Goal: Task Accomplishment & Management: Manage account settings

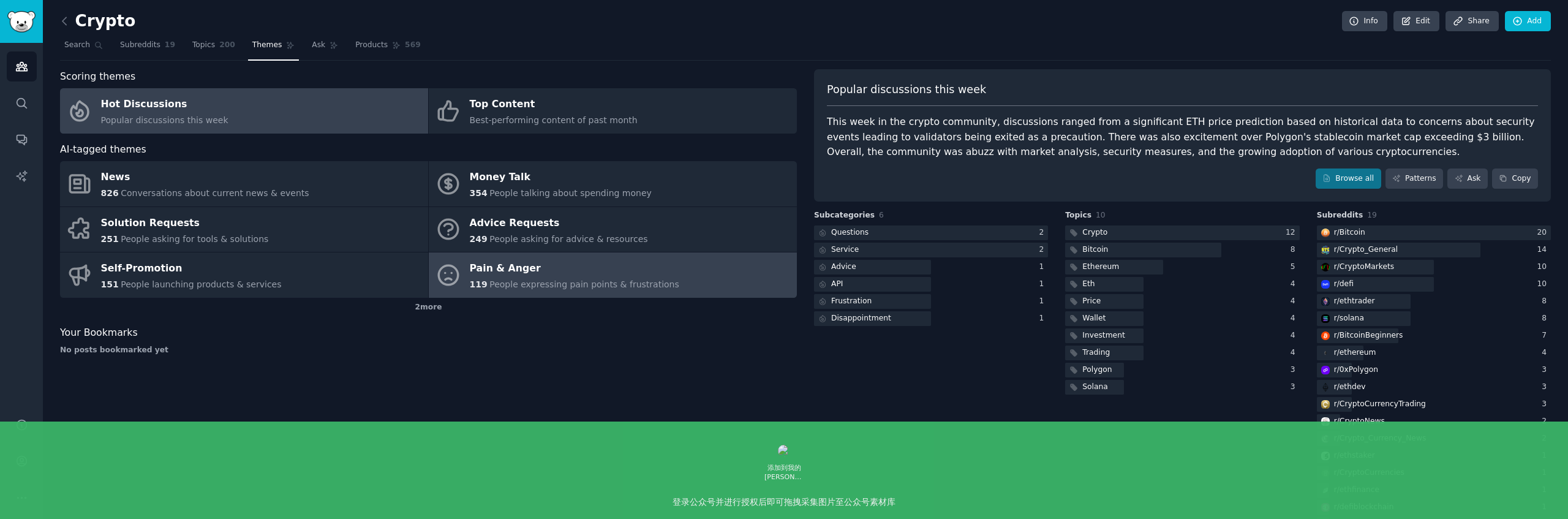
click at [572, 274] on div "Pain & Anger" at bounding box center [574, 269] width 209 height 19
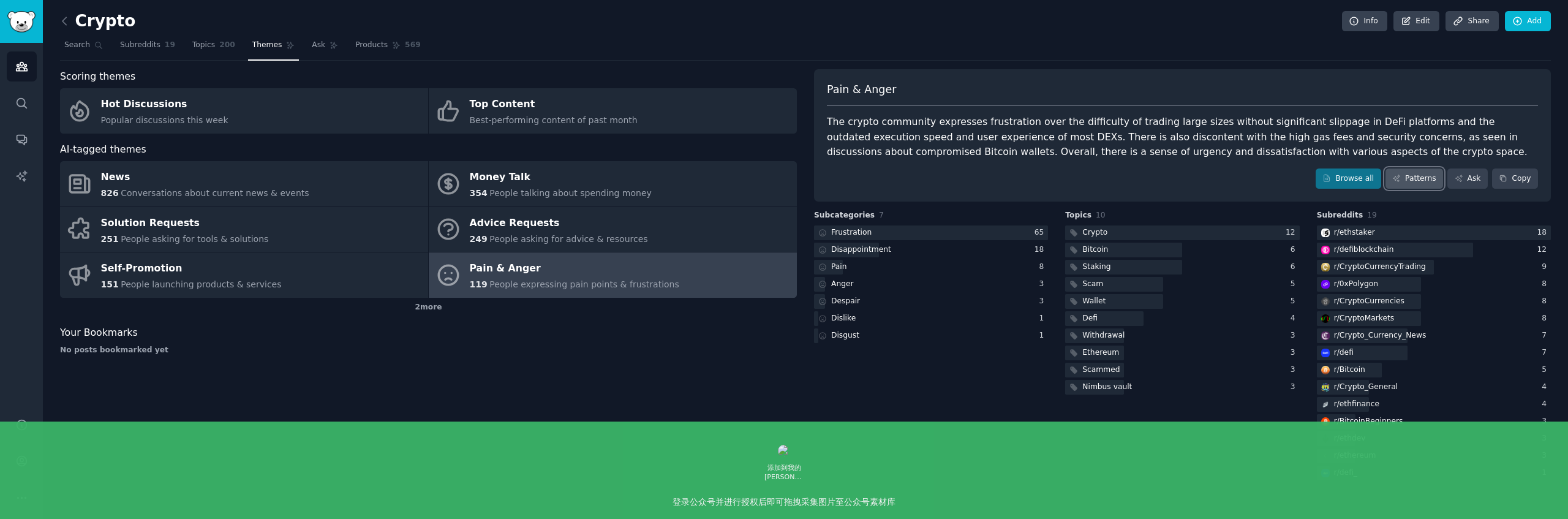
click at [1424, 173] on link "Patterns" at bounding box center [1414, 179] width 58 height 21
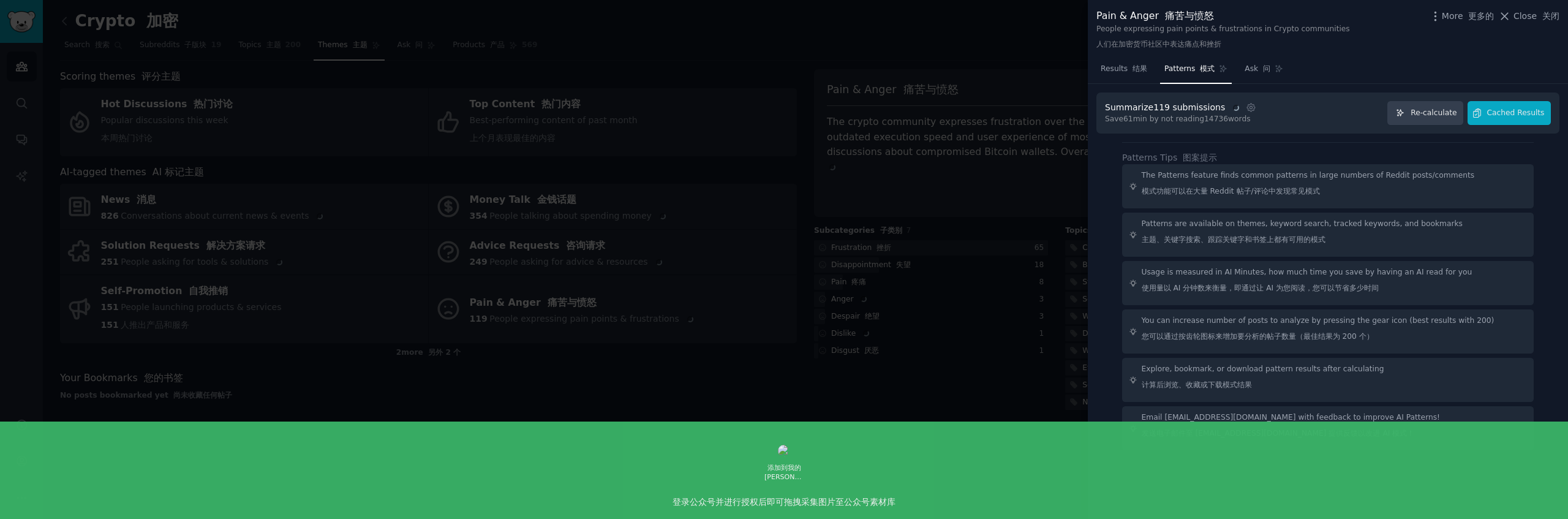
click at [1518, 93] on div "Summarize 119 submissions Settings Save 61 min by not reading 14736 words Re-ca…" at bounding box center [1328, 112] width 463 height 41
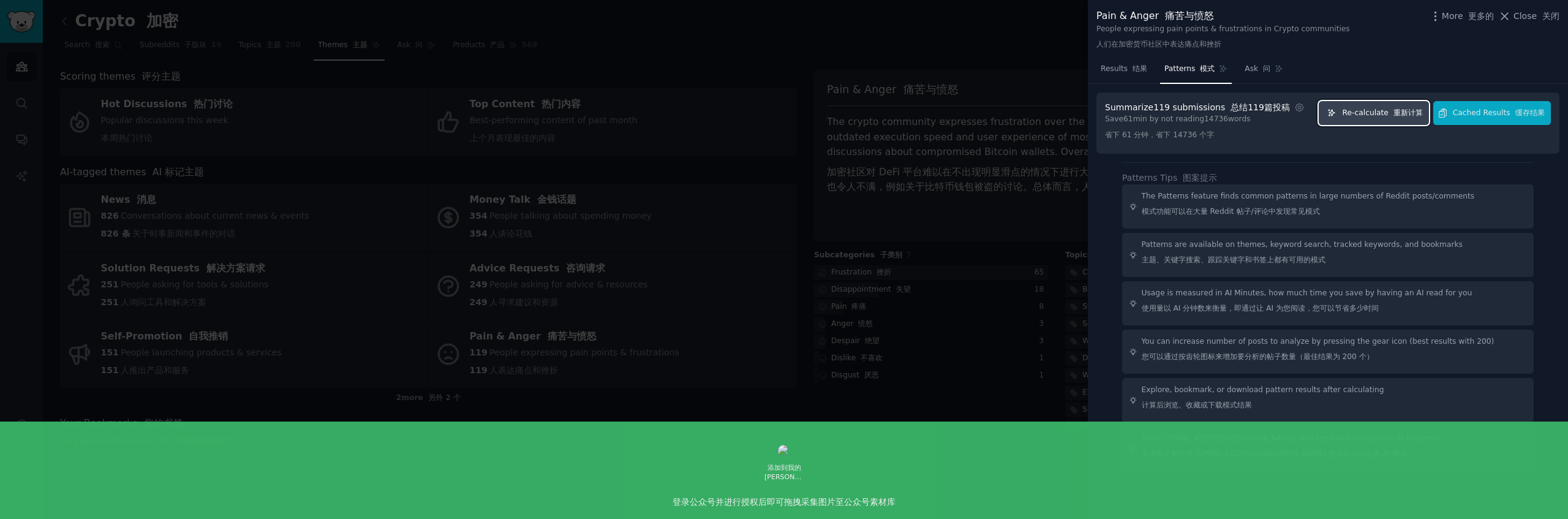
click at [1403, 115] on font "重新计算" at bounding box center [1408, 112] width 30 height 9
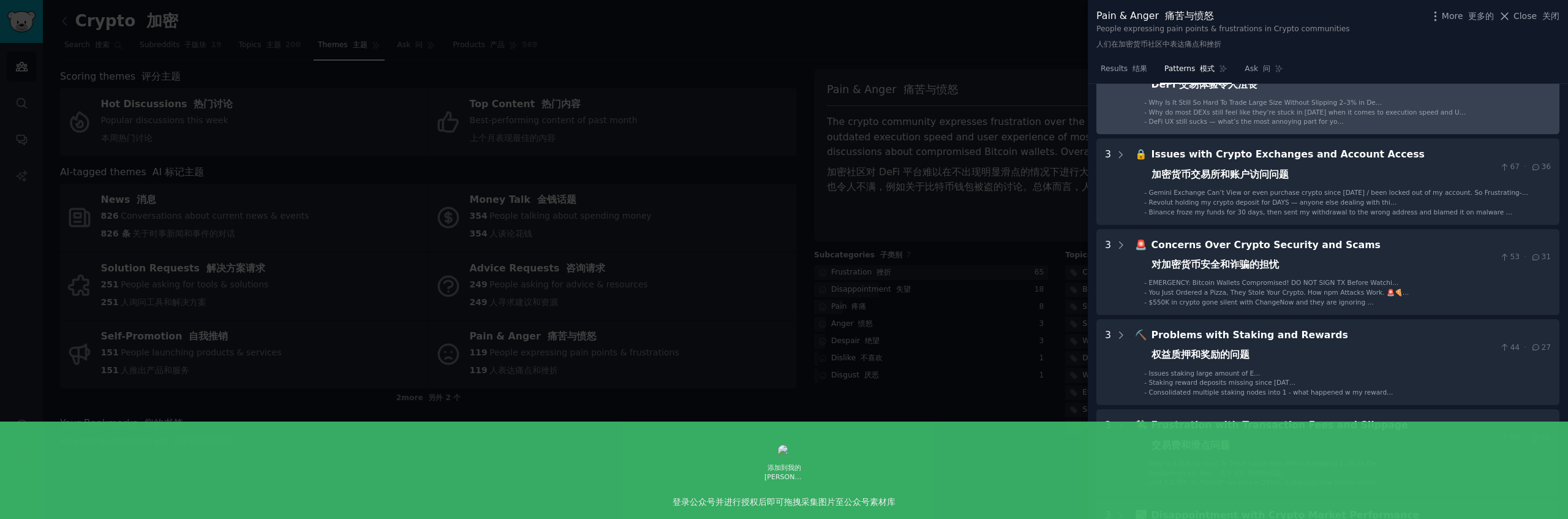
scroll to position [95, 0]
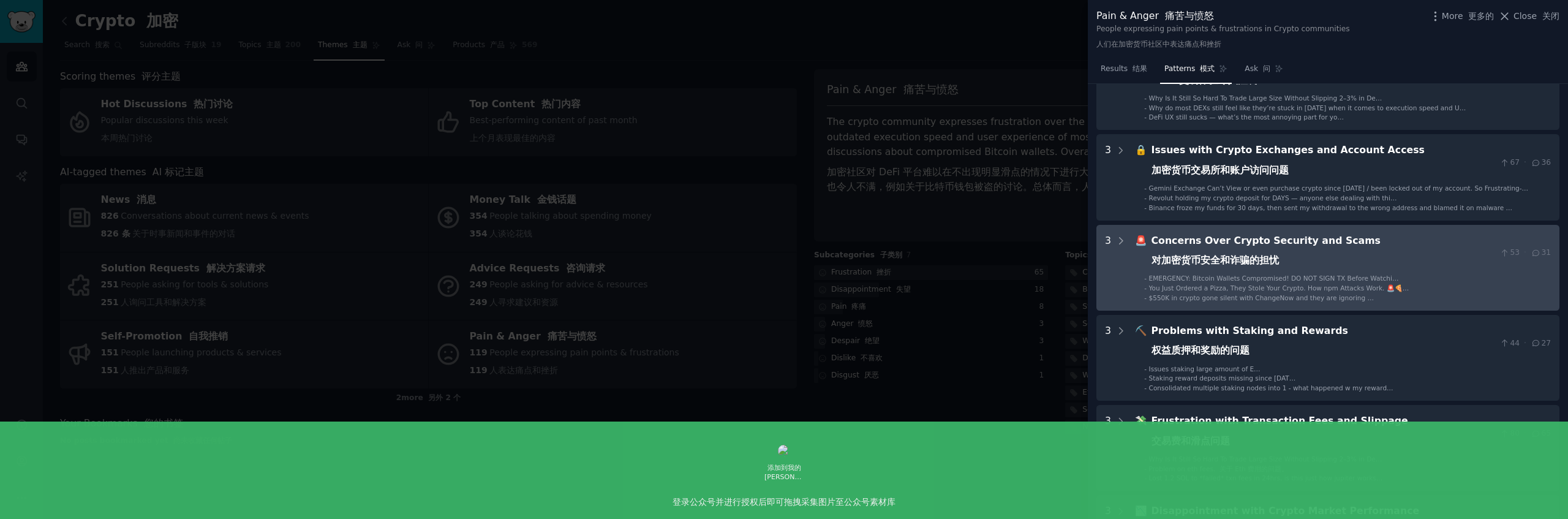
click at [1335, 254] on div "Concerns Over Crypto Security and Scams 对加密货币安全和诈骗的担忧" at bounding box center [1323, 253] width 344 height 40
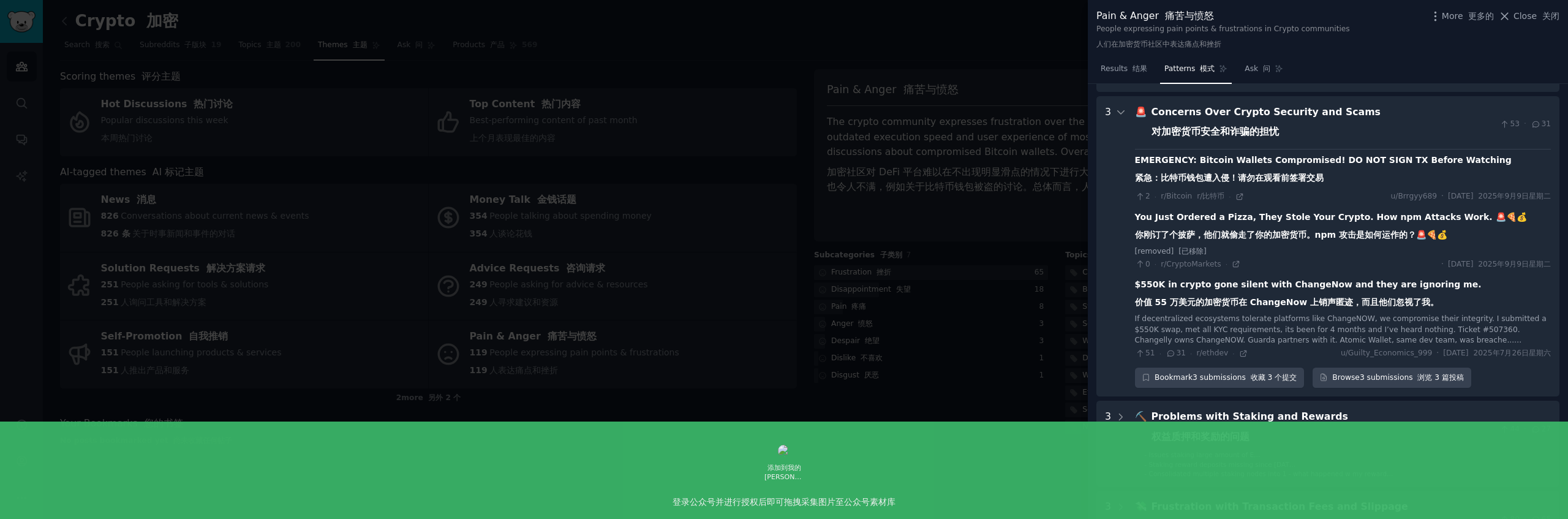
scroll to position [224, 0]
click at [1304, 238] on font "你刚订了个披萨，他们就偷走了你的加密货币。npm 攻击是如何运作的？🚨🍕💰" at bounding box center [1291, 235] width 313 height 10
click at [1328, 173] on div "EMERGENCY: Bitcoin Wallets Compromised! DO NOT SIGN TX Before Watching 紧急：比特币钱包…" at bounding box center [1324, 172] width 377 height 35
click at [1332, 168] on div "EMERGENCY: Bitcoin Wallets Compromised! DO NOT SIGN TX Before Watching 紧急：比特币钱包…" at bounding box center [1324, 172] width 377 height 35
click at [1221, 128] on font "对加密货币安全和诈骗的担忧" at bounding box center [1214, 132] width 127 height 12
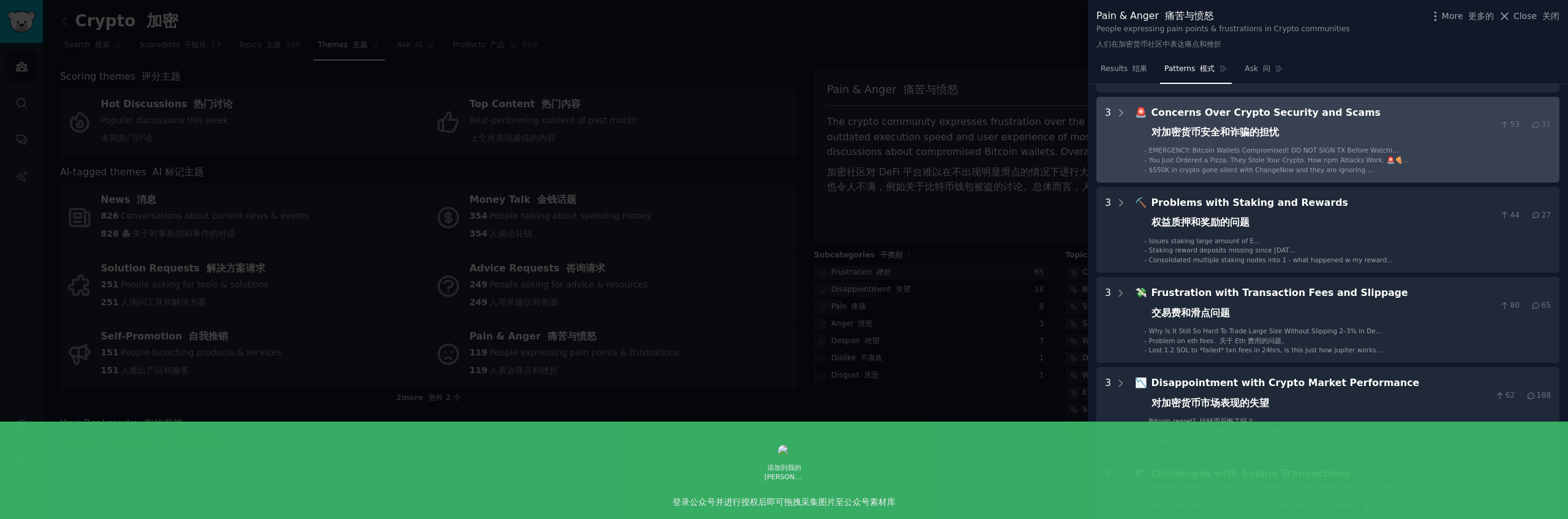
click at [1226, 132] on font "对加密货币安全和诈骗的担忧" at bounding box center [1214, 132] width 127 height 12
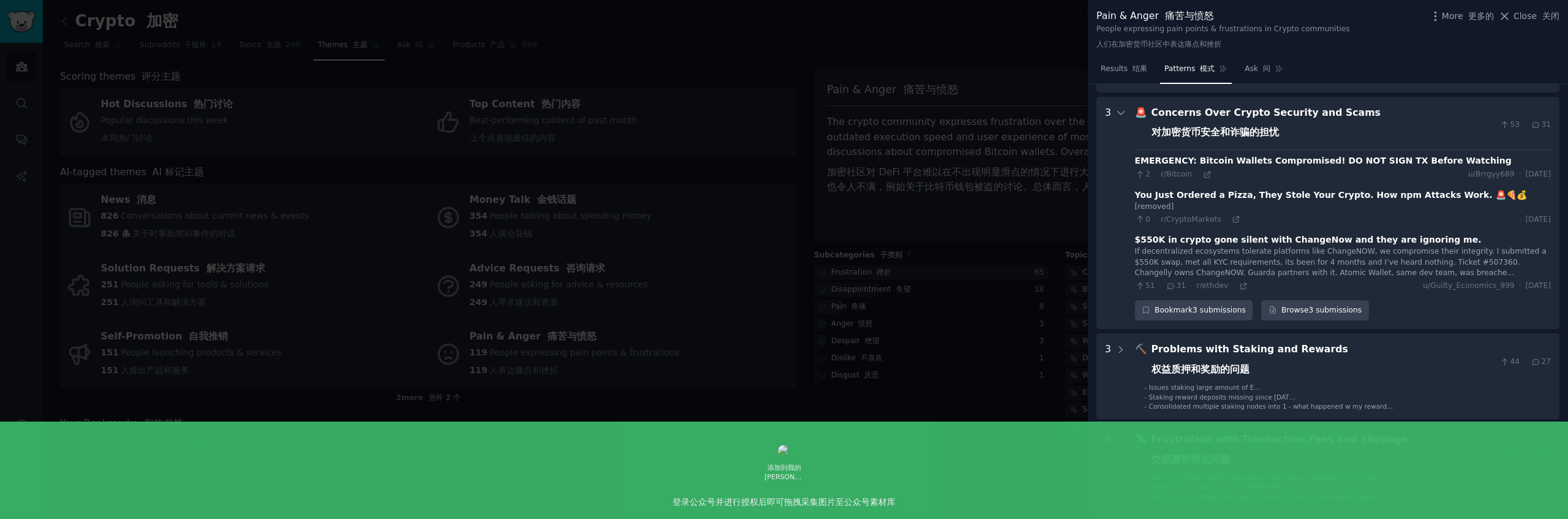
scroll to position [237, 0]
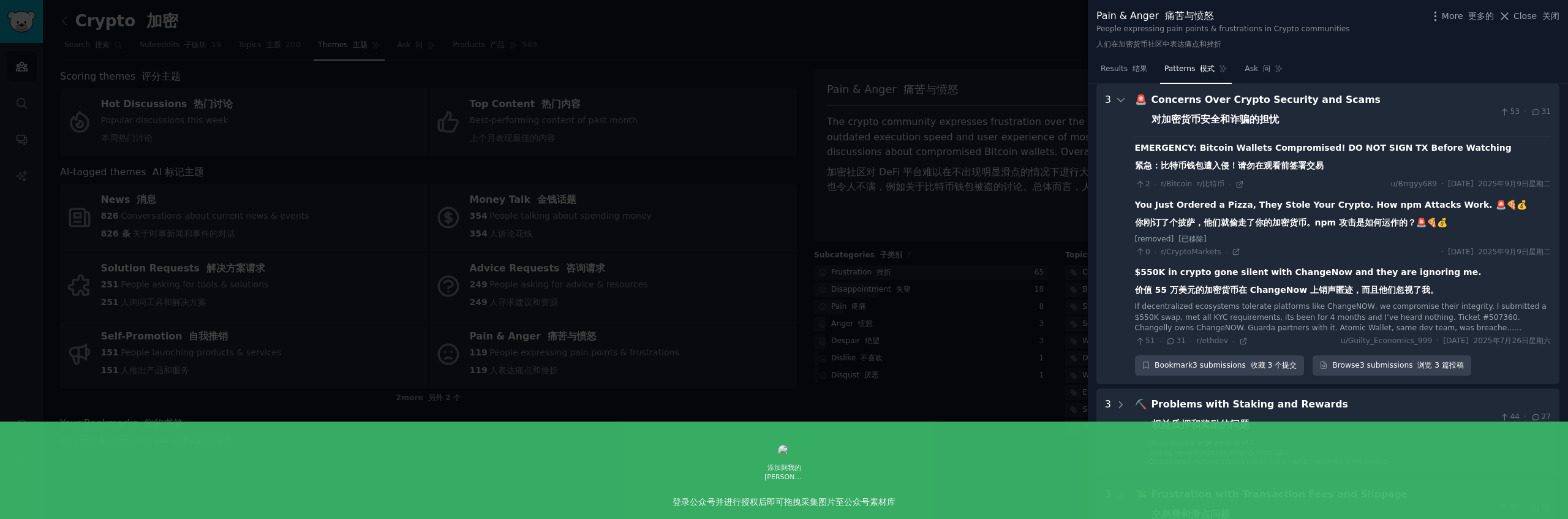
click at [1439, 157] on div "EMERGENCY: Bitcoin Wallets Compromised! DO NOT SIGN TX Before Watching 紧急：比特币钱包…" at bounding box center [1324, 159] width 377 height 35
click at [1207, 155] on div "EMERGENCY: Bitcoin Wallets Compromised! DO NOT SIGN TX Before Watching 紧急：比特币钱包…" at bounding box center [1324, 159] width 377 height 35
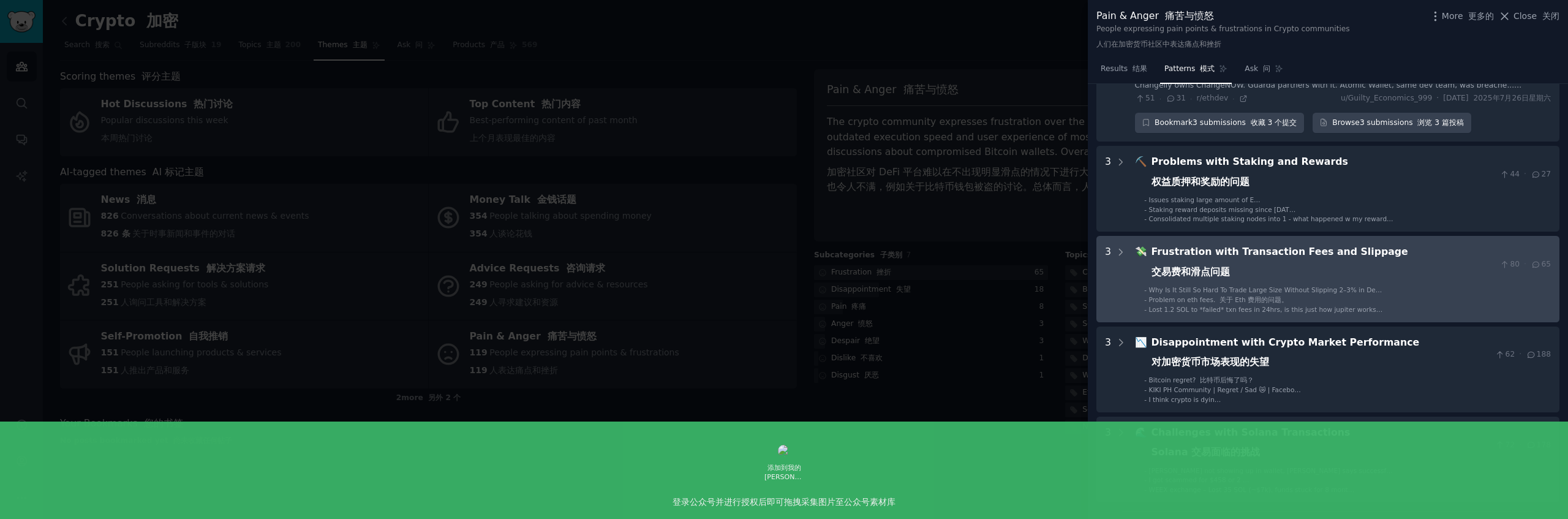
scroll to position [501, 0]
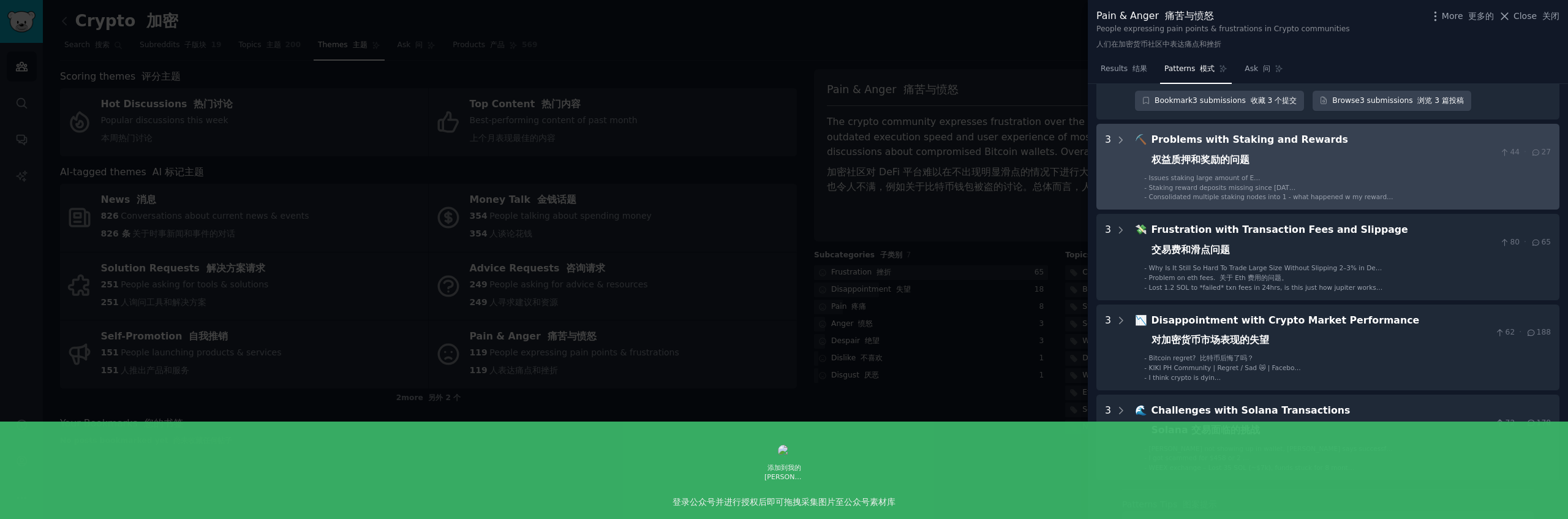
click at [1287, 158] on div "Problems with Staking and Rewards 权益质押和奖励的问题" at bounding box center [1323, 152] width 344 height 40
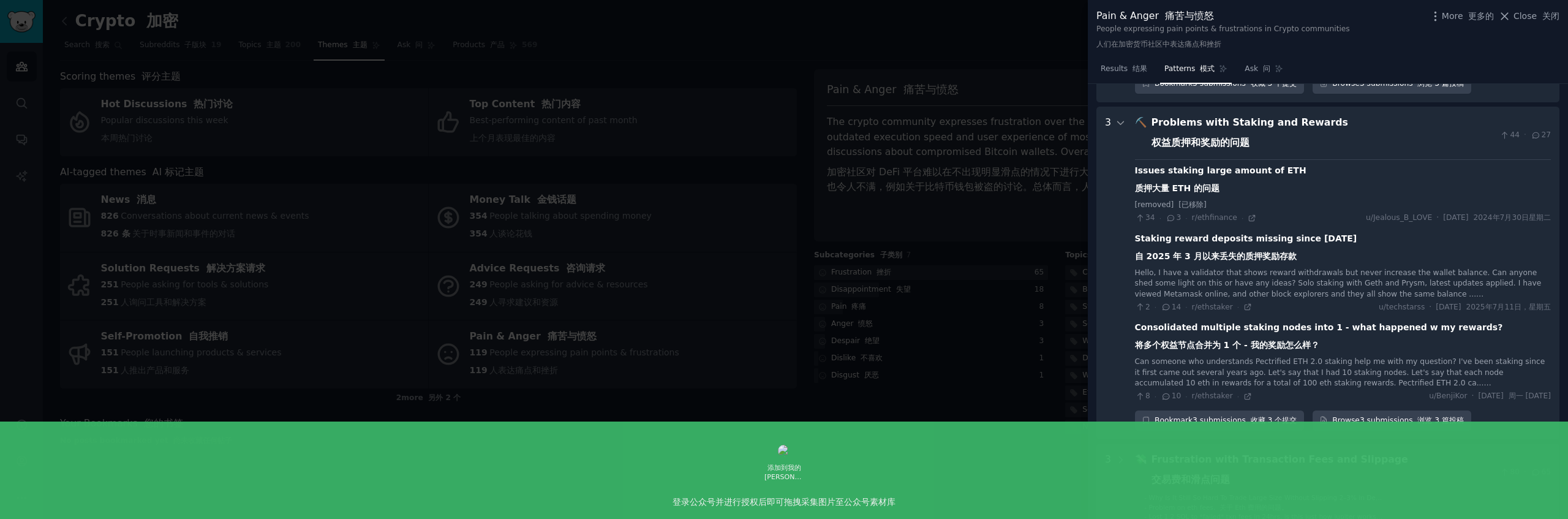
scroll to position [630, 0]
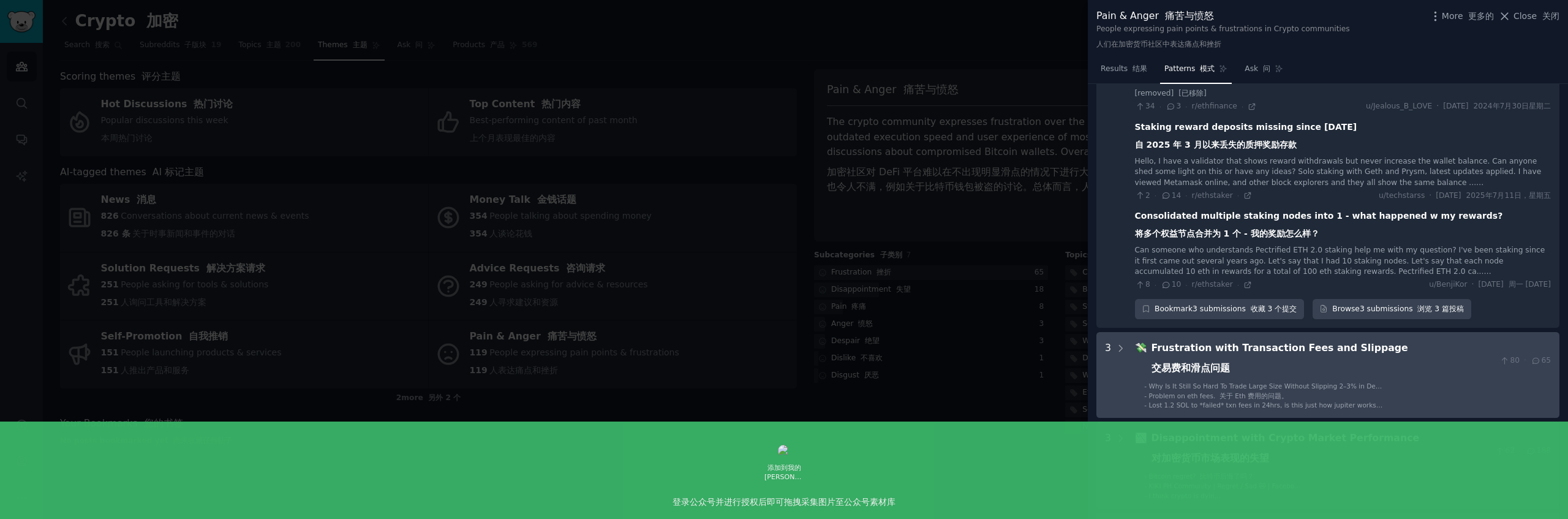
click at [1283, 367] on div "Frustration with Transaction Fees and Slippage 交易费和滑点问题" at bounding box center [1323, 361] width 344 height 40
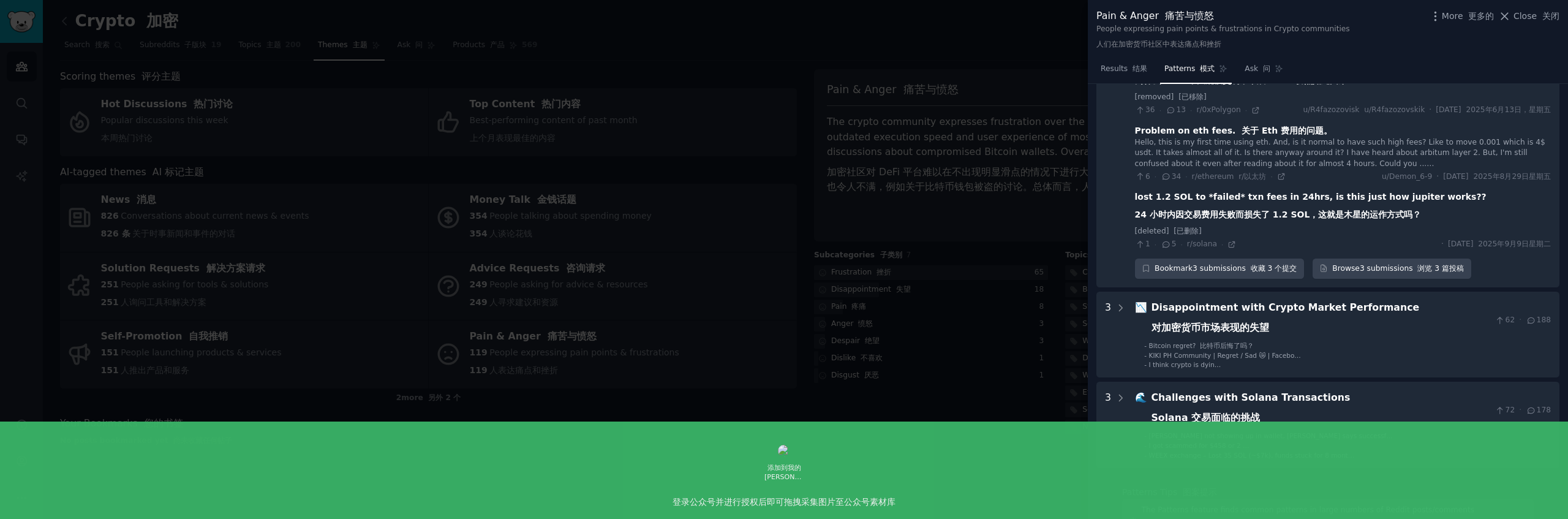
scroll to position [973, 0]
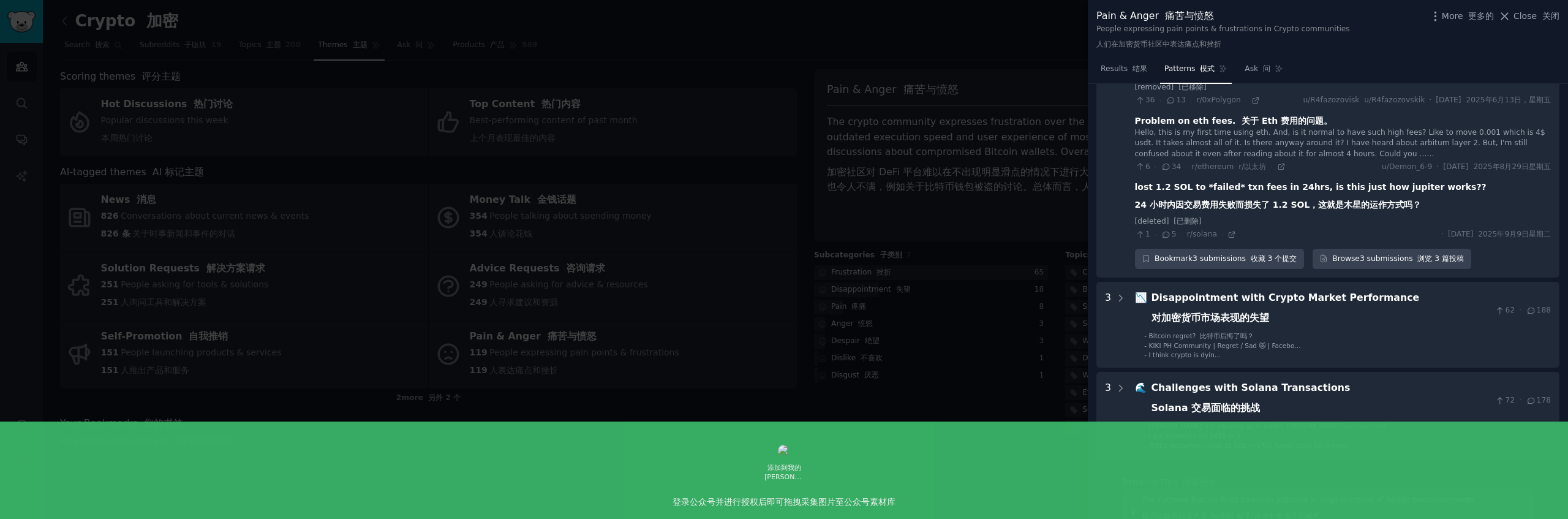
click at [1286, 326] on div "Disappointment with Crypto Market Performance 对加密货币市场表现的失望" at bounding box center [1320, 310] width 339 height 40
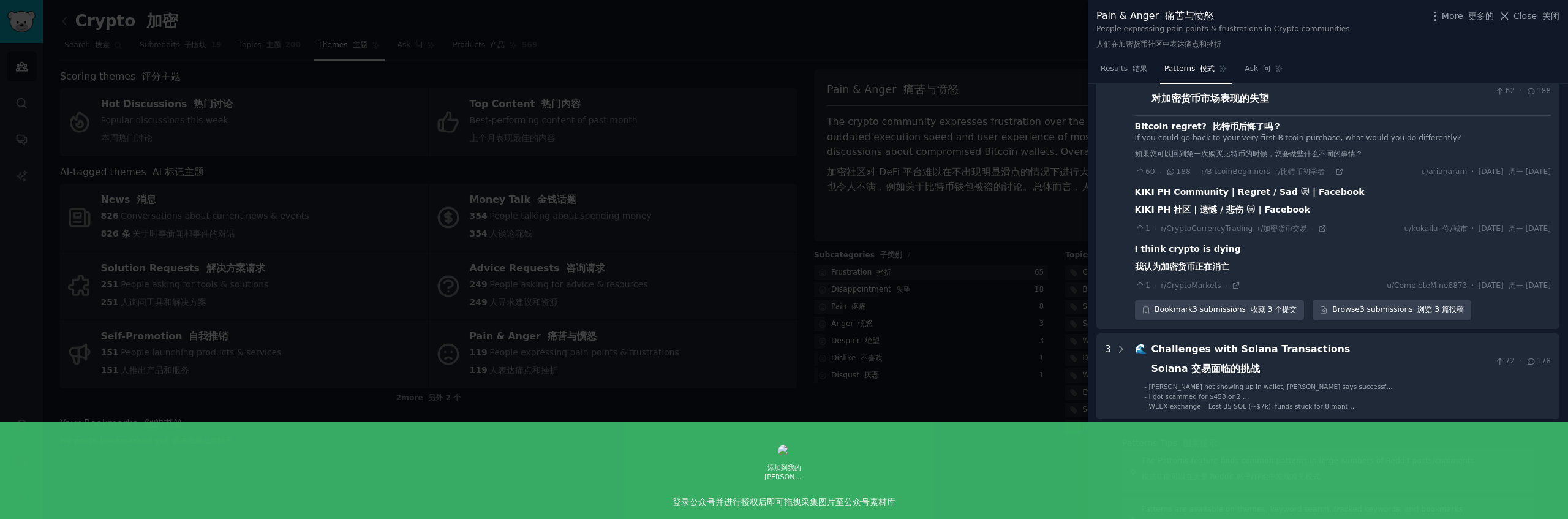
scroll to position [1334, 0]
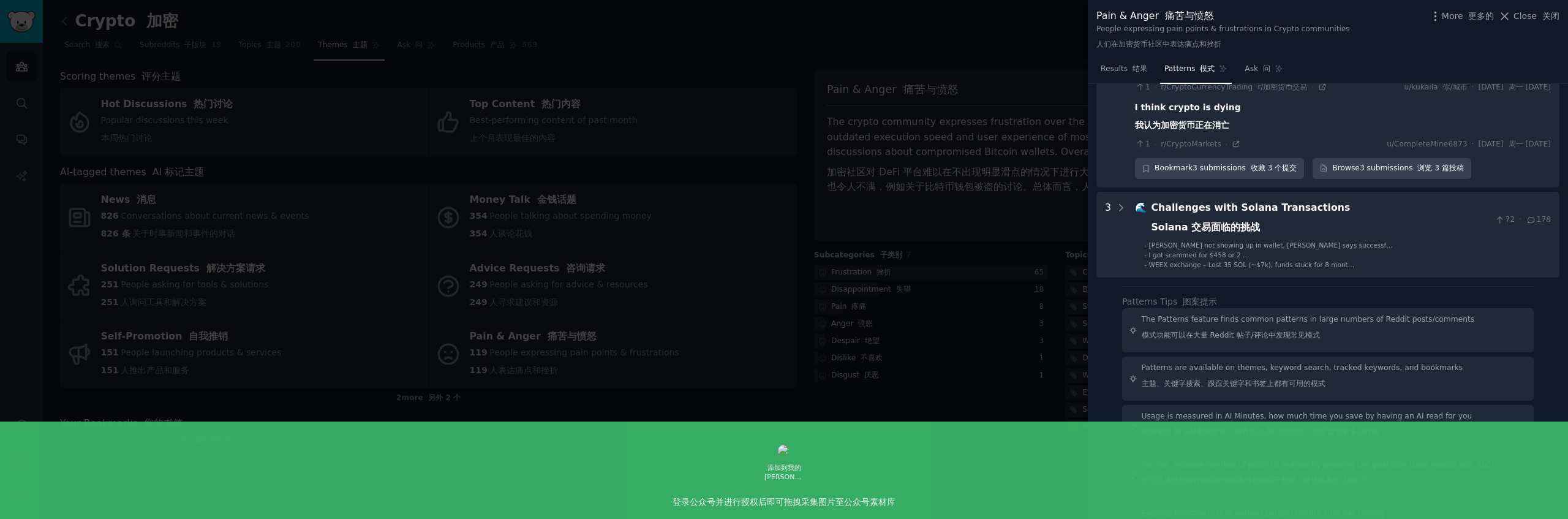
click at [619, 46] on div at bounding box center [784, 259] width 1568 height 519
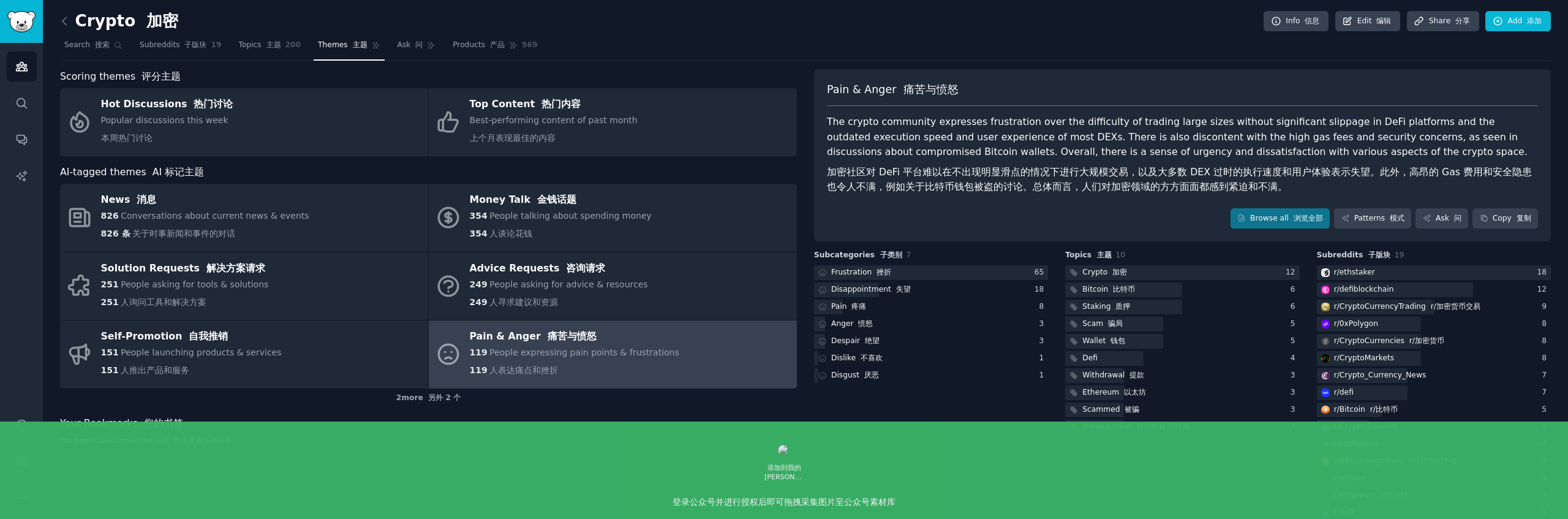
click at [396, 440] on div "No posts bookmarked yet 尚未收藏任何帖子" at bounding box center [428, 441] width 737 height 11
click at [627, 82] on div "Scoring themes 评分主题" at bounding box center [428, 76] width 737 height 15
click at [273, 49] on font "主题" at bounding box center [273, 44] width 14 height 9
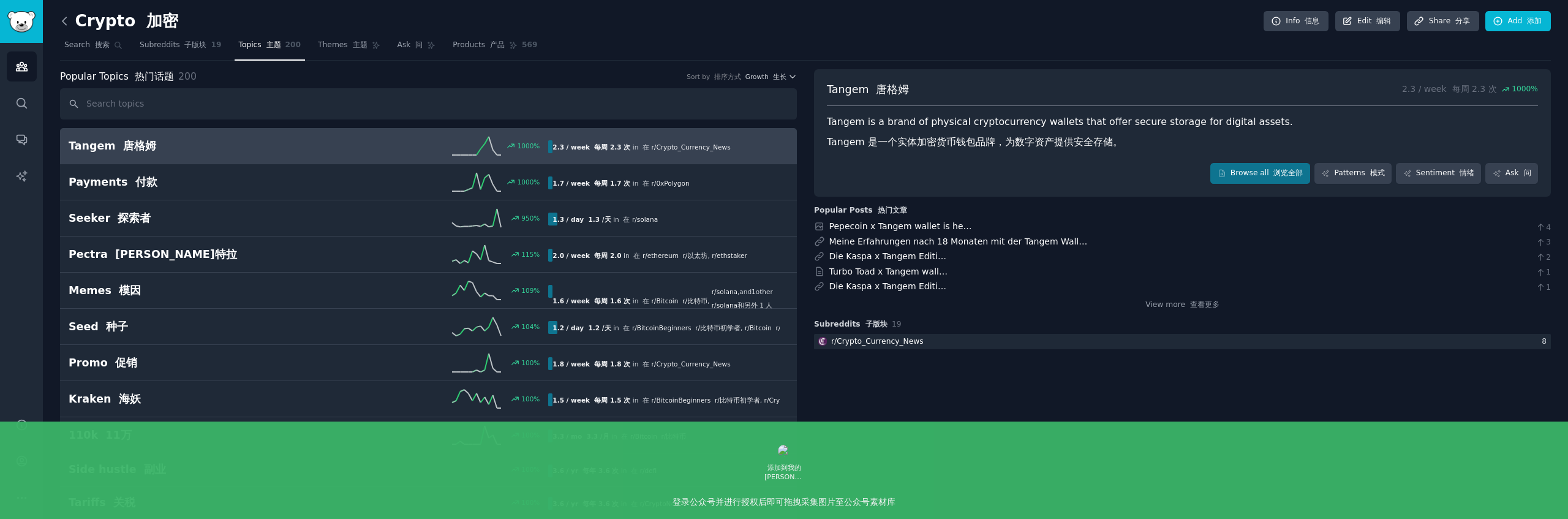
click at [65, 22] on icon at bounding box center [65, 21] width 13 height 13
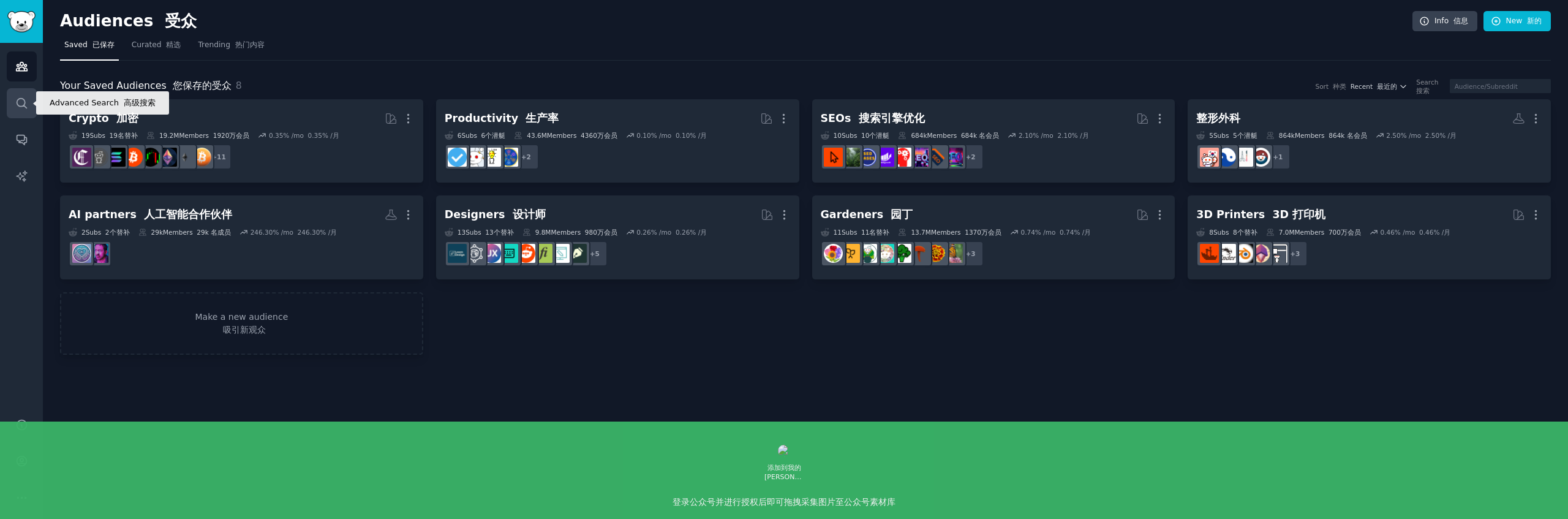
click at [22, 103] on icon "Sidebar" at bounding box center [22, 103] width 13 height 13
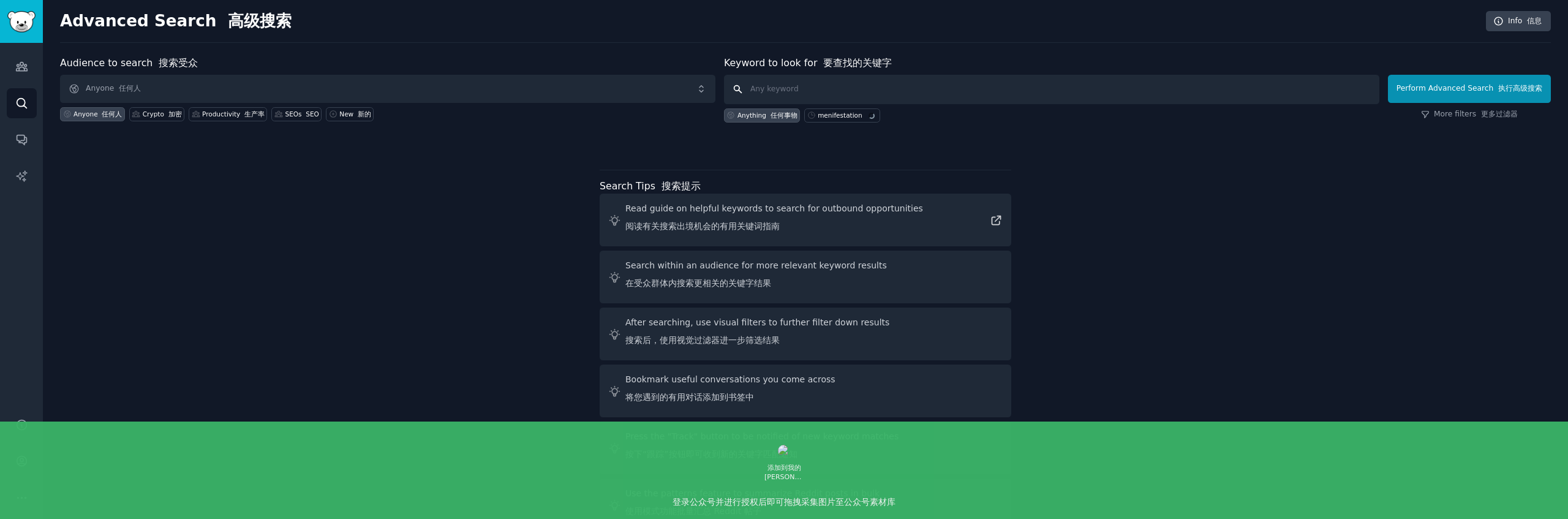
click at [794, 92] on input "text" at bounding box center [1052, 89] width 656 height 30
click at [400, 87] on span "Anyone 任何人" at bounding box center [388, 88] width 656 height 28
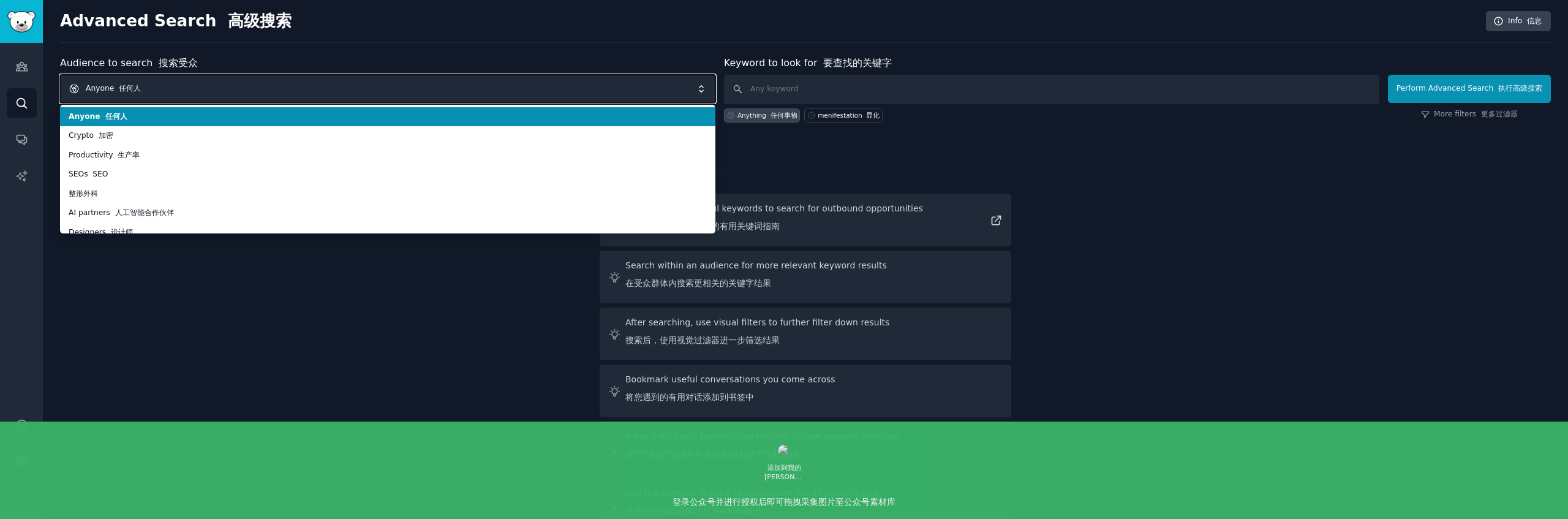
click at [411, 87] on span "Anyone 任何人" at bounding box center [388, 88] width 656 height 28
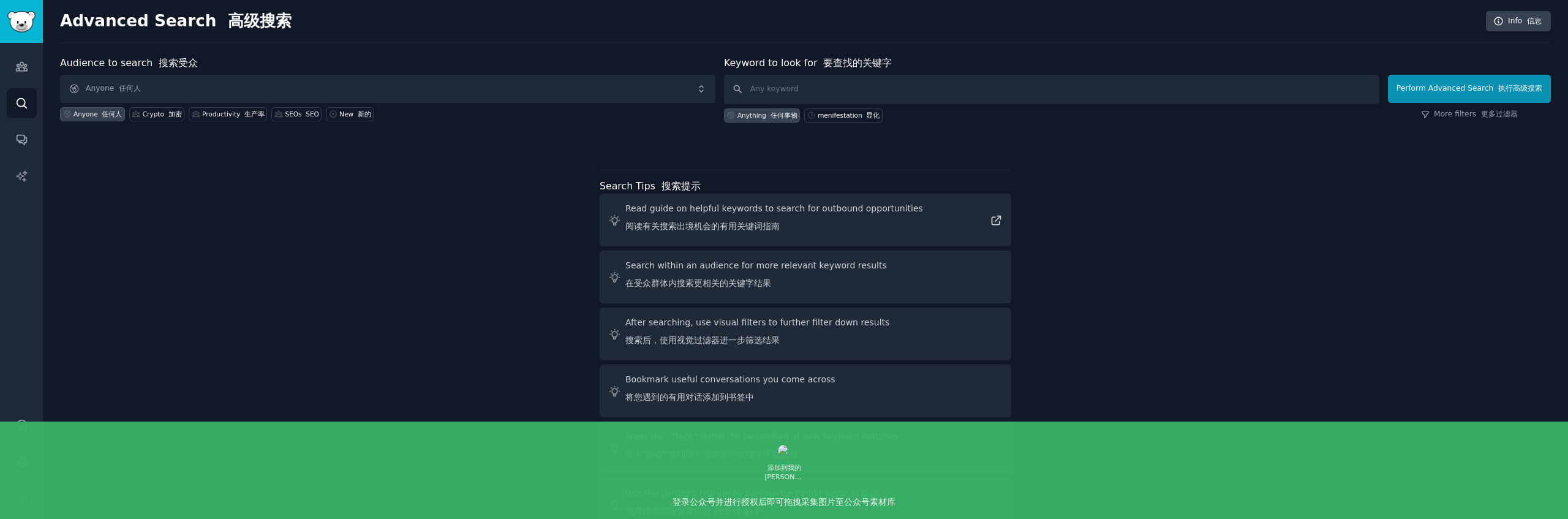
drag, startPoint x: 380, startPoint y: 147, endPoint x: 192, endPoint y: 84, distance: 198.3
click at [375, 147] on div at bounding box center [806, 144] width 1491 height 9
click at [23, 71] on icon "Sidebar" at bounding box center [22, 67] width 13 height 13
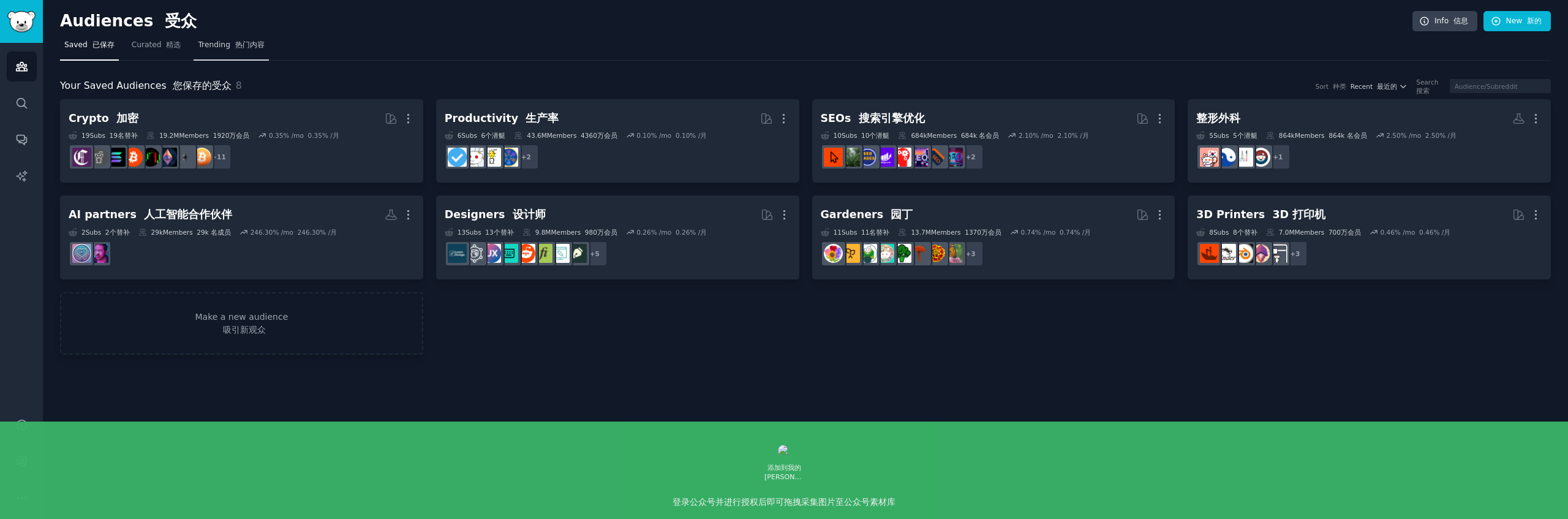
click at [235, 47] on font "热门内容" at bounding box center [249, 44] width 30 height 9
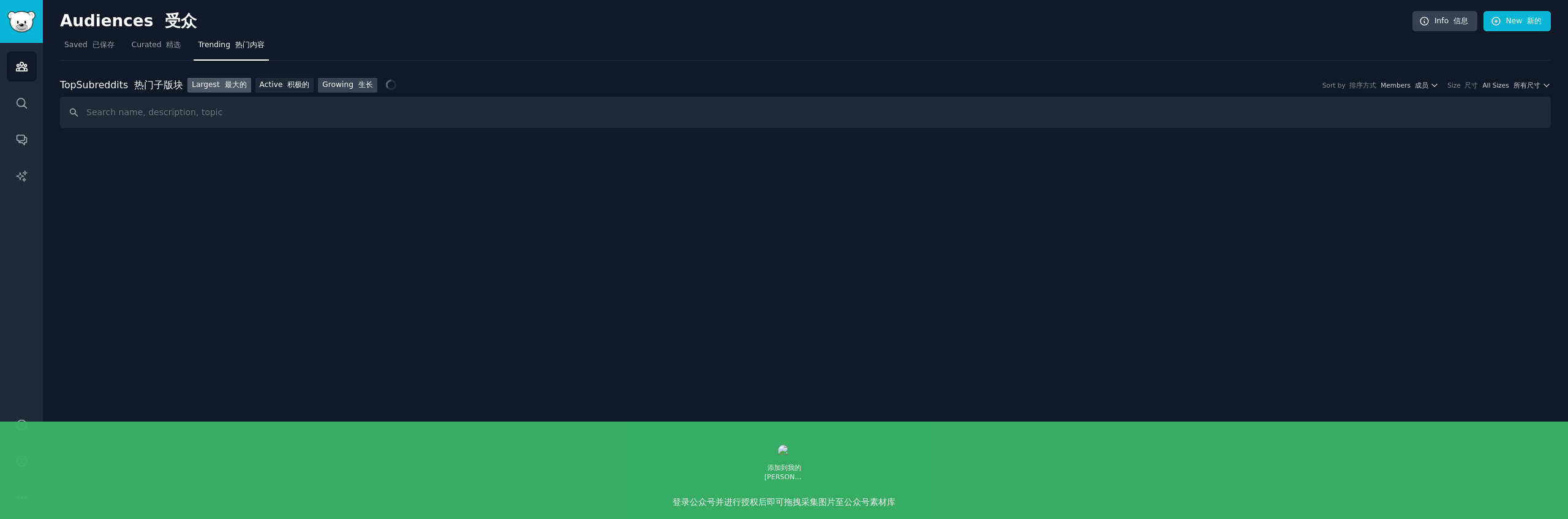
click at [343, 84] on link "Growing 生长" at bounding box center [348, 85] width 59 height 15
click at [1121, 97] on input "text" at bounding box center [806, 112] width 1491 height 31
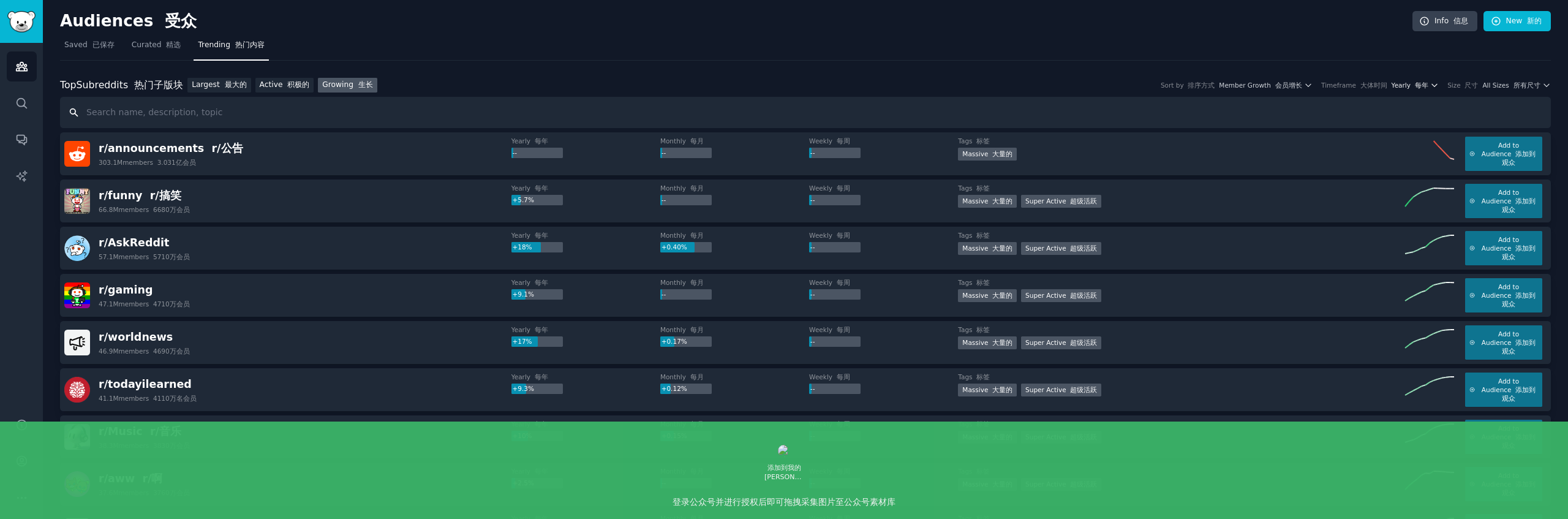
click at [1438, 87] on icon "button" at bounding box center [1434, 85] width 9 height 9
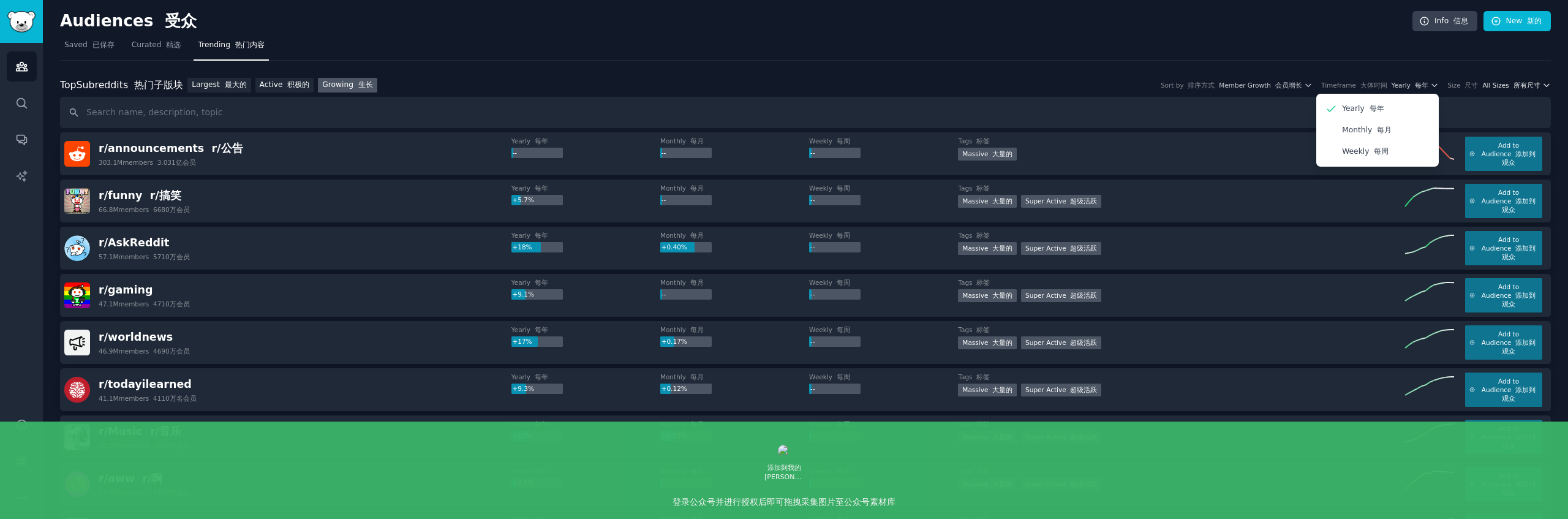
click at [1534, 86] on font "所有尺寸" at bounding box center [1527, 85] width 27 height 7
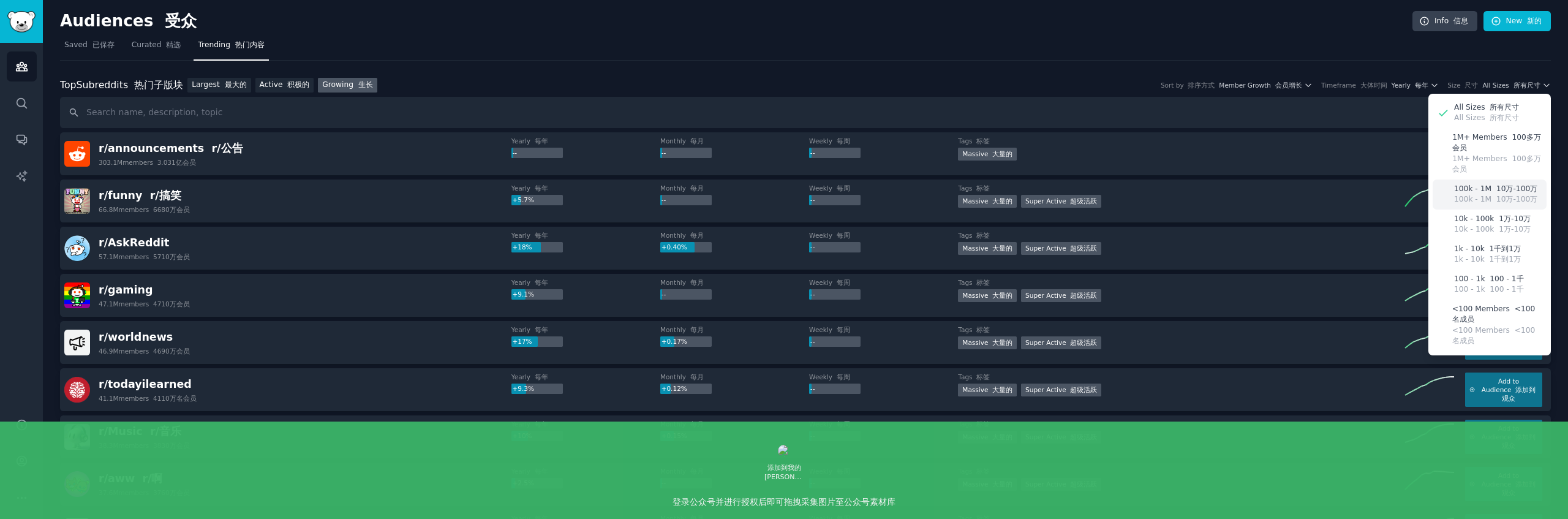
click at [1497, 204] on font "10万-100万" at bounding box center [1517, 199] width 41 height 9
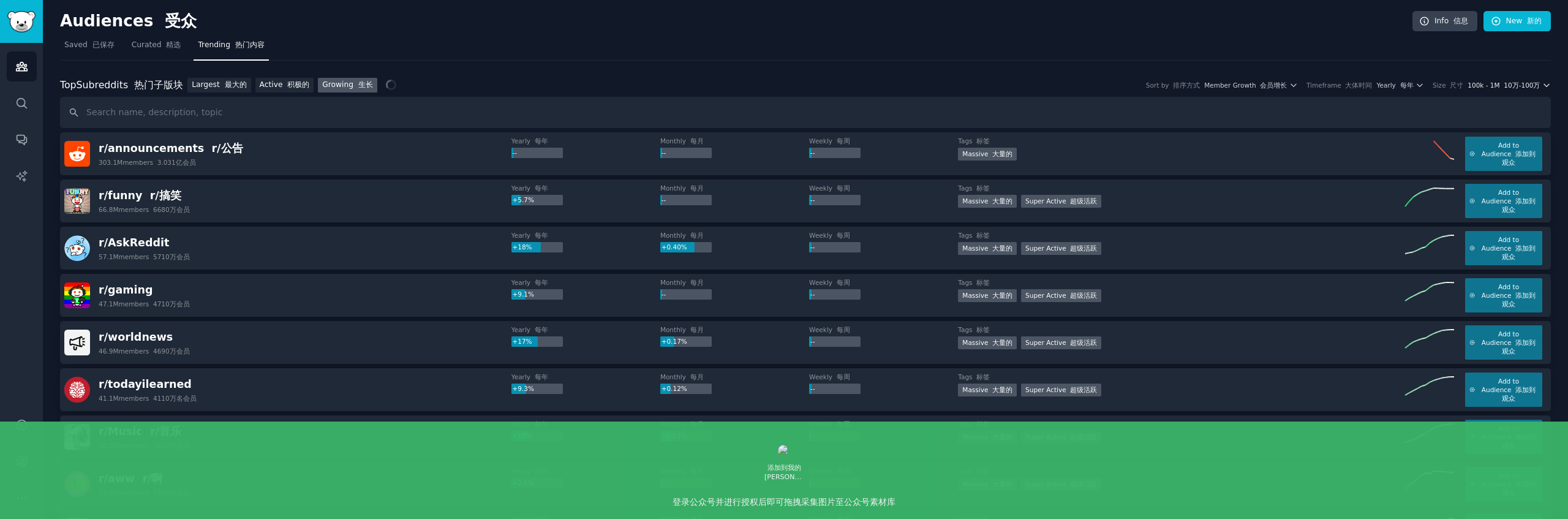
click at [1504, 84] on font "10万-100万" at bounding box center [1522, 85] width 36 height 7
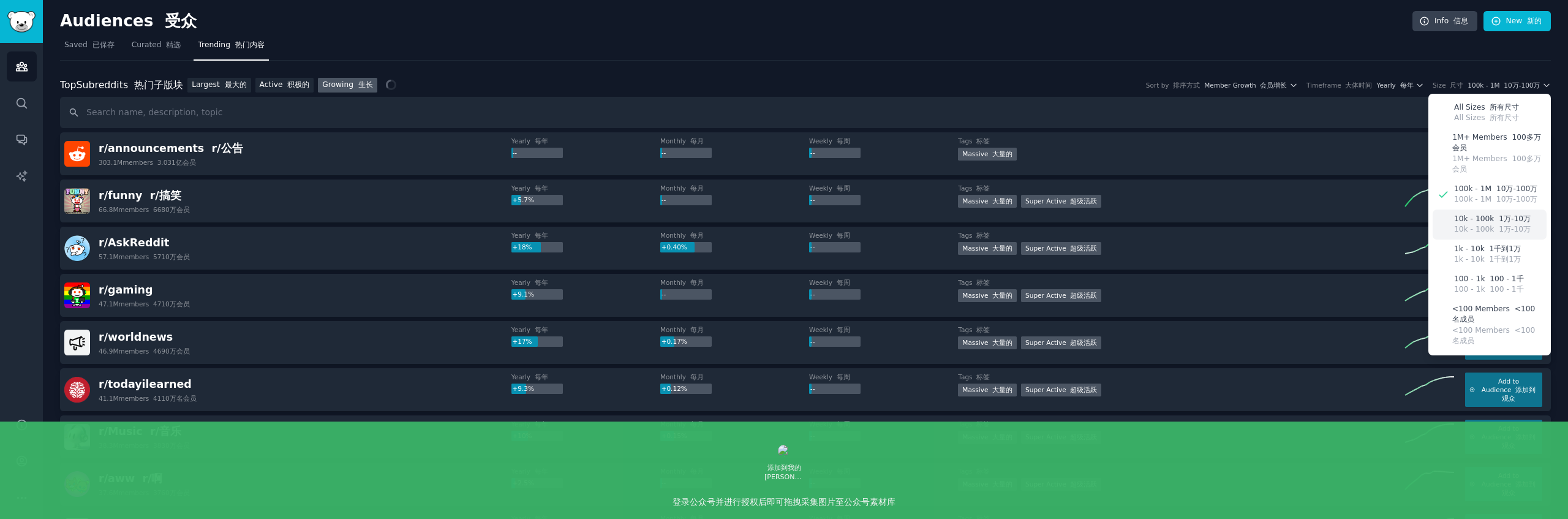
click at [1499, 232] on font "1万-10万" at bounding box center [1515, 229] width 32 height 9
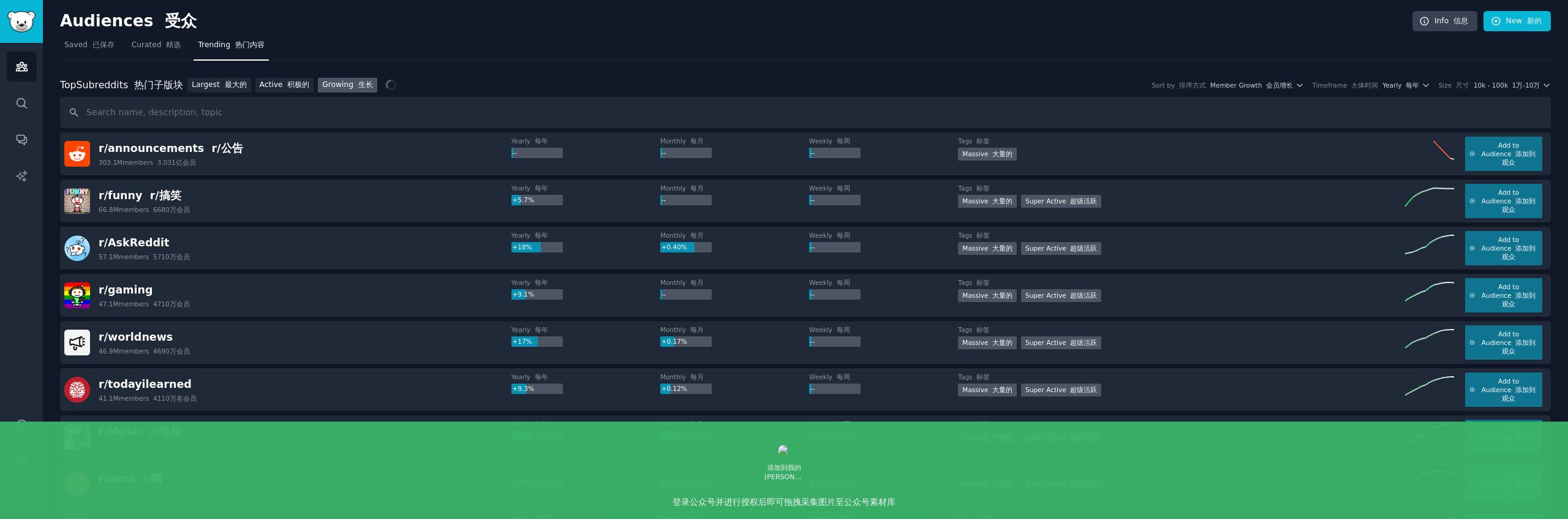
click at [523, 78] on div "Top Subreddits 热门子版块 Top Subreddits Largest 最大的 Active 积极的 Growing 生长 Sort by 排…" at bounding box center [806, 85] width 1491 height 15
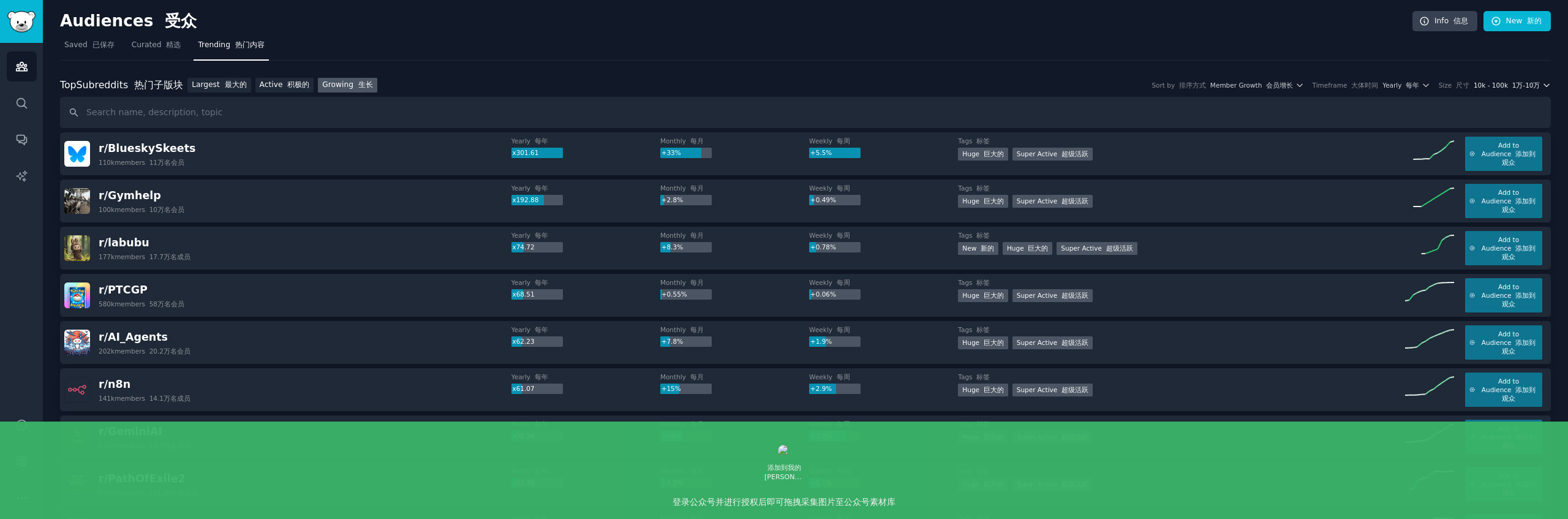
click at [1533, 84] on font "1万-10万" at bounding box center [1526, 85] width 28 height 7
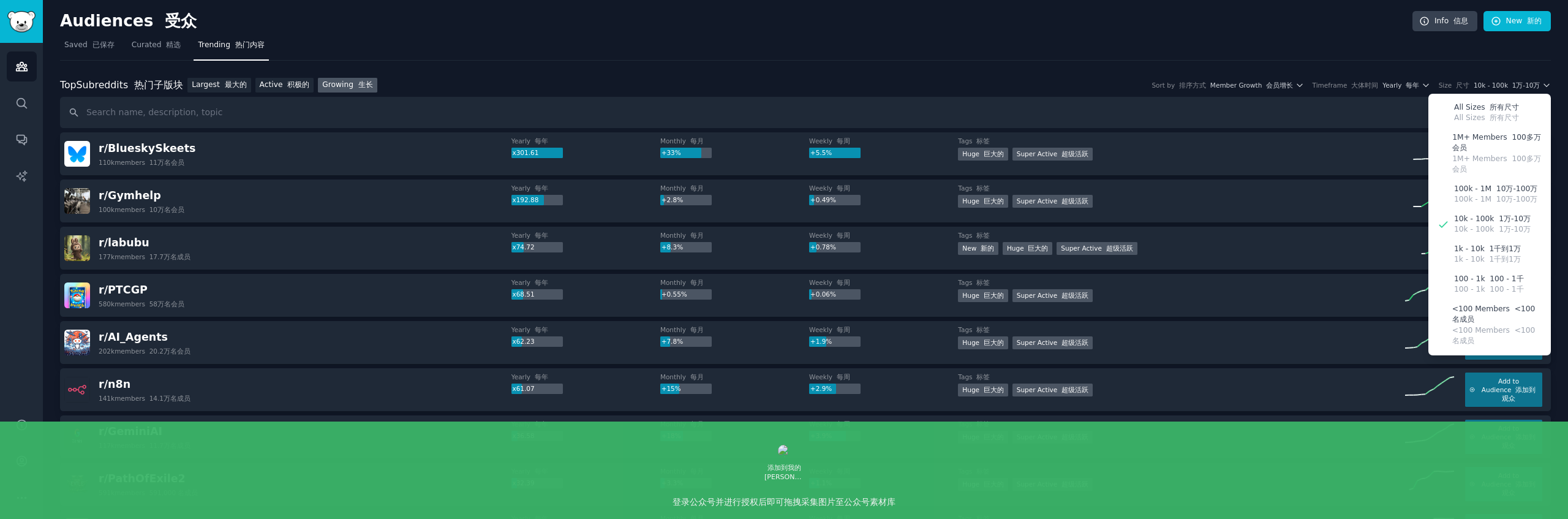
click at [1237, 55] on nav "Saved 已保存 Curated 精选 Trending 热门内容" at bounding box center [806, 47] width 1491 height 25
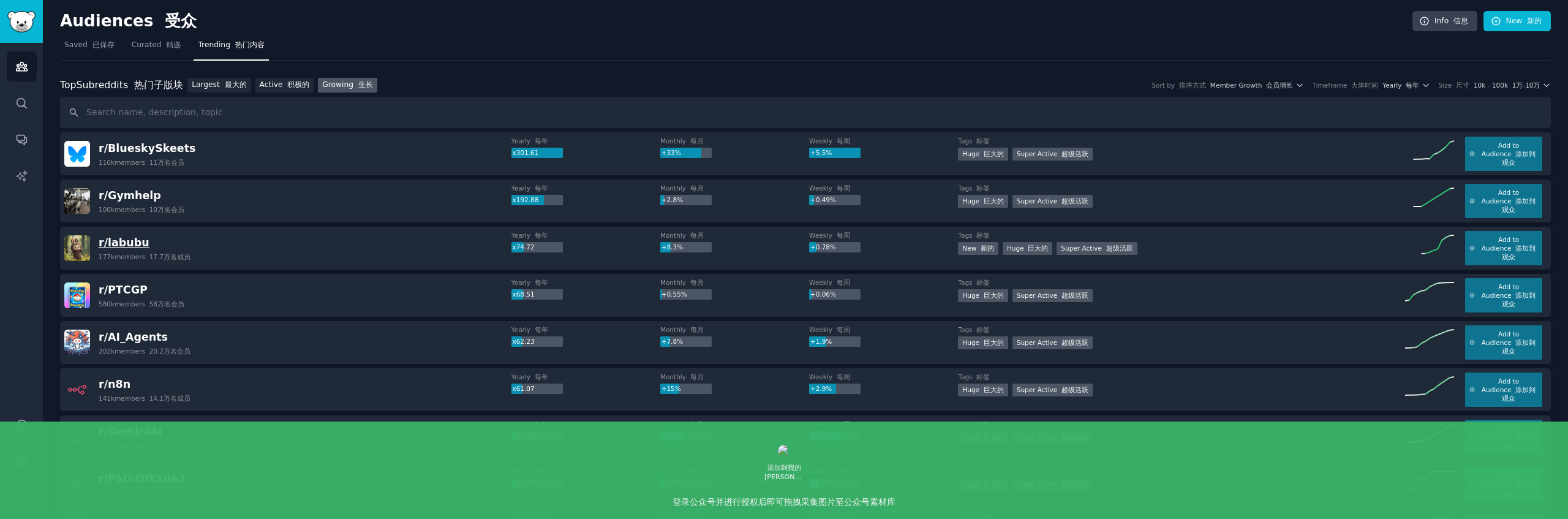
click at [108, 239] on span "r/ labubu" at bounding box center [123, 242] width 51 height 12
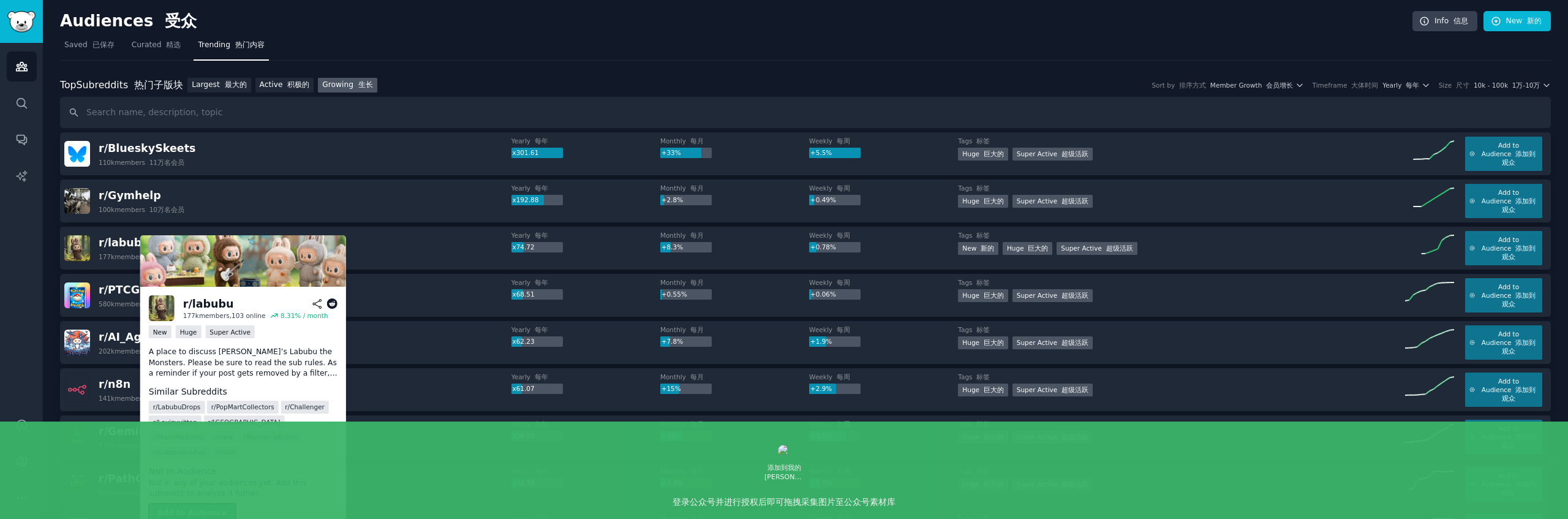
click at [204, 504] on button "Add to Audience" at bounding box center [192, 513] width 87 height 19
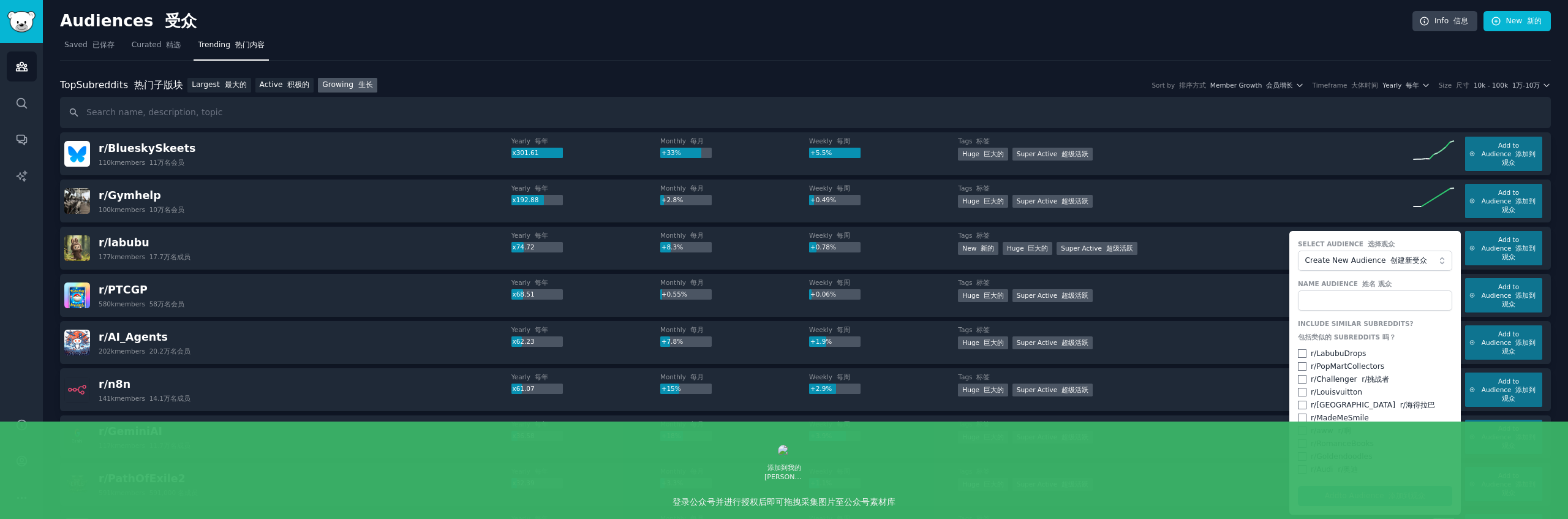
click at [1306, 355] on div "r/ LabubuDrops" at bounding box center [1375, 355] width 155 height 11
click at [1306, 351] on div "r/ LabubuDrops" at bounding box center [1375, 355] width 155 height 11
click at [1304, 357] on div "r/ LabubuDrops" at bounding box center [1375, 355] width 155 height 11
click at [1303, 354] on div "r/ LabubuDrops" at bounding box center [1375, 355] width 155 height 11
click at [1300, 355] on input "checkbox" at bounding box center [1302, 354] width 9 height 9
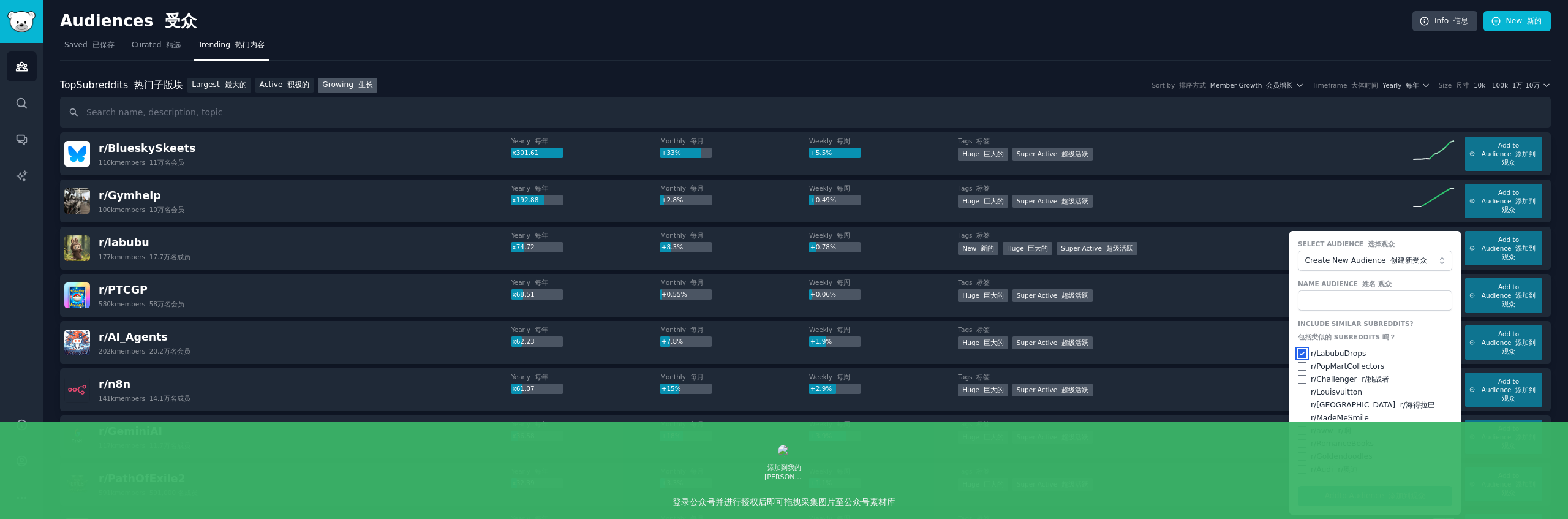
checkbox input "true"
click at [1298, 370] on input "checkbox" at bounding box center [1302, 367] width 9 height 9
checkbox input "true"
click at [1402, 499] on form "Select Audience 选择观众 Create New Audience 创建新受众 Name Audience 姓名 观众 Include Simi…" at bounding box center [1375, 373] width 172 height 284
click at [1401, 493] on form "Select Audience 选择观众 Create New Audience 创建新受众 Name Audience 姓名 观众 Include Simi…" at bounding box center [1375, 373] width 172 height 284
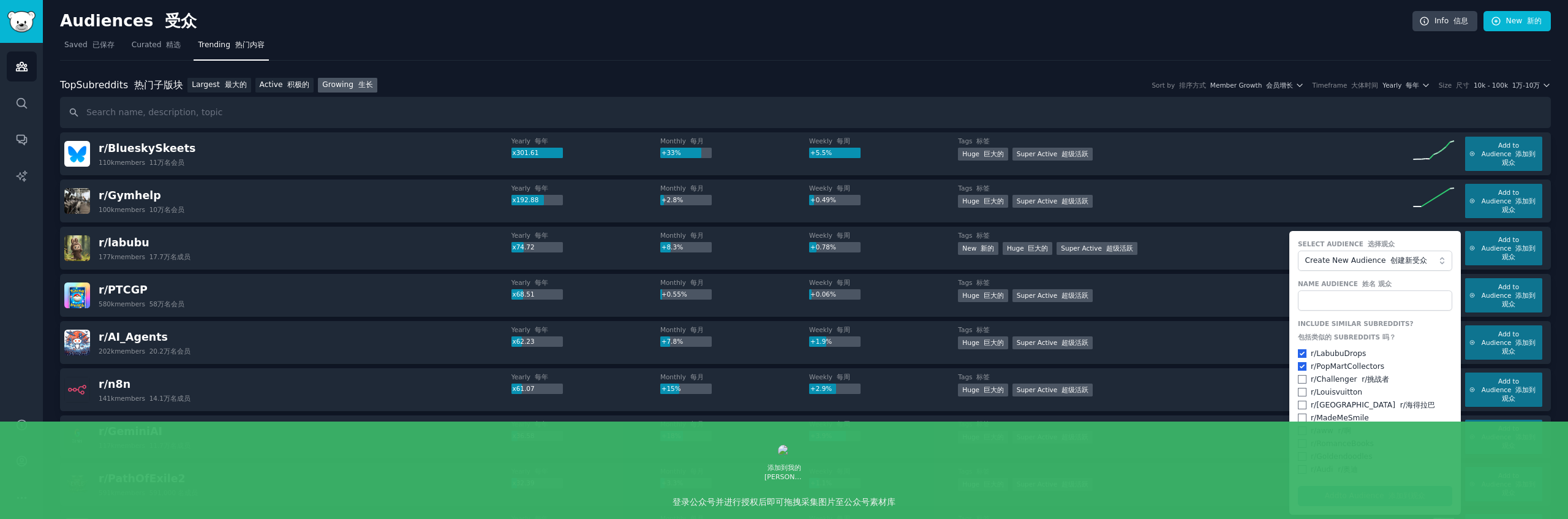
click at [1387, 498] on form "Select Audience 选择观众 Create New Audience 创建新受众 Name Audience 姓名 观众 Include Simi…" at bounding box center [1375, 373] width 172 height 284
click at [1314, 302] on input "text" at bounding box center [1375, 301] width 155 height 21
type input "popmart"
click at [1298, 486] on button "Add to Audience 添加到观众" at bounding box center [1375, 497] width 155 height 21
checkbox input "false"
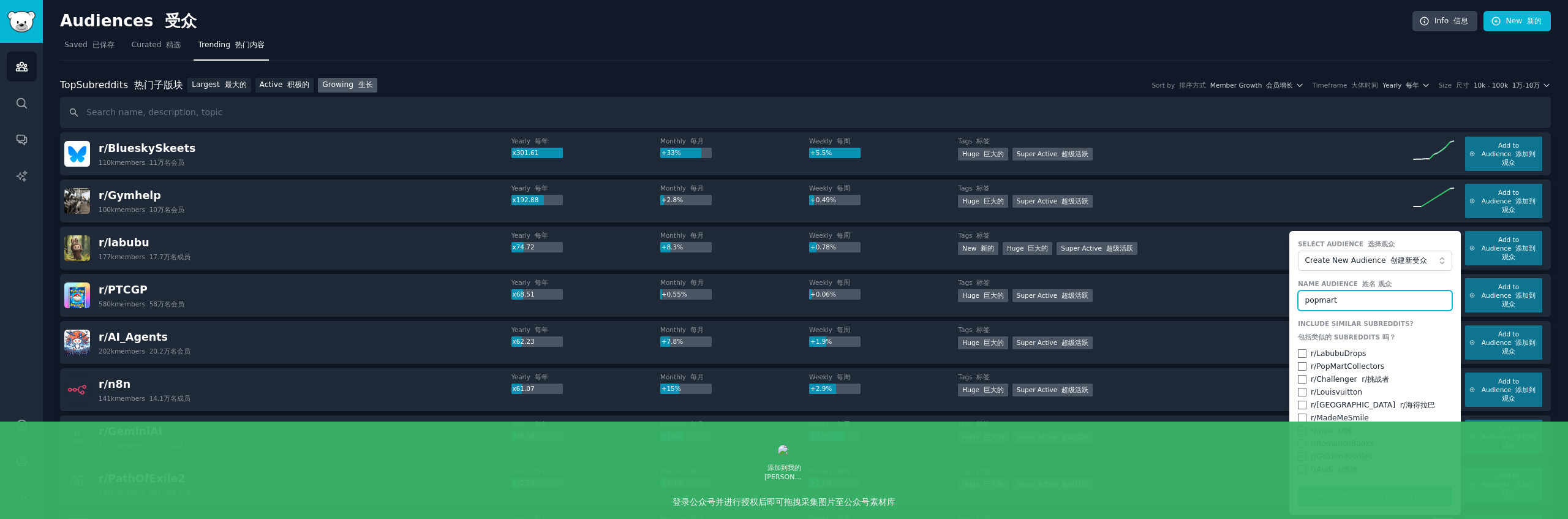
checkbox input "false"
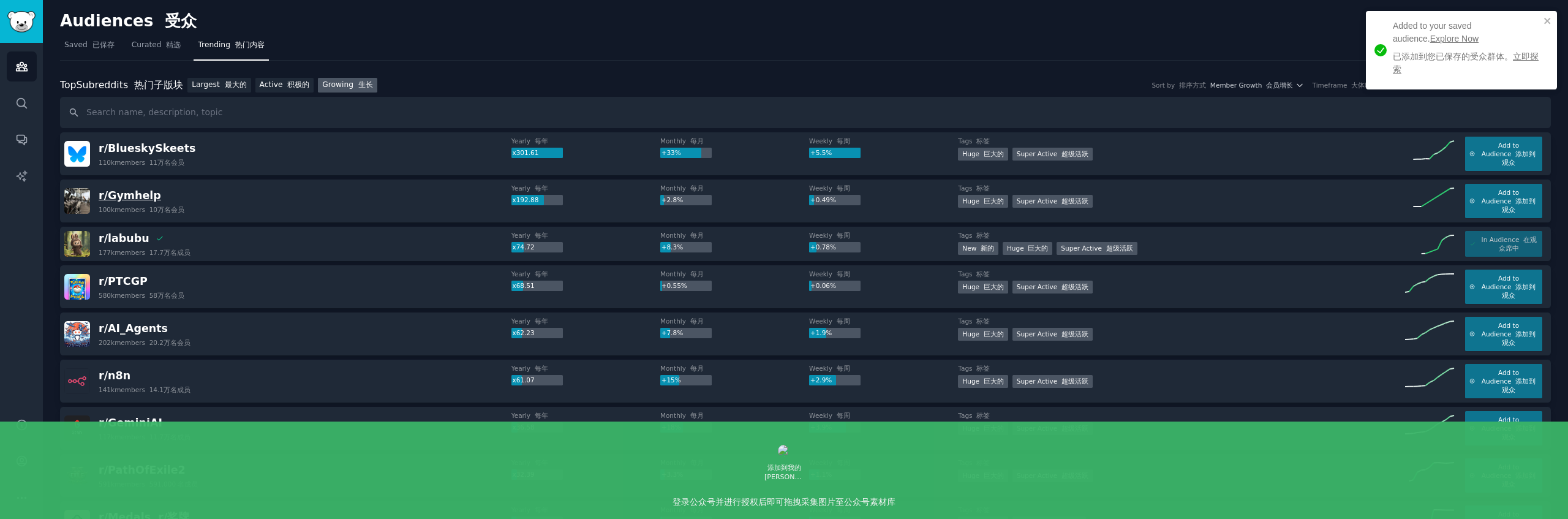
click at [131, 199] on span "r/ Gymhelp" at bounding box center [130, 195] width 63 height 12
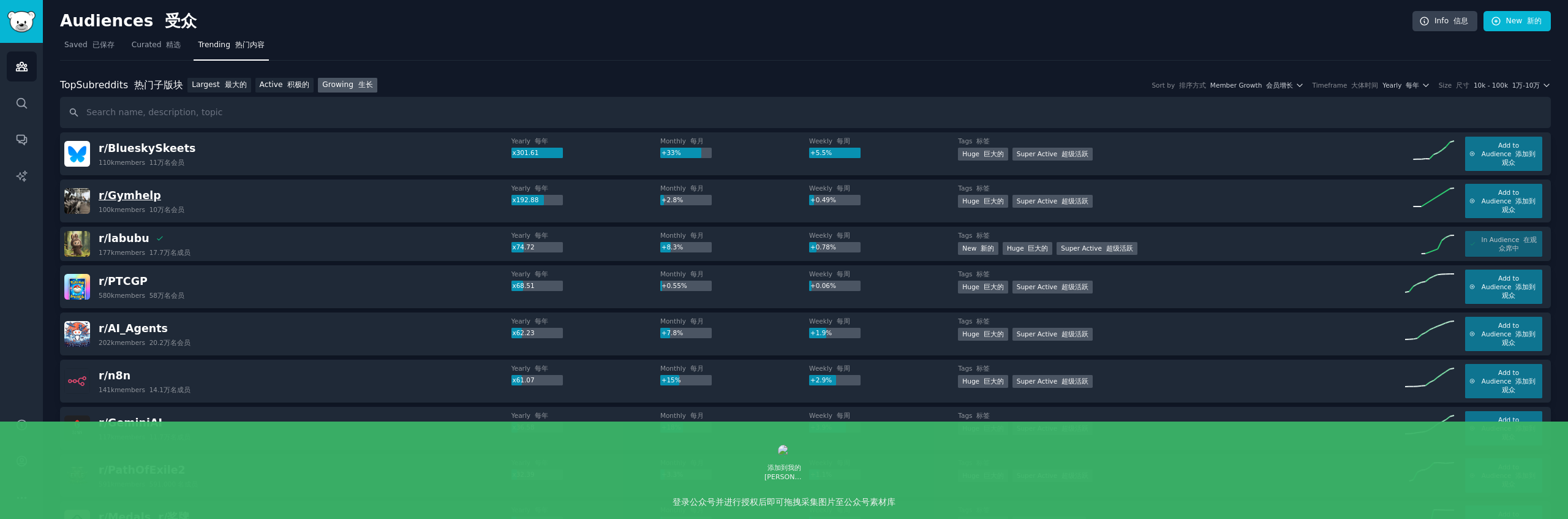
click at [120, 201] on span "r/ Gymhelp" at bounding box center [130, 195] width 63 height 12
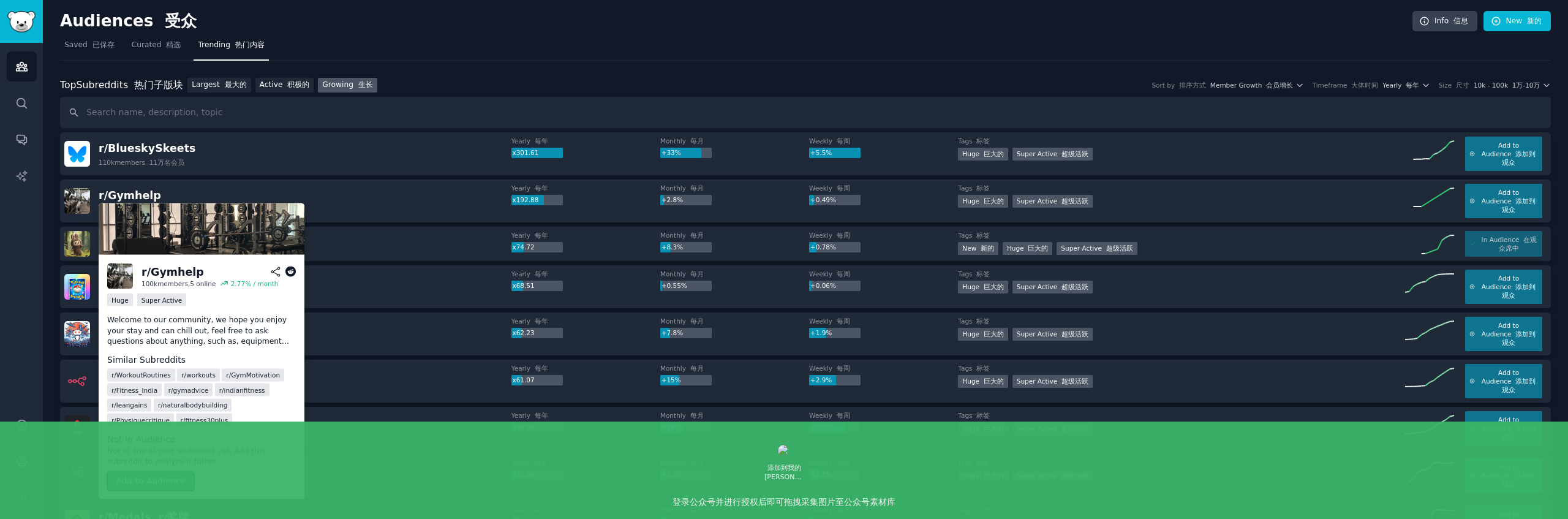
click at [155, 480] on button "Add to Audience" at bounding box center [151, 481] width 87 height 19
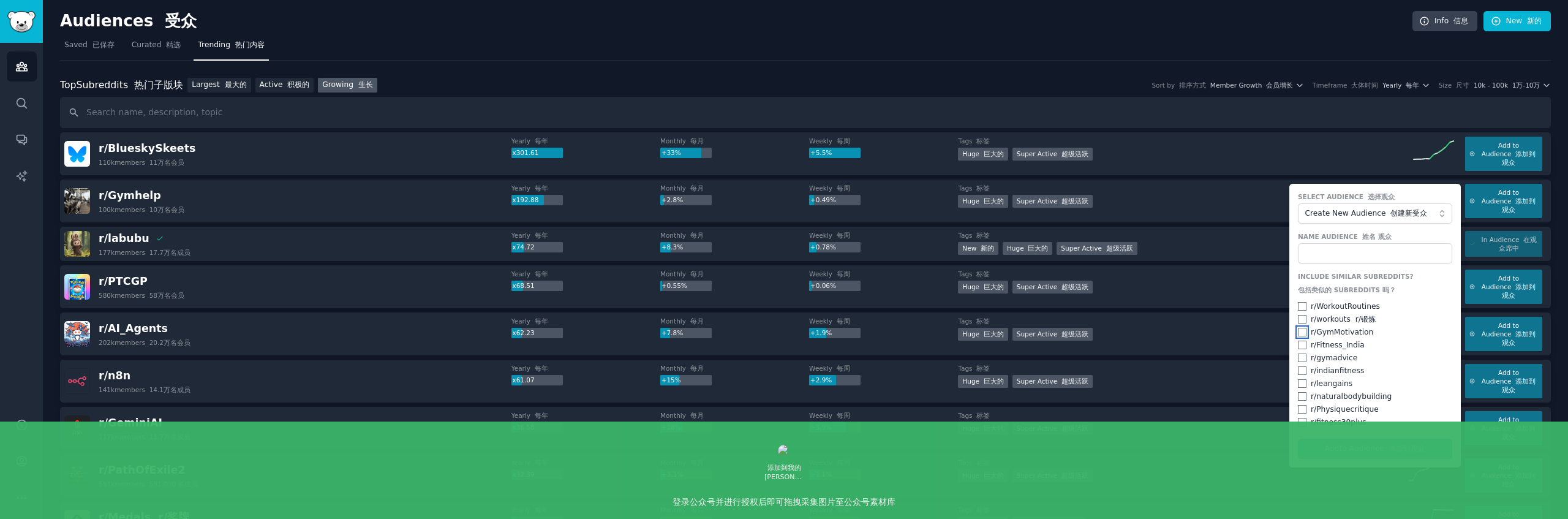
click at [1302, 335] on input "checkbox" at bounding box center [1302, 332] width 9 height 9
checkbox input "true"
click at [1304, 353] on div "r/ gymadvice" at bounding box center [1375, 359] width 155 height 11
click at [1300, 346] on input "checkbox" at bounding box center [1302, 345] width 9 height 9
checkbox input "true"
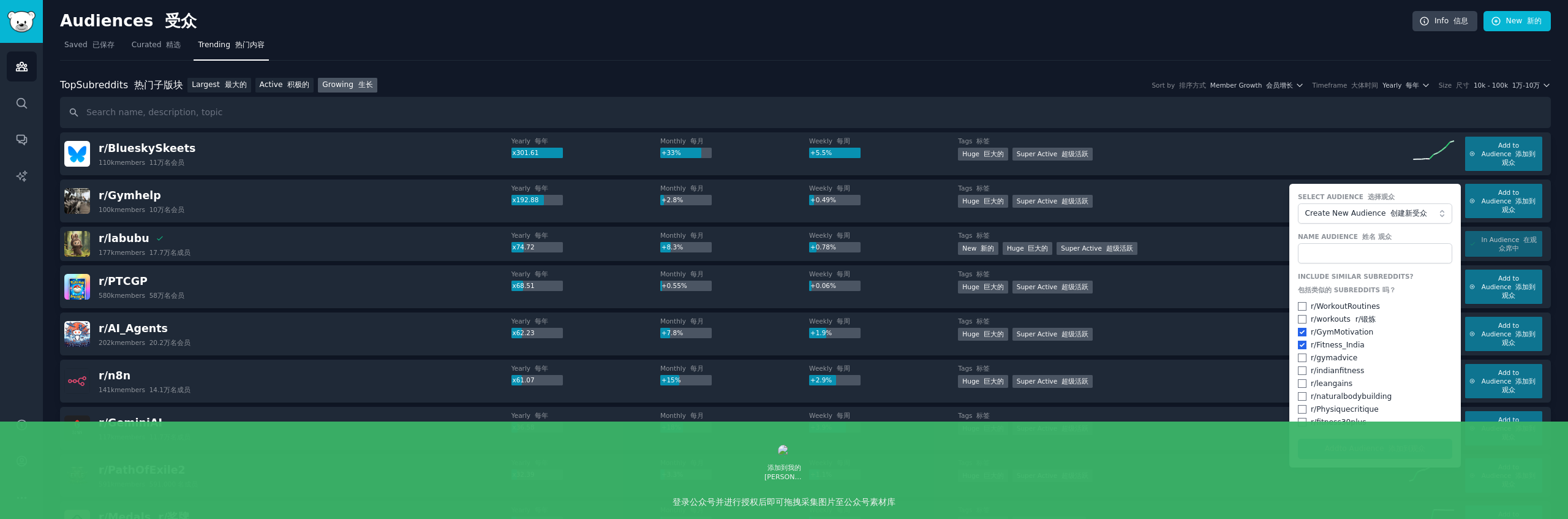
click at [1304, 305] on div "r/ WorkoutRoutines" at bounding box center [1375, 307] width 155 height 11
click at [1306, 306] on div "r/ WorkoutRoutines" at bounding box center [1375, 307] width 155 height 11
click at [1300, 305] on input "checkbox" at bounding box center [1302, 306] width 9 height 9
checkbox input "true"
click at [1298, 319] on input "checkbox" at bounding box center [1302, 319] width 9 height 9
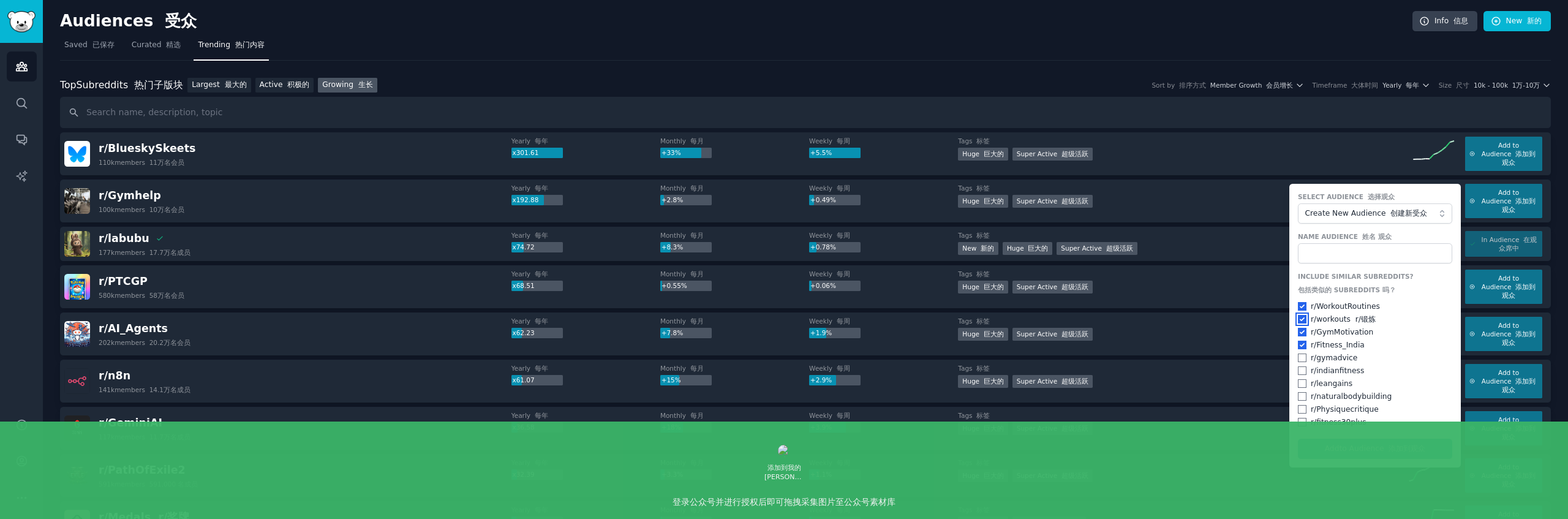
checkbox input "true"
click at [1299, 422] on input "checkbox" at bounding box center [1302, 422] width 9 height 9
checkbox input "true"
click at [1299, 372] on input "checkbox" at bounding box center [1302, 371] width 9 height 9
checkbox input "true"
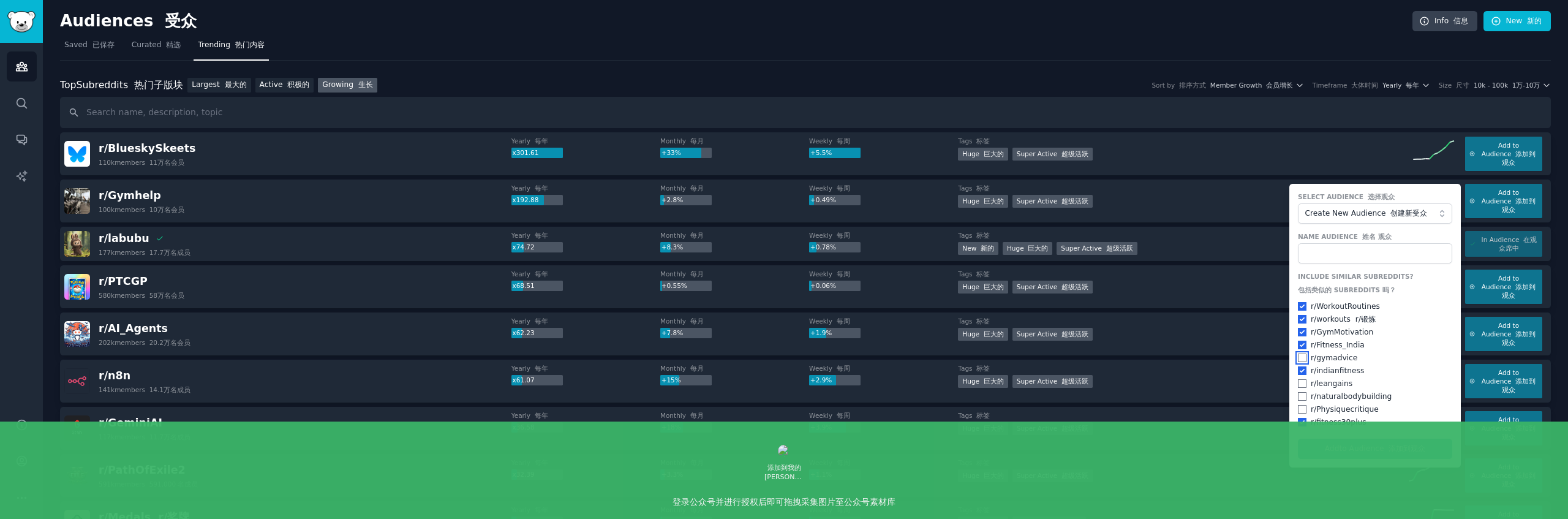
click at [1303, 355] on input "checkbox" at bounding box center [1302, 358] width 9 height 9
checkbox input "true"
click at [1302, 383] on input "checkbox" at bounding box center [1302, 383] width 9 height 9
checkbox input "true"
click at [1302, 397] on input "checkbox" at bounding box center [1302, 396] width 9 height 9
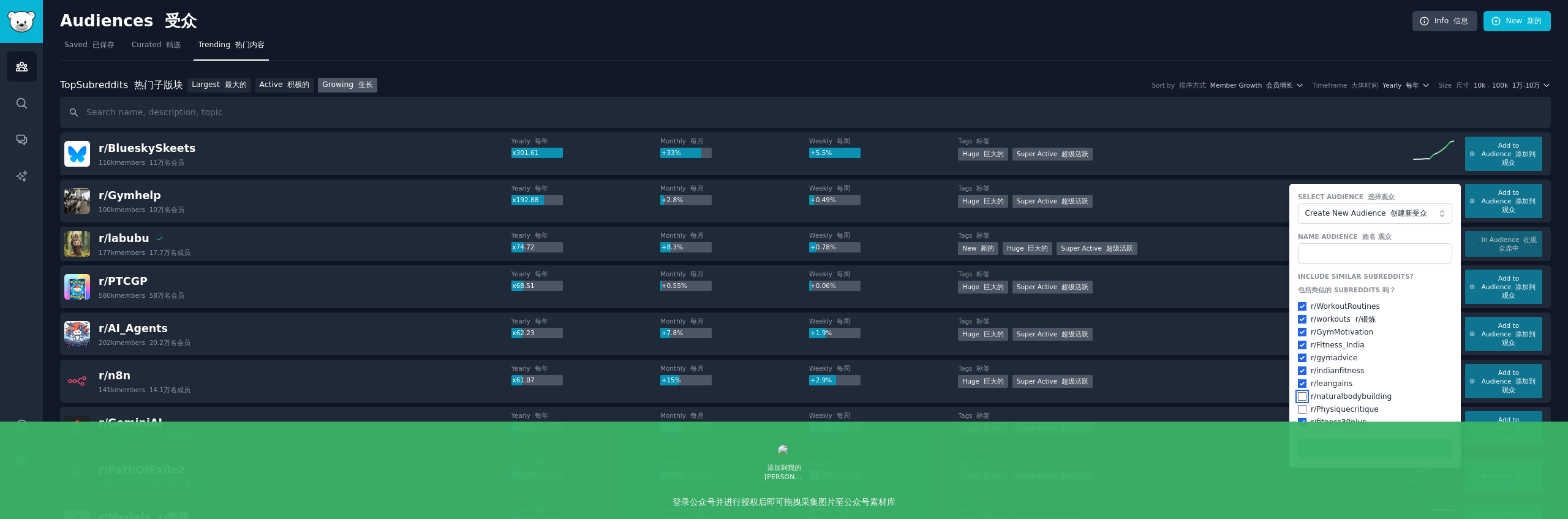
checkbox input "true"
click at [1301, 410] on input "checkbox" at bounding box center [1302, 409] width 9 height 9
checkbox input "true"
click at [1360, 262] on input "text" at bounding box center [1375, 253] width 155 height 21
type input "gym"
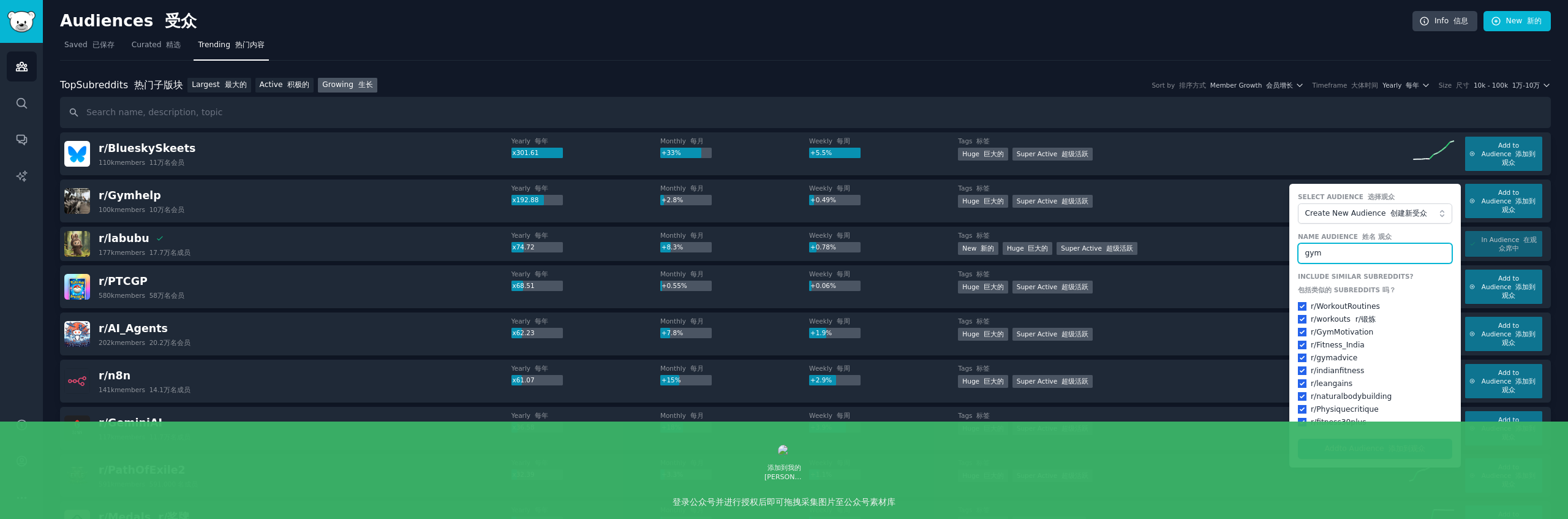
click at [1298, 439] on button "Add to Audience 添加到观众" at bounding box center [1375, 449] width 155 height 21
checkbox input "false"
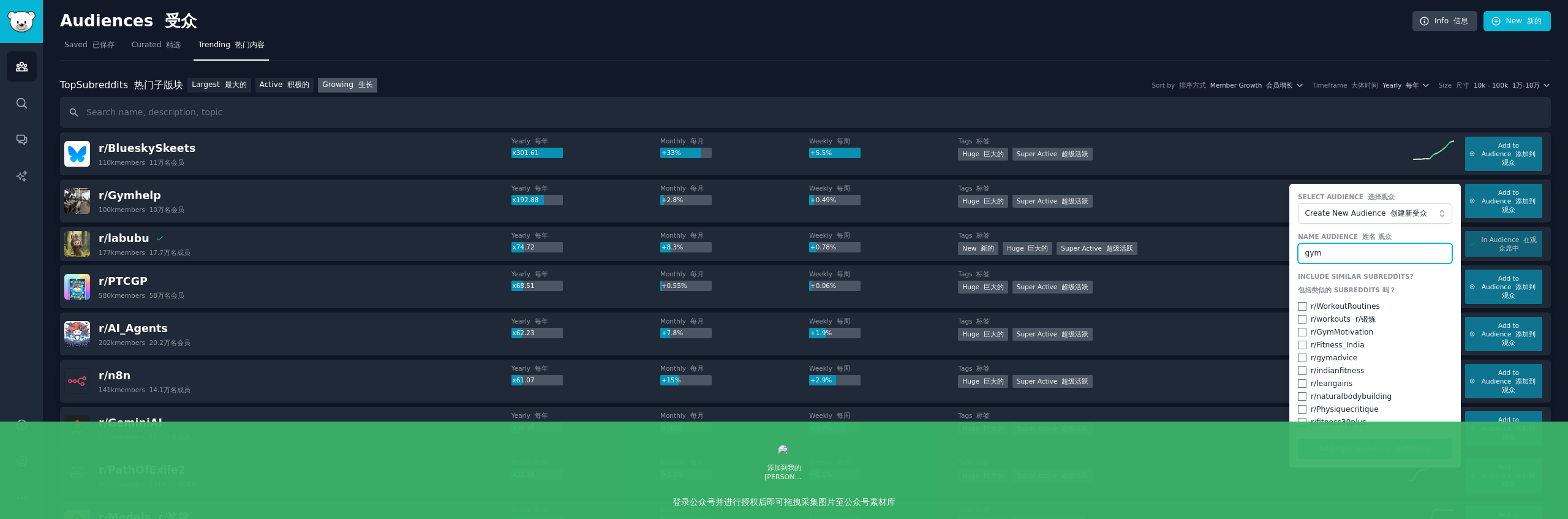
checkbox input "false"
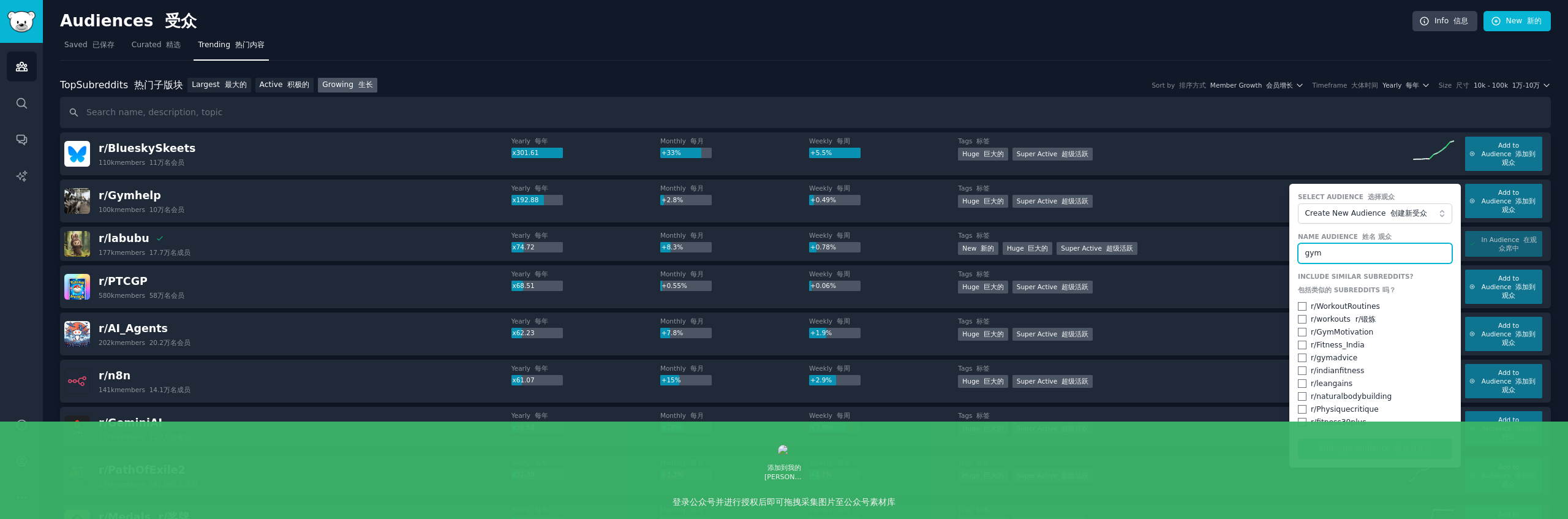
checkbox input "false"
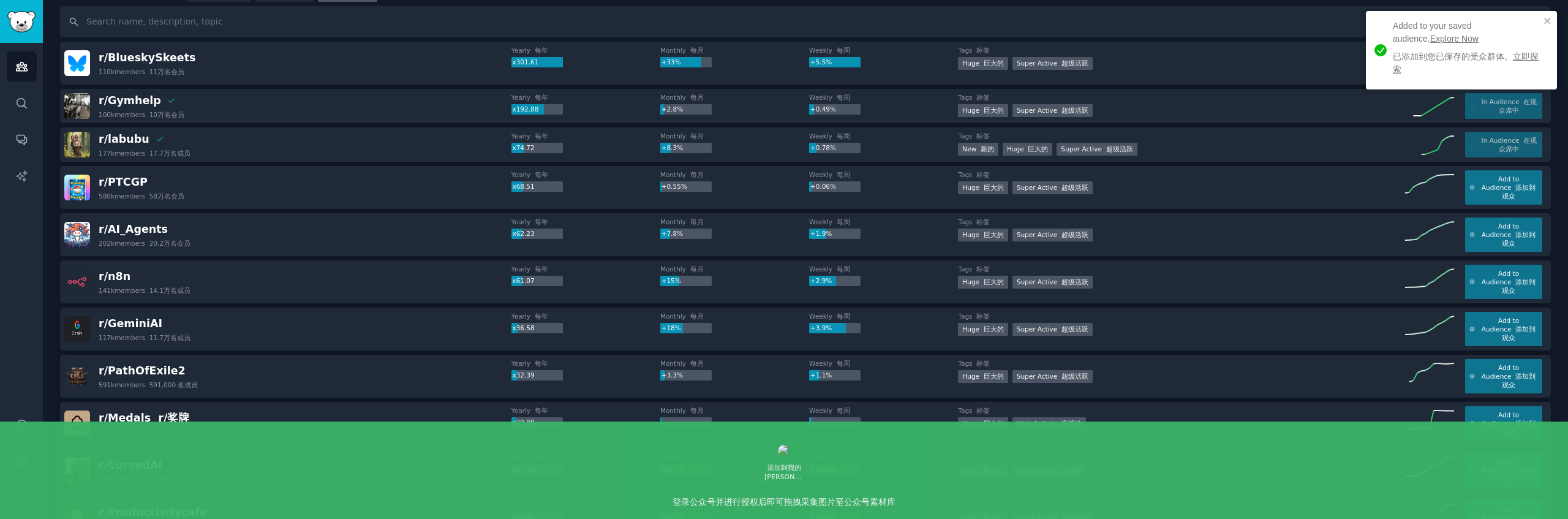
scroll to position [69, 0]
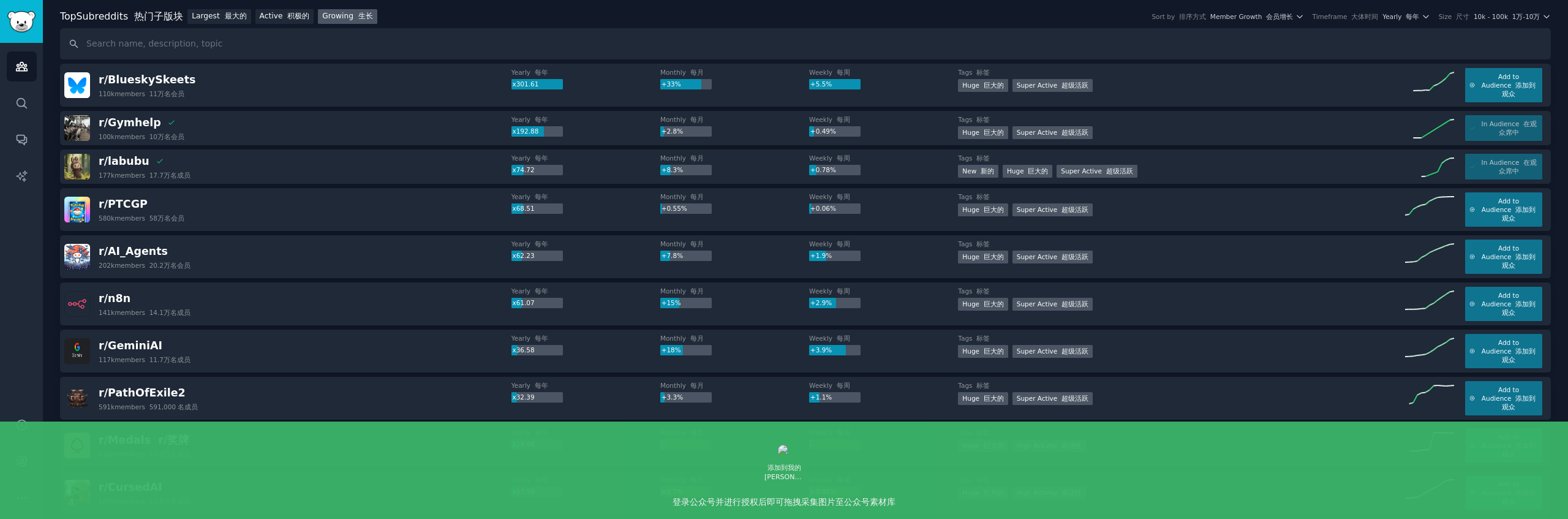
click at [266, 136] on div "r/ Gymhelp 100k members 10万名会员" at bounding box center [288, 128] width 447 height 26
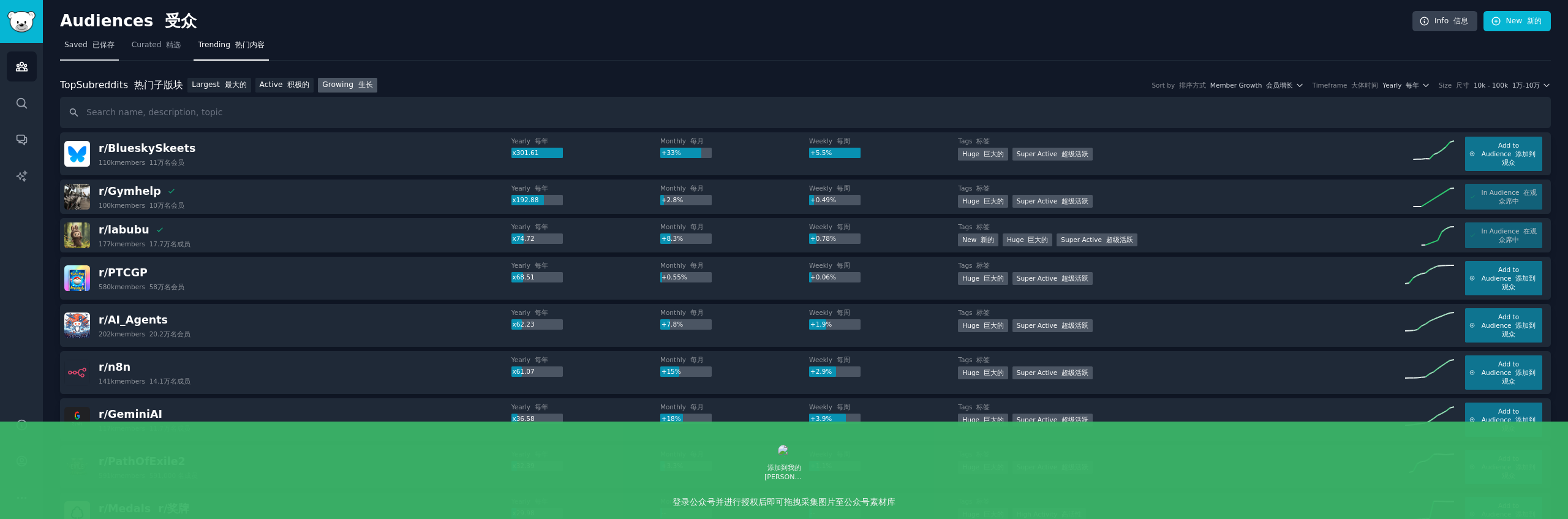
click at [81, 43] on span "Saved 已保存" at bounding box center [89, 46] width 51 height 11
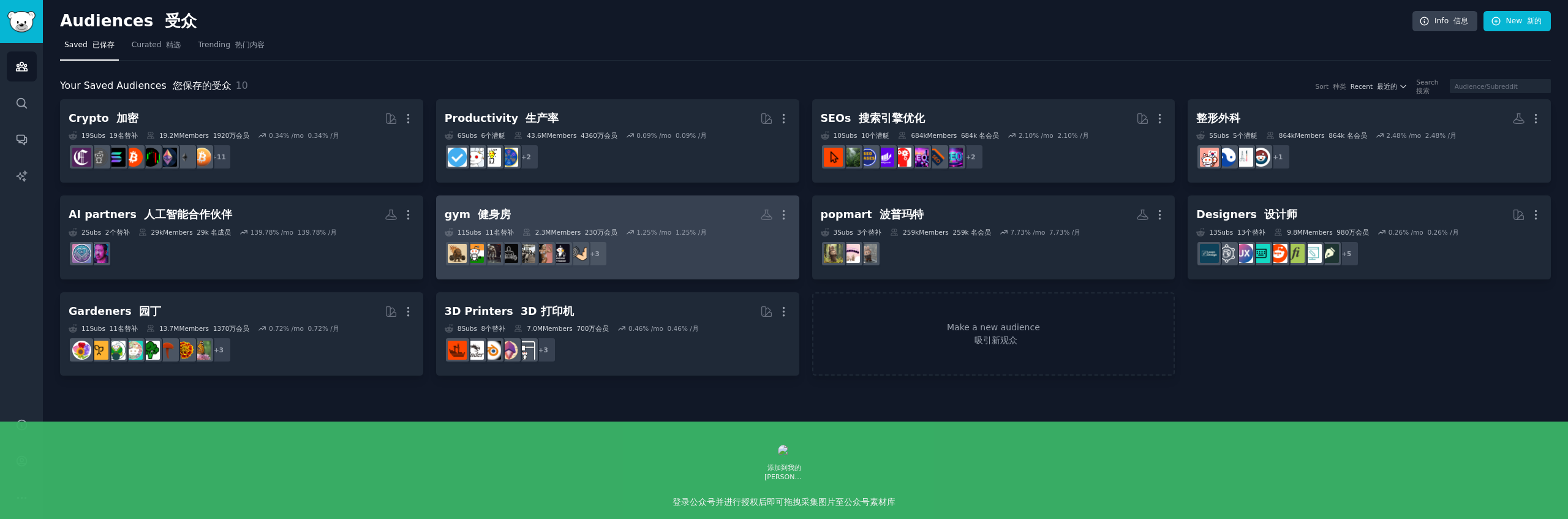
click at [578, 217] on h2 "gym 健身房 More" at bounding box center [618, 214] width 346 height 22
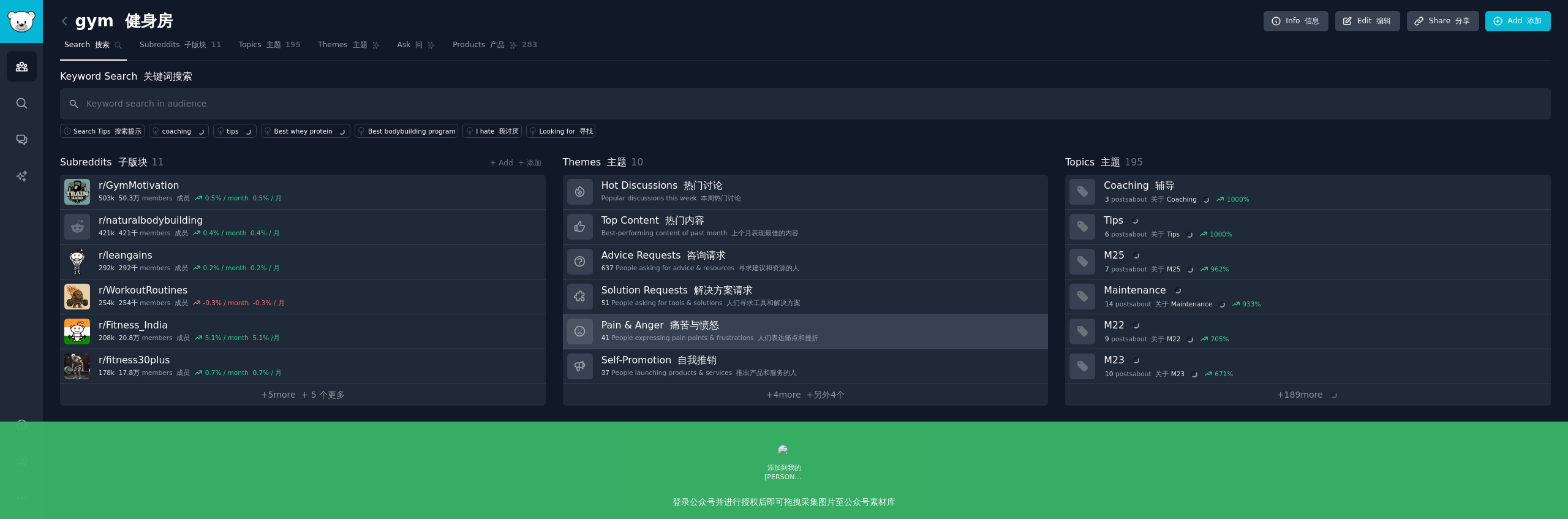
click at [754, 324] on h3 "Pain & [PERSON_NAME] 痛苦与愤怒" at bounding box center [709, 325] width 217 height 13
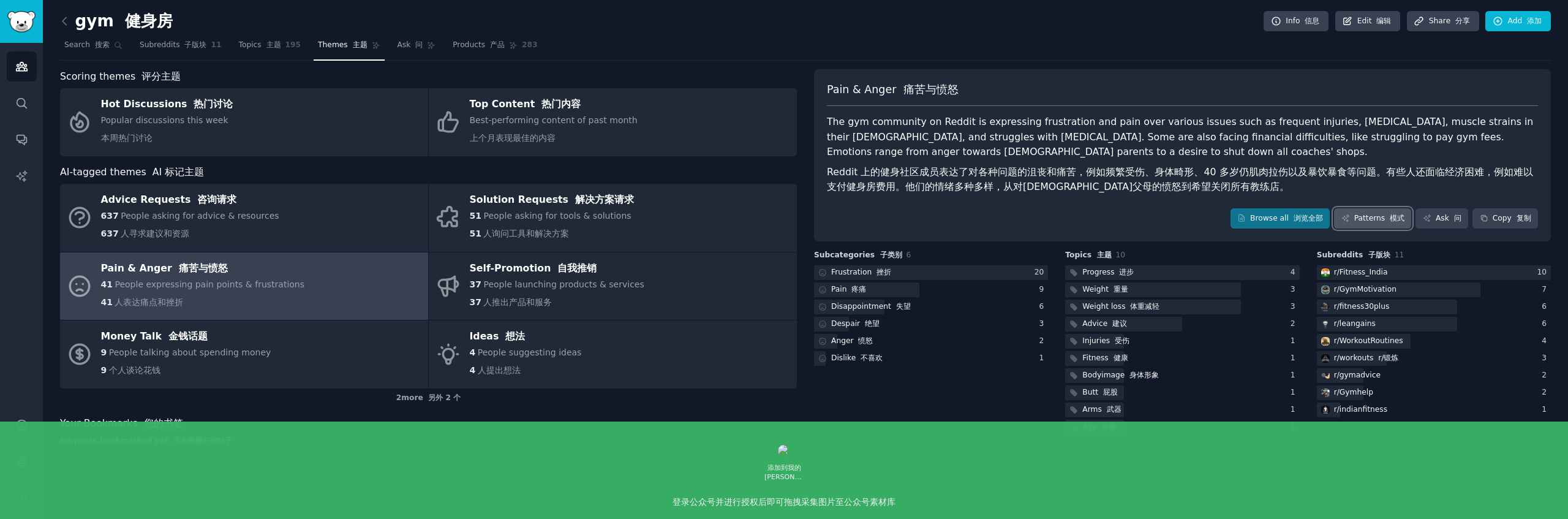
click at [1379, 215] on link "Patterns 模式" at bounding box center [1372, 219] width 77 height 21
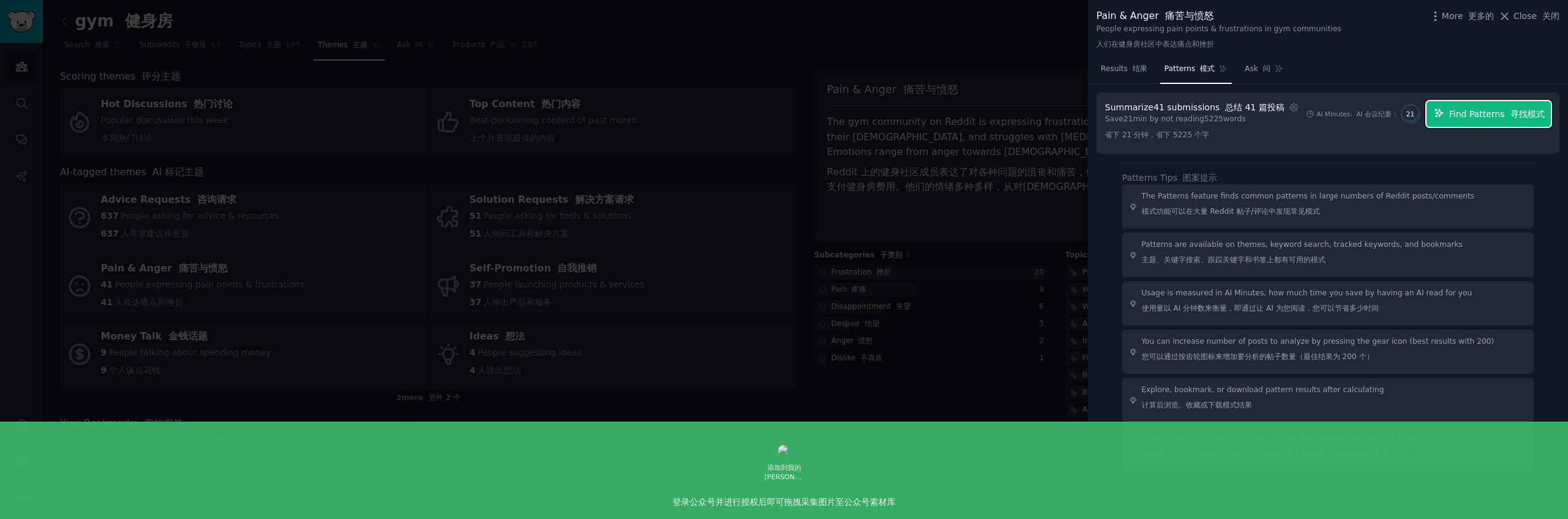
click at [1512, 113] on font "寻找模式" at bounding box center [1527, 114] width 34 height 10
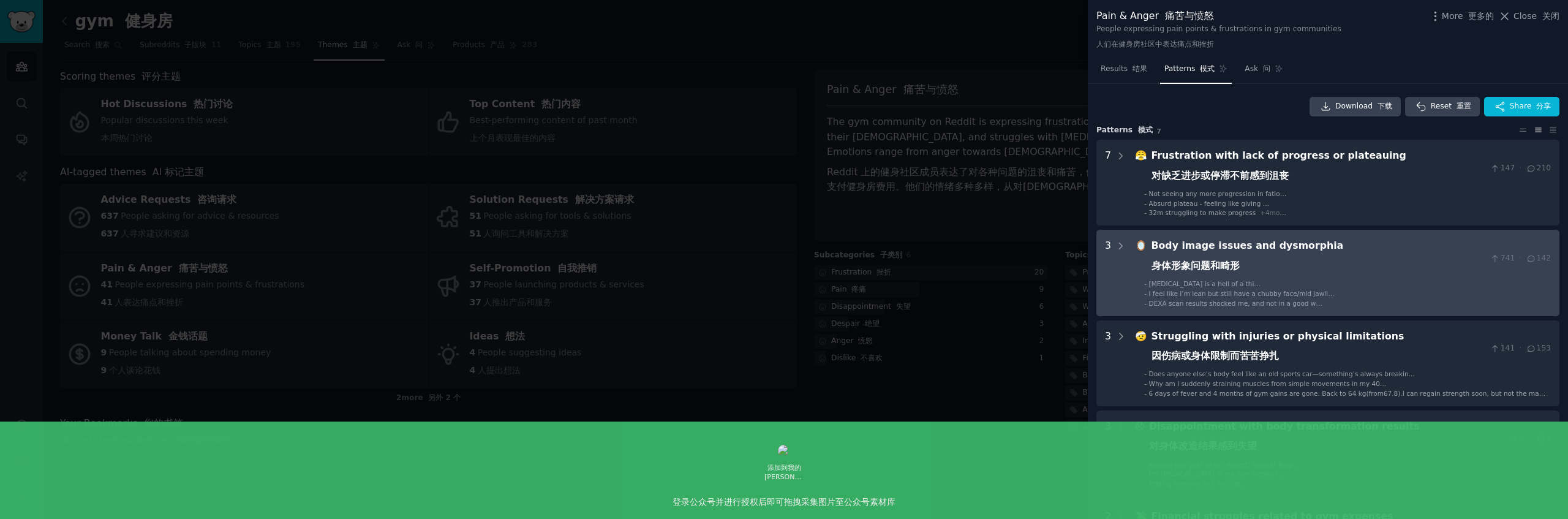
click at [1364, 278] on div "🪞 Body image issues and dysmorphia 身体形象问题和畸形 741 · 142 - [MEDICAL_DATA] is a he…" at bounding box center [1343, 273] width 416 height 69
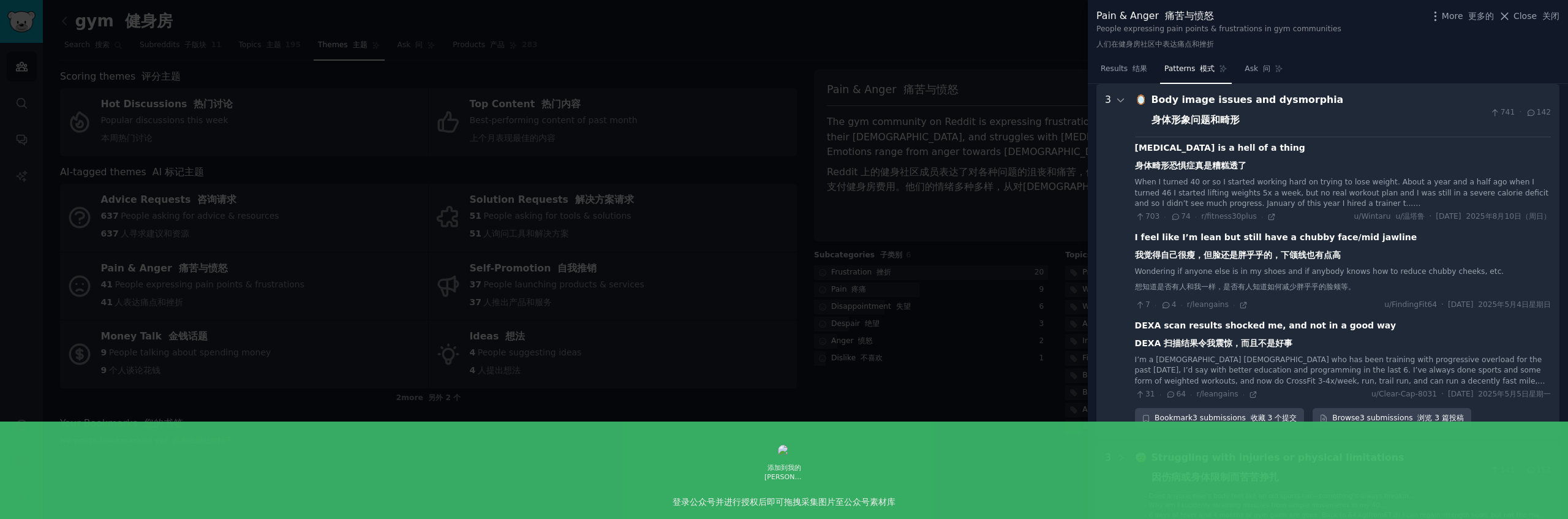
scroll to position [419, 0]
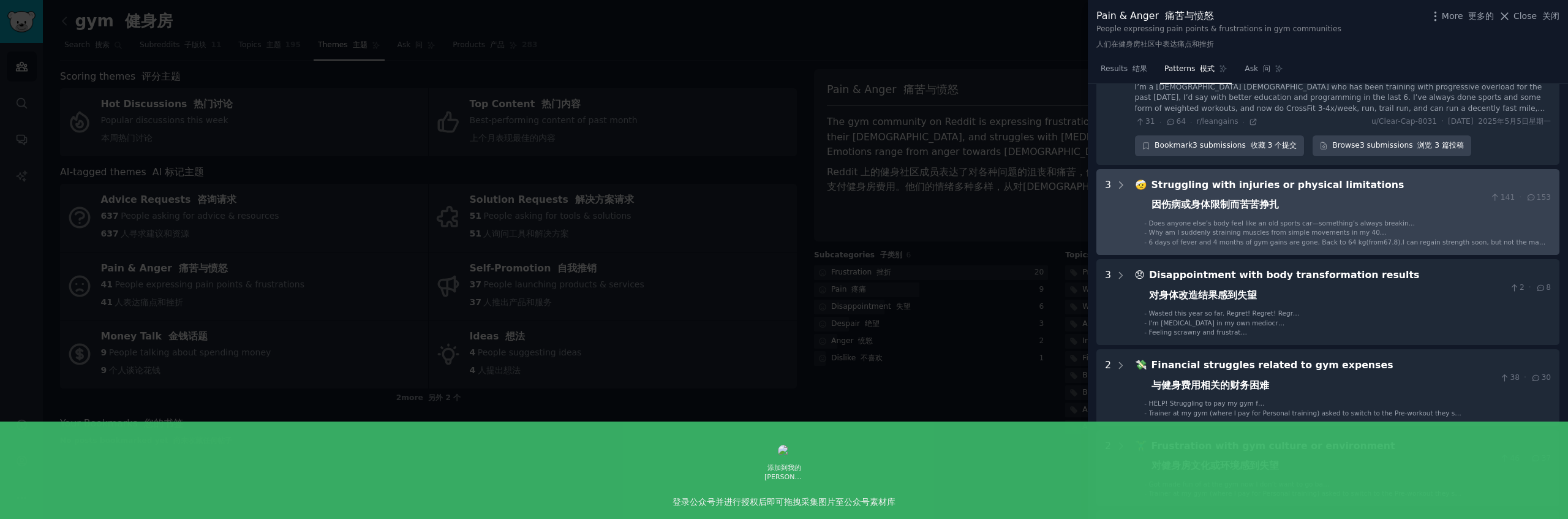
click at [1339, 209] on div "Struggling with injuries or physical limitations 因伤病或身体限制而苦苦挣扎" at bounding box center [1318, 198] width 334 height 40
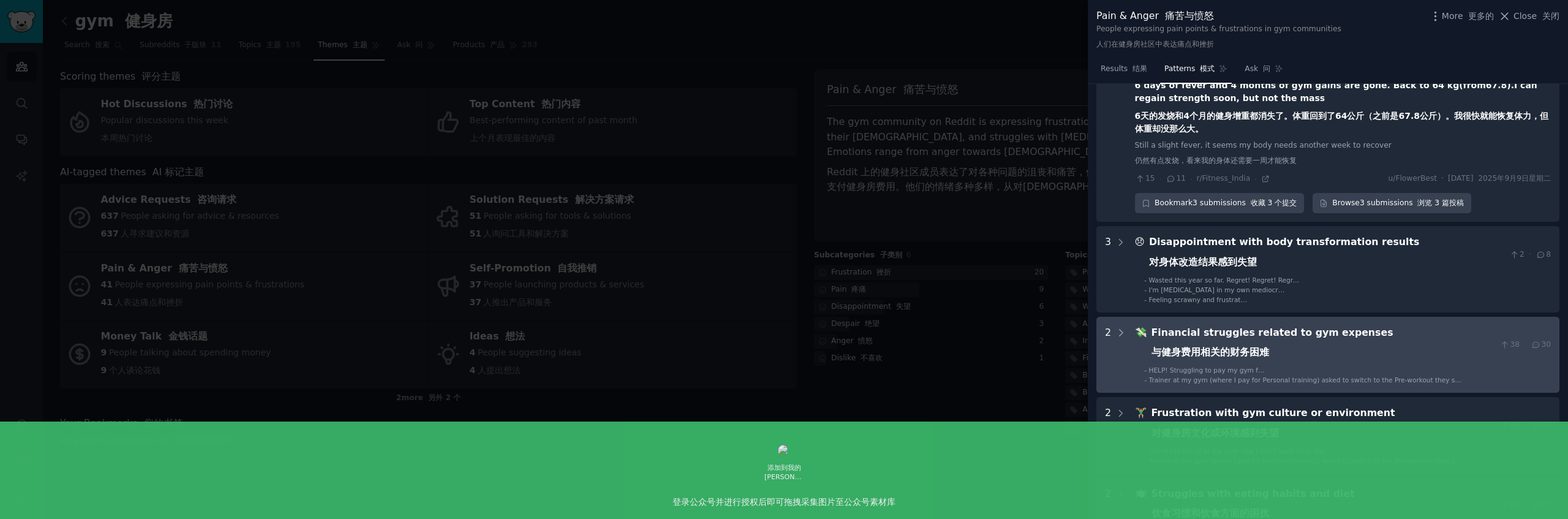
scroll to position [752, 0]
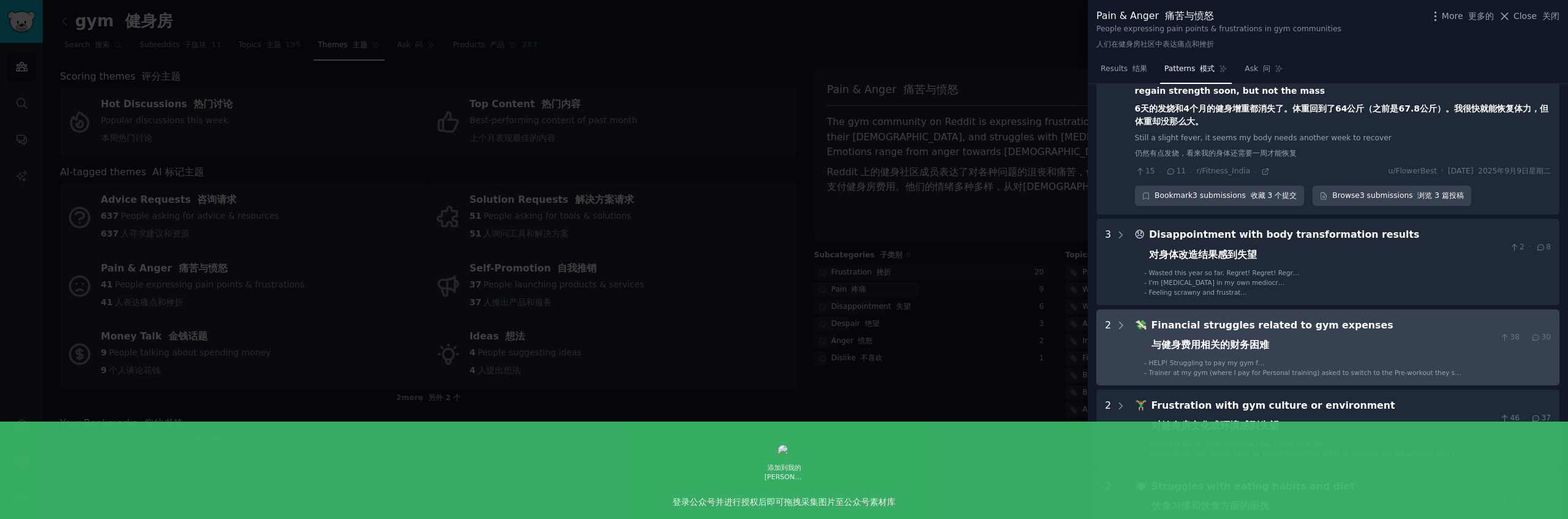
click at [1354, 334] on div "Financial struggles related to gym expenses 与健身费用相关的财务困难" at bounding box center [1323, 339] width 344 height 40
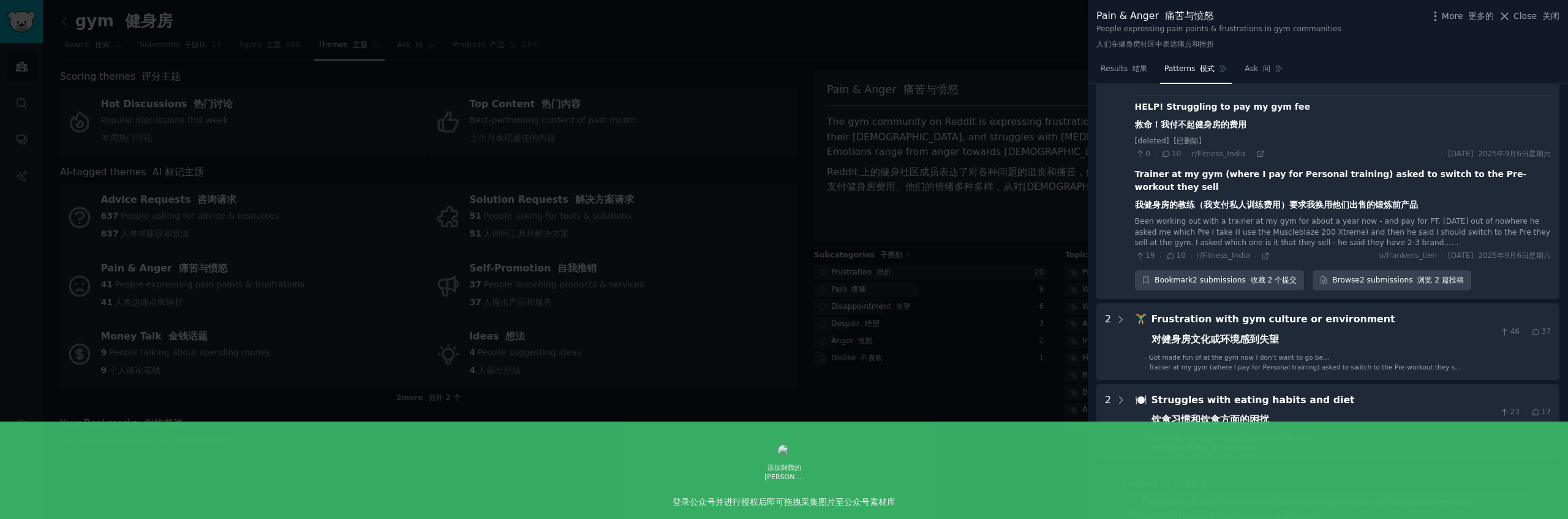
scroll to position [1026, 0]
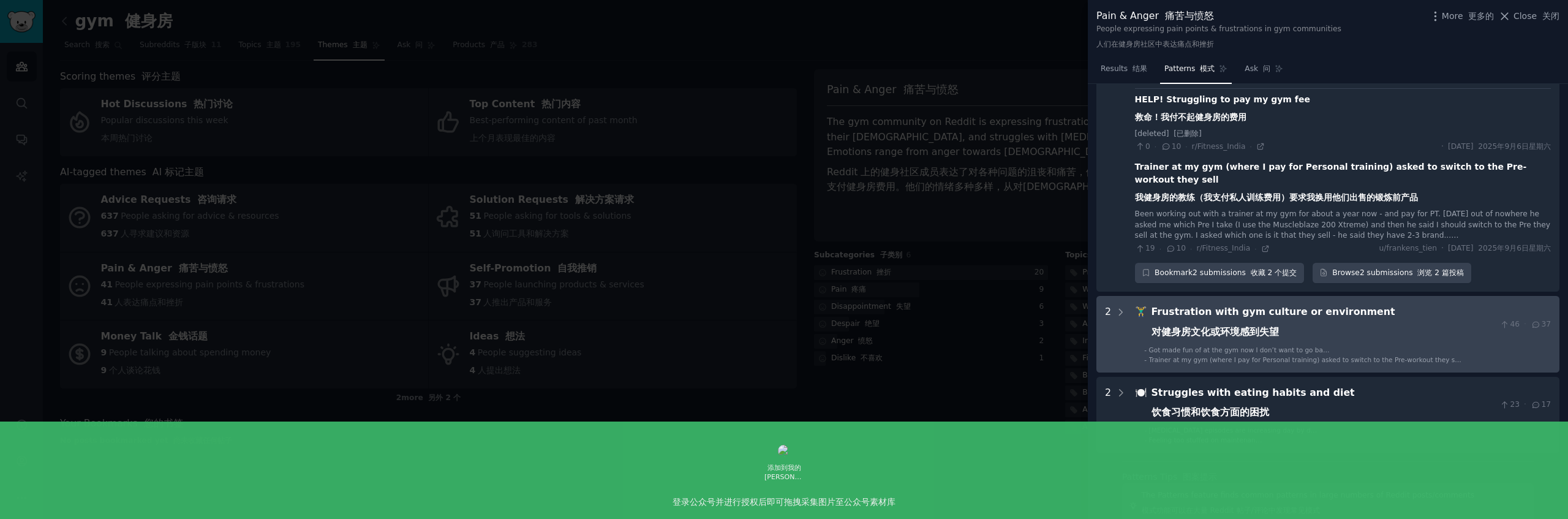
click at [1396, 325] on div "Frustration with gym culture or environment 对健身房文化或环境感到失望" at bounding box center [1323, 325] width 344 height 40
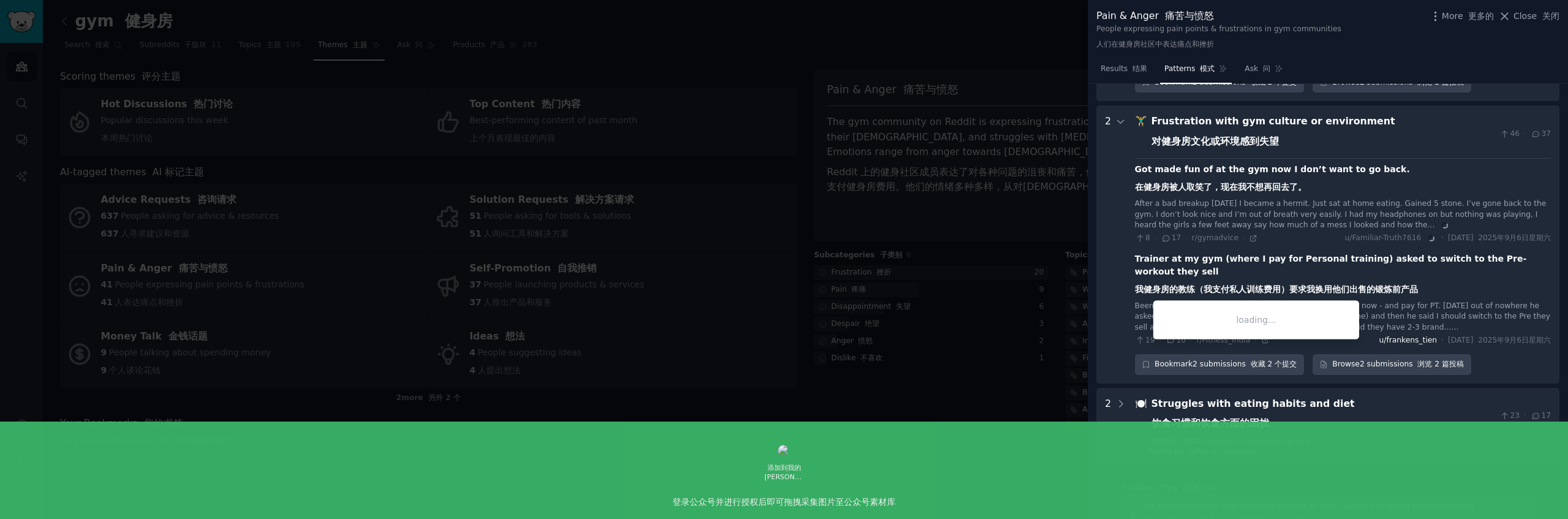
scroll to position [1206, 0]
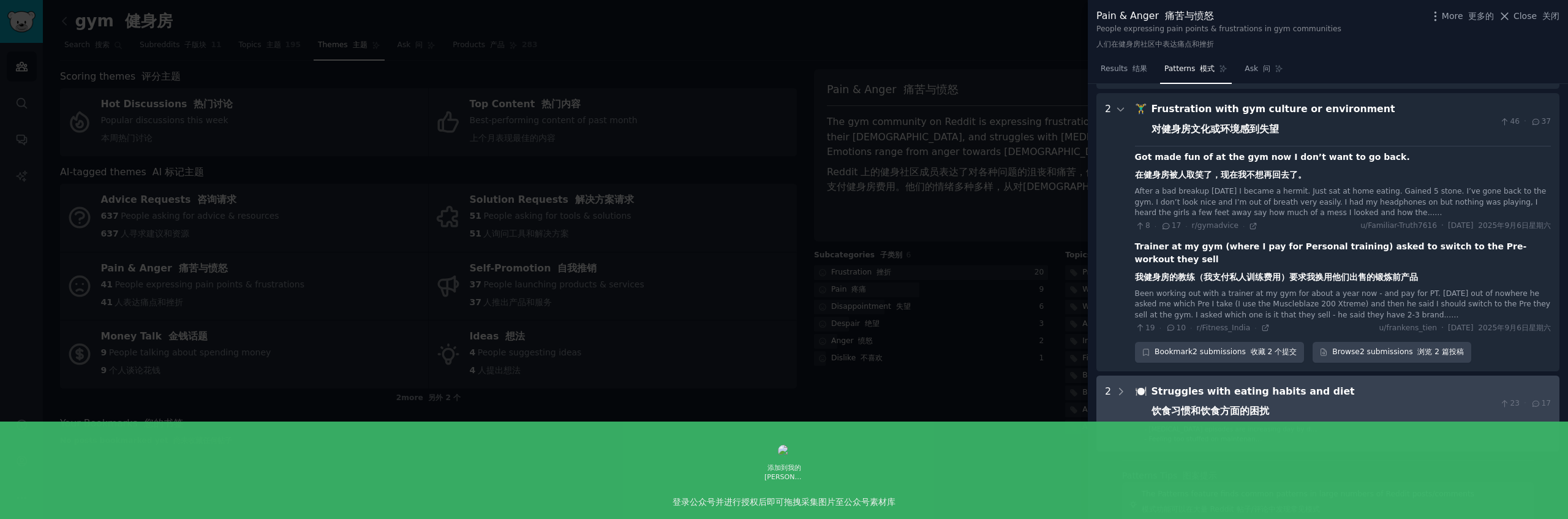
click at [1361, 384] on div "Struggles with eating habits and diet 饮食习惯和饮食方面的困扰" at bounding box center [1323, 404] width 344 height 40
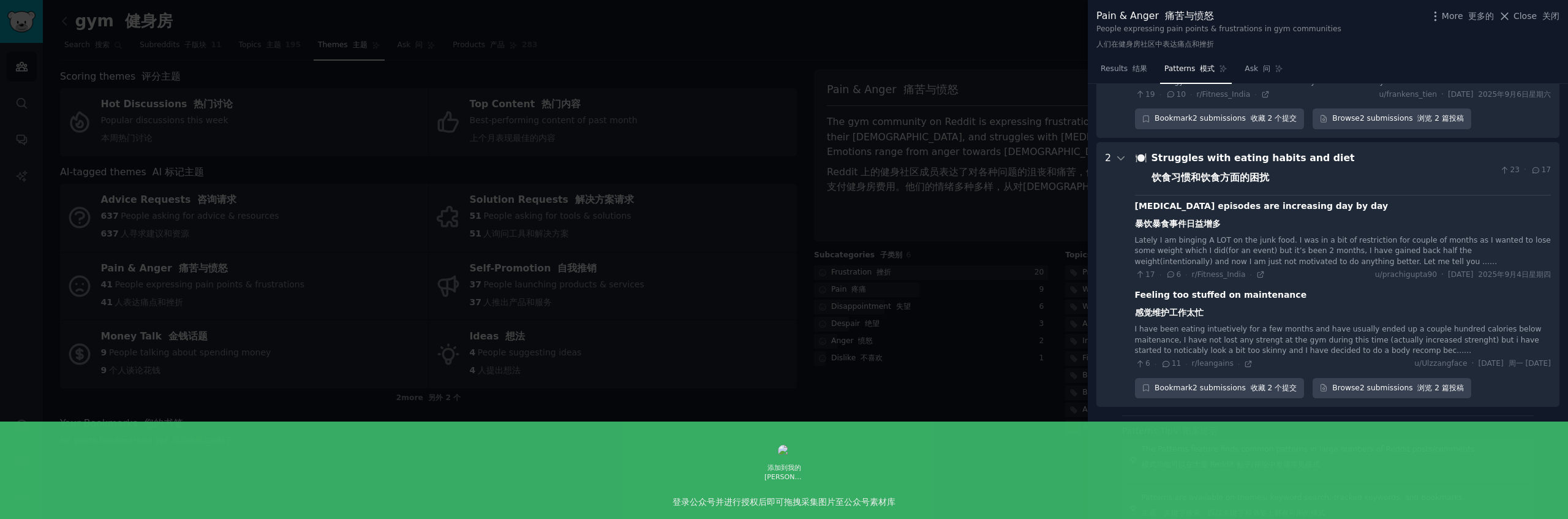
scroll to position [1460, 0]
click at [321, 18] on div at bounding box center [784, 259] width 1568 height 519
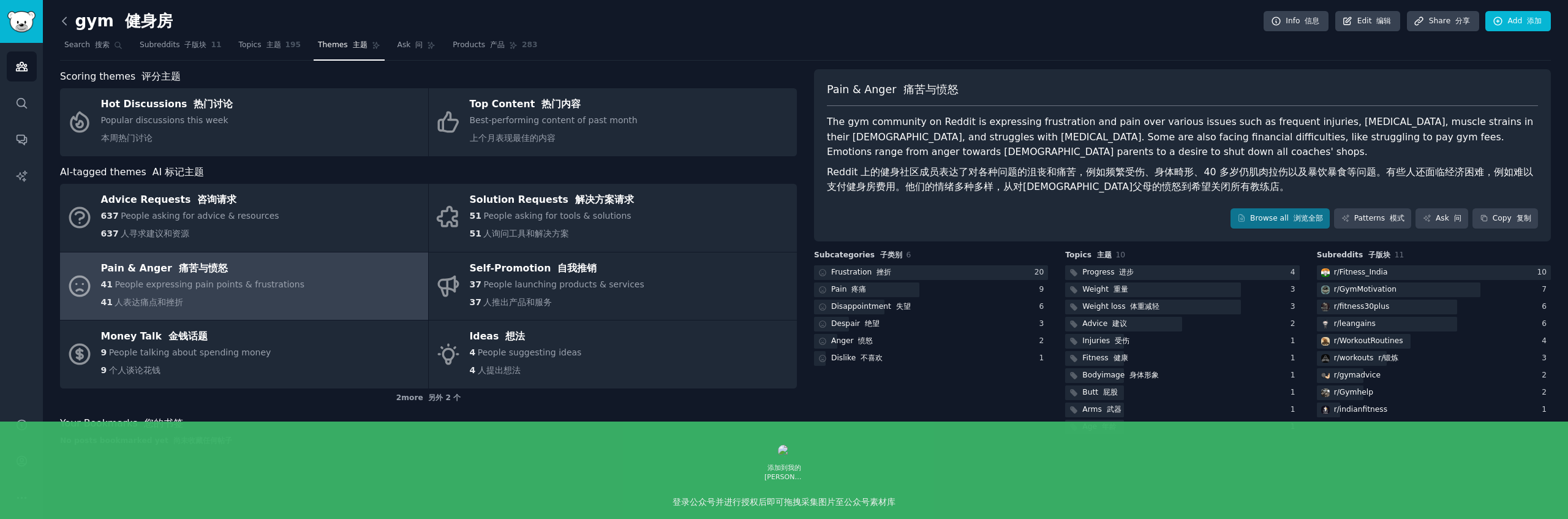
click at [63, 19] on icon at bounding box center [64, 20] width 4 height 7
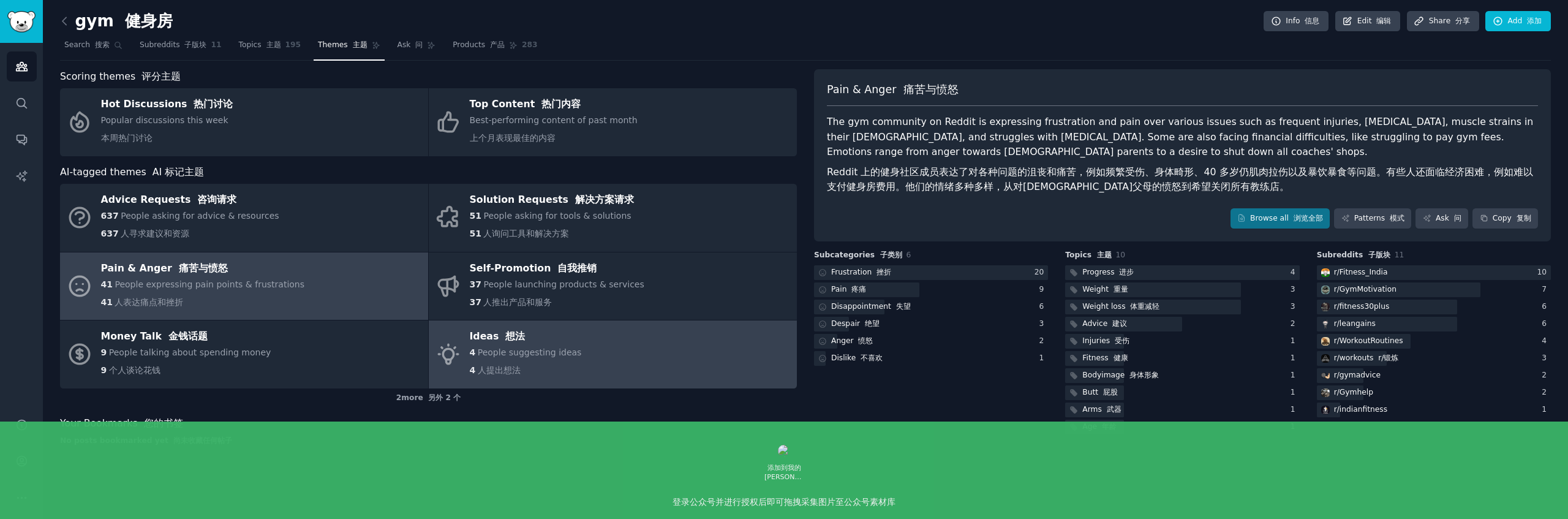
click at [642, 347] on link "Ideas 想法 4 People suggesting ideas 4 人提出想法" at bounding box center [612, 355] width 368 height 68
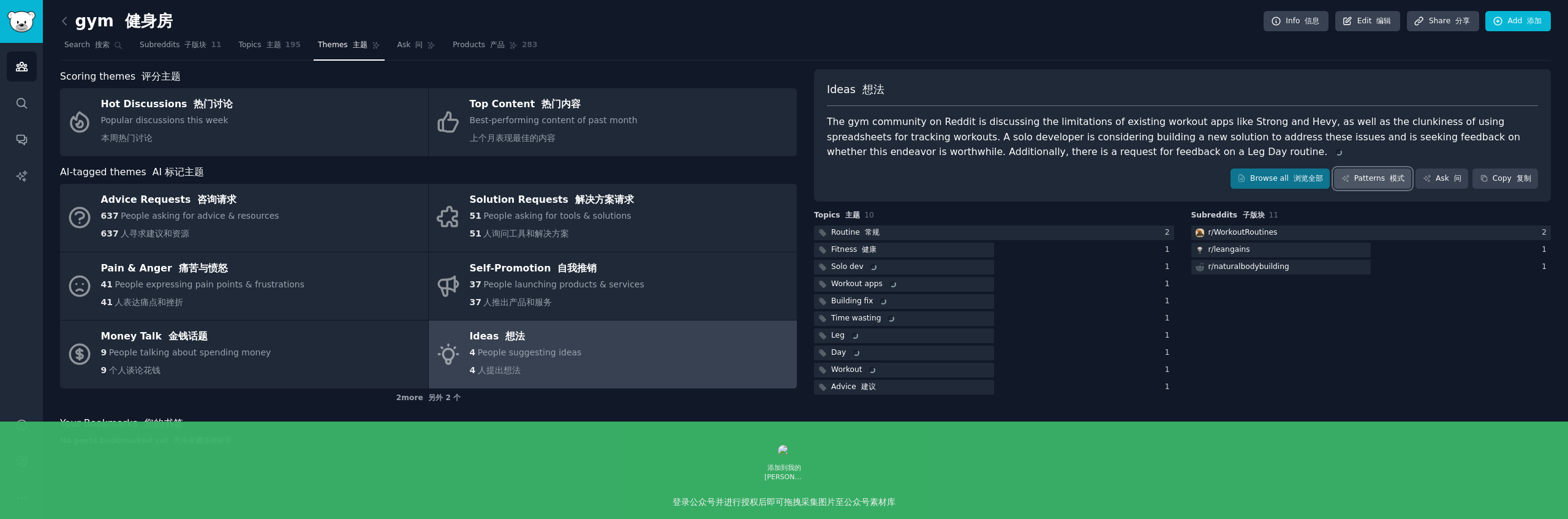
click at [1376, 179] on link "Patterns 模式" at bounding box center [1372, 179] width 77 height 21
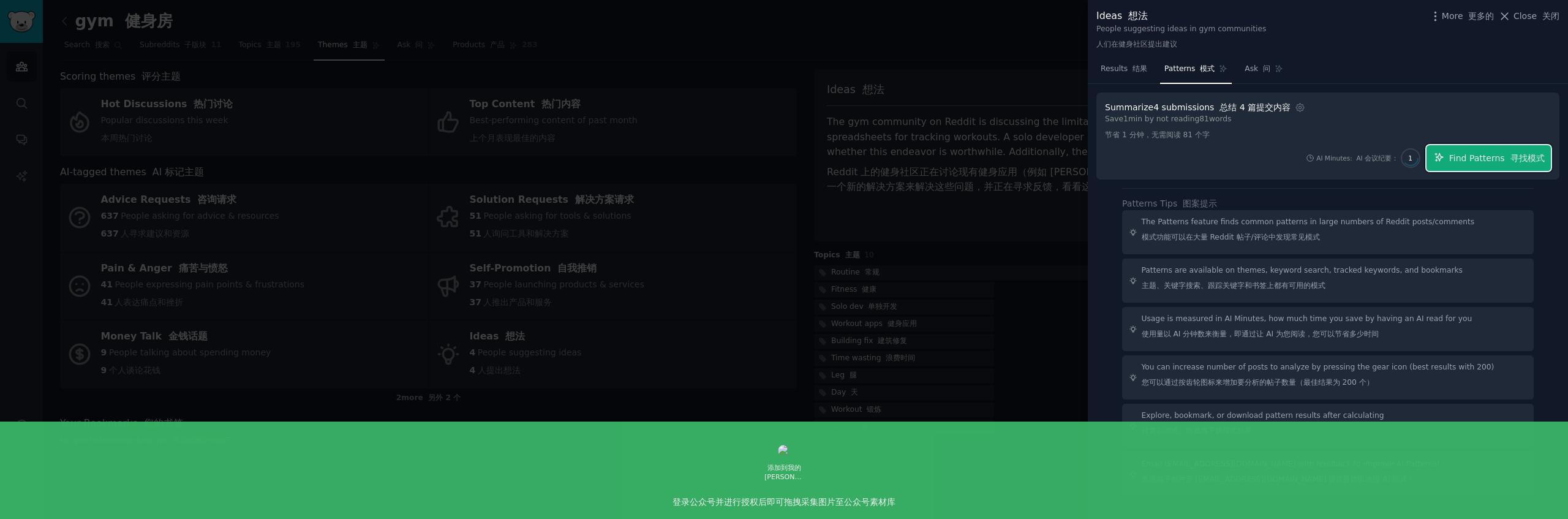
click at [1522, 153] on font "寻找模式" at bounding box center [1527, 158] width 34 height 10
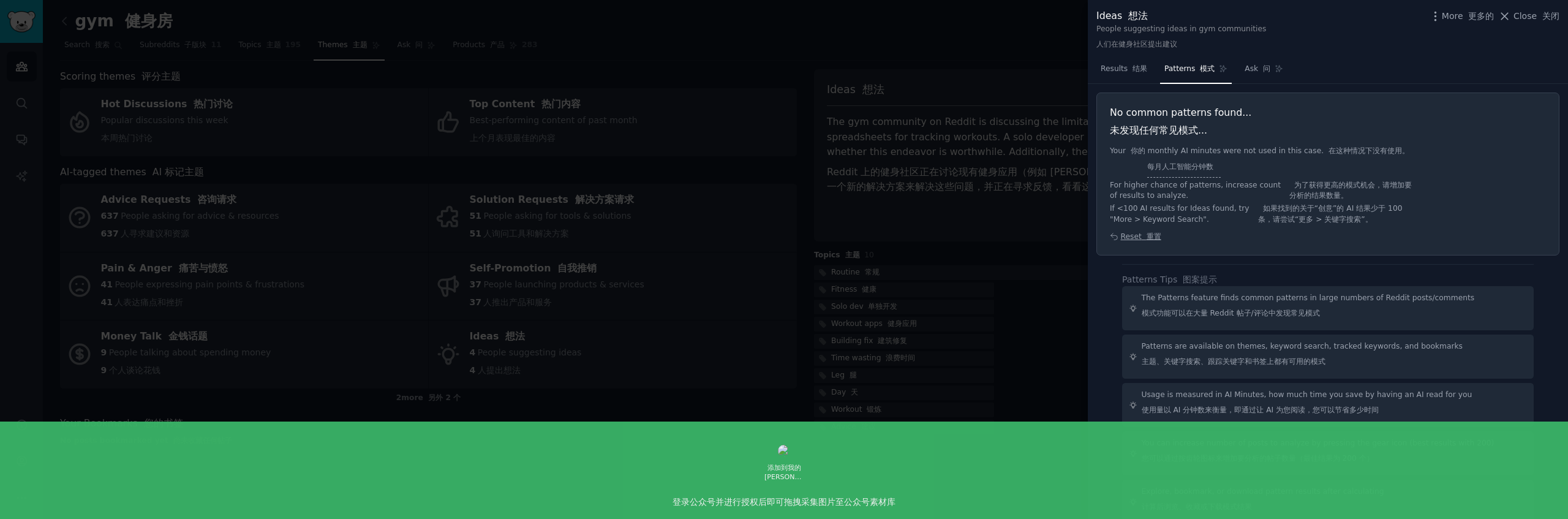
click at [960, 310] on div at bounding box center [784, 259] width 1568 height 519
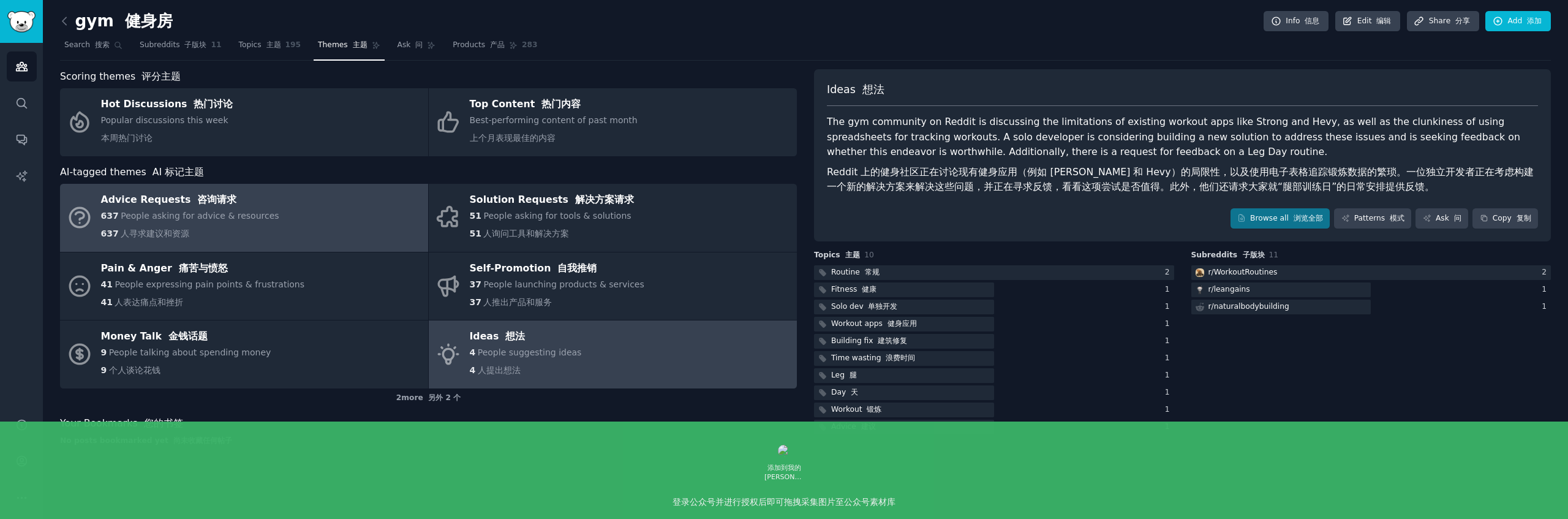
click at [329, 229] on link "Advice Requests 咨询请求 637 People asking for advice & resources 637 人寻求建议和资源" at bounding box center [244, 217] width 368 height 68
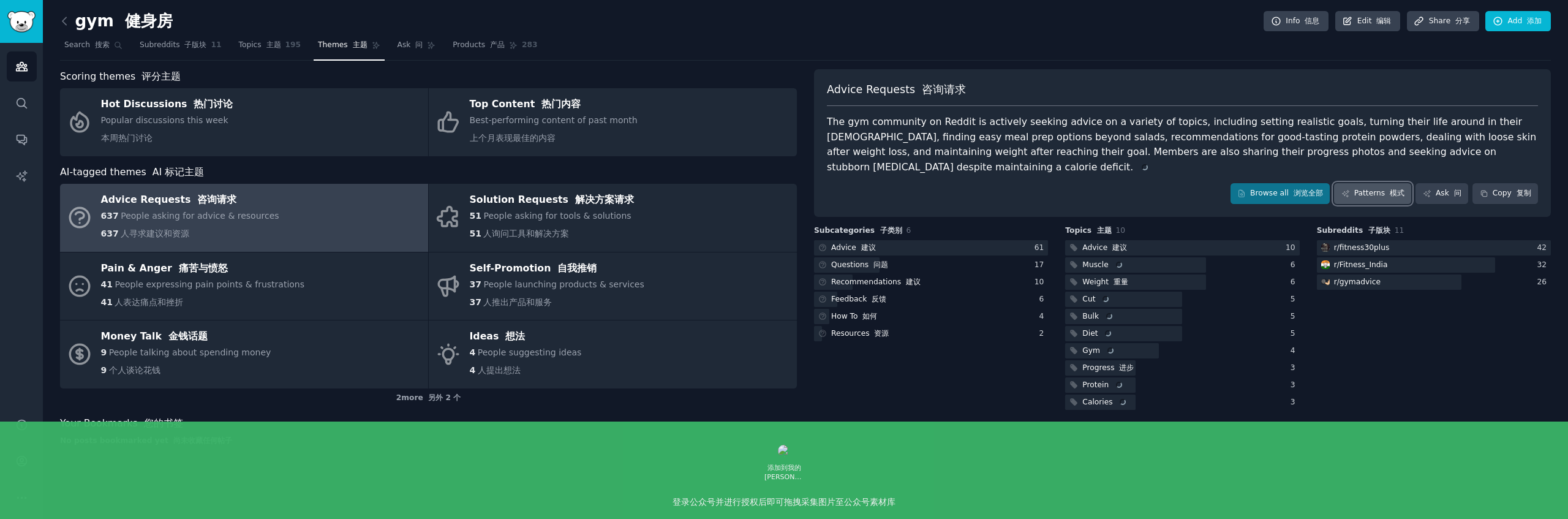
click at [1392, 189] on font "模式" at bounding box center [1397, 193] width 14 height 9
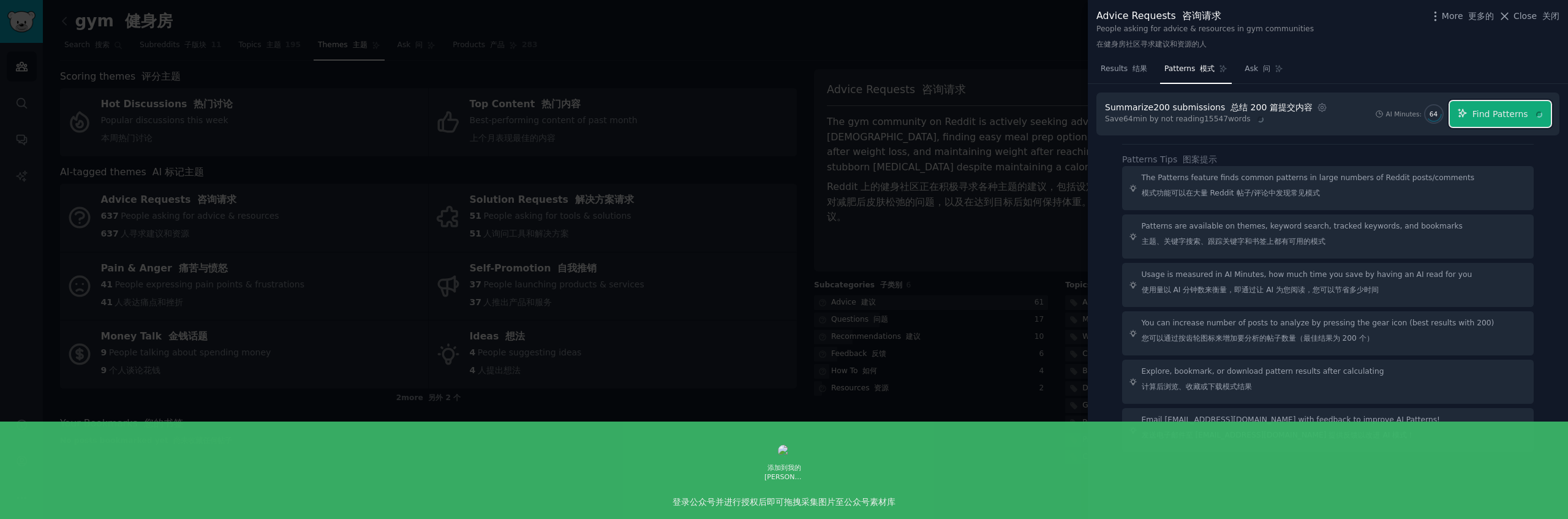
click at [1526, 116] on div "Summarize 200 submissions 总结 200 篇提交内容 Settings Save 64 min by not reading 1554…" at bounding box center [1328, 114] width 446 height 26
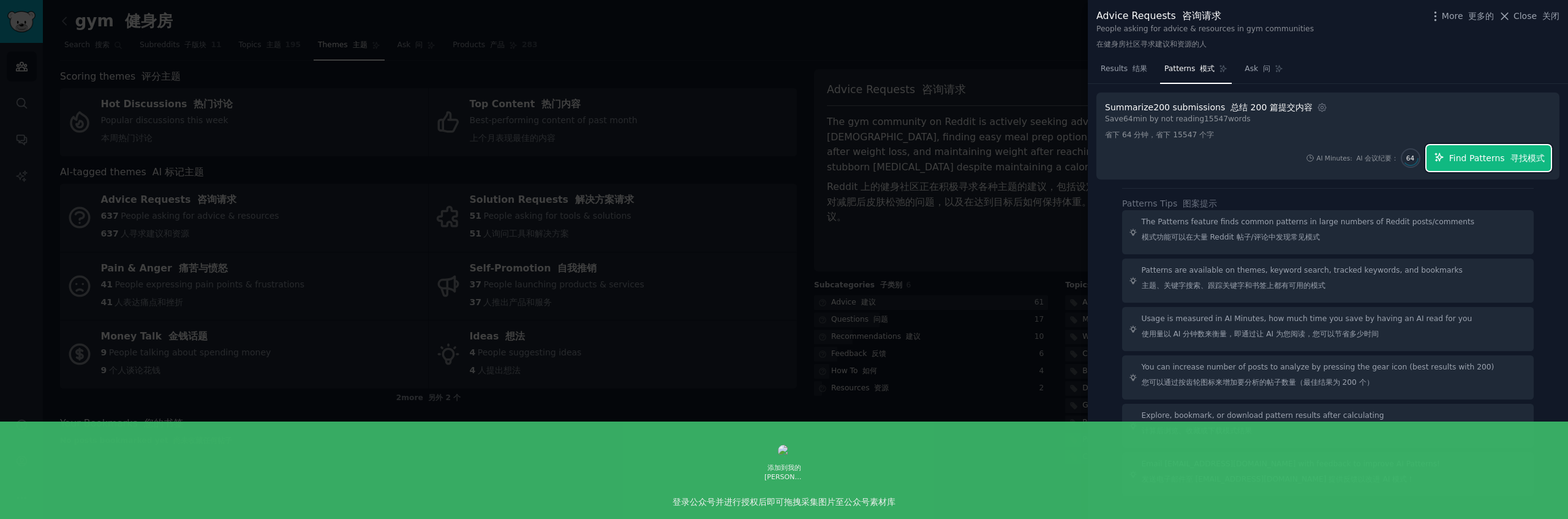
click at [1481, 156] on span "Find Patterns 寻找模式" at bounding box center [1497, 158] width 95 height 13
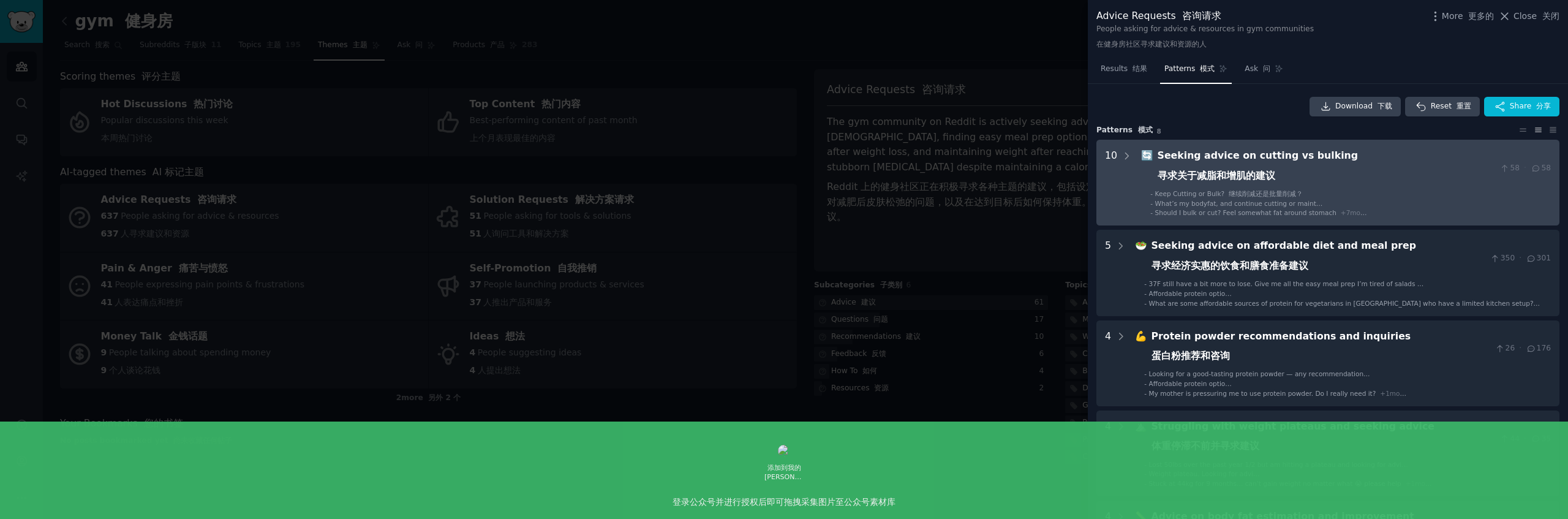
click at [1354, 176] on div "Seeking advice on cutting vs bulking 寻求关于减脂和增肌的建议" at bounding box center [1326, 168] width 337 height 40
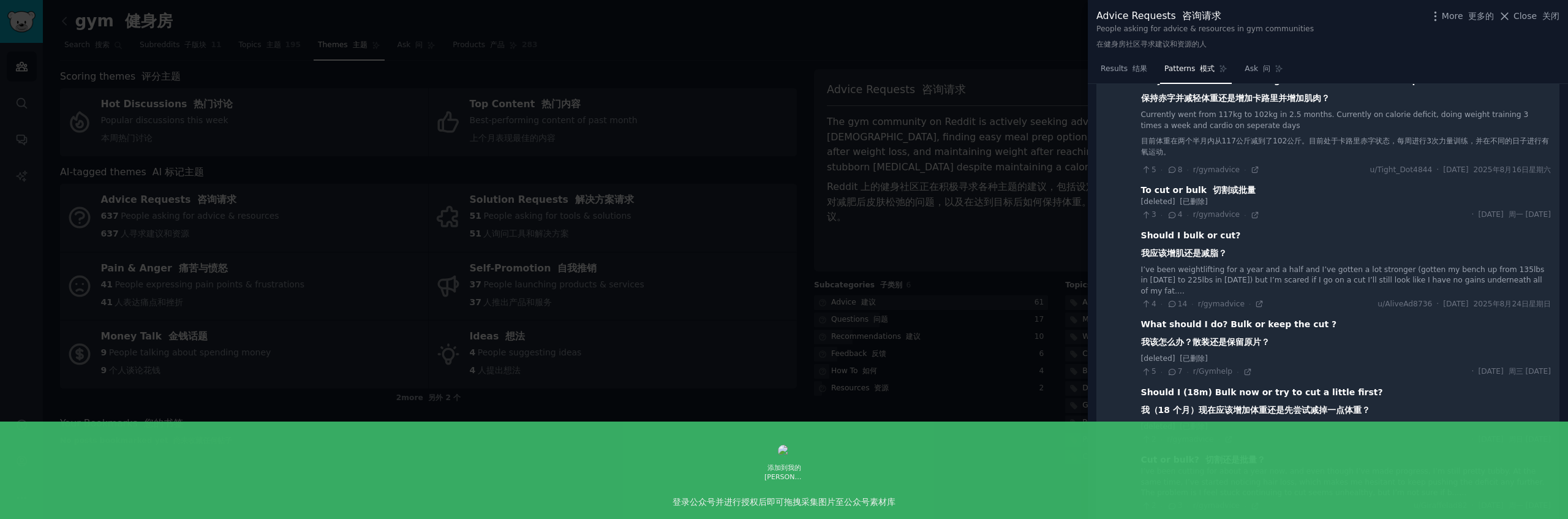
scroll to position [405, 0]
click at [1224, 253] on font "我应该增肌还是减脂？" at bounding box center [1183, 250] width 86 height 10
click at [1202, 231] on div "Should I bulk or cut? 我应该增肌还是减脂？" at bounding box center [1190, 245] width 100 height 35
click at [1432, 286] on div "I’ve been weightlifting for a year and a half and I’ve gotten a lot stronger (g…" at bounding box center [1345, 278] width 410 height 32
click at [1226, 266] on div "I’ve been weightlifting for a year and a half and I’ve gotten a lot stronger (g…" at bounding box center [1345, 278] width 410 height 32
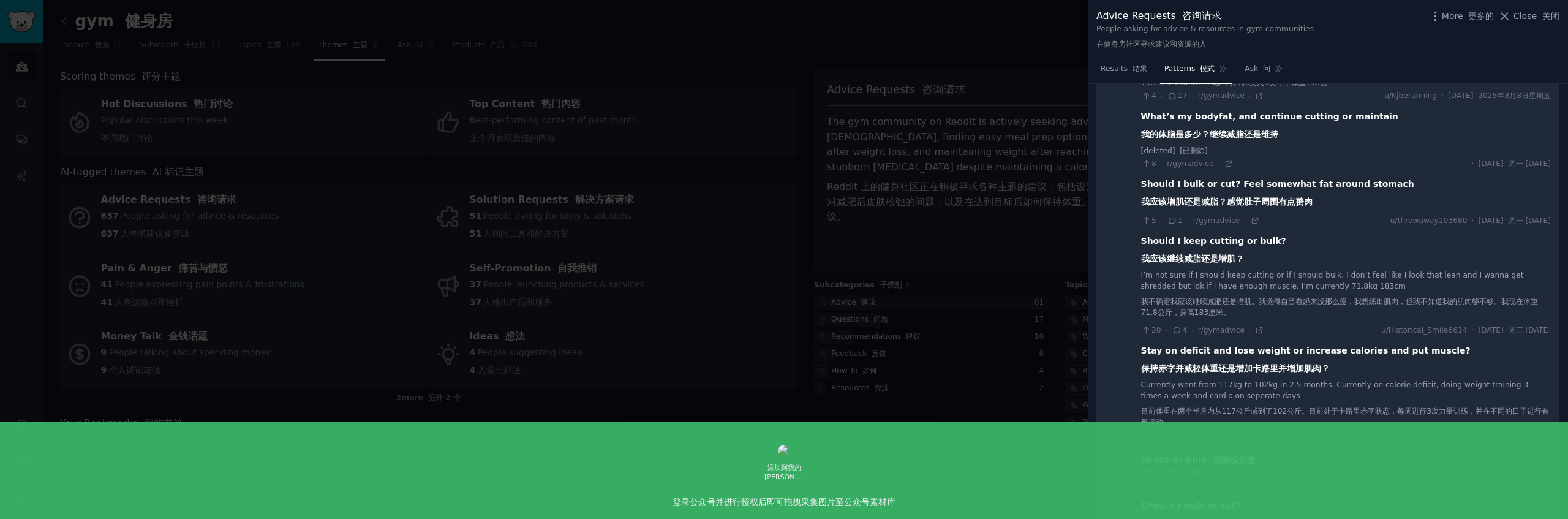
scroll to position [79, 0]
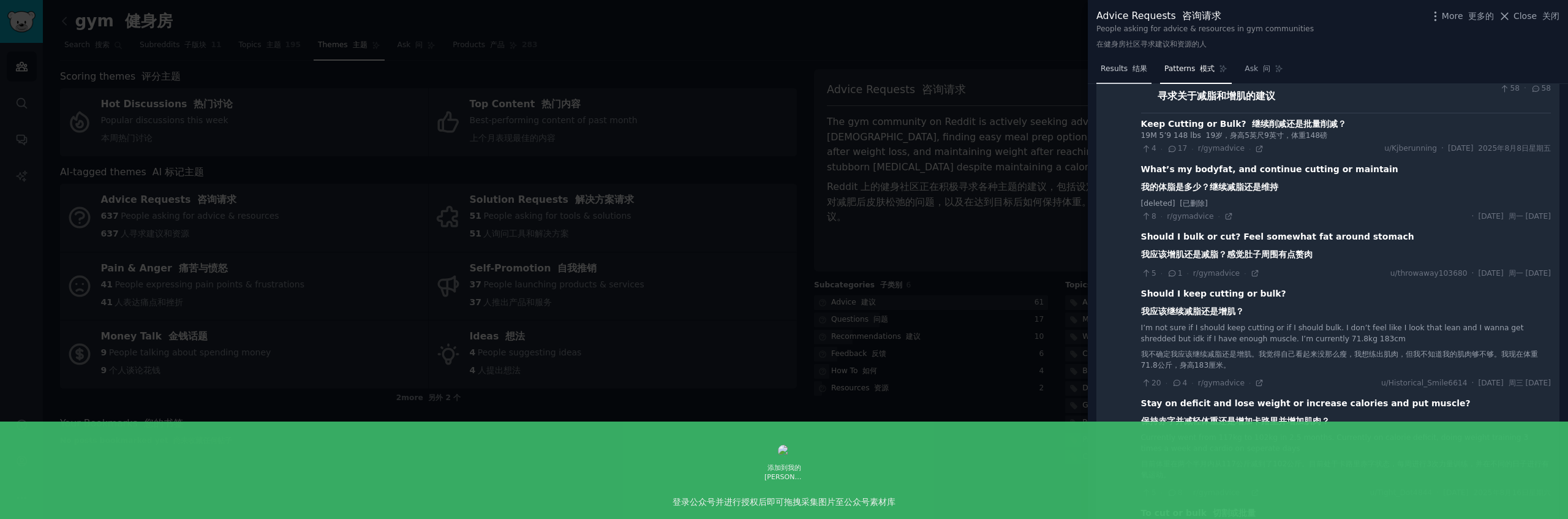
click at [1125, 71] on span "Results 结果" at bounding box center [1124, 69] width 46 height 11
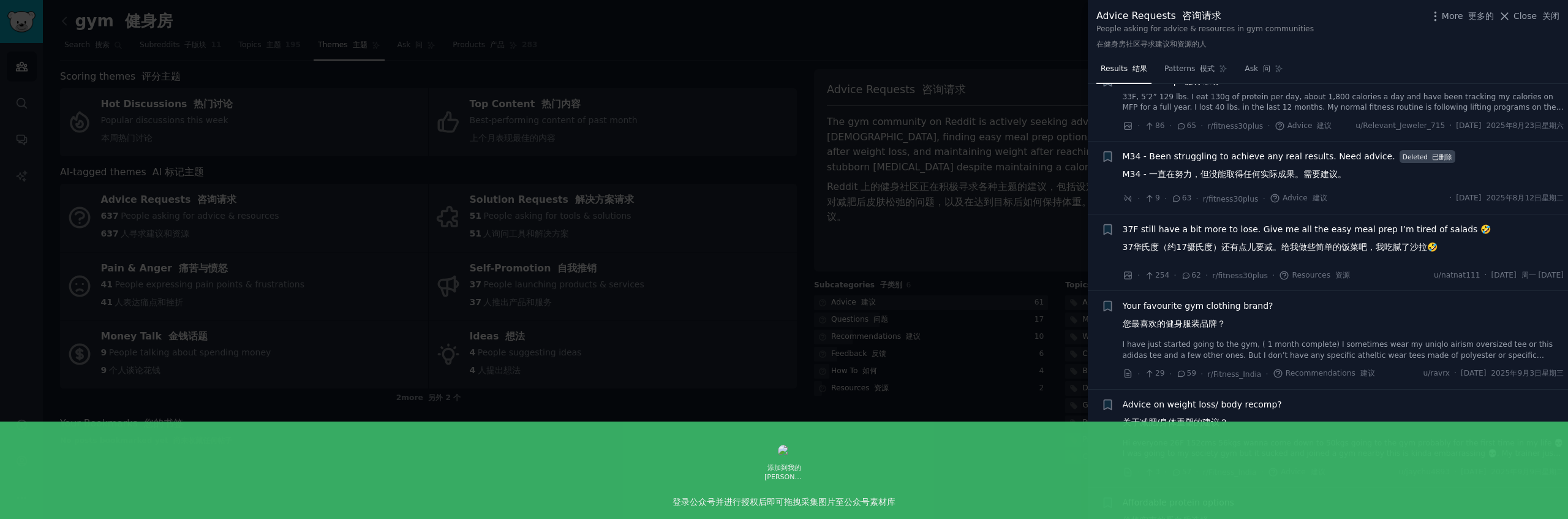
scroll to position [947, 0]
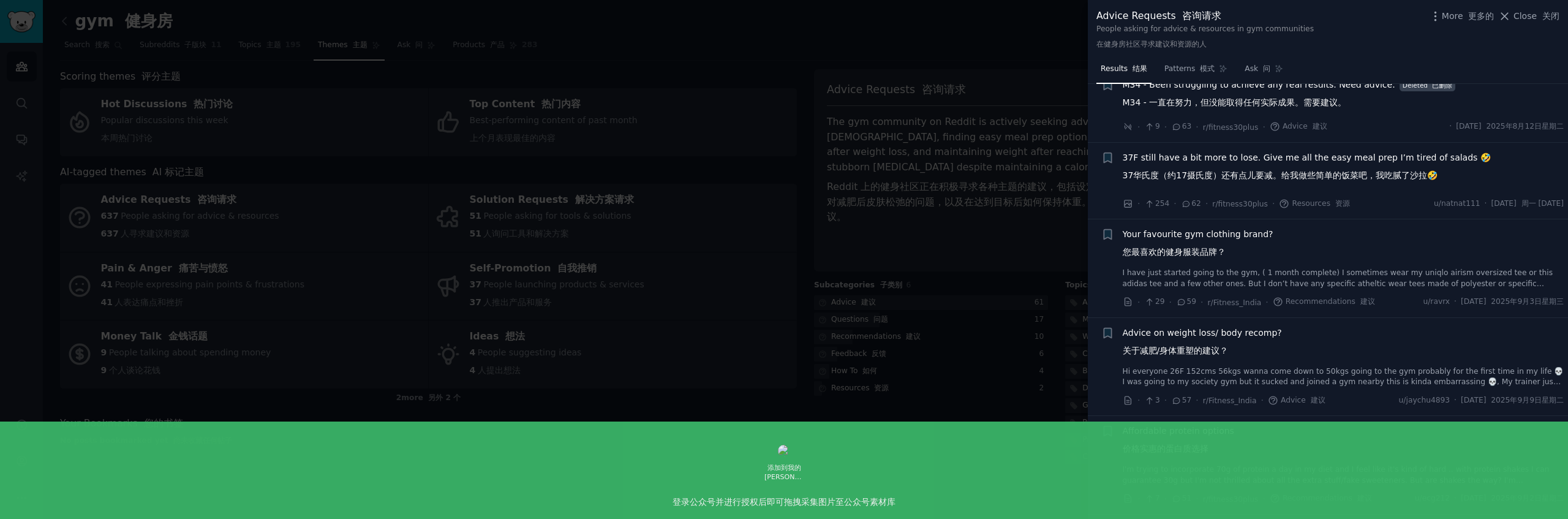
click at [920, 198] on div at bounding box center [784, 259] width 1568 height 519
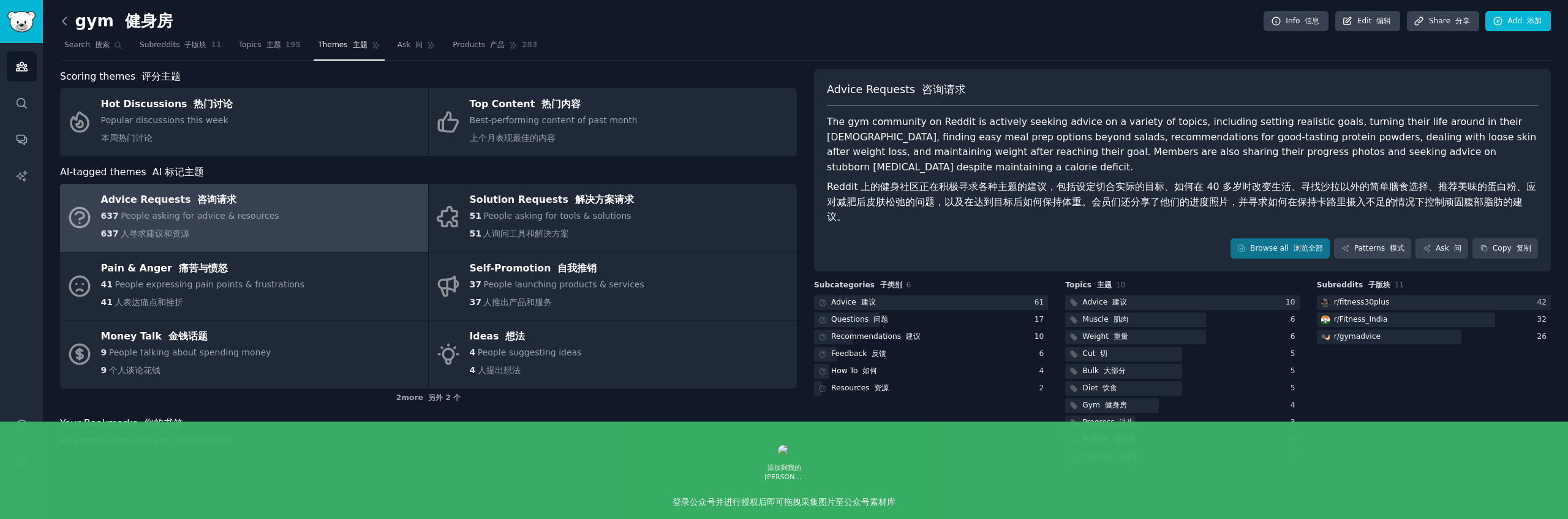
click at [64, 24] on icon at bounding box center [65, 21] width 13 height 13
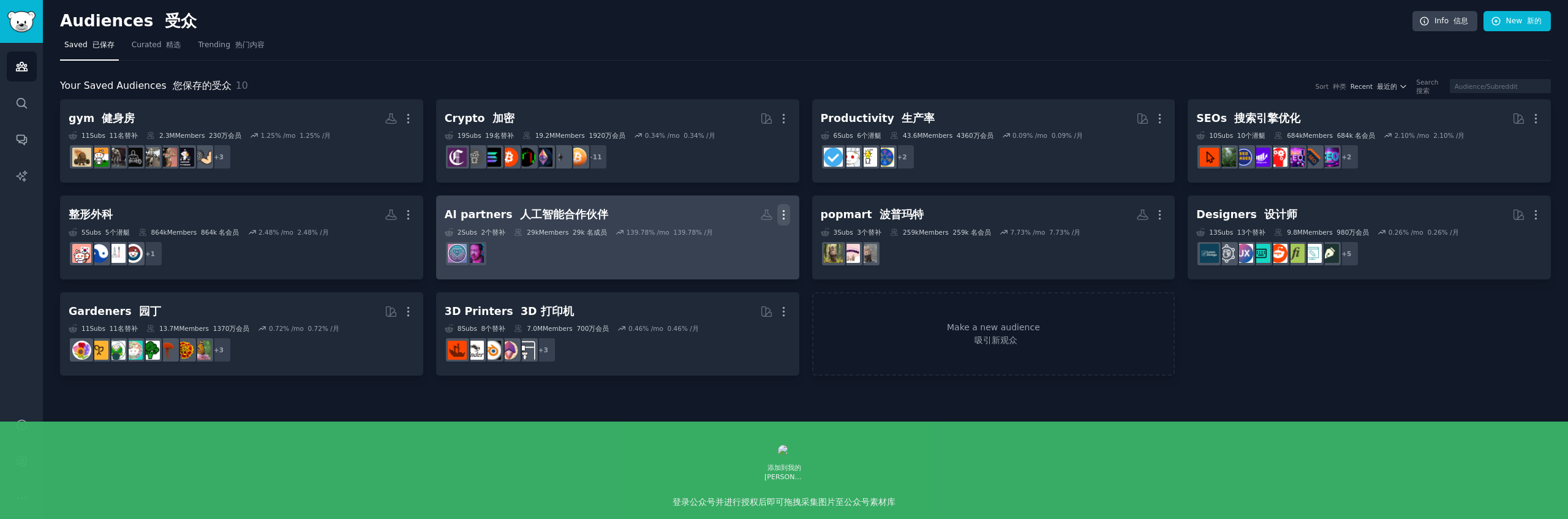
click at [788, 213] on icon "button" at bounding box center [784, 215] width 13 height 13
click at [746, 264] on font "删除" at bounding box center [738, 266] width 17 height 10
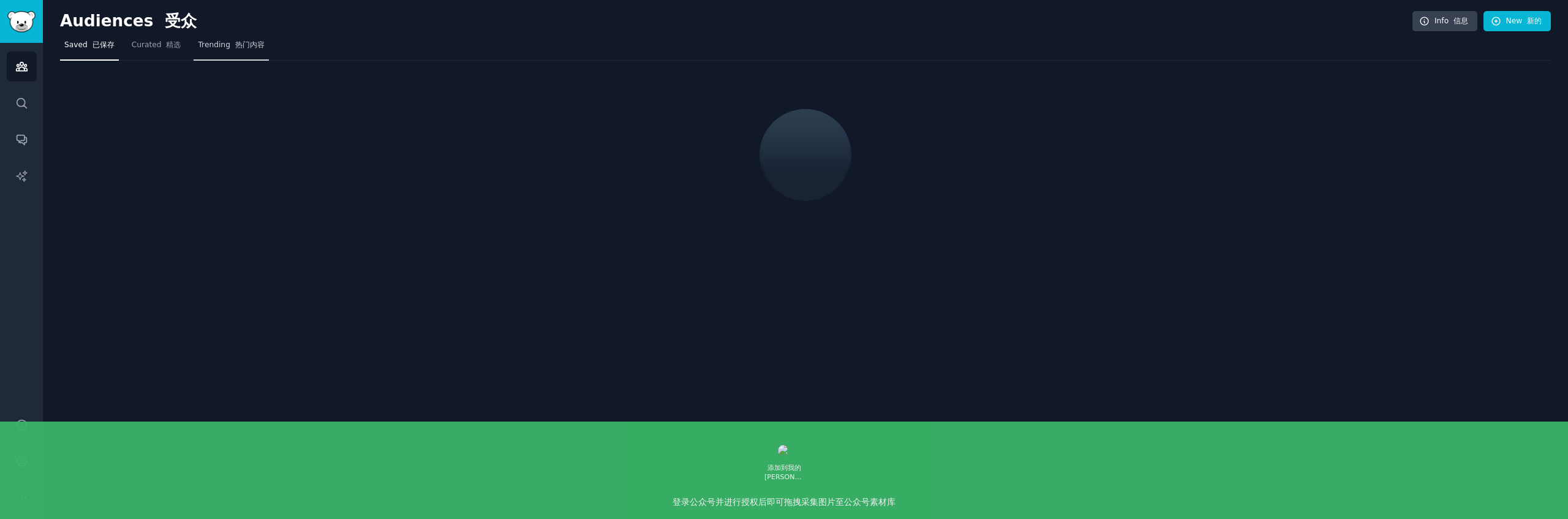
click at [235, 43] on font "热门内容" at bounding box center [249, 44] width 30 height 9
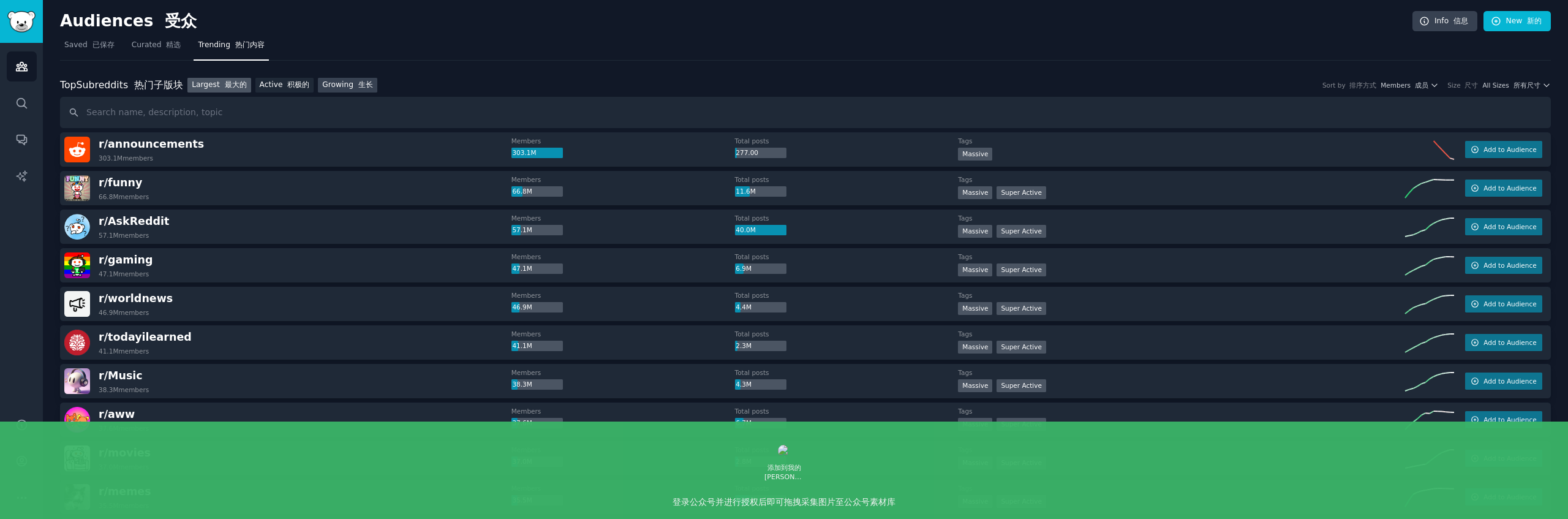
click at [342, 87] on link "Growing 生长" at bounding box center [348, 85] width 59 height 15
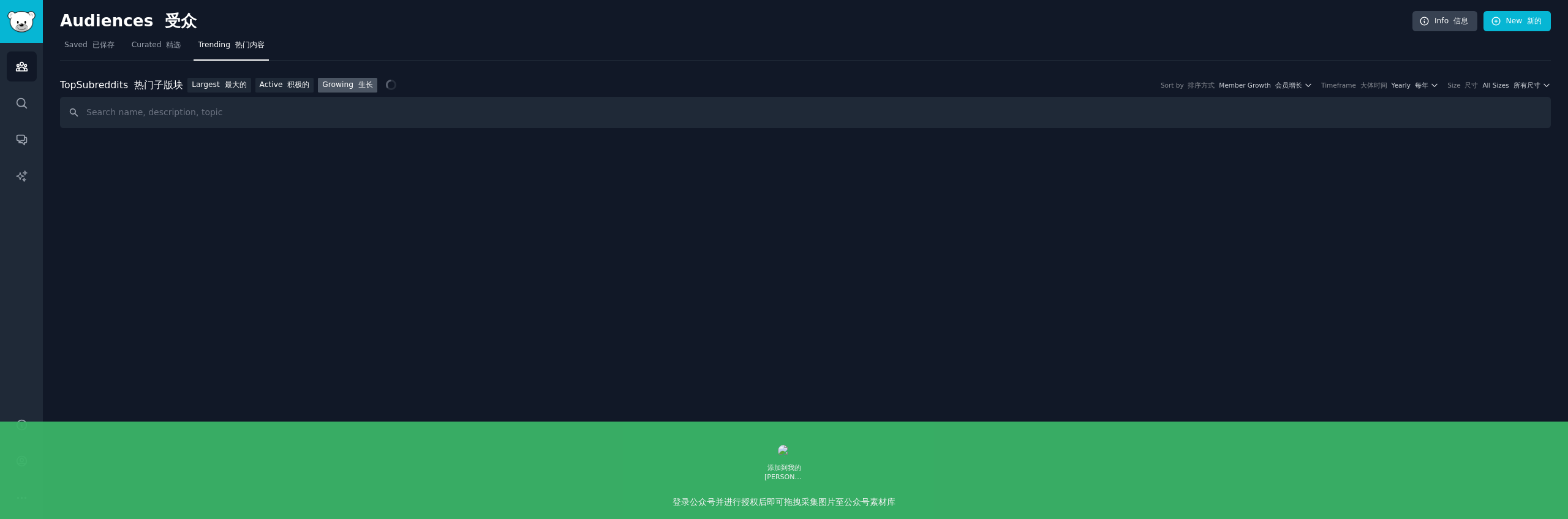
click at [1517, 79] on div "Top Subreddits 热门子版块 Top Subreddits Largest 最大的 Active 积极的 Growing 生长 Sort by 排…" at bounding box center [806, 85] width 1491 height 15
click at [1517, 88] on font "所有尺寸" at bounding box center [1527, 85] width 27 height 7
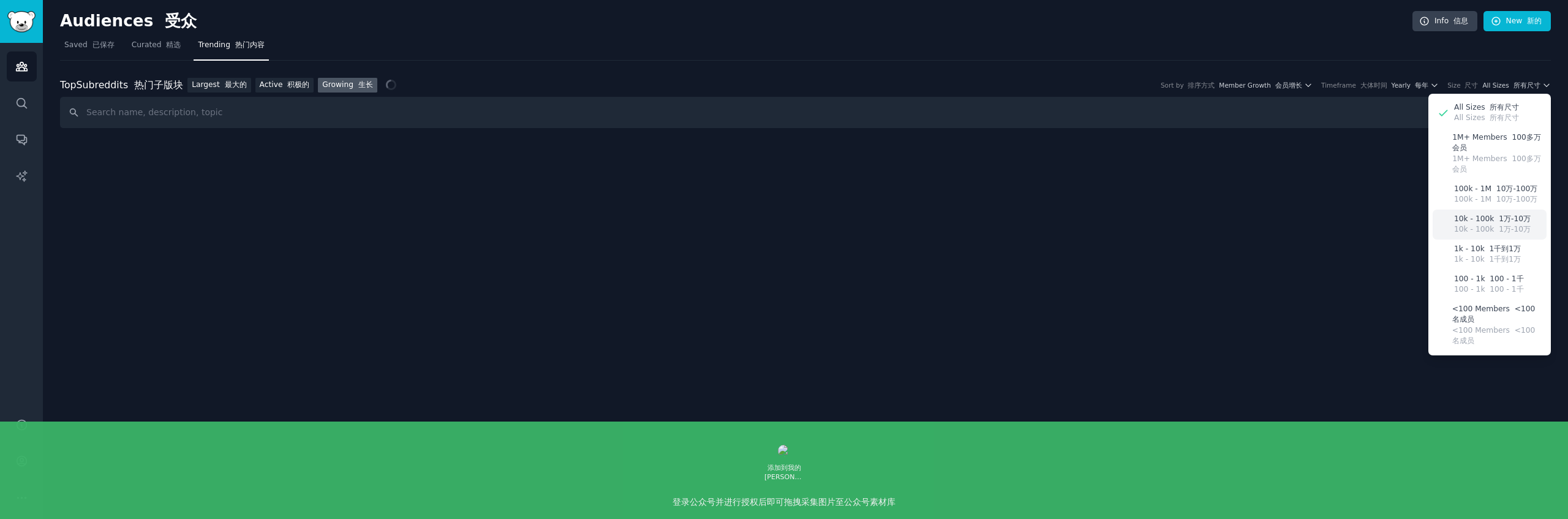
click at [1507, 225] on font "1万-10万" at bounding box center [1515, 229] width 32 height 9
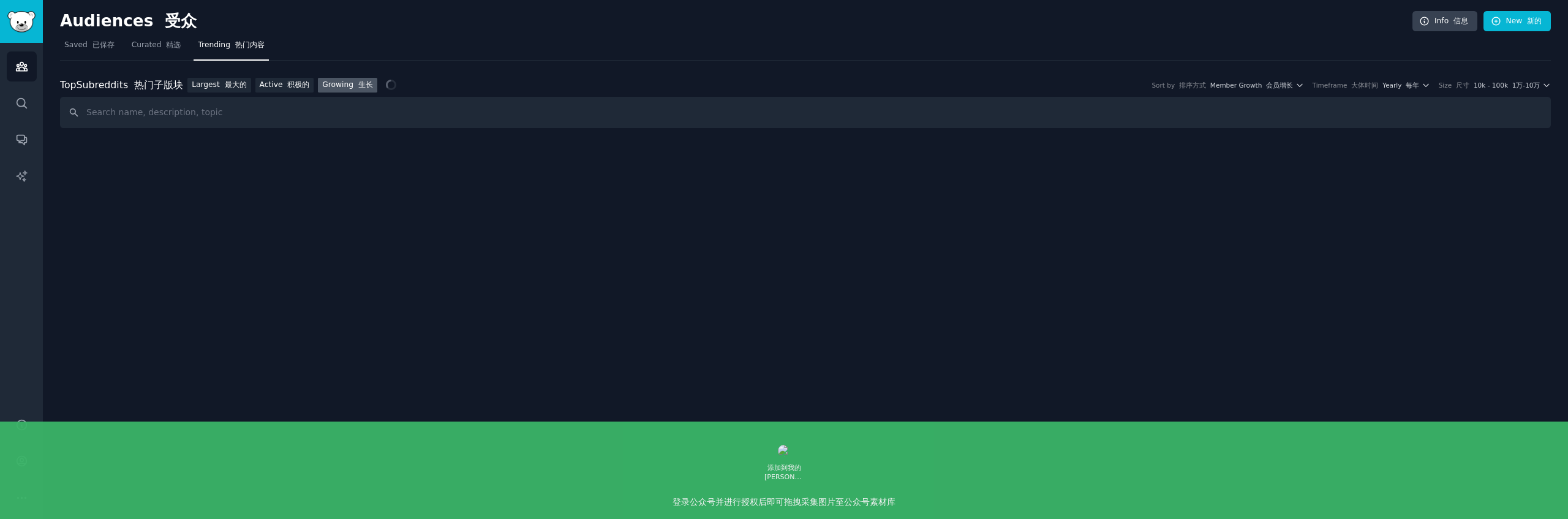
click at [473, 131] on div "Audiences 受众 Info 信息 New 新的 Saved 已保存 Curated 精选 Trending 热门内容 Top Subreddits 热…" at bounding box center [806, 75] width 1491 height 116
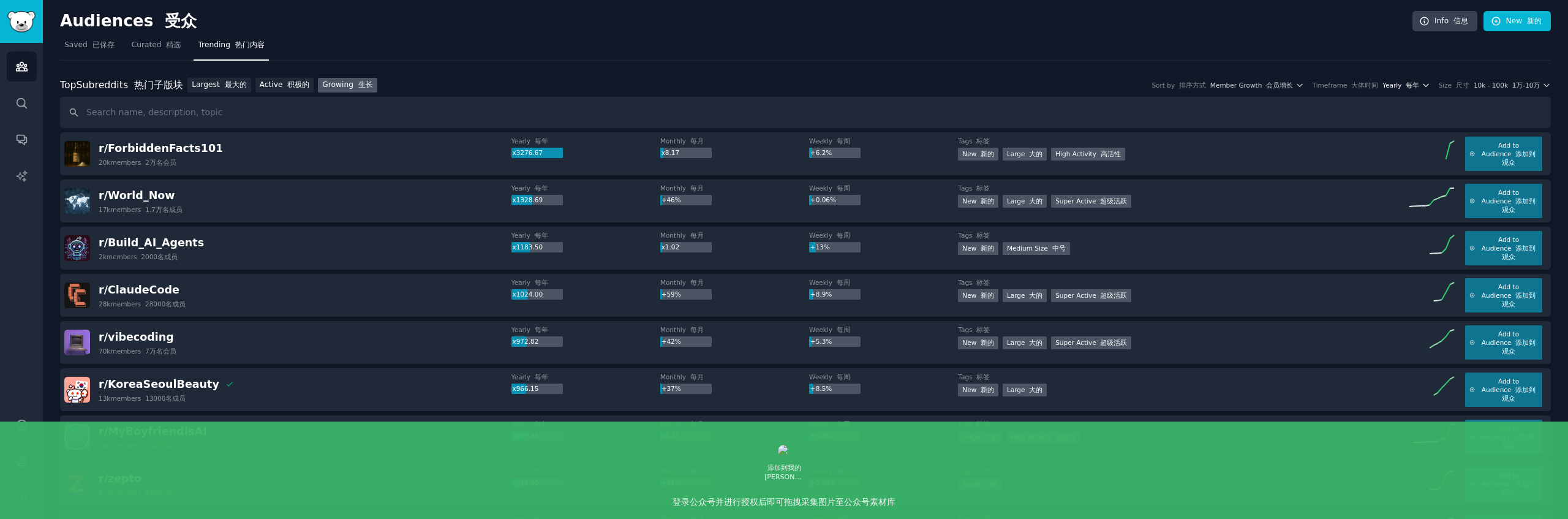
click at [1430, 84] on icon "button" at bounding box center [1425, 85] width 9 height 9
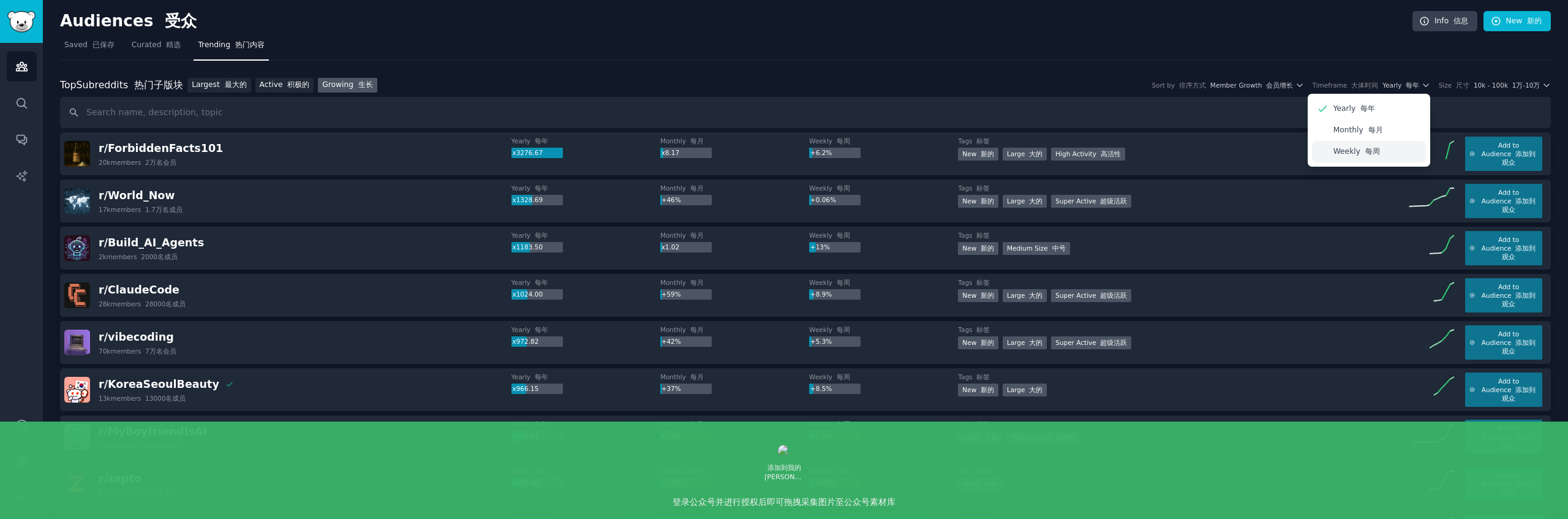
click at [1393, 149] on div "Weekly 每周" at bounding box center [1369, 152] width 114 height 22
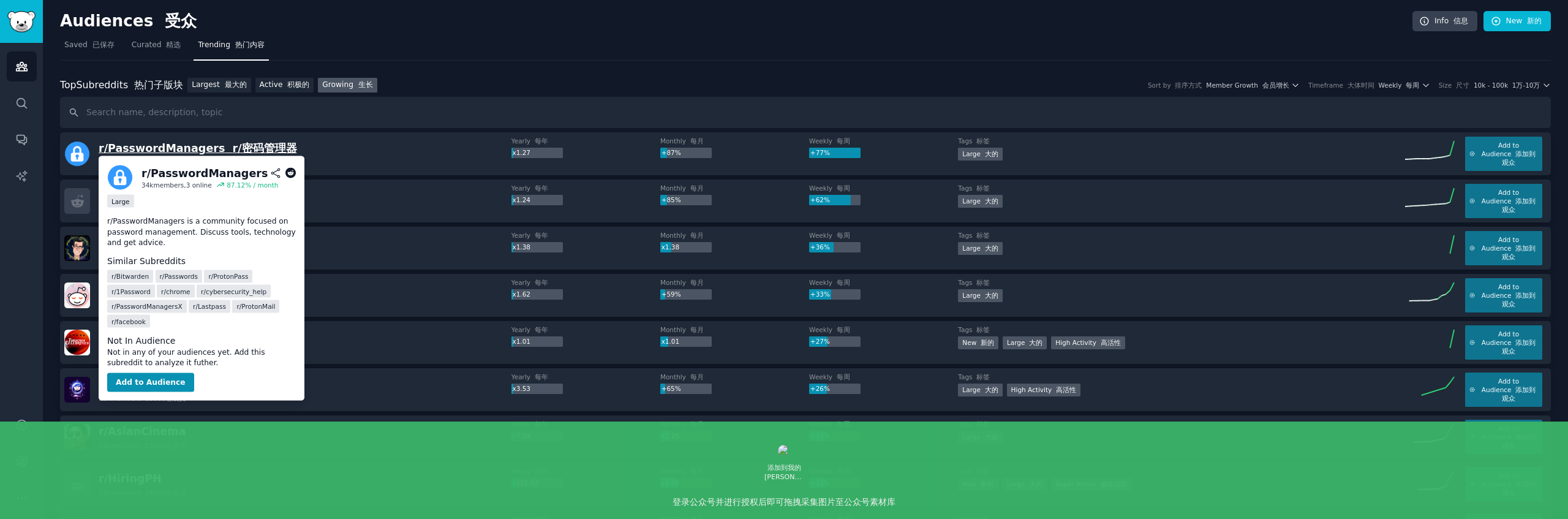
click at [249, 149] on font "r/密码管理器" at bounding box center [265, 148] width 64 height 12
click at [157, 380] on button "Add to Audience" at bounding box center [151, 383] width 87 height 19
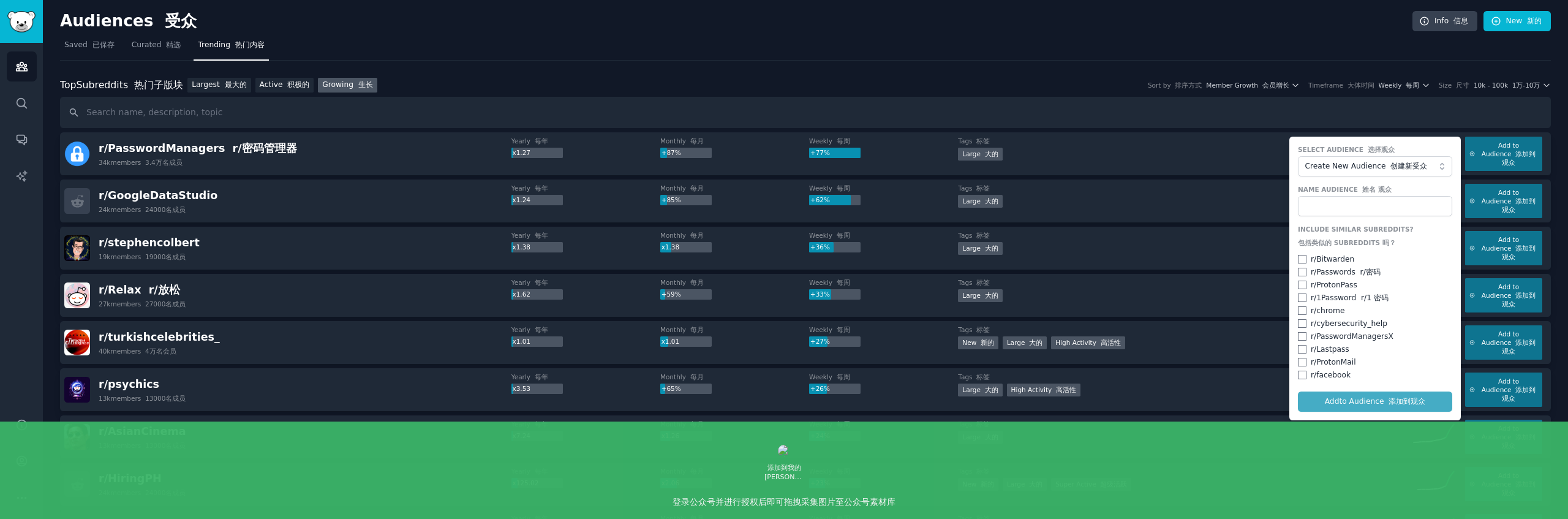
click at [1304, 277] on div "r/ Passwords r/密码" at bounding box center [1375, 273] width 155 height 11
click at [1301, 274] on input "checkbox" at bounding box center [1302, 272] width 9 height 9
checkbox input "true"
click at [1311, 298] on div "r/ 1Password r/1 密码" at bounding box center [1349, 298] width 78 height 11
click at [1299, 299] on input "checkbox" at bounding box center [1302, 298] width 9 height 9
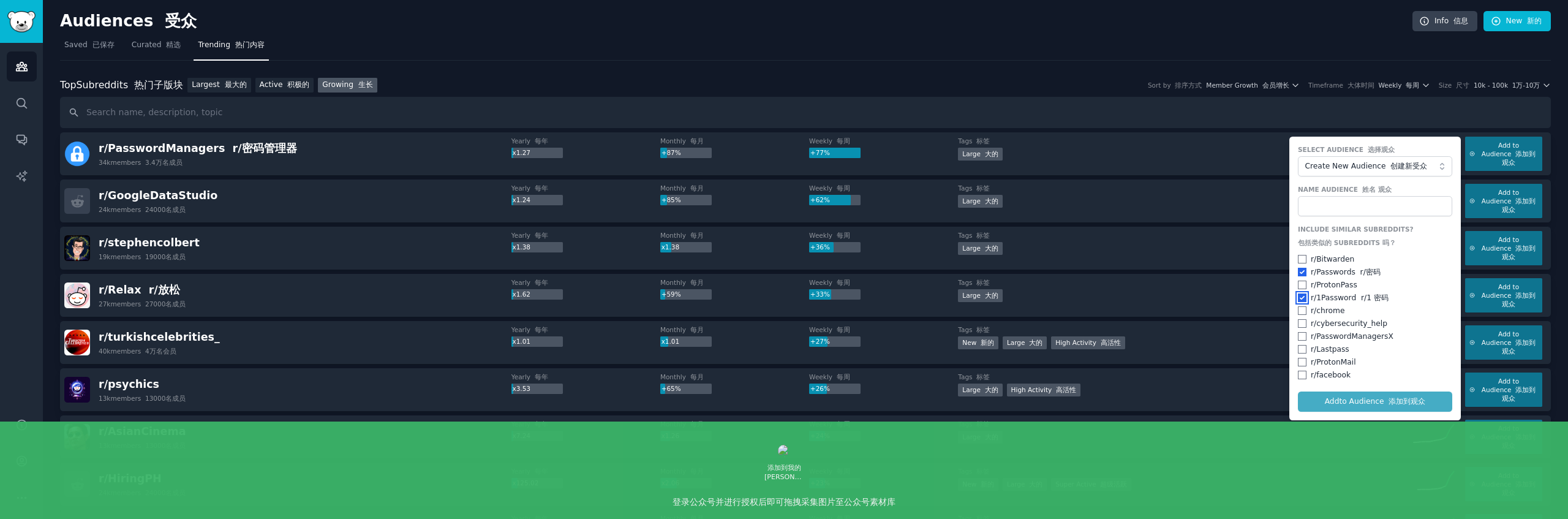
checkbox input "true"
click at [1298, 257] on input "checkbox" at bounding box center [1302, 259] width 9 height 9
checkbox input "true"
click at [1300, 340] on input "checkbox" at bounding box center [1302, 336] width 9 height 9
checkbox input "true"
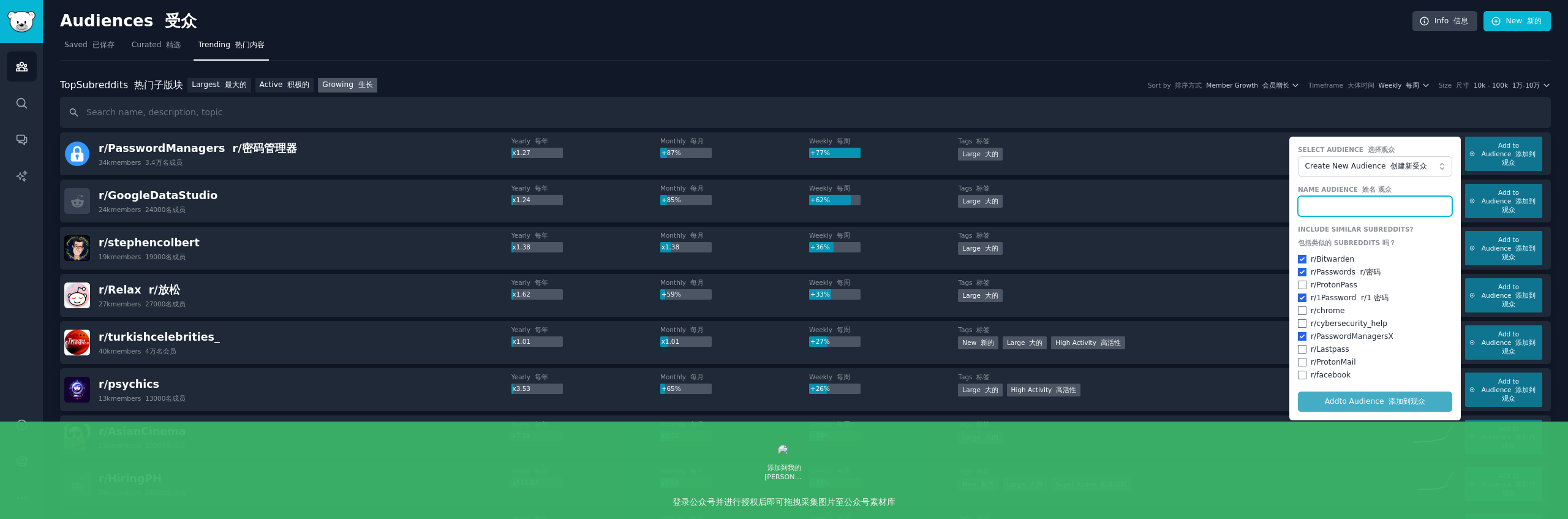
click at [1360, 209] on input "text" at bounding box center [1375, 206] width 155 height 21
type input "m"
type input "password"
click at [1298, 391] on button "Add to Audience 添加到观众" at bounding box center [1375, 402] width 155 height 21
click at [1388, 407] on button "Add to Audience 添加到观众" at bounding box center [1375, 402] width 155 height 21
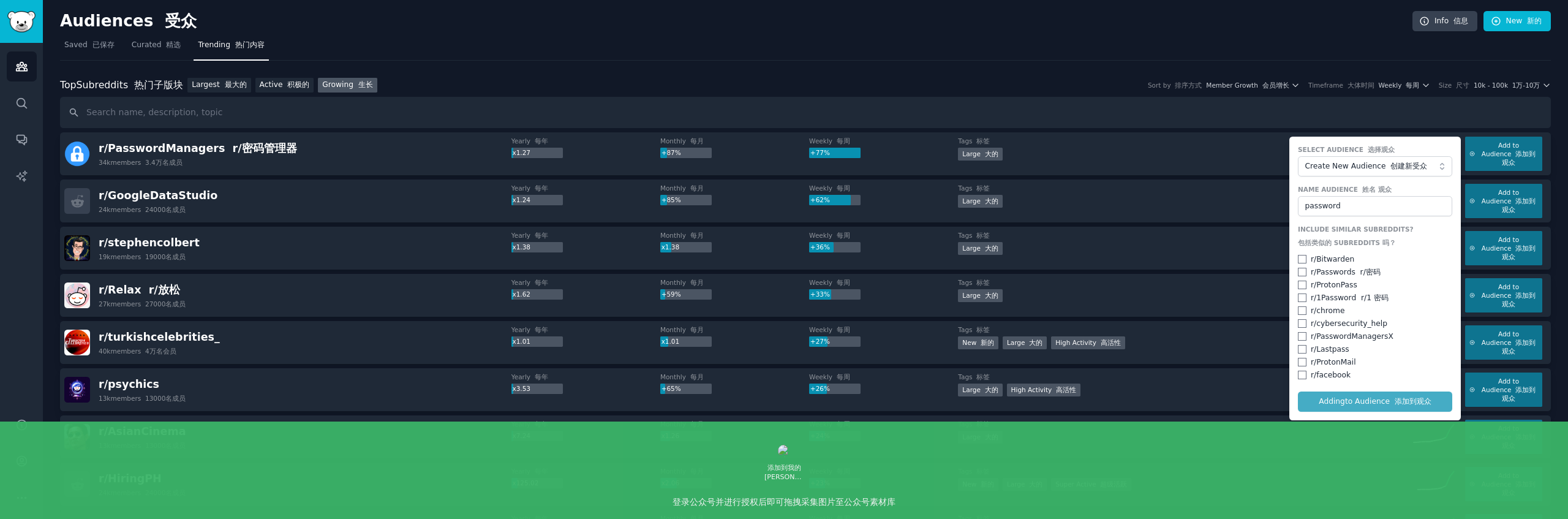
checkbox input "false"
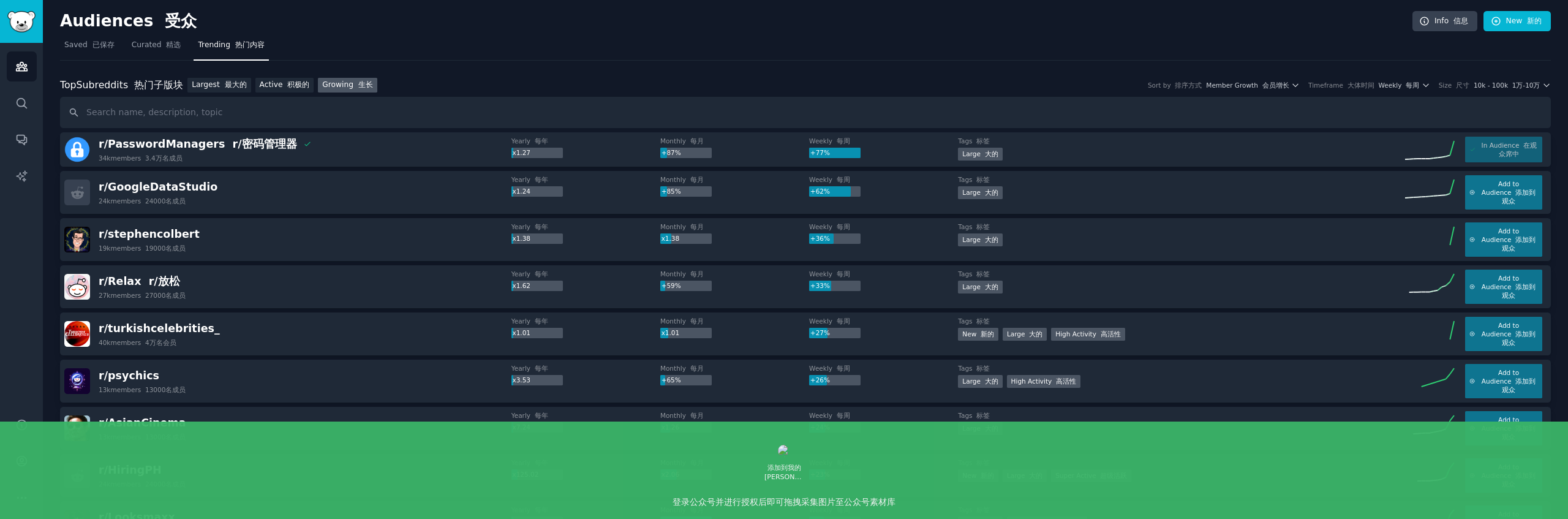
scroll to position [2, 0]
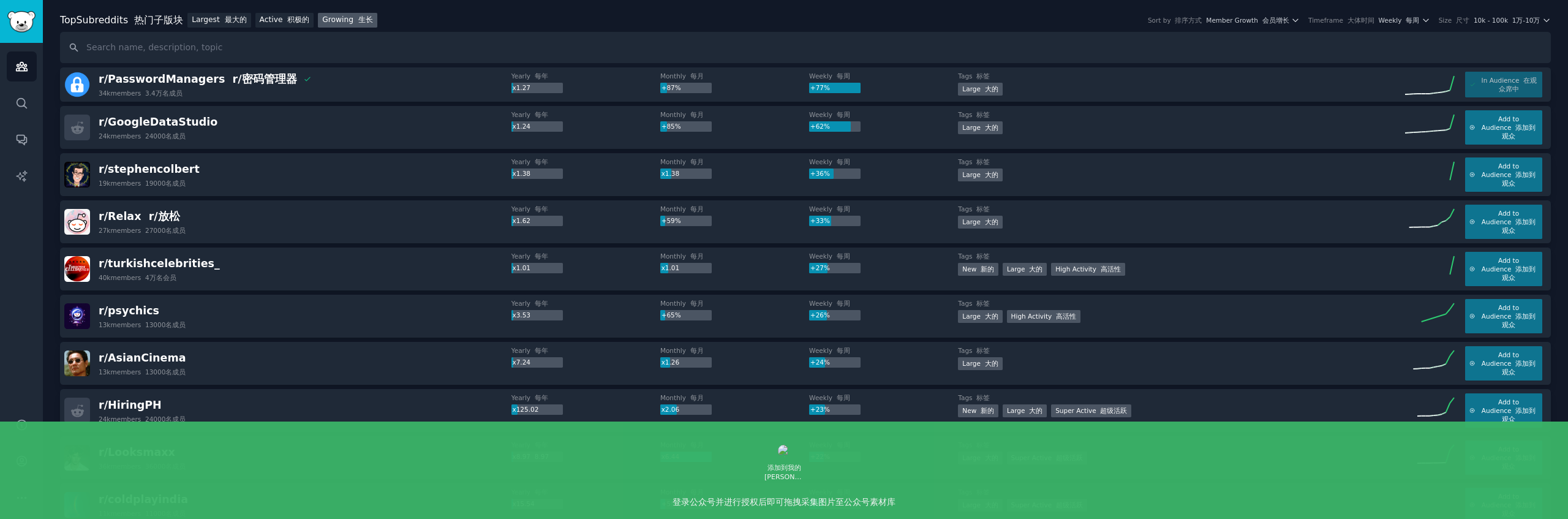
scroll to position [86, 0]
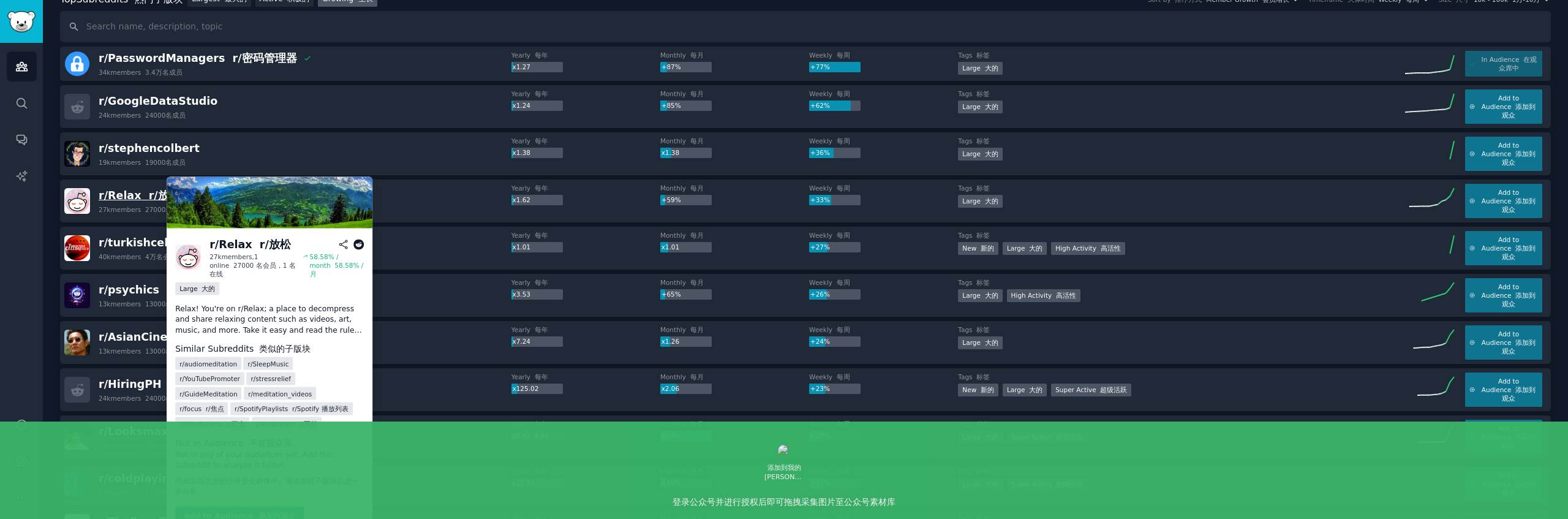
click at [149, 195] on font "r/放松" at bounding box center [164, 195] width 31 height 12
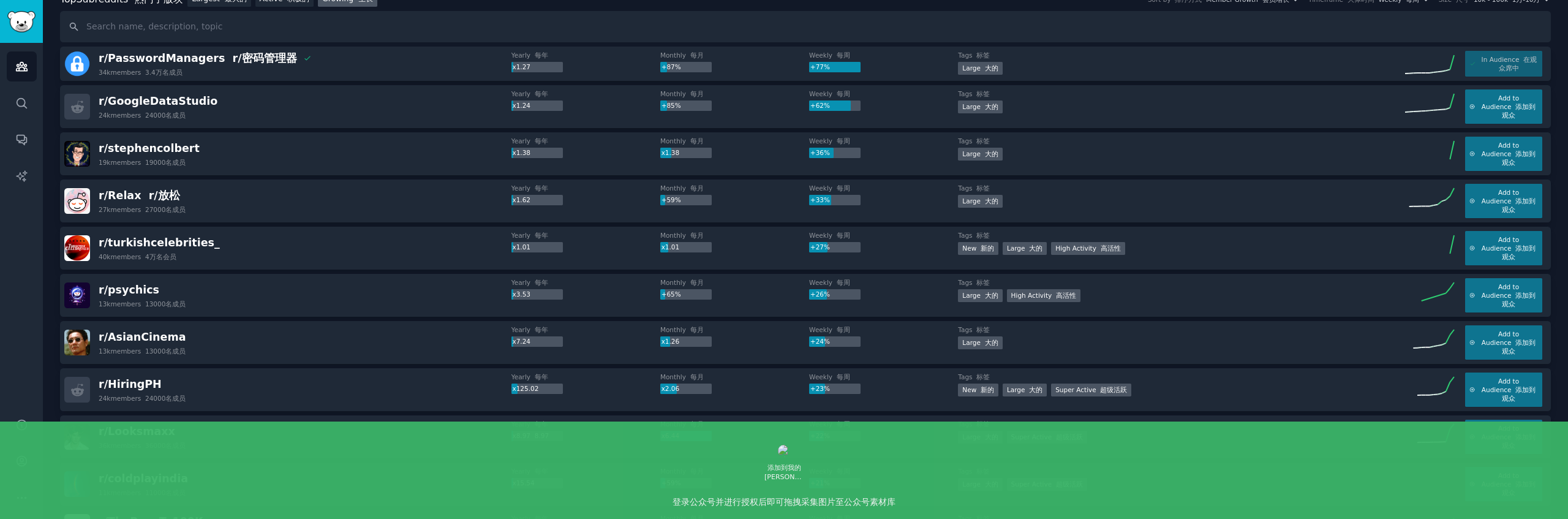
click at [281, 269] on div "r/ turkishcelebrities_ 40k members 4万名会员 Yearly 每年 x1.01 Monthly 每月 x1.01 Weekl…" at bounding box center [806, 248] width 1491 height 43
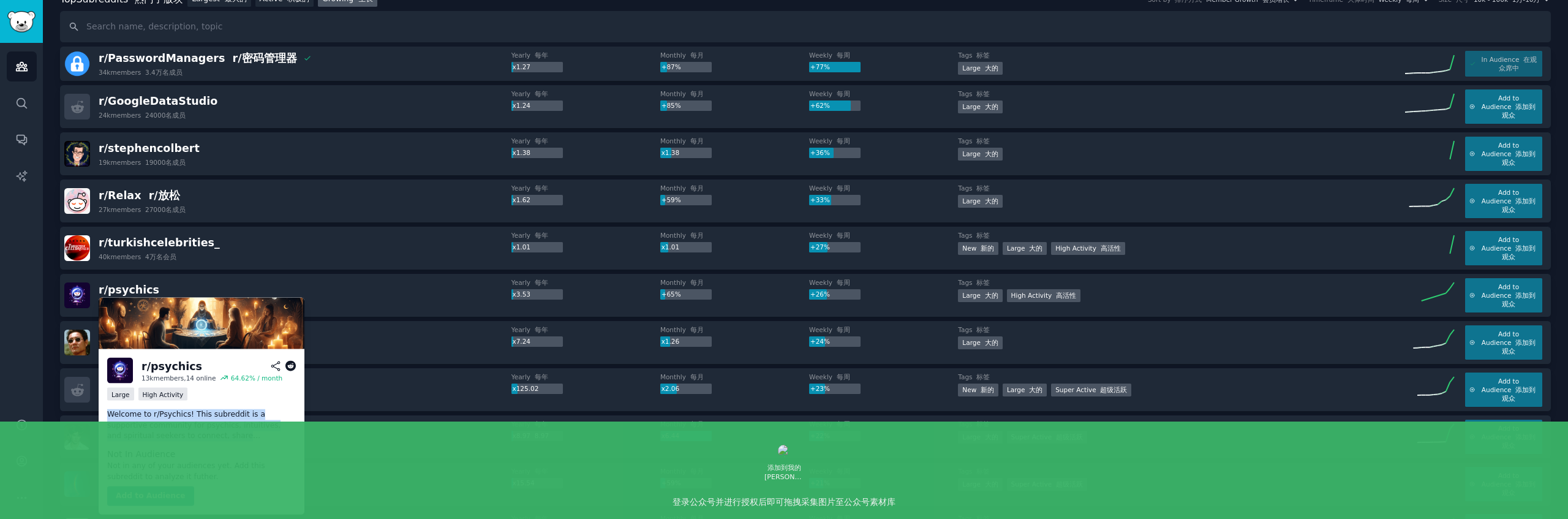
drag, startPoint x: 105, startPoint y: 412, endPoint x: 267, endPoint y: 434, distance: 163.5
click at [294, 440] on div "r/ psychics 13k members, 14 online 64.62 % / month Large High Activity Welcome …" at bounding box center [201, 432] width 206 height 165
click at [245, 425] on p "Welcome to r/Psychics! This subreddit is a supportive community for psychics, i…" at bounding box center [201, 425] width 188 height 32
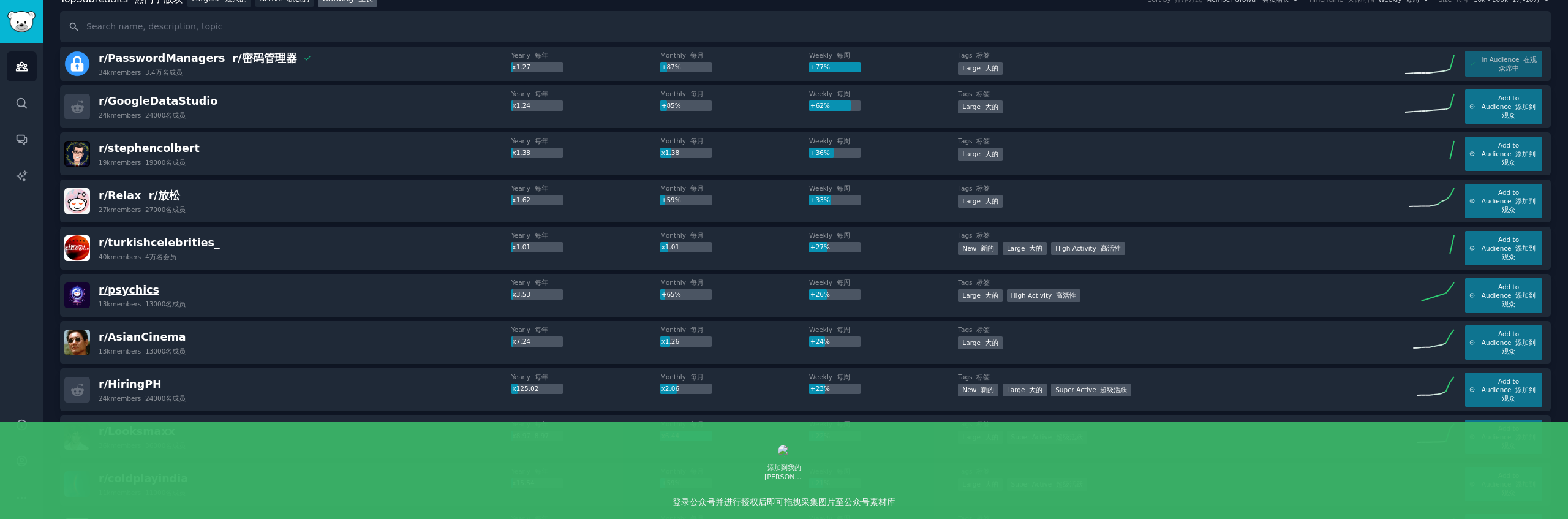
click at [128, 290] on span "r/ psychics" at bounding box center [129, 290] width 61 height 12
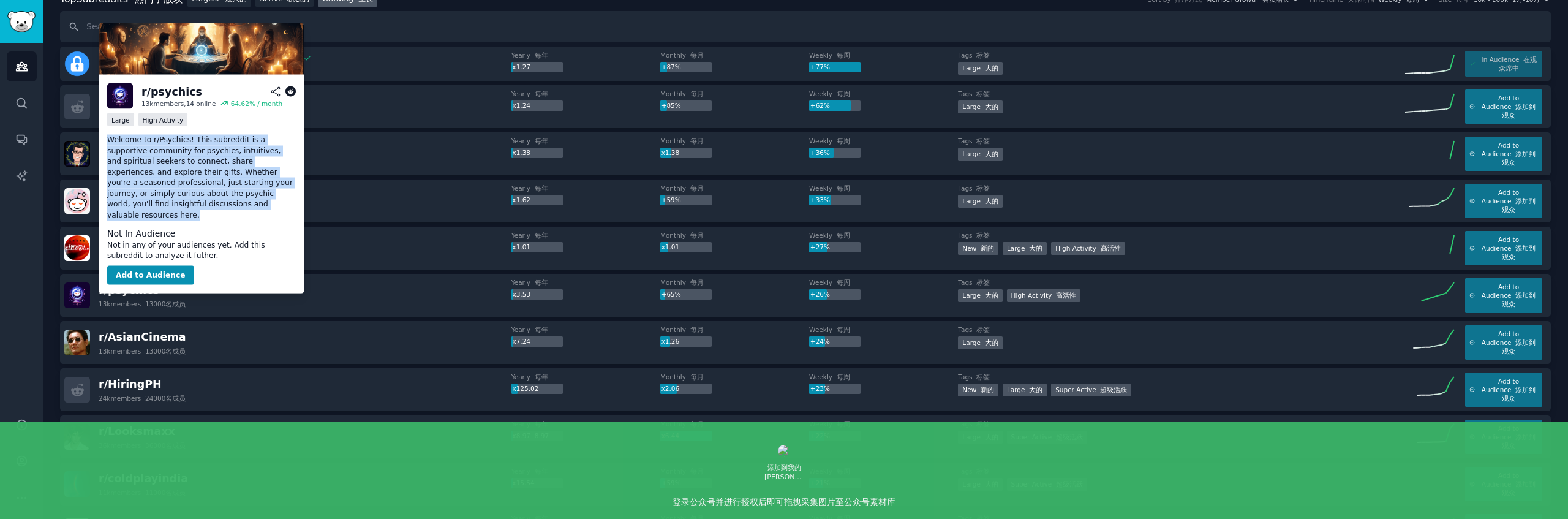
drag, startPoint x: 207, startPoint y: 209, endPoint x: 100, endPoint y: 141, distance: 126.8
click at [100, 141] on div "r/ psychics 13k members, 14 online 64.62 % / month Large High Activity Welcome …" at bounding box center [201, 184] width 206 height 219
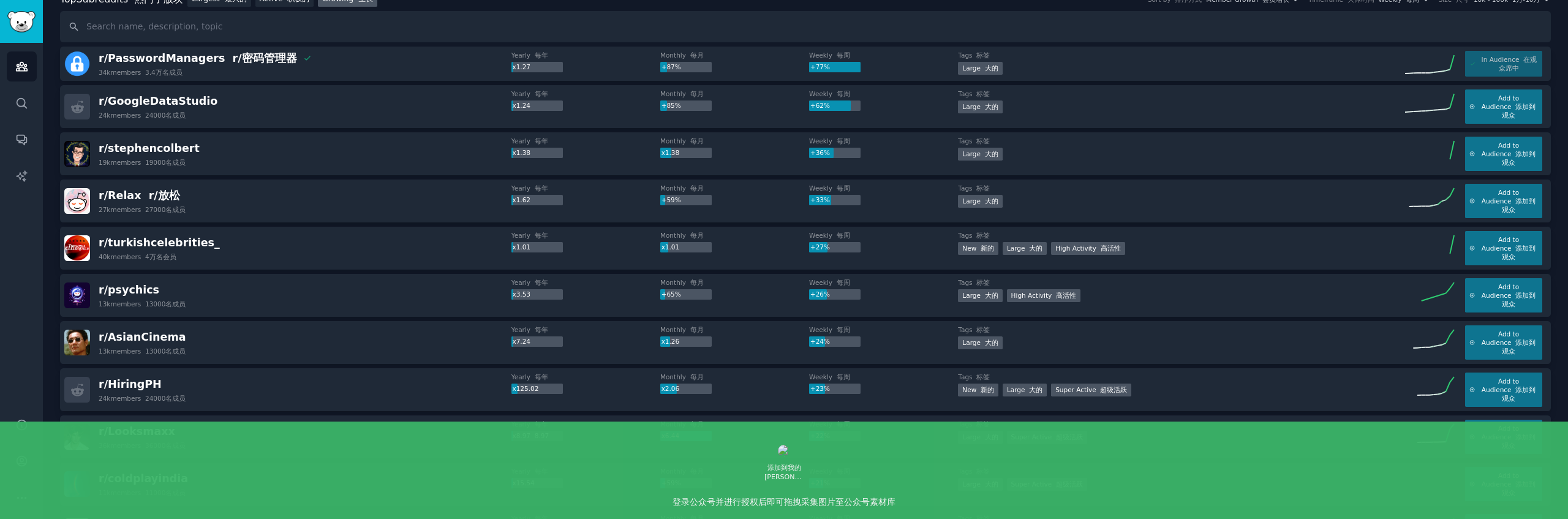
click at [350, 204] on div "r/ Relax r/放松 27k members 27000名成员" at bounding box center [288, 201] width 447 height 34
click at [133, 290] on span "r/ psychics" at bounding box center [129, 290] width 61 height 12
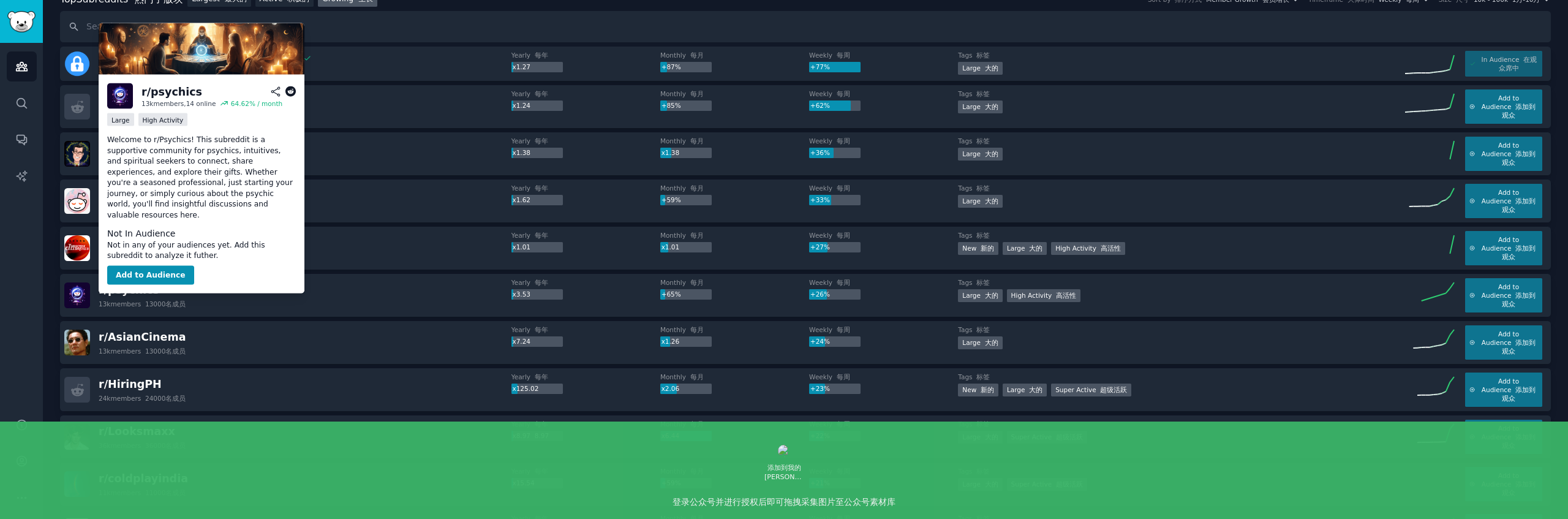
click at [116, 193] on p "Welcome to r/Psychics! This subreddit is a supportive community for psychics, i…" at bounding box center [201, 177] width 188 height 86
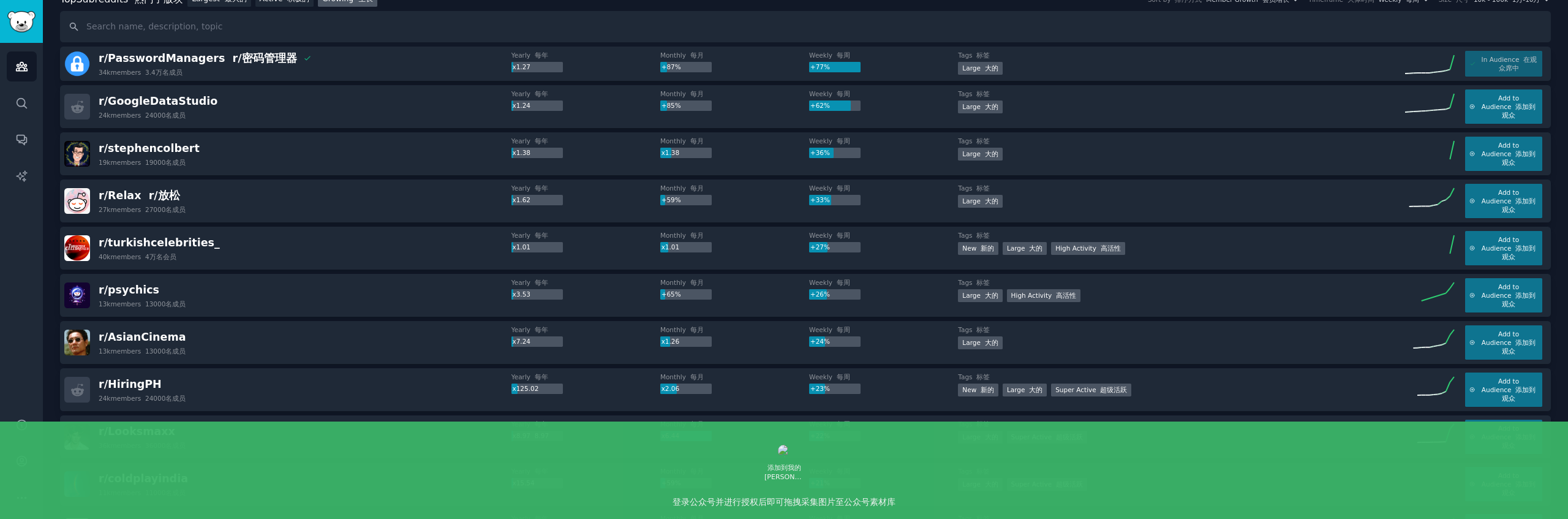
click at [293, 221] on div "r/ Relax r/放松 27k members 27000名成员 Yearly 每年 x1.62 Monthly 每月 +59% Weekly 每周 +3…" at bounding box center [806, 201] width 1491 height 43
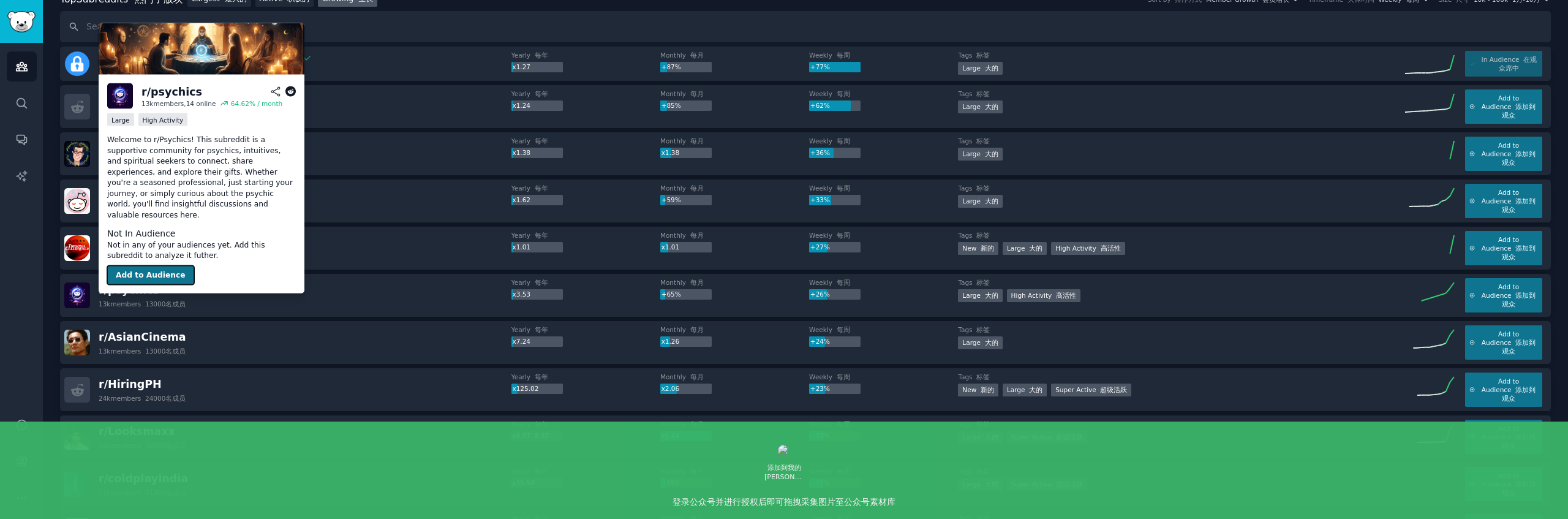
click at [158, 266] on button "Add to Audience" at bounding box center [151, 275] width 87 height 19
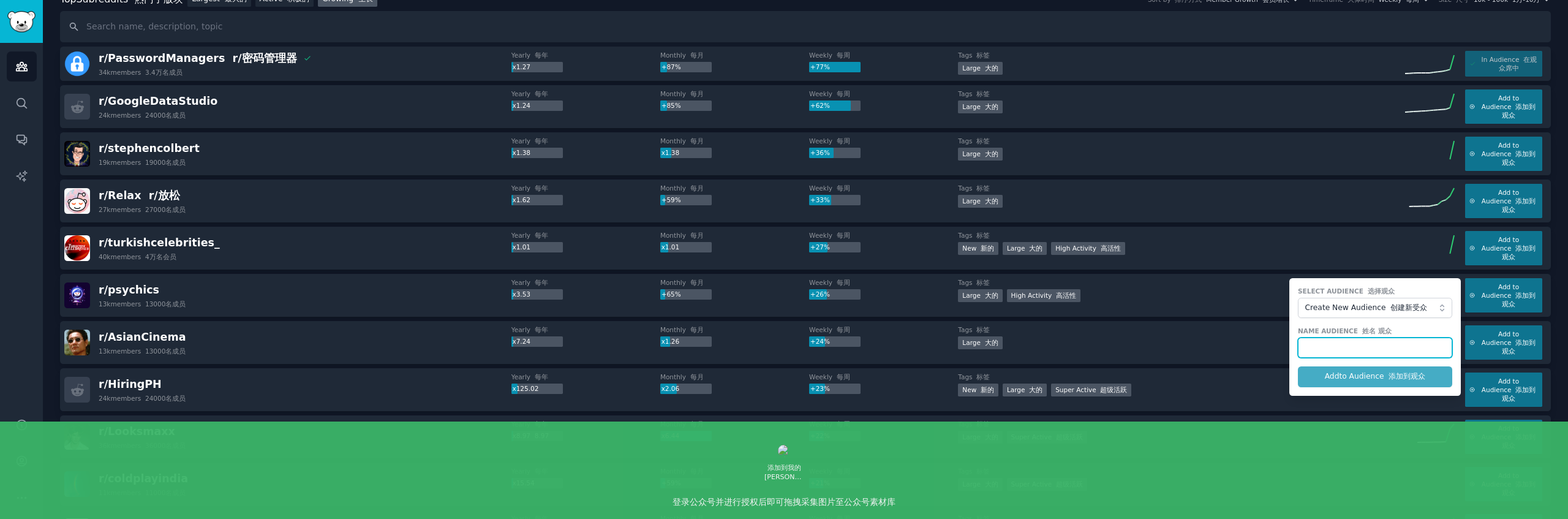
click at [1348, 342] on input "text" at bounding box center [1375, 348] width 155 height 21
type input "psychics"
click at [1298, 367] on button "Add to Audience 添加到观众" at bounding box center [1375, 377] width 155 height 21
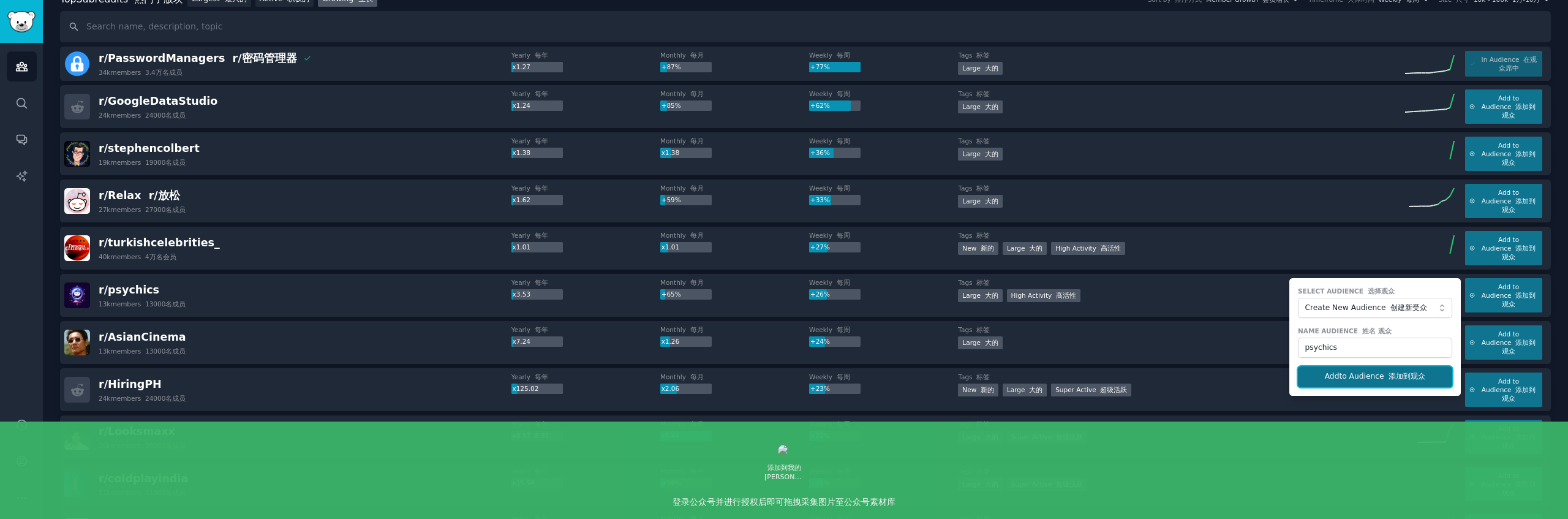
click at [1348, 378] on button "Add to Audience 添加到观众" at bounding box center [1375, 377] width 155 height 21
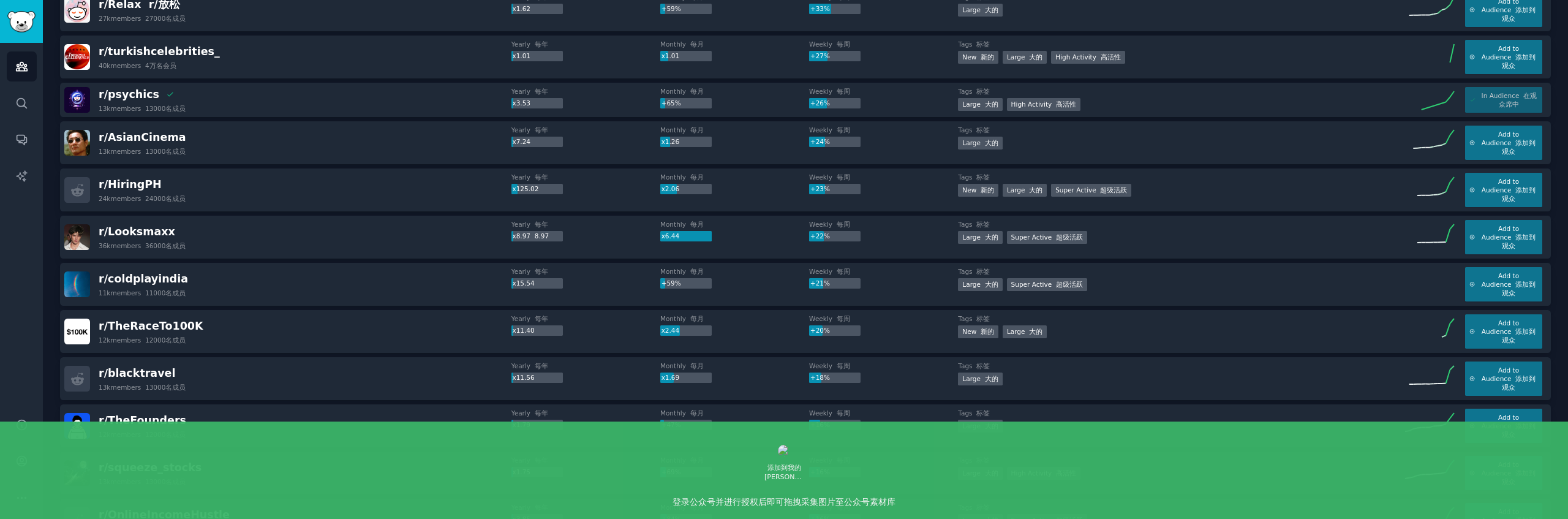
scroll to position [0, 0]
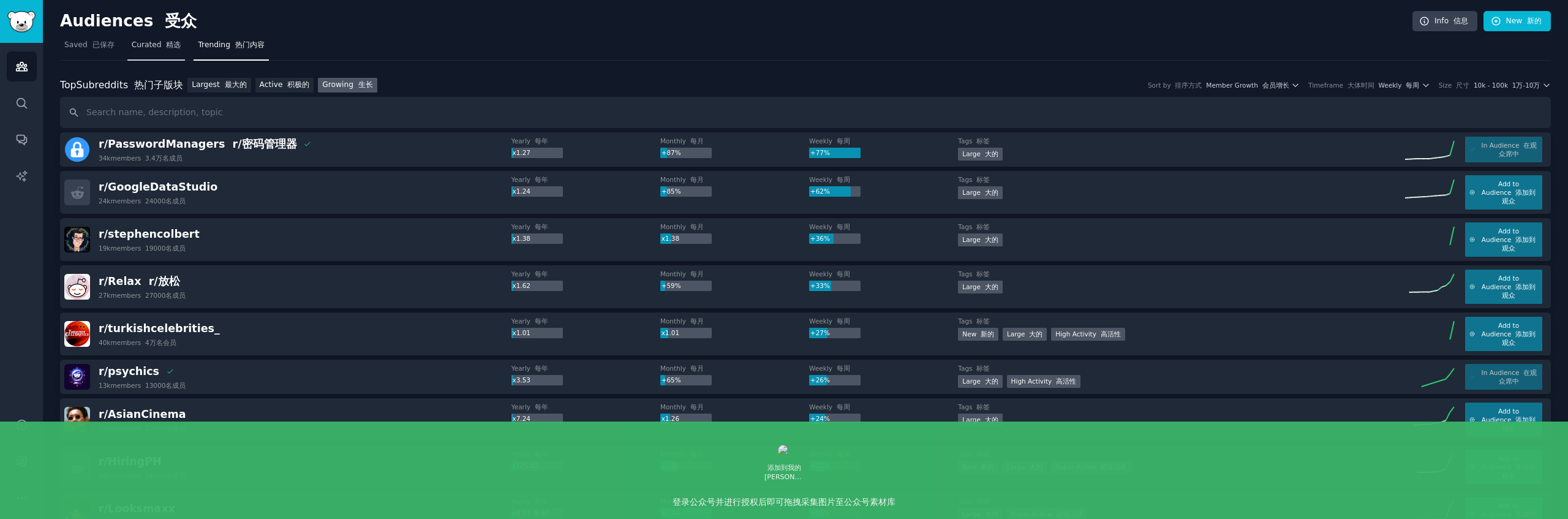
click at [166, 48] on font "精选" at bounding box center [173, 44] width 14 height 9
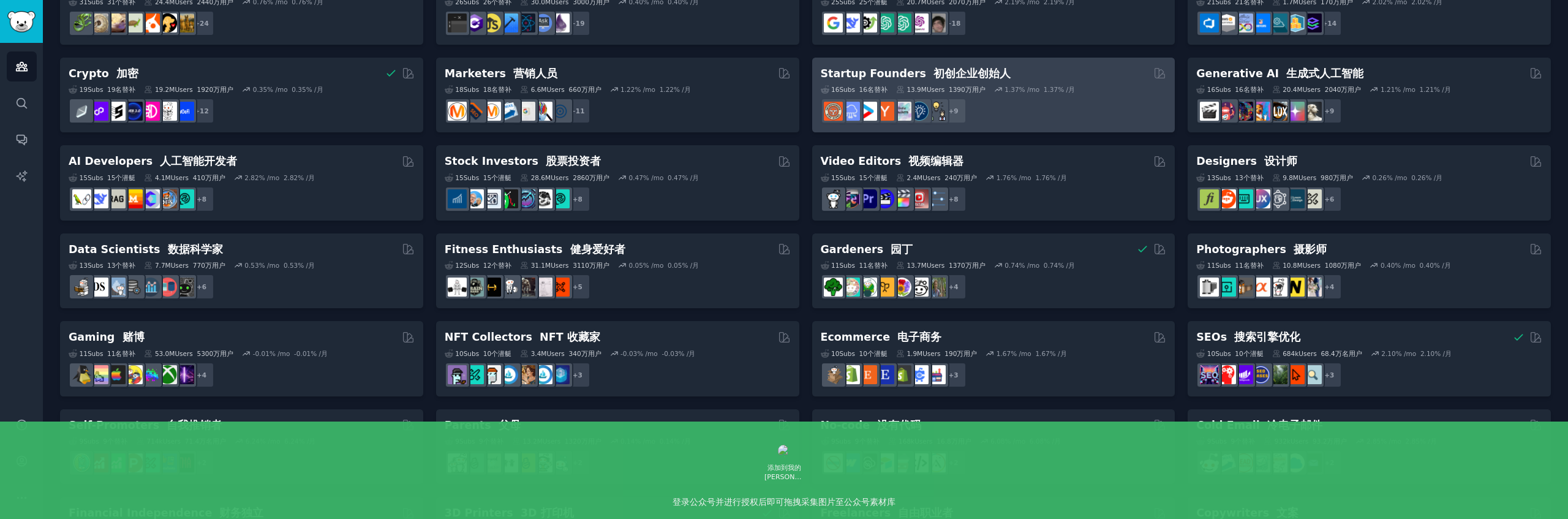
scroll to position [128, 0]
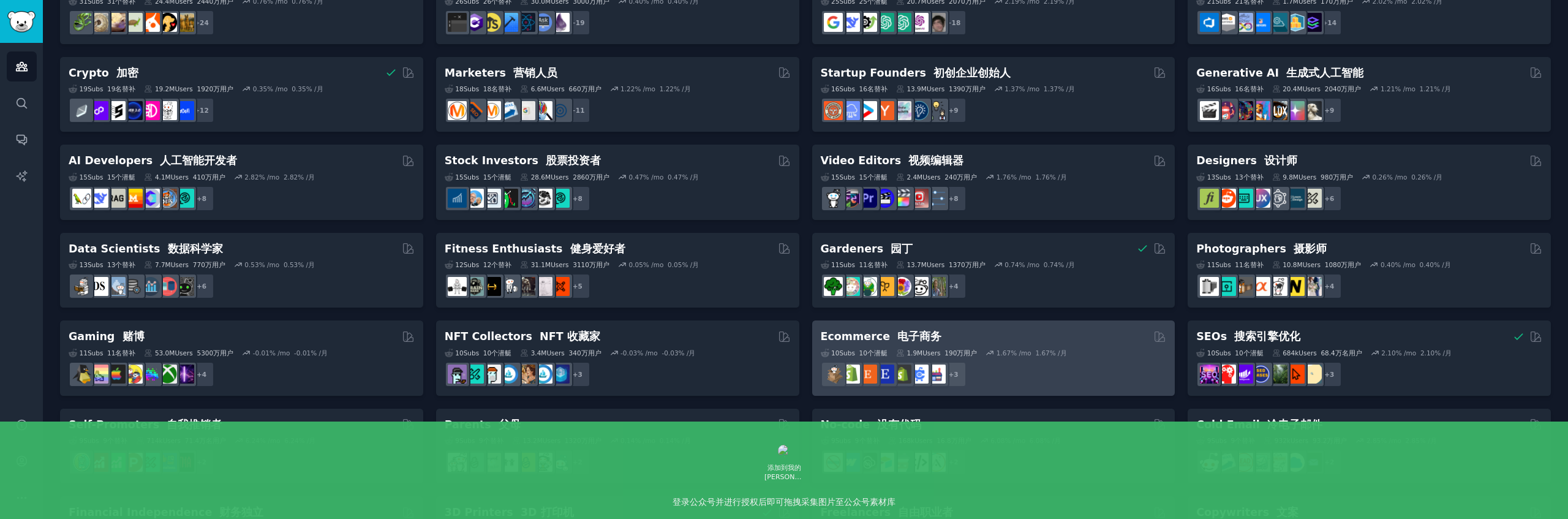
click at [1038, 351] on font "1.67% /月" at bounding box center [1050, 353] width 31 height 7
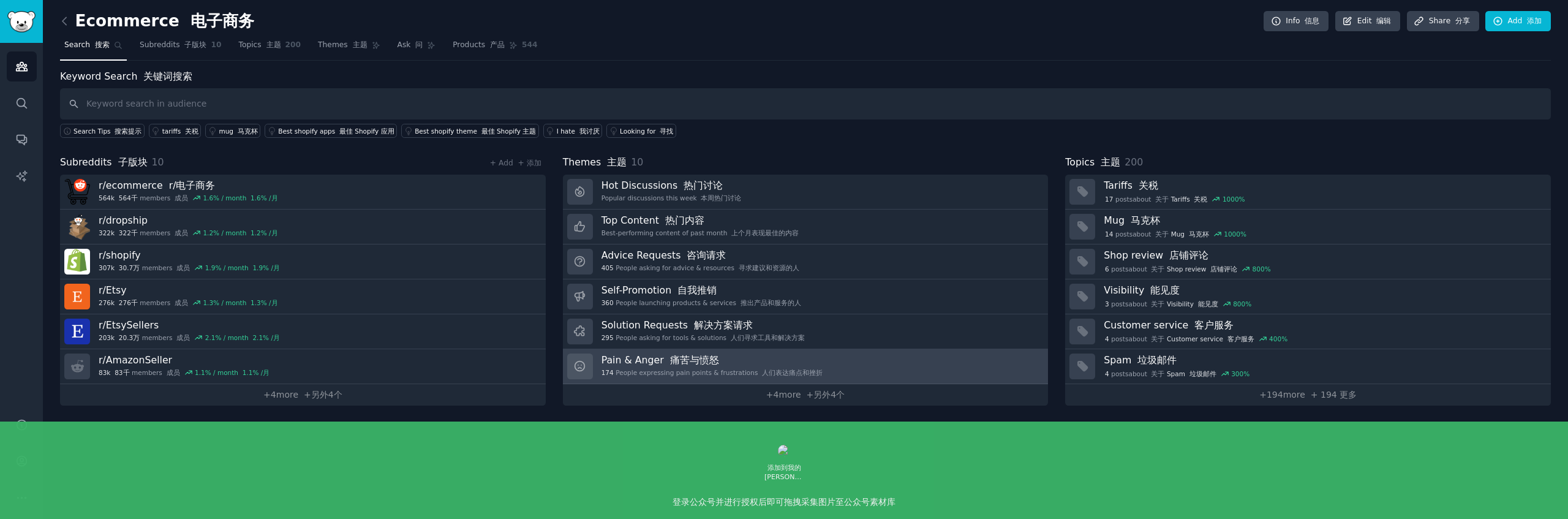
click at [858, 365] on link "Pain & Anger 痛苦与愤怒 174 People expressing pain points & frustrations 人们表达痛点和挫折" at bounding box center [806, 367] width 486 height 35
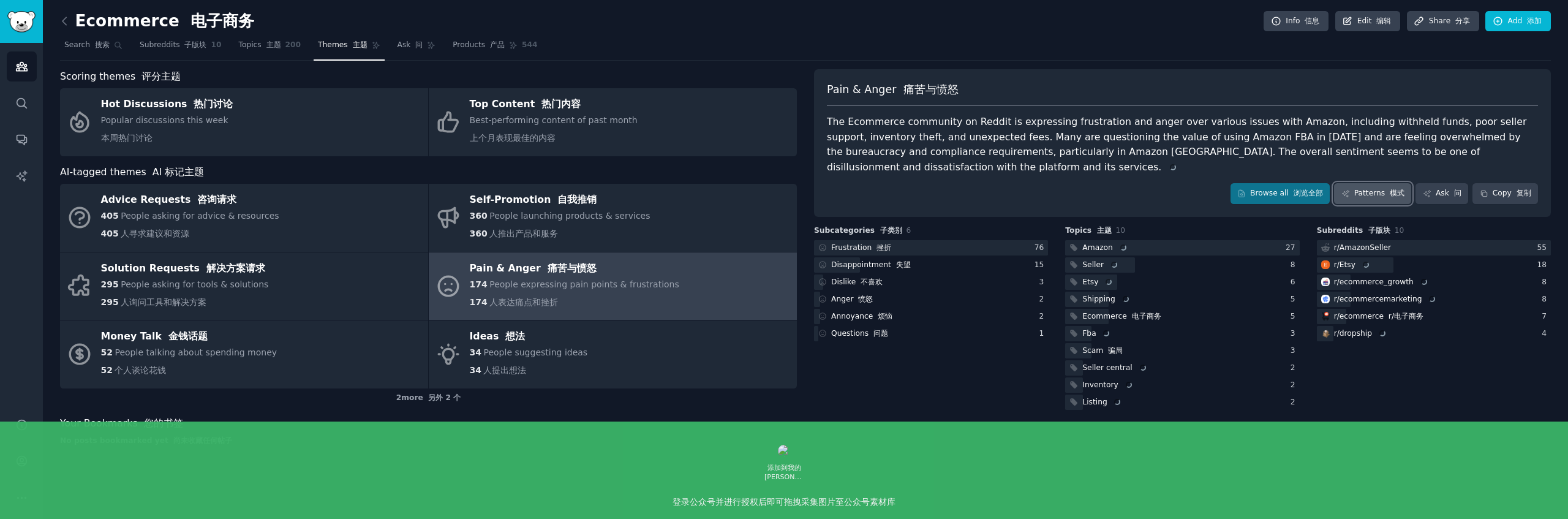
click at [1385, 188] on link "Patterns 模式" at bounding box center [1372, 193] width 77 height 21
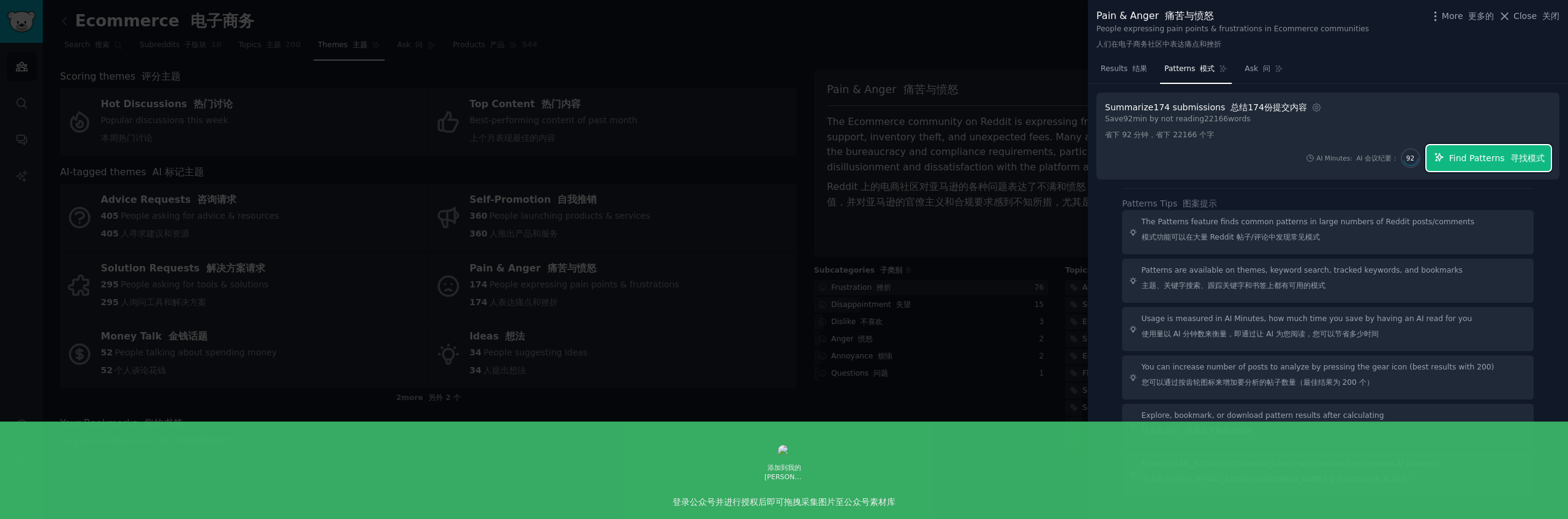
click at [1484, 156] on span "Find Patterns 寻找模式" at bounding box center [1497, 158] width 95 height 13
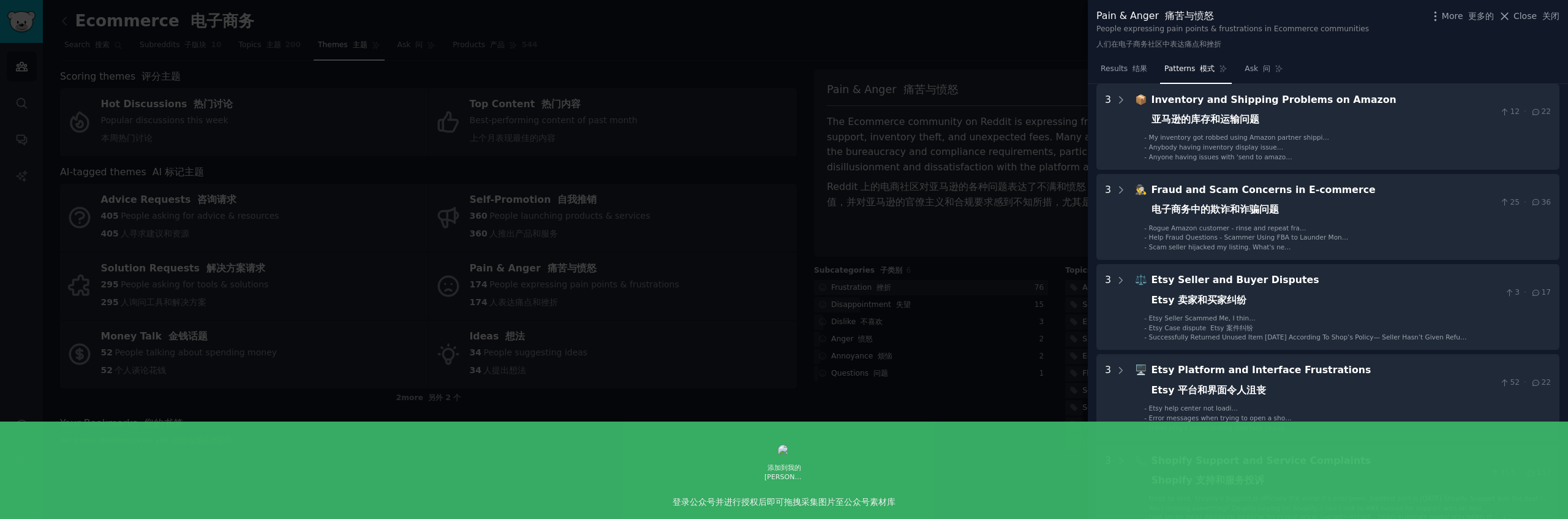
scroll to position [258, 0]
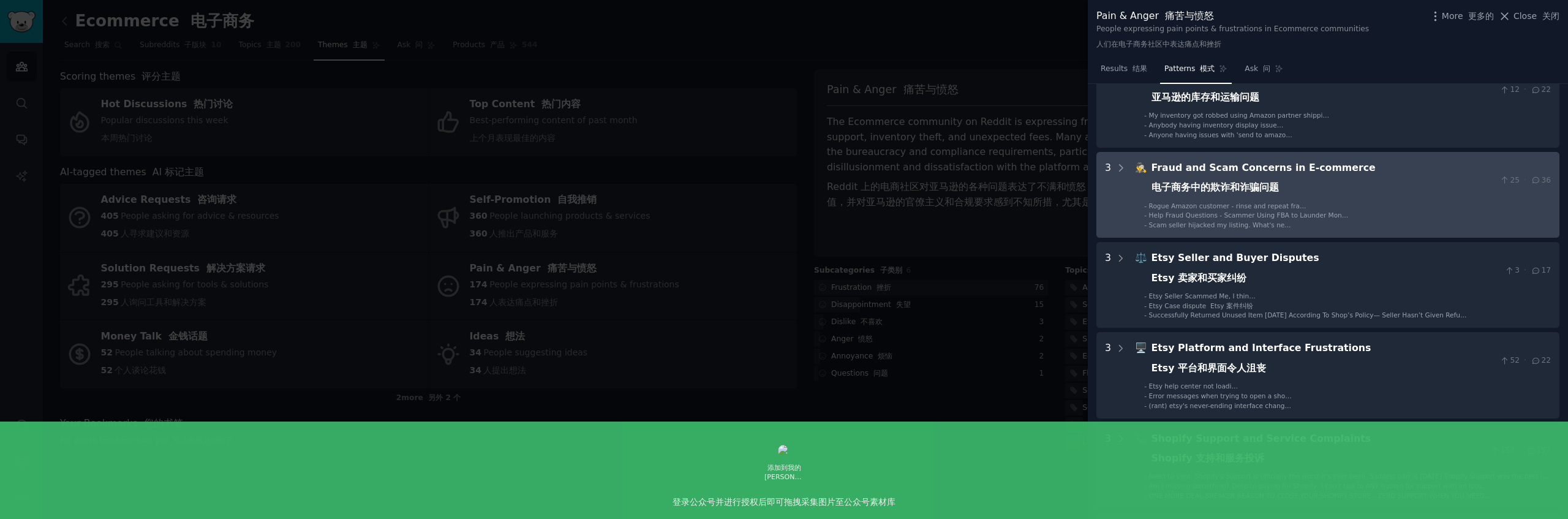
click at [1367, 197] on div "Fraud and Scam Concerns in E-commerce 电子商务中的欺诈和诈骗问题" at bounding box center [1323, 180] width 344 height 40
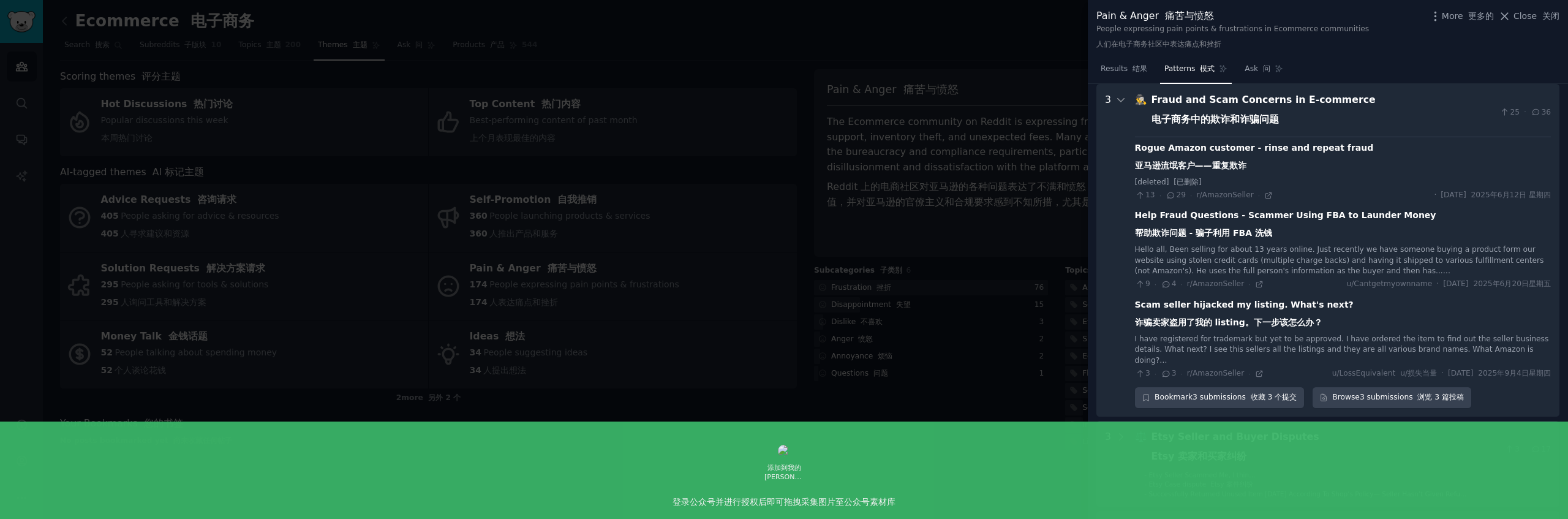
scroll to position [324, 0]
click at [1394, 411] on link "Browse 3 submissions 浏览 3 篇投稿" at bounding box center [1392, 400] width 159 height 21
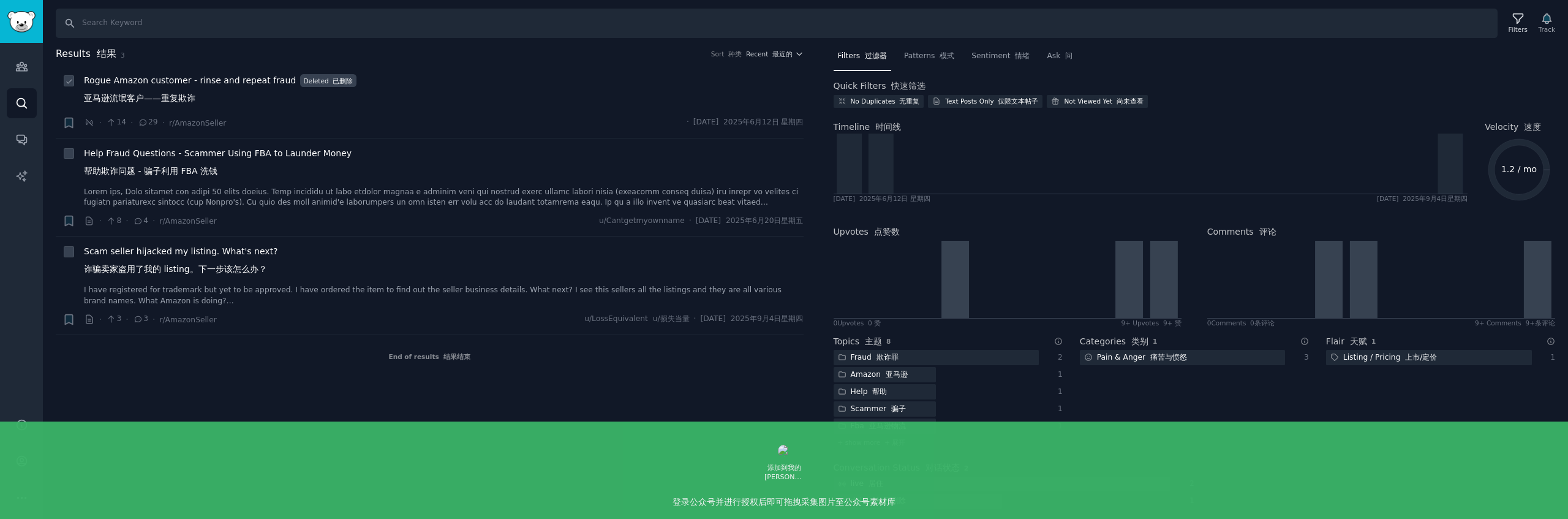
click at [186, 103] on font "亚马逊流氓客户——重复欺诈" at bounding box center [139, 98] width 111 height 10
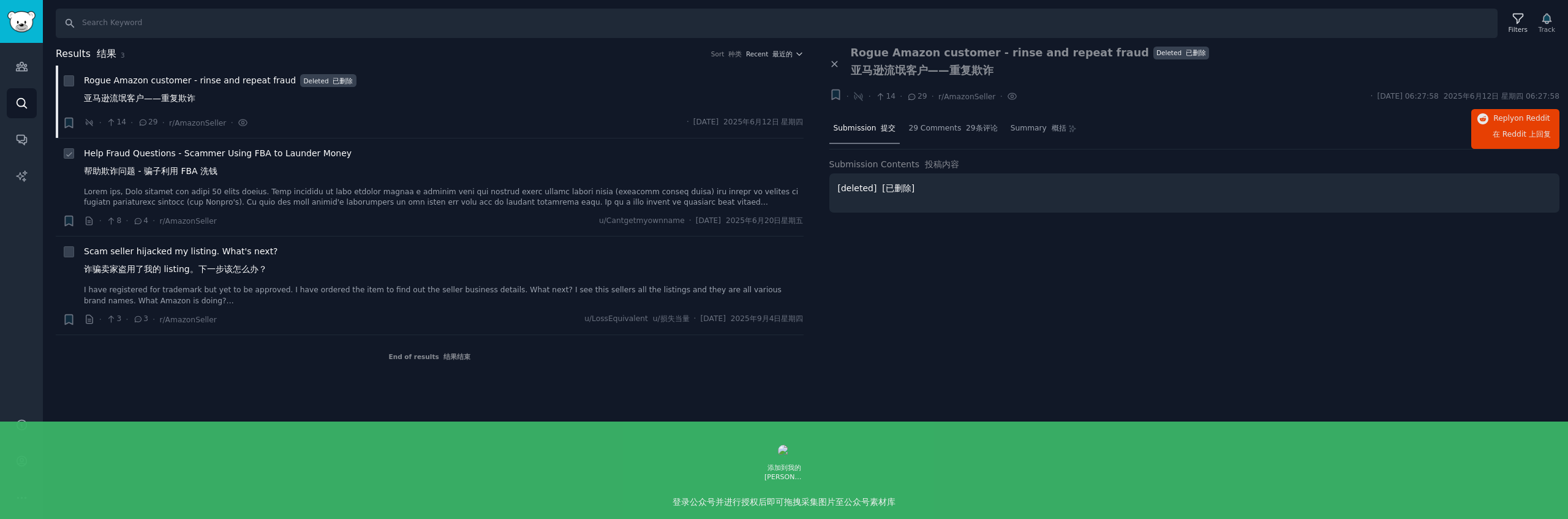
click at [204, 173] on font "帮助欺诈问题 - 骗子利用 FBA 洗钱" at bounding box center [151, 171] width 134 height 10
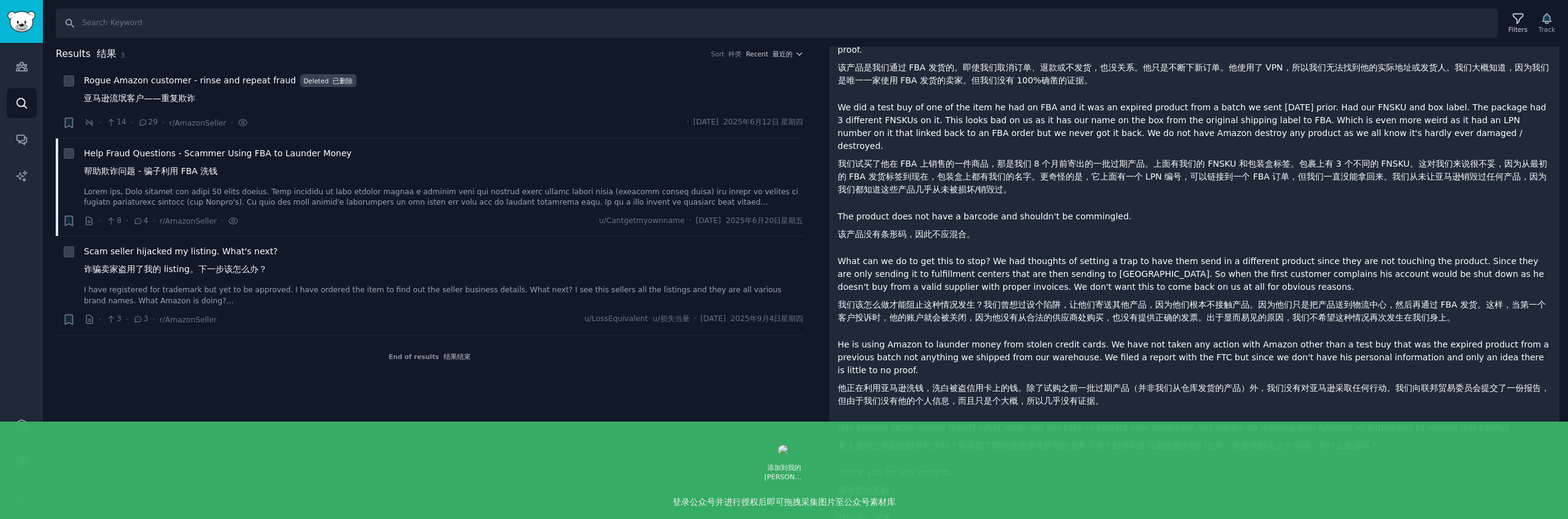
scroll to position [277, 0]
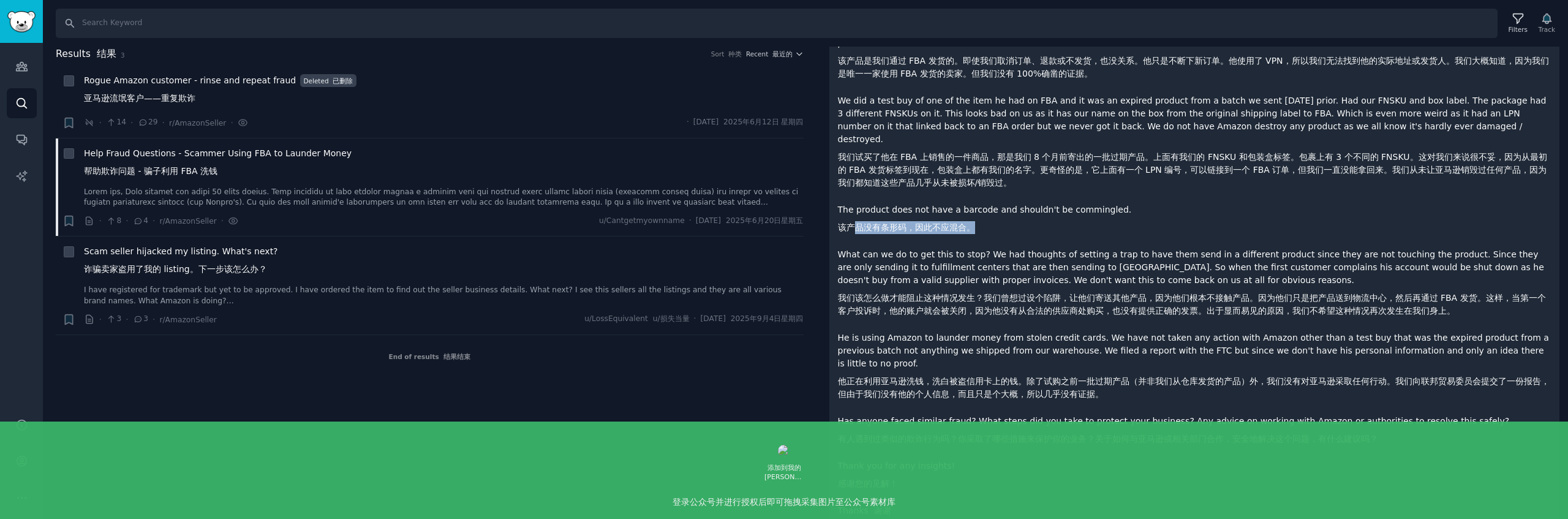
drag, startPoint x: 856, startPoint y: 204, endPoint x: 949, endPoint y: 209, distance: 93.1
click at [945, 208] on p "The product does not have a barcode and shouldn't be commingled. 该产品没有条形码，因此不应混…" at bounding box center [1194, 221] width 713 height 35
click at [974, 212] on p "The product does not have a barcode and shouldn't be commingled. 该产品没有条形码，因此不应混…" at bounding box center [1194, 221] width 713 height 35
click at [180, 275] on font "诈骗卖家盗用了我的 listing。下一步该怎么办？" at bounding box center [176, 270] width 183 height 13
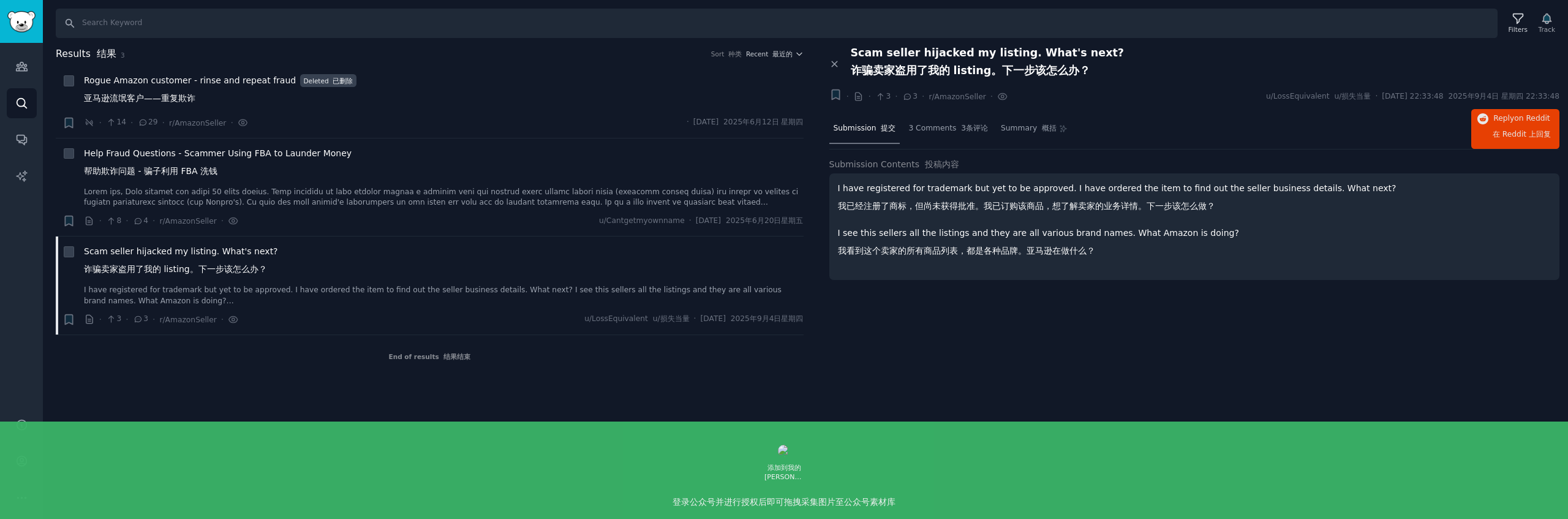
click at [1521, 69] on div "Scam seller hijacked my listing. What's next? 诈骗卖家盗用了我的 listing。下一步该怎么办？" at bounding box center [1205, 64] width 709 height 35
click at [110, 53] on font "结果" at bounding box center [107, 54] width 19 height 12
click at [22, 105] on icon "Sidebar" at bounding box center [22, 103] width 10 height 10
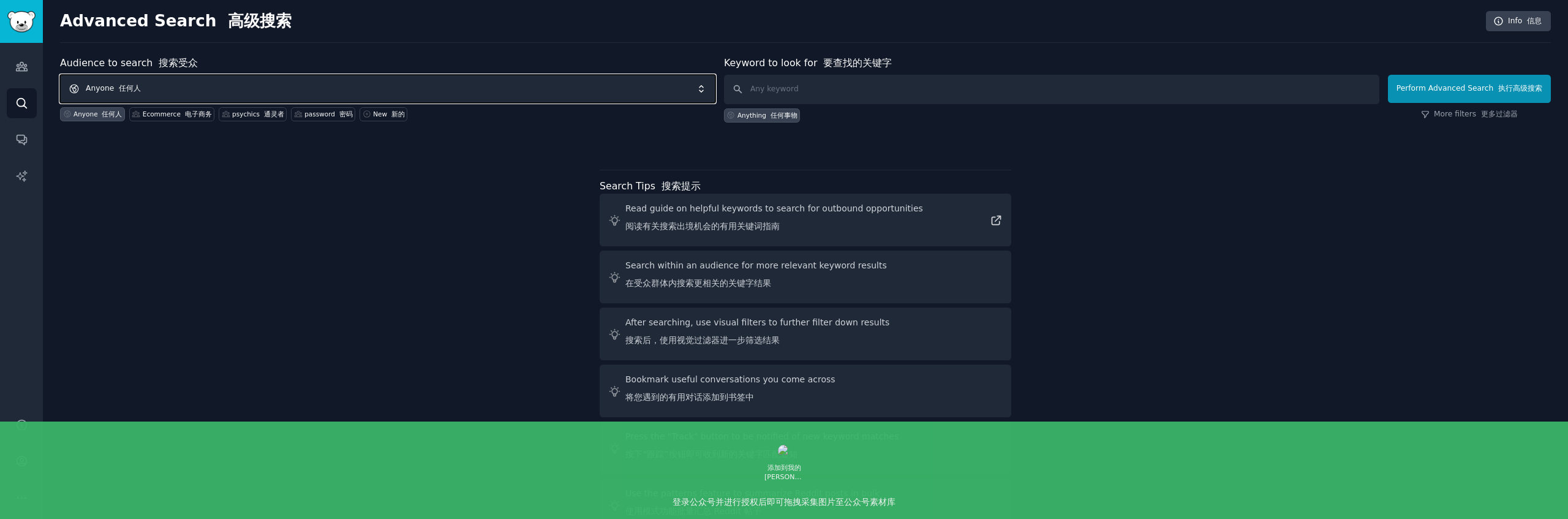
click at [637, 87] on span "Anyone 任何人" at bounding box center [388, 88] width 656 height 28
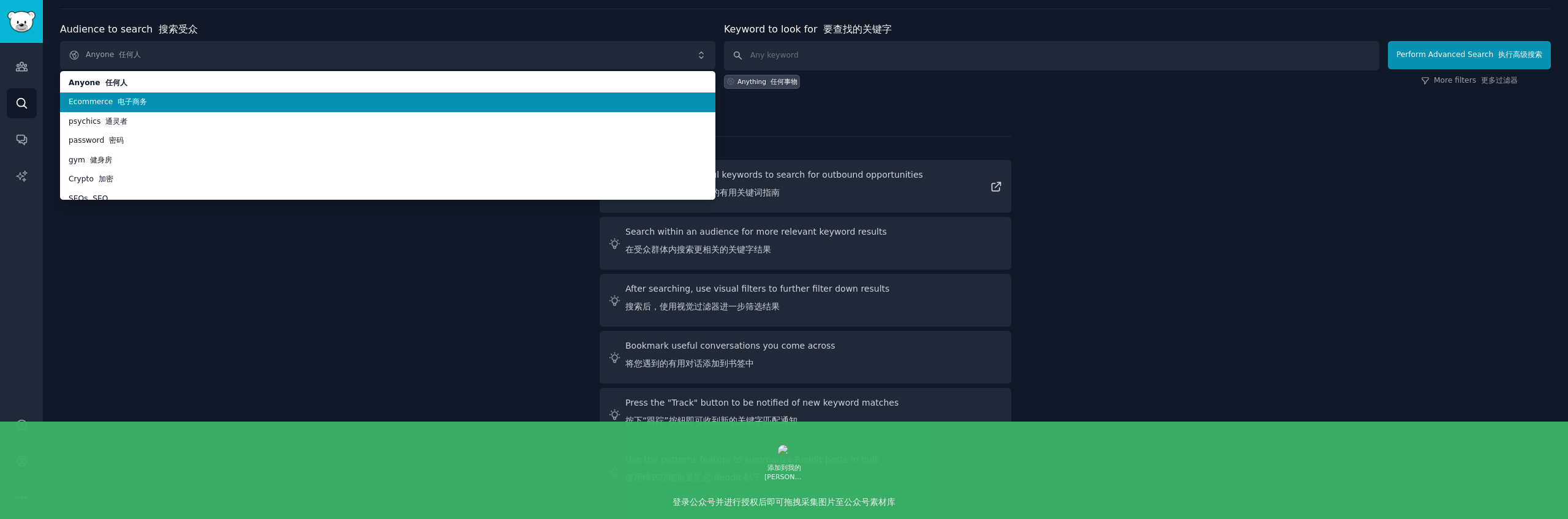
click at [471, 97] on span "Ecommerce 电子商务" at bounding box center [388, 103] width 638 height 11
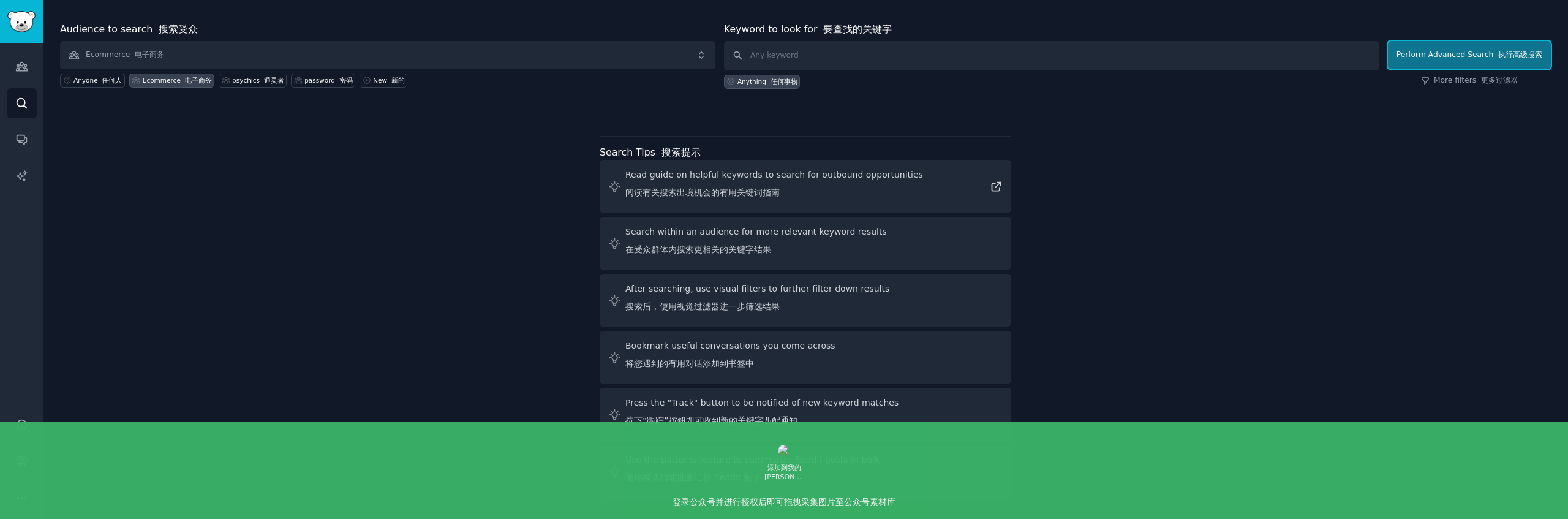
click at [1448, 59] on button "Perform Advanced Search 执行高级搜索" at bounding box center [1469, 55] width 163 height 28
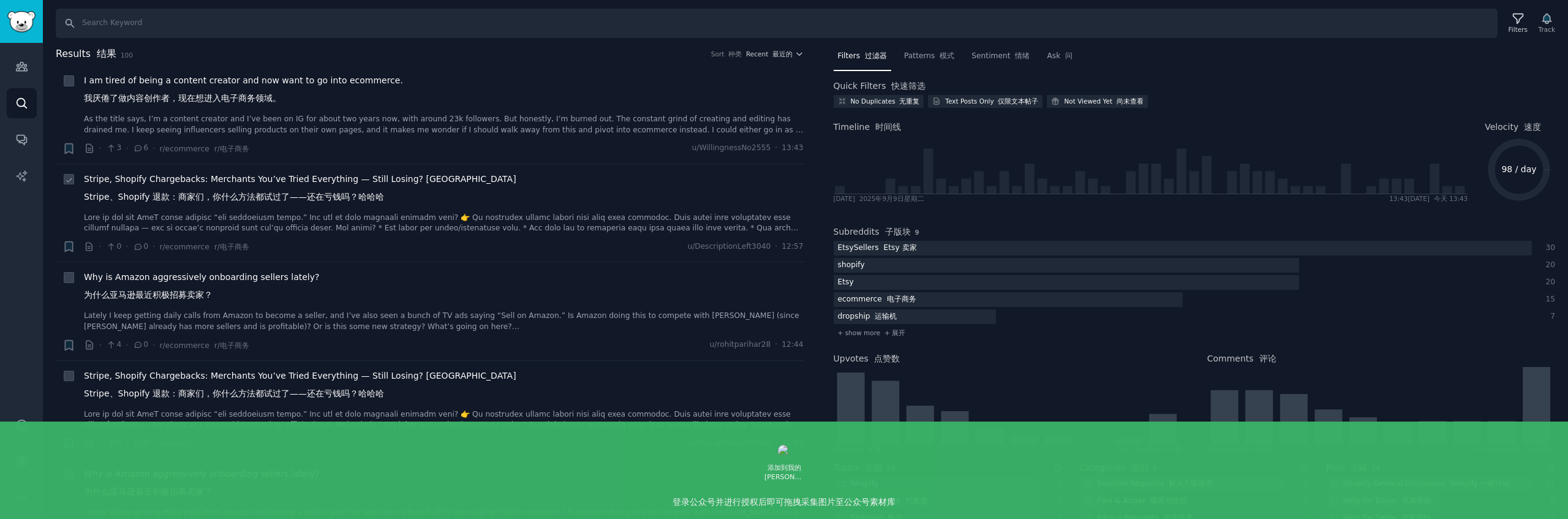
click at [309, 197] on font "Stripe、Shopify 退款：商家们，你什么方法都试过了——还在亏钱吗？哈哈哈" at bounding box center [234, 197] width 300 height 10
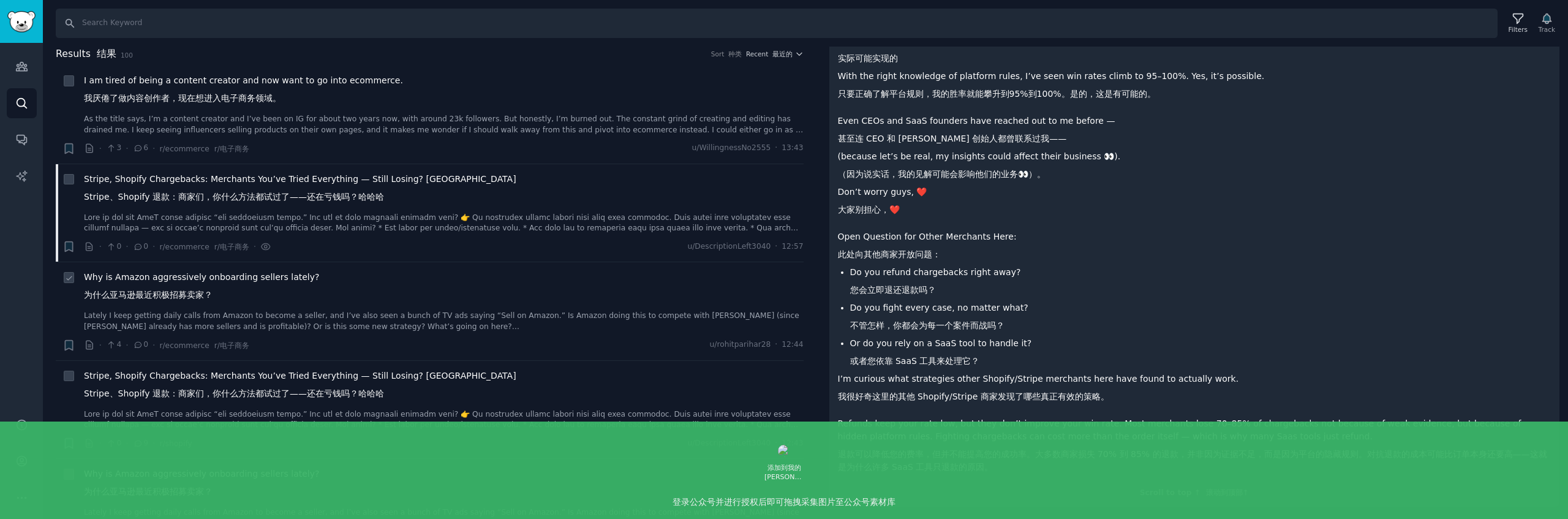
scroll to position [2, 0]
click at [373, 306] on div "Why is Amazon aggressively onboarding sellers lately? 为什么亚马逊最近积极招募卖家？ Lately I …" at bounding box center [444, 299] width 720 height 61
drag, startPoint x: 248, startPoint y: 287, endPoint x: 232, endPoint y: 286, distance: 16.0
click at [248, 287] on span "Why is Amazon aggressively onboarding sellers lately? 为什么亚马逊最近积极招募卖家？" at bounding box center [201, 286] width 235 height 35
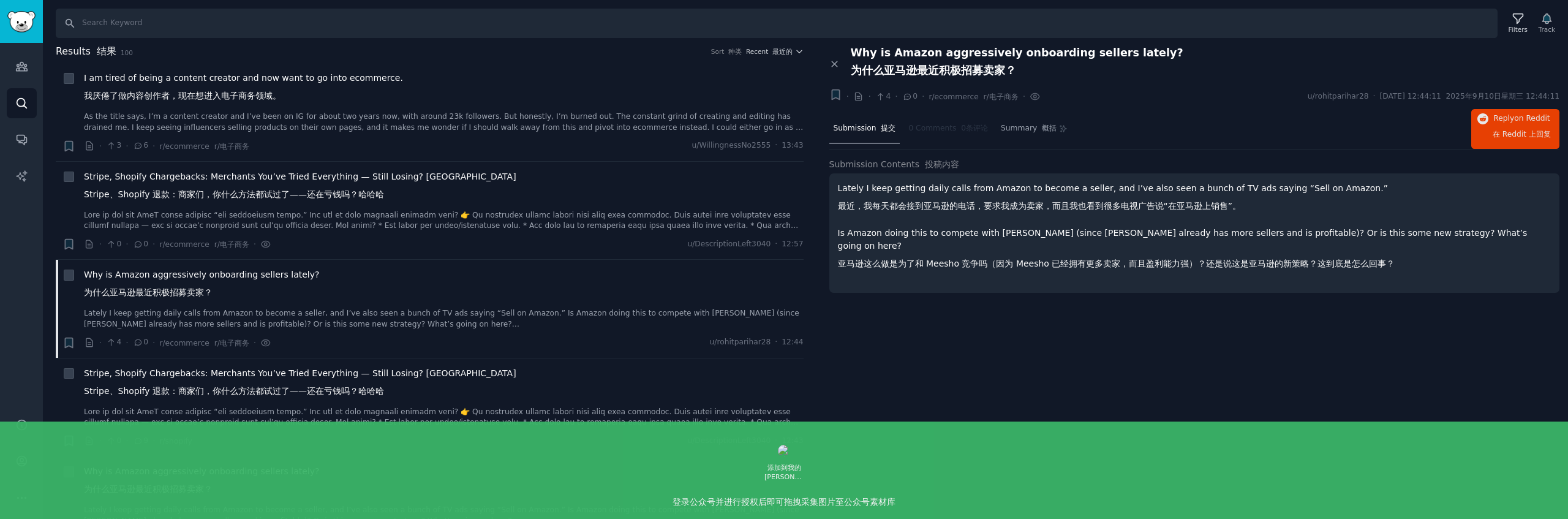
click at [1141, 264] on div "Lately I keep getting daily calls from Amazon to become a seller, and I’ve also…" at bounding box center [1195, 233] width 731 height 120
click at [1146, 258] on font "亚马逊这么做是为了和 Meesho 竞争吗（因为 Meesho 已经拥有更多卖家，而且盈利能力强）？还是说这是亚马逊的新策略？这到底是怎么回事？" at bounding box center [1116, 263] width 557 height 10
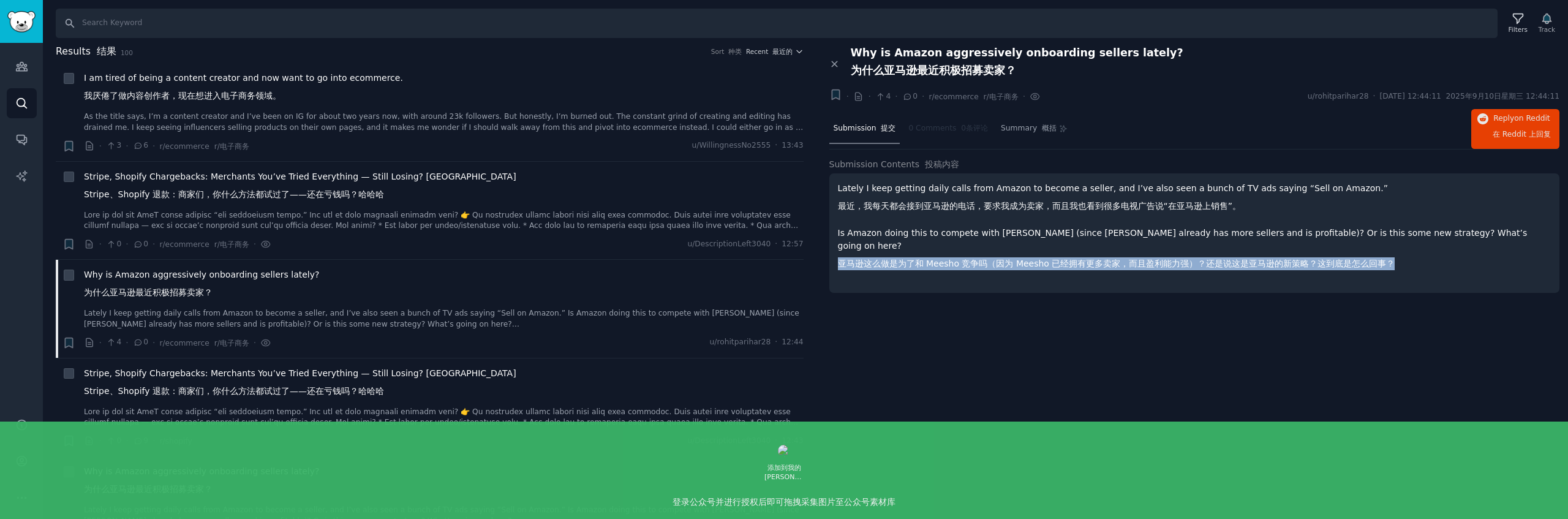
click at [1146, 258] on font "亚马逊这么做是为了和 Meesho 竞争吗（因为 Meesho 已经拥有更多卖家，而且盈利能力强）？还是说这是亚马逊的新策略？这到底是怎么回事？" at bounding box center [1116, 263] width 557 height 10
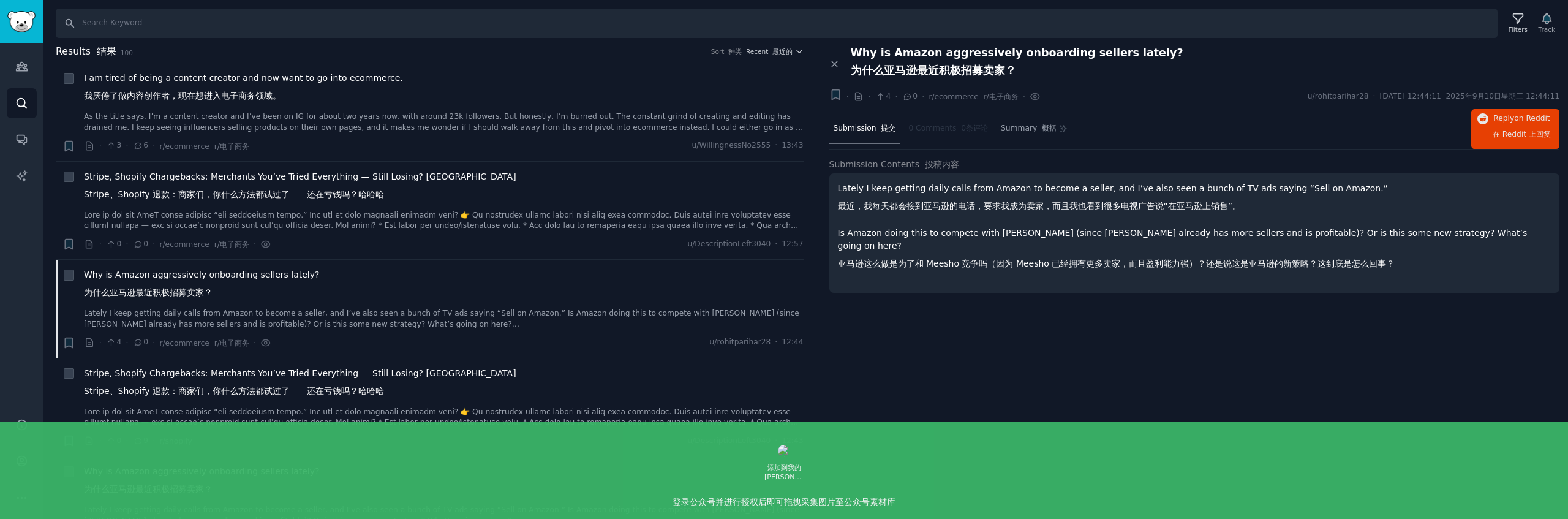
click at [1273, 326] on div "Close panel Why is Amazon aggressively onboarding sellers lately? 为什么亚马逊最近积极招募卖…" at bounding box center [1194, 283] width 748 height 473
click at [1089, 221] on div "Lately I keep getting daily calls from Amazon to become a seller, and I’ve also…" at bounding box center [1194, 229] width 713 height 93
click at [1079, 201] on font "最近，我每天都会接到亚马逊的电话，要求我成为卖家，而且我也看到很多电视广告说“在亚马逊上销售”。" at bounding box center [1040, 206] width 404 height 10
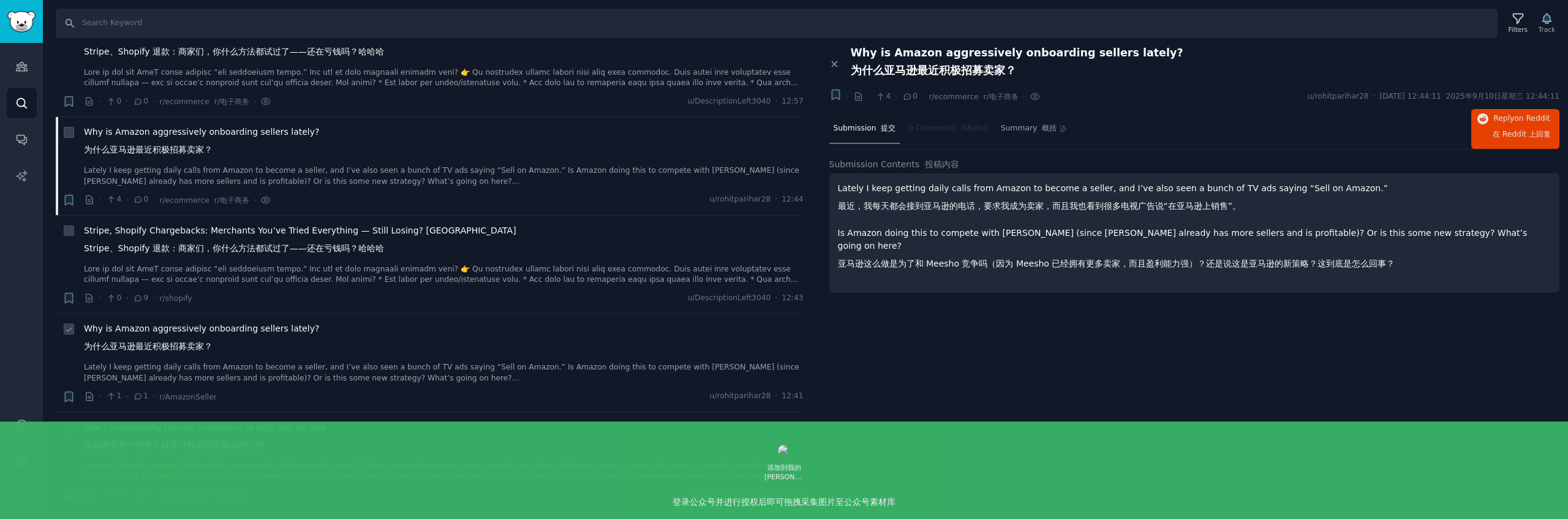
scroll to position [217, 0]
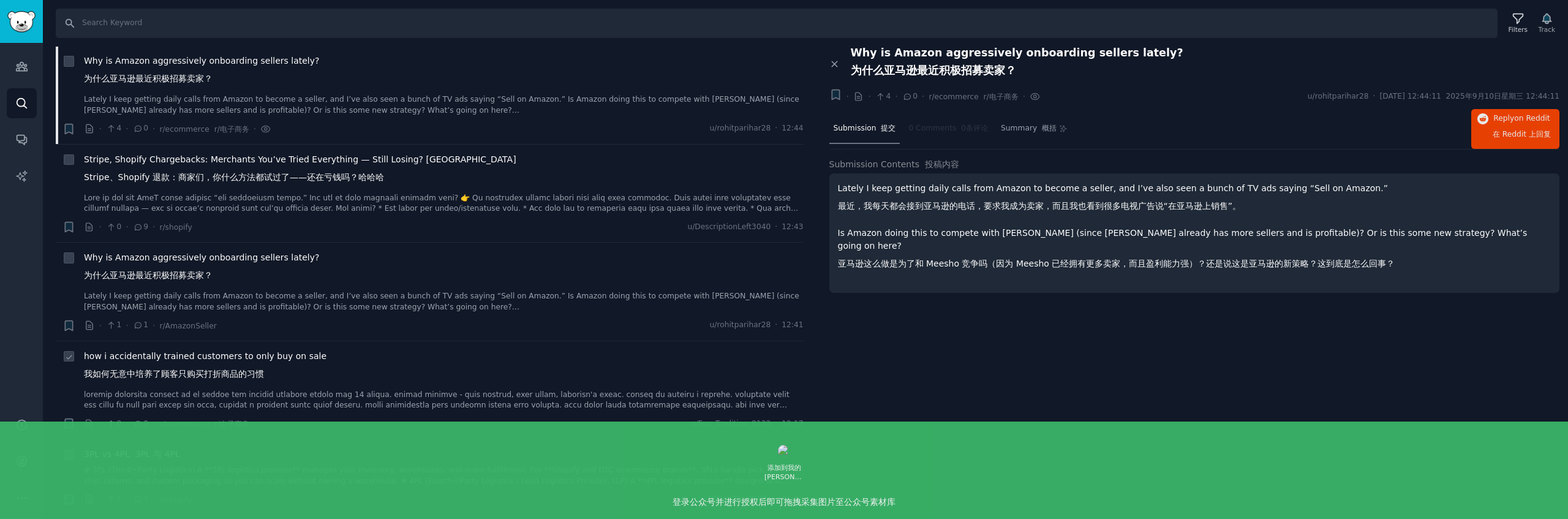
click at [277, 356] on span "how i accidentally trained customers to only buy on sale 我如何无意中培养了顾客只购买打折商品的习惯" at bounding box center [205, 367] width 243 height 35
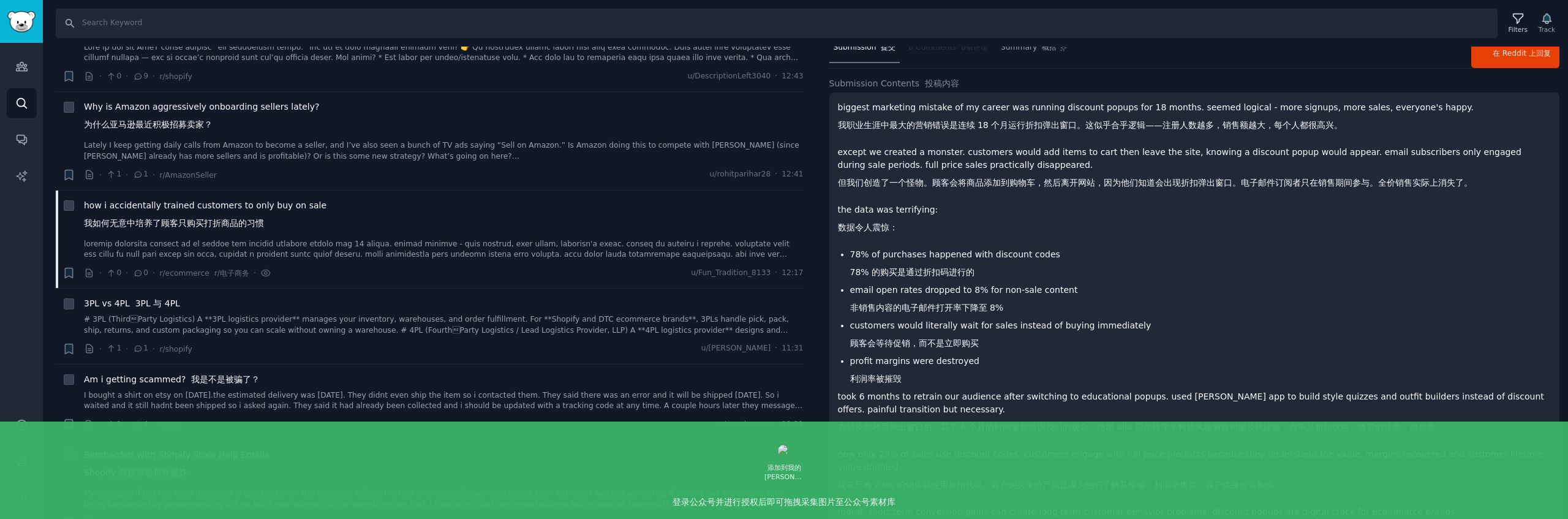
scroll to position [90, 0]
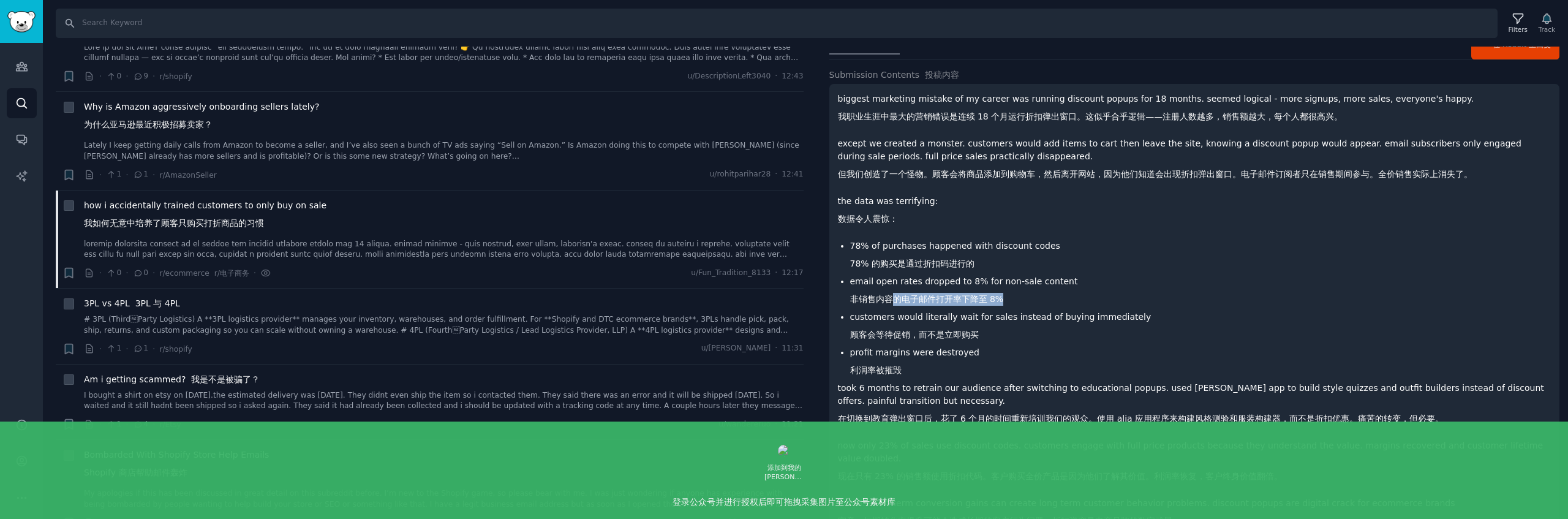
drag, startPoint x: 1005, startPoint y: 299, endPoint x: 895, endPoint y: 295, distance: 110.1
click at [895, 296] on li "email open rates dropped to 8% for non-sale content 非销售内容的电子邮件打开率下降至 8%" at bounding box center [1201, 293] width 701 height 35
click at [942, 300] on font "非销售内容的电子邮件打开率下降至 8%" at bounding box center [927, 299] width 154 height 10
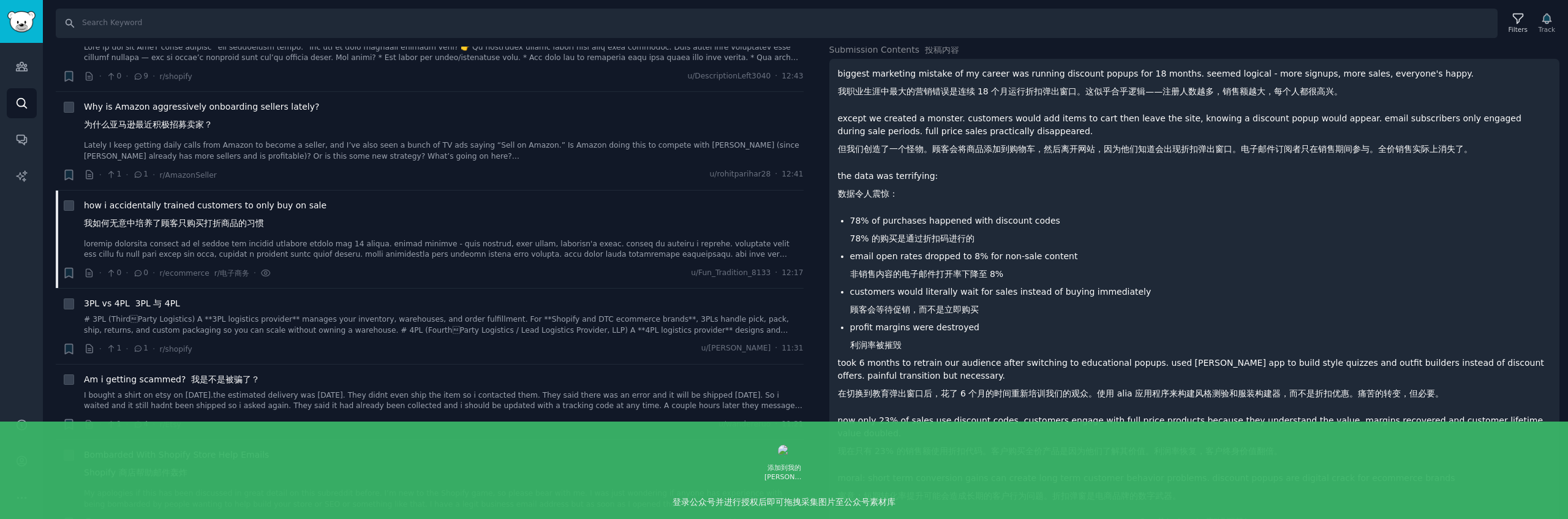
scroll to position [131, 0]
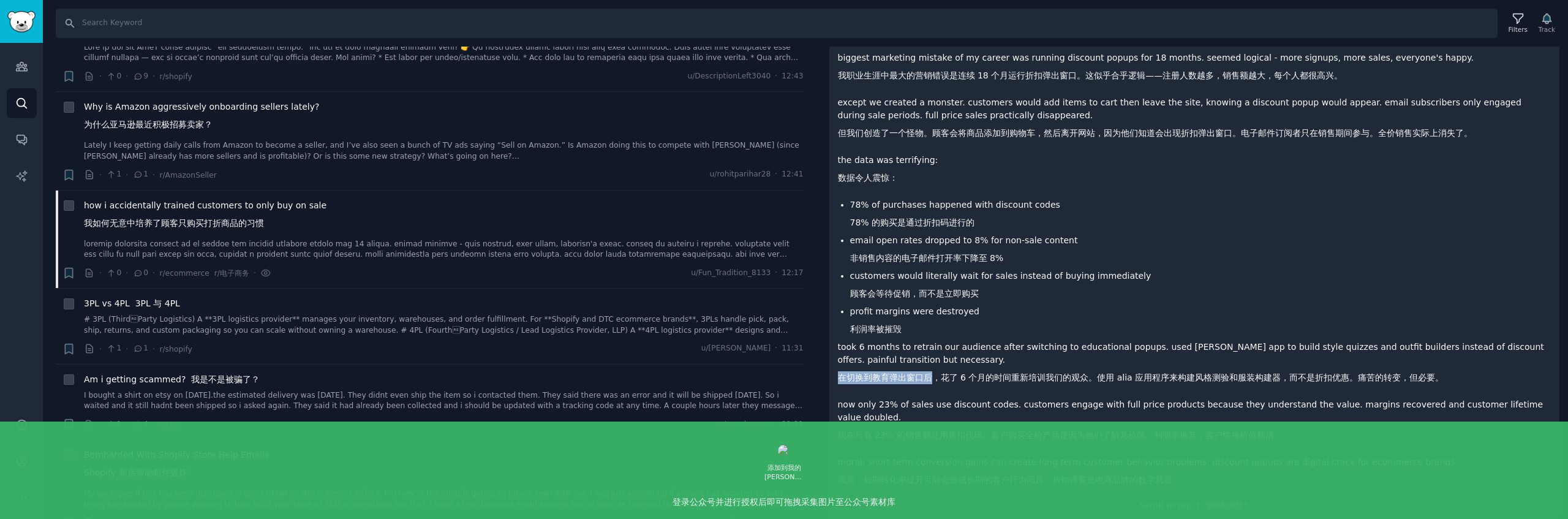
drag, startPoint x: 841, startPoint y: 375, endPoint x: 931, endPoint y: 378, distance: 90.0
click at [931, 378] on font "在切换到教育弹出窗口后，花了 6 个月的时间重新培训我们的观众。使用 alia 应用程序来构建风格测验和服装构建器，而不是折扣优惠。痛苦的转变，但必要。" at bounding box center [1141, 378] width 606 height 10
click at [947, 377] on font "在切换到教育弹出窗口后，花了 6 个月的时间重新培训我们的观众。使用 alia 应用程序来构建风格测验和服装构建器，而不是折扣优惠。痛苦的转变，但必要。" at bounding box center [1141, 378] width 606 height 10
drag, startPoint x: 939, startPoint y: 376, endPoint x: 1086, endPoint y: 379, distance: 147.0
click at [1086, 379] on font "在切换到教育弹出窗口后，花了 6 个月的时间重新培训我们的观众。使用 alia 应用程序来构建风格测验和服装构建器，而不是折扣优惠。痛苦的转变，但必要。" at bounding box center [1141, 378] width 606 height 10
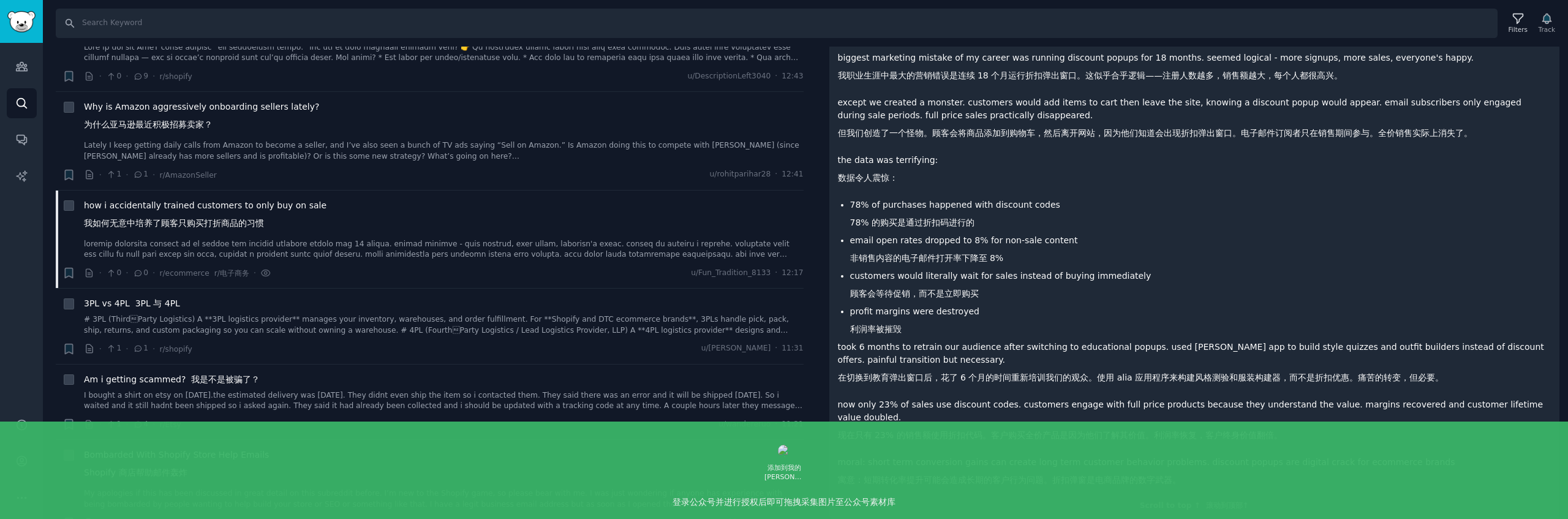
click at [1102, 378] on font "在切换到教育弹出窗口后，花了 6 个月的时间重新培训我们的观众。使用 alia 应用程序来构建风格测验和服装构建器，而不是折扣优惠。痛苦的转变，但必要。" at bounding box center [1141, 378] width 606 height 10
drag, startPoint x: 1097, startPoint y: 378, endPoint x: 1258, endPoint y: 377, distance: 161.0
click at [1258, 377] on font "在切换到教育弹出窗口后，花了 6 个月的时间重新培训我们的观众。使用 alia 应用程序来构建风格测验和服装构建器，而不是折扣优惠。痛苦的转变，但必要。" at bounding box center [1141, 378] width 606 height 10
drag, startPoint x: 1278, startPoint y: 378, endPoint x: 1238, endPoint y: 380, distance: 40.0
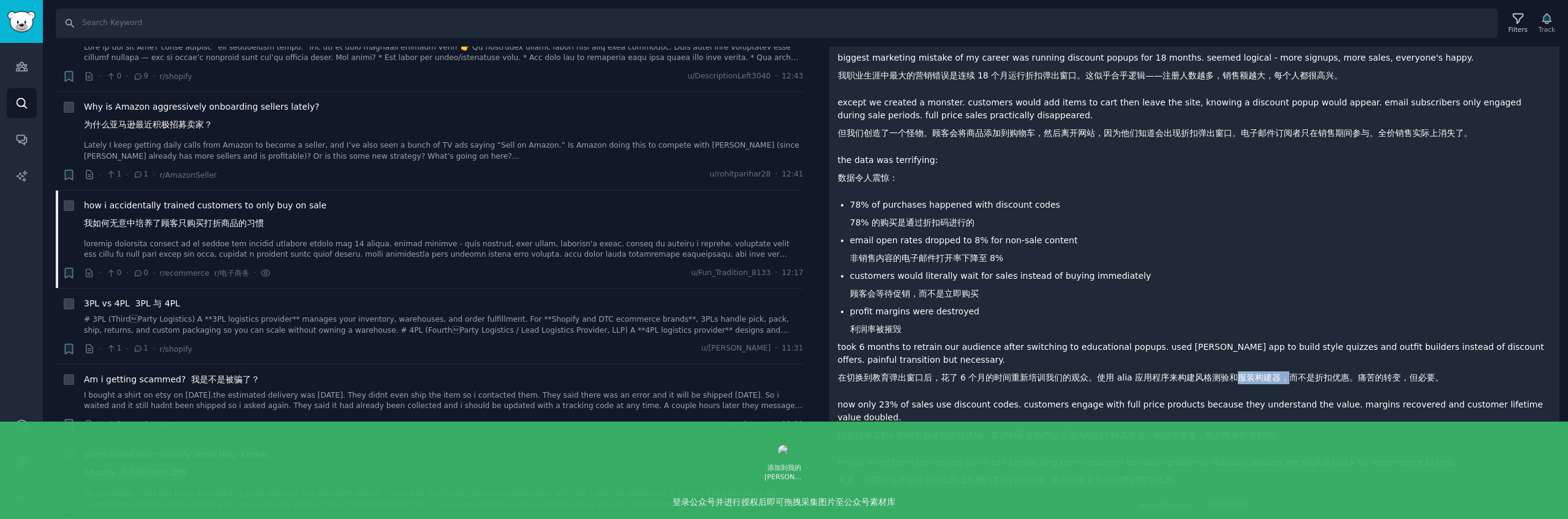
click at [1238, 380] on font "在切换到教育弹出窗口后，花了 6 个月的时间重新培训我们的观众。使用 alia 应用程序来构建风格测验和服装构建器，而不是折扣优惠。痛苦的转变，但必要。" at bounding box center [1141, 378] width 606 height 10
click at [1291, 379] on font "在切换到教育弹出窗口后，花了 6 个月的时间重新培训我们的观众。使用 alia 应用程序来构建风格测验和服装构建器，而不是折扣优惠。痛苦的转变，但必要。" at bounding box center [1141, 378] width 606 height 10
drag, startPoint x: 1279, startPoint y: 375, endPoint x: 1432, endPoint y: 377, distance: 153.0
click at [1432, 377] on font "在切换到教育弹出窗口后，花了 6 个月的时间重新培训我们的观众。使用 alia 应用程序来构建风格测验和服装构建器，而不是折扣优惠。痛苦的转变，但必要。" at bounding box center [1141, 378] width 606 height 10
click at [1121, 407] on p "now only 23% of sales use discount codes. customers engage with full price prod…" at bounding box center [1194, 423] width 713 height 48
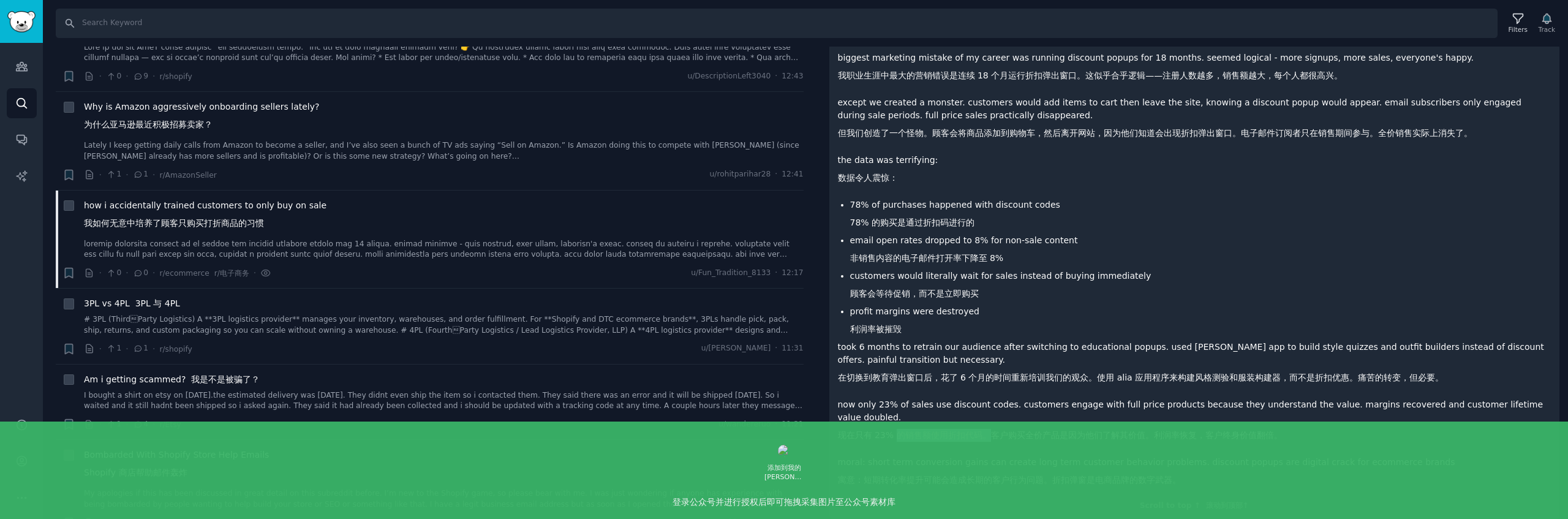
drag, startPoint x: 899, startPoint y: 424, endPoint x: 985, endPoint y: 426, distance: 86.0
click at [985, 430] on font "现在只有 23% 的销售额使用折扣代码。客户购买全价产品是因为他们了解其价值。利润率恢复，客户终身价值翻倍。" at bounding box center [1060, 435] width 445 height 10
click at [1002, 430] on font "现在只有 23% 的销售额使用折扣代码。客户购买全价产品是因为他们了解其价值。利润率恢复，客户终身价值翻倍。" at bounding box center [1060, 435] width 445 height 10
drag, startPoint x: 1000, startPoint y: 421, endPoint x: 1143, endPoint y: 424, distance: 143.0
click at [1143, 430] on font "现在只有 23% 的销售额使用折扣代码。客户购买全价产品是因为他们了解其价值。利润率恢复，客户终身价值翻倍。" at bounding box center [1060, 435] width 445 height 10
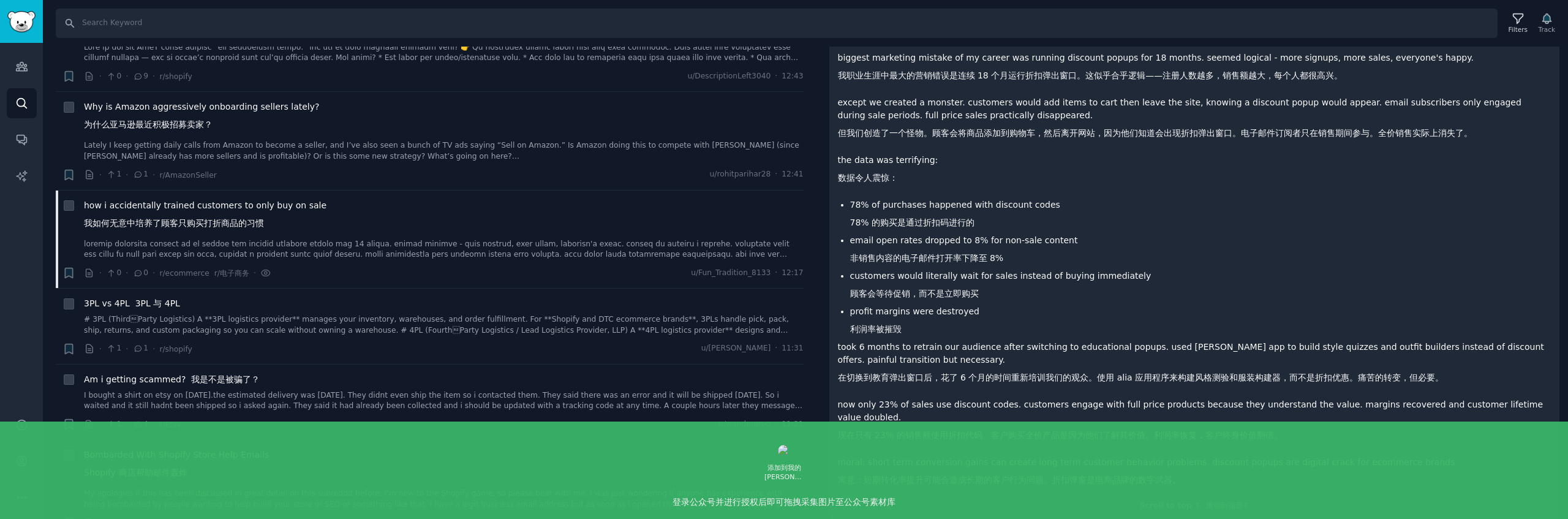
click at [1162, 430] on font "现在只有 23% 的销售额使用折扣代码。客户购买全价产品是因为他们了解其价值。利润率恢复，客户终身价值翻倍。" at bounding box center [1060, 435] width 445 height 10
drag, startPoint x: 1148, startPoint y: 422, endPoint x: 1288, endPoint y: 428, distance: 140.1
click at [1288, 428] on p "now only 23% of sales use discount codes. customers engage with full price prod…" at bounding box center [1194, 423] width 713 height 48
click at [1253, 438] on div "biggest marketing mistake of my career was running discount popups for 18 month…" at bounding box center [1194, 271] width 713 height 440
drag, startPoint x: 863, startPoint y: 464, endPoint x: 891, endPoint y: 464, distance: 28.0
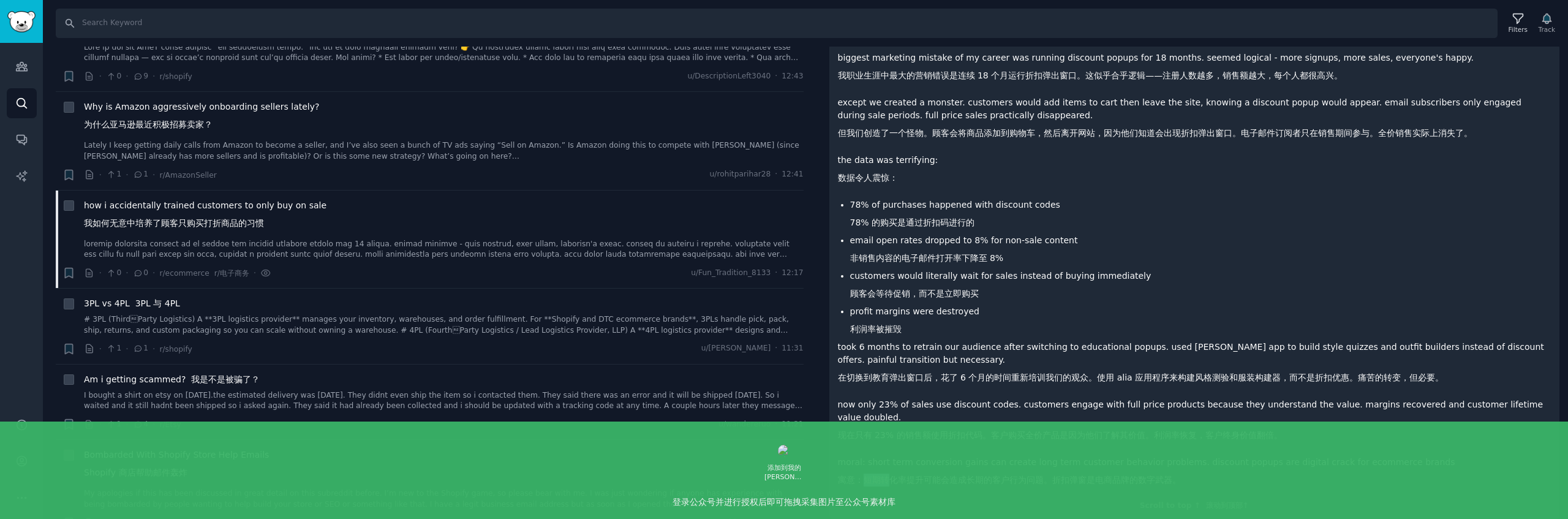
click at [891, 475] on font "寓意：短期转化率提升可能会造成长期的客户行为问题。折扣弹窗是电商品牌的数字武器。" at bounding box center [1009, 480] width 343 height 10
click at [908, 475] on font "寓意：短期转化率提升可能会造成长期的客户行为问题。折扣弹窗是电商品牌的数字武器。" at bounding box center [1009, 480] width 343 height 10
drag, startPoint x: 860, startPoint y: 468, endPoint x: 1040, endPoint y: 468, distance: 180.0
click at [1040, 475] on font "寓意：短期转化率提升可能会造成长期的客户行为问题。折扣弹窗是电商品牌的数字武器。" at bounding box center [1009, 480] width 343 height 10
click at [1057, 475] on font "寓意：短期转化率提升可能会造成长期的客户行为问题。折扣弹窗是电商品牌的数字武器。" at bounding box center [1009, 480] width 343 height 10
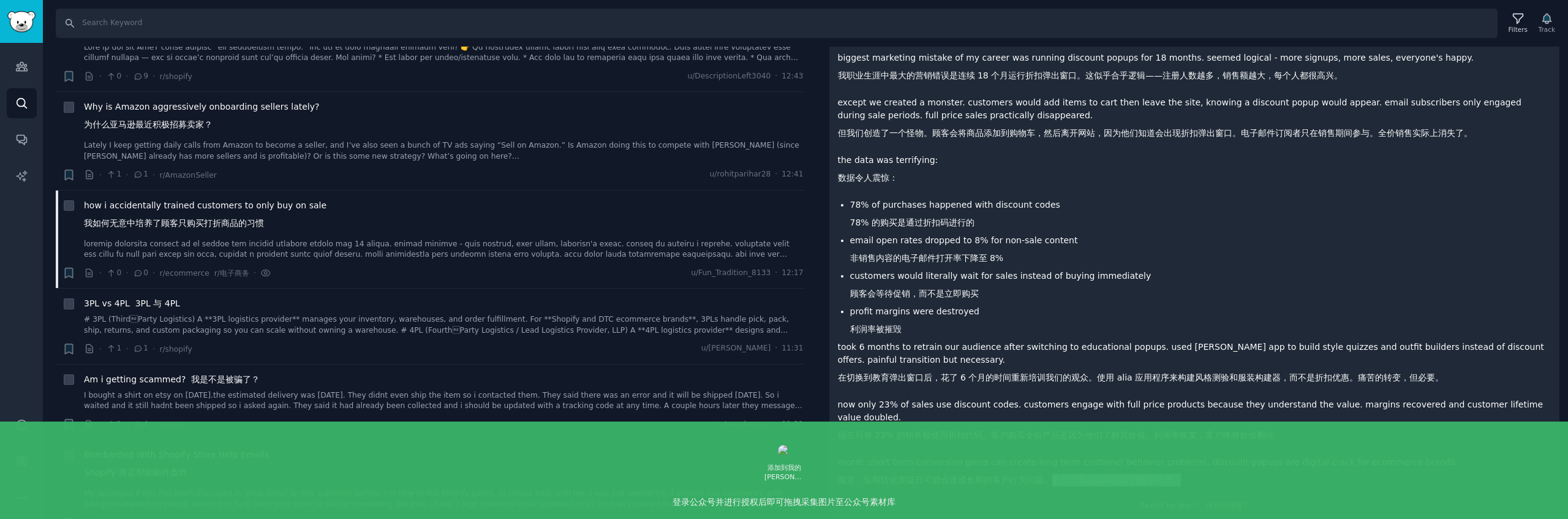
drag, startPoint x: 1052, startPoint y: 466, endPoint x: 1184, endPoint y: 464, distance: 132.0
click at [1184, 464] on p "moral: short term conversion gains can create long term customer behavior probl…" at bounding box center [1194, 473] width 713 height 35
click at [1183, 464] on p "moral: short term conversion gains can create long term customer behavior probl…" at bounding box center [1194, 473] width 713 height 35
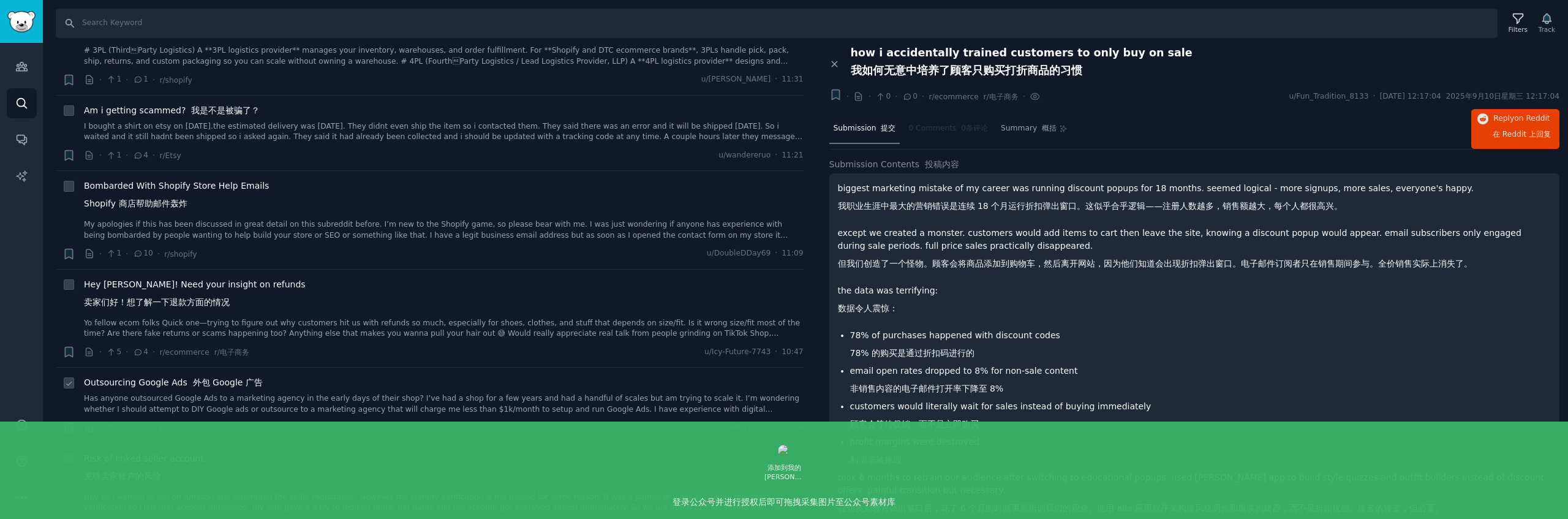
scroll to position [638, 0]
click at [243, 388] on div "Outsourcing Google Ads 外包 Google 广告 Has anyone outsourced Google Ads to a marke…" at bounding box center [444, 395] width 720 height 39
click at [227, 382] on font "外包 Google 广告" at bounding box center [228, 381] width 70 height 10
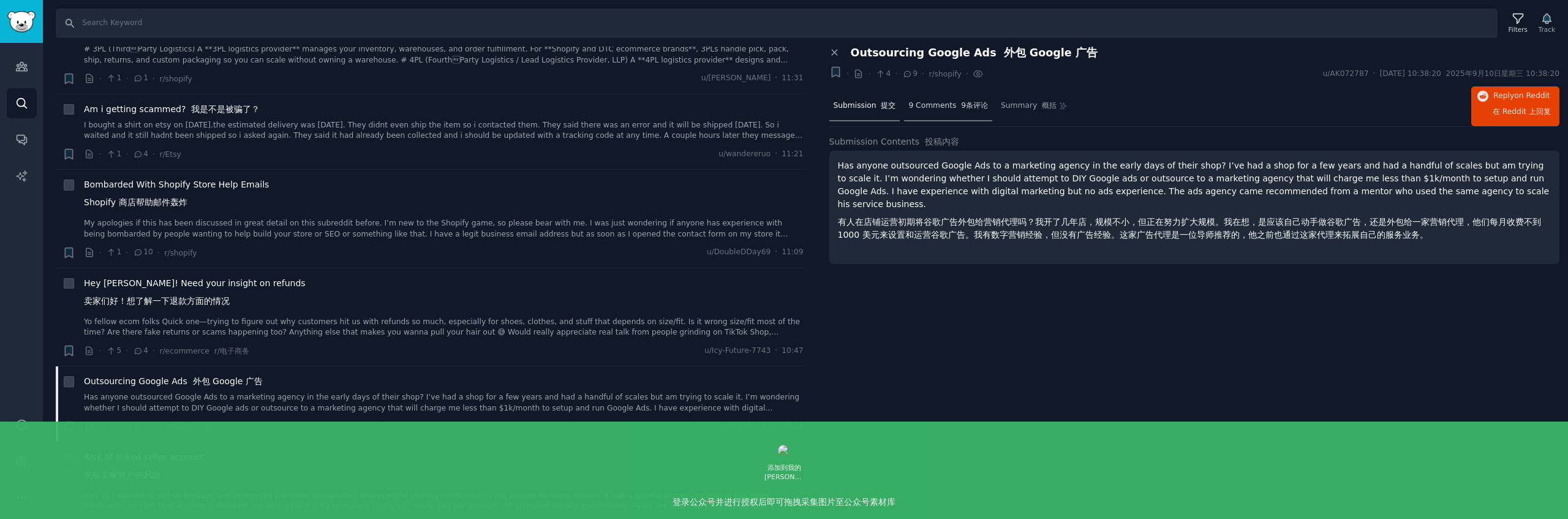
click at [937, 103] on span "9 Comments 9条评论" at bounding box center [948, 106] width 79 height 11
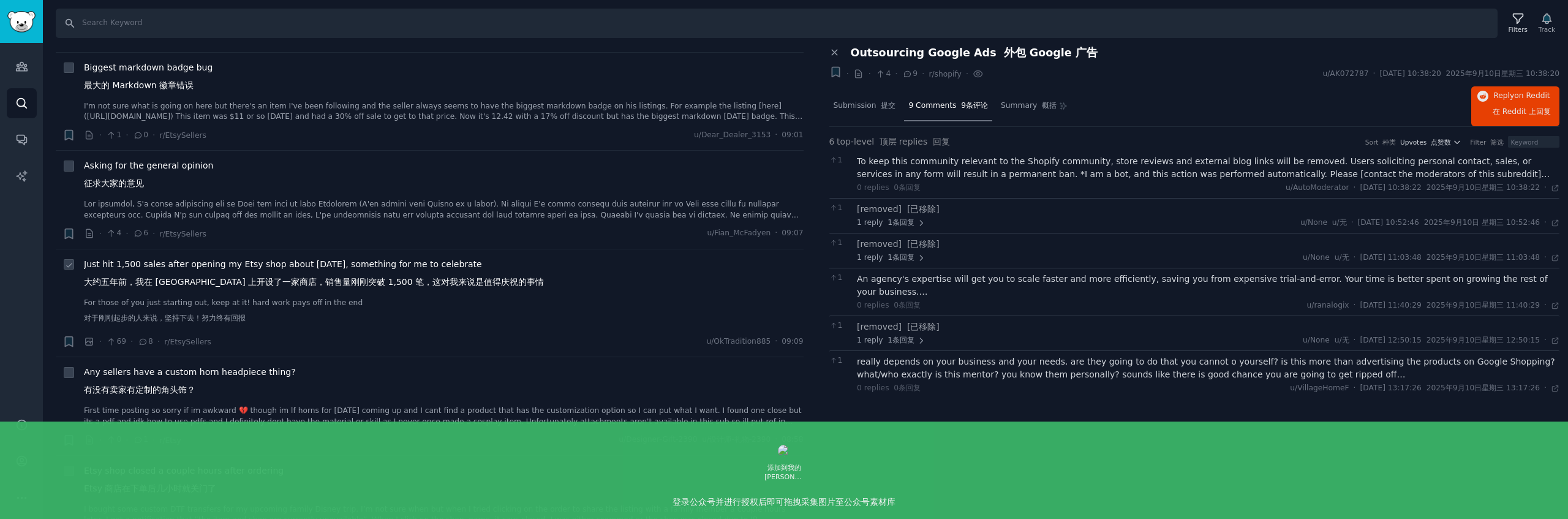
scroll to position [1239, 0]
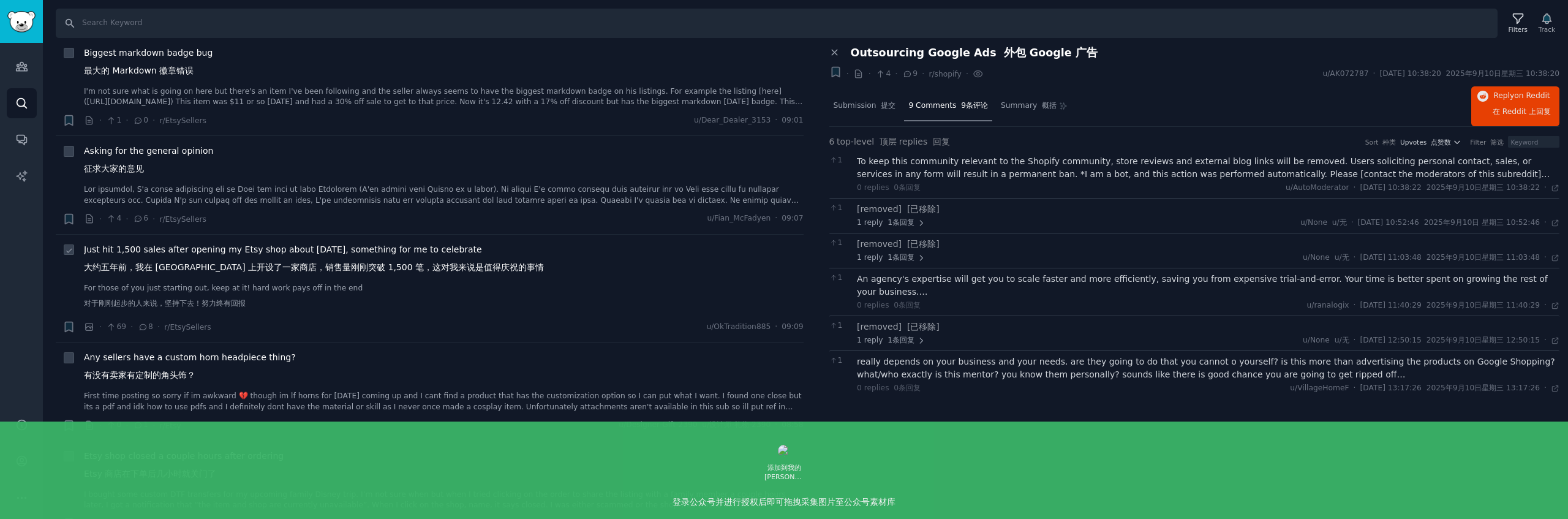
click at [346, 279] on div "Just hit 1,500 sales after opening my Etsy shop about five years ago, something…" at bounding box center [444, 278] width 720 height 71
click at [380, 270] on font "大约五年前，我在 Etsy 上开设了一家商店，销售量刚刚突破 1,500 笔，这对我来说是值得庆祝的事情" at bounding box center [314, 267] width 460 height 10
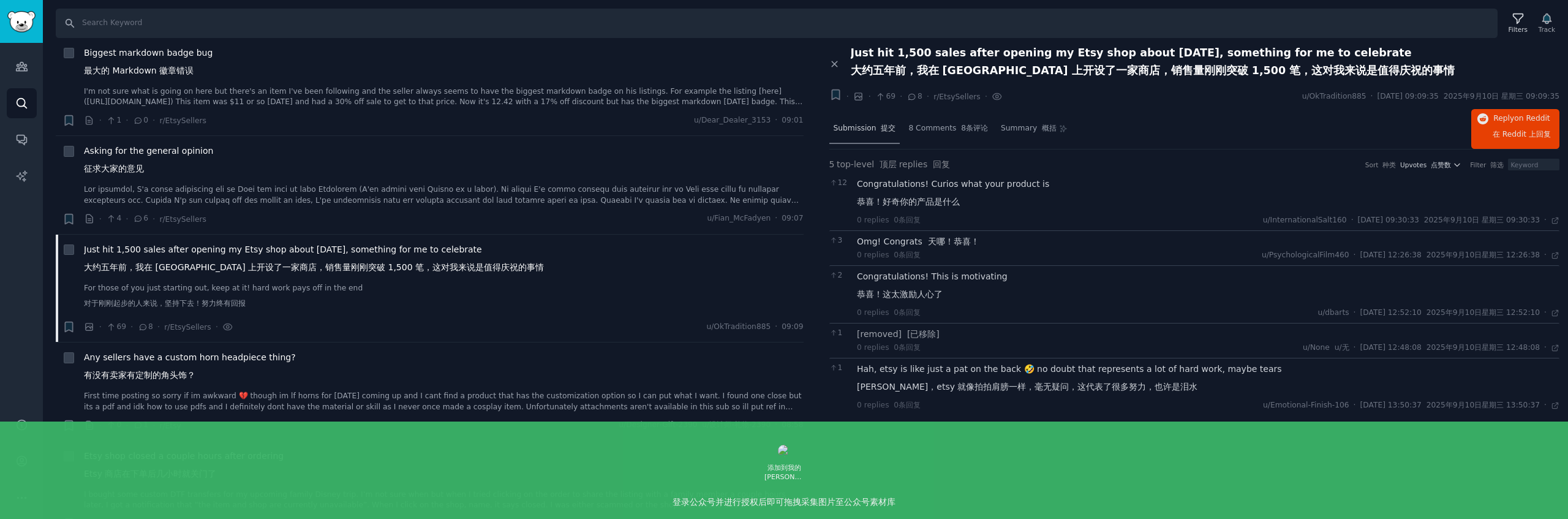
click at [860, 128] on span "Submission 提交" at bounding box center [865, 129] width 63 height 11
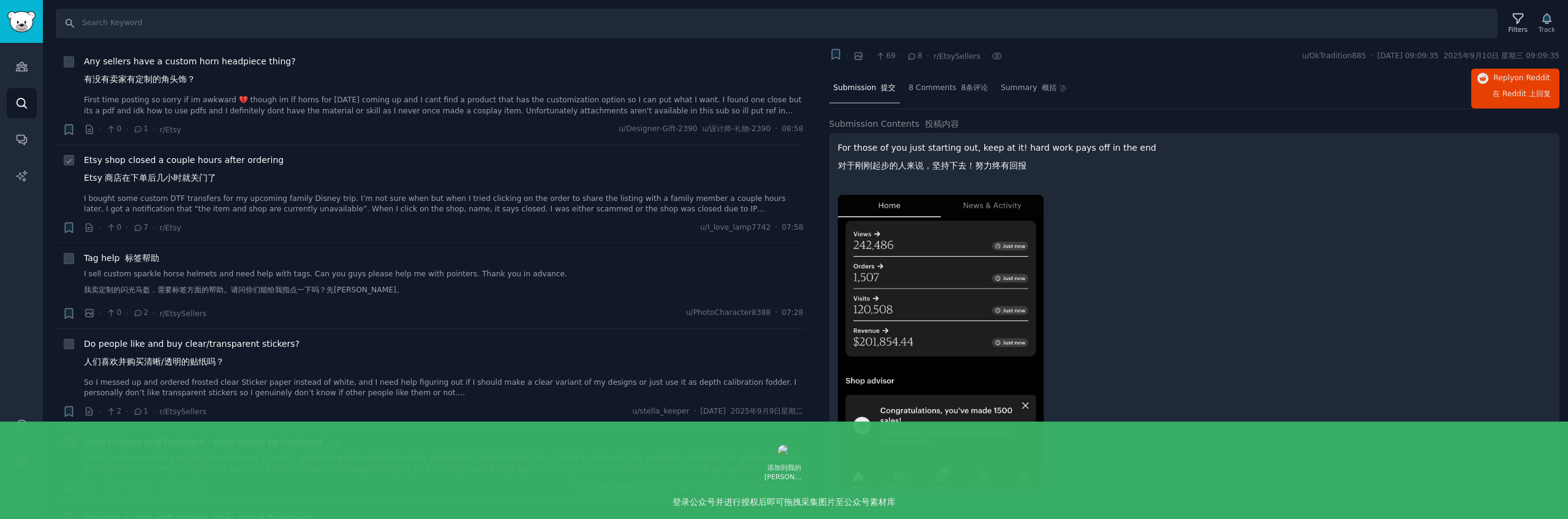
scroll to position [1535, 0]
click at [255, 352] on span "Do people like and buy clear/transparent stickers? 人们喜欢并购买清晰/透明的贴纸吗？" at bounding box center [192, 355] width 216 height 35
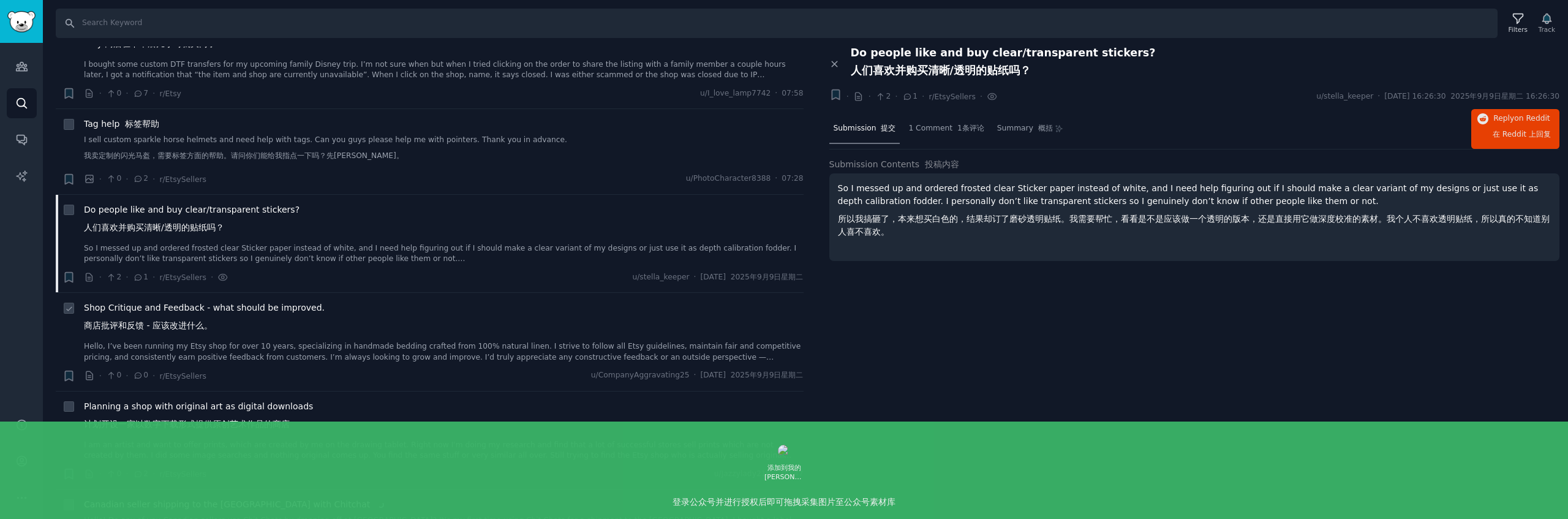
scroll to position [1670, 0]
click at [235, 319] on span "Shop Critique and Feedback - what should be improved. 商店批评和反馈 - 应该改进什么。" at bounding box center [204, 318] width 240 height 35
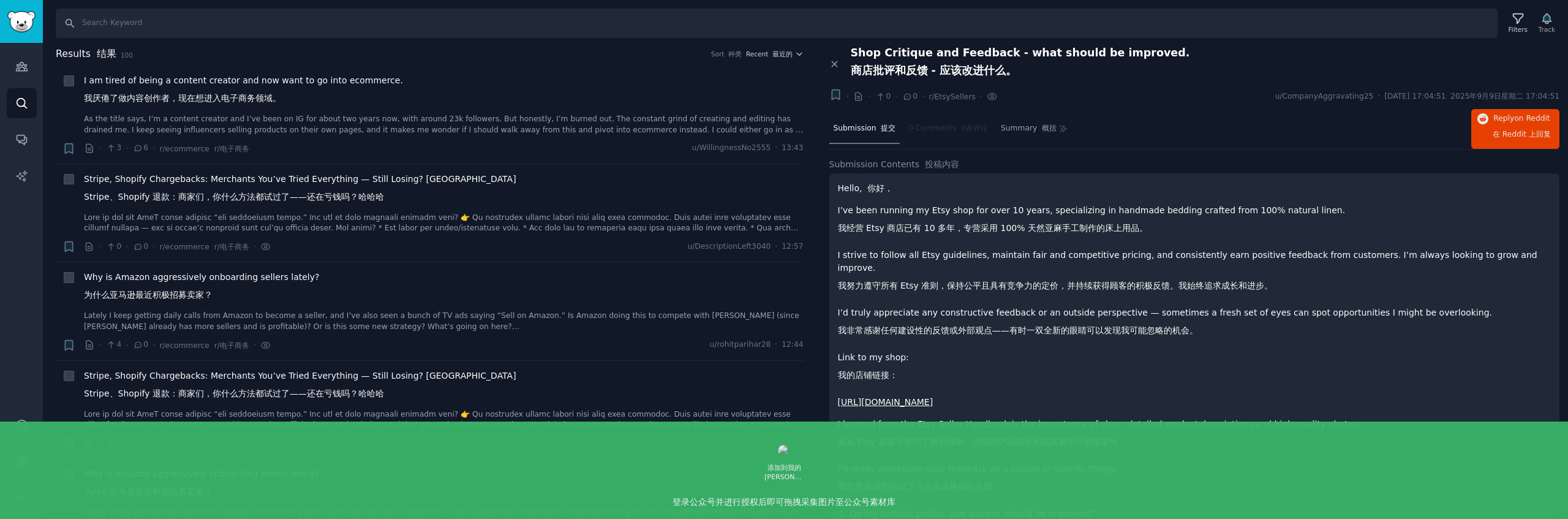
click at [784, 59] on h2 "Results 结果 100 Sort 种类 Recent 最近的" at bounding box center [430, 54] width 748 height 15
click at [790, 54] on button "Recent 最近的" at bounding box center [774, 54] width 57 height 9
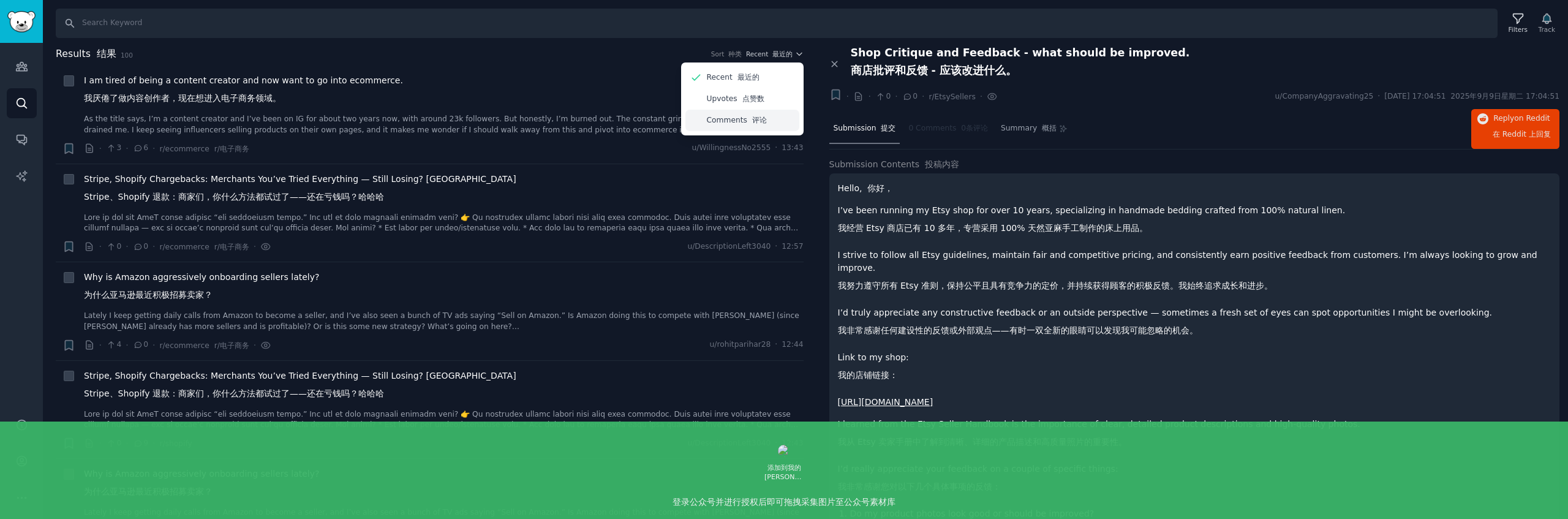
click at [765, 117] on div "Comments 评论" at bounding box center [742, 120] width 114 height 22
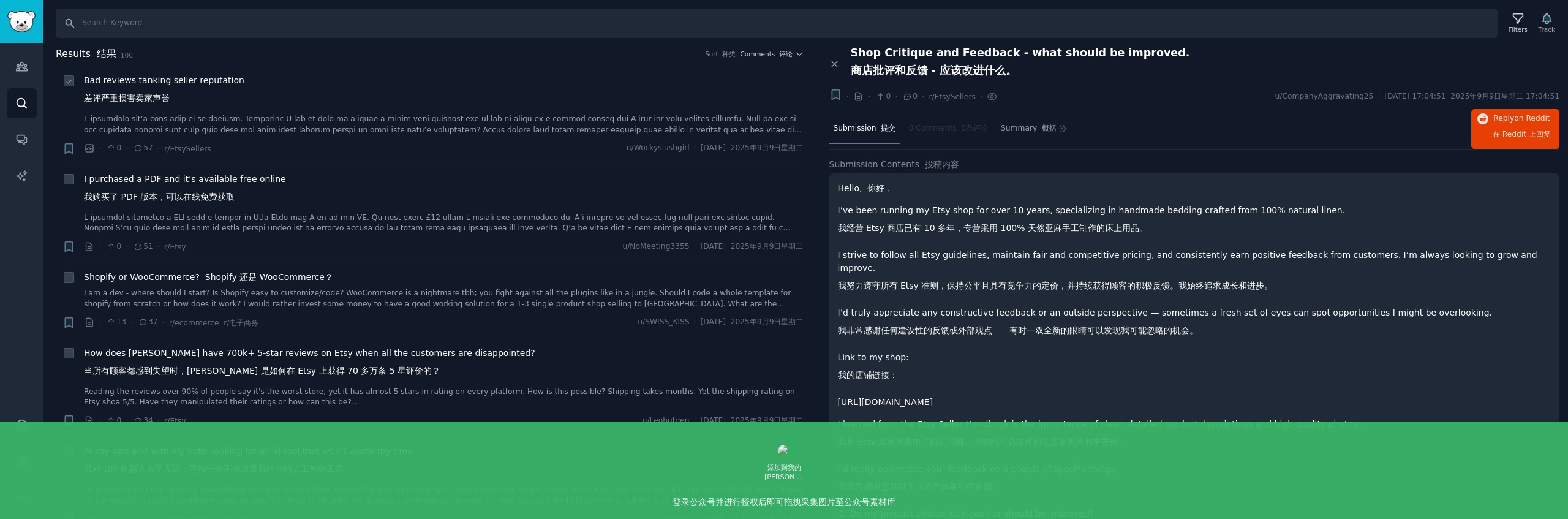
click at [215, 84] on span "Bad reviews tanking seller reputation 差评严重损害卖家声誉" at bounding box center [164, 91] width 160 height 35
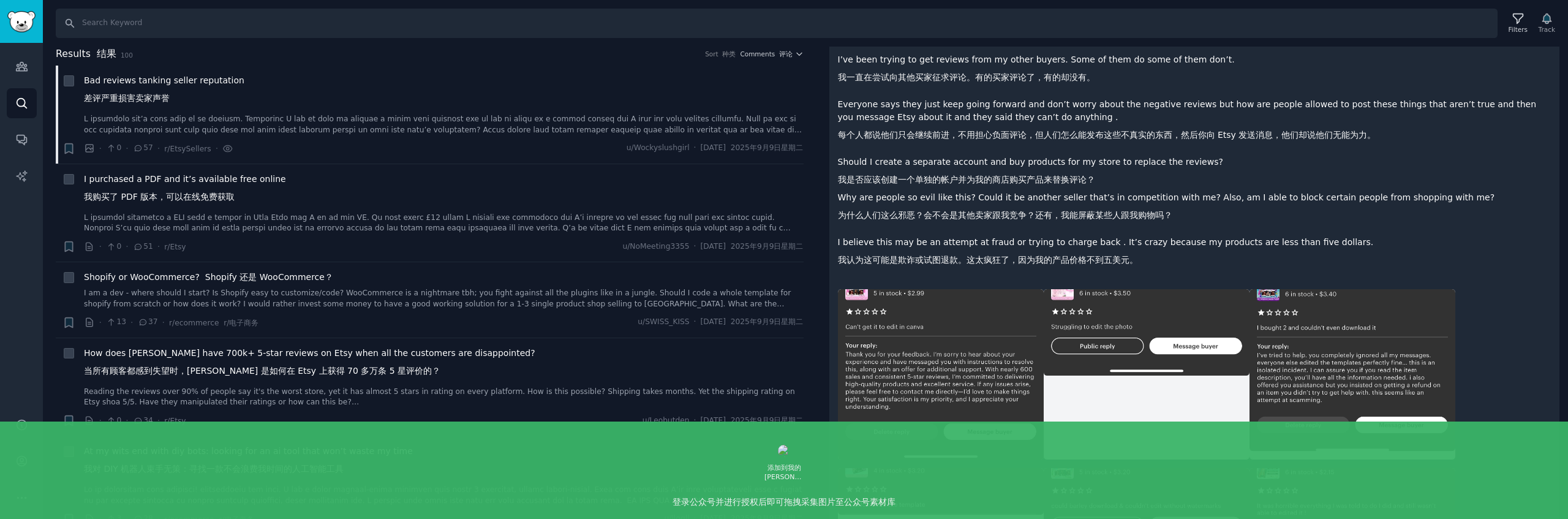
scroll to position [288, 0]
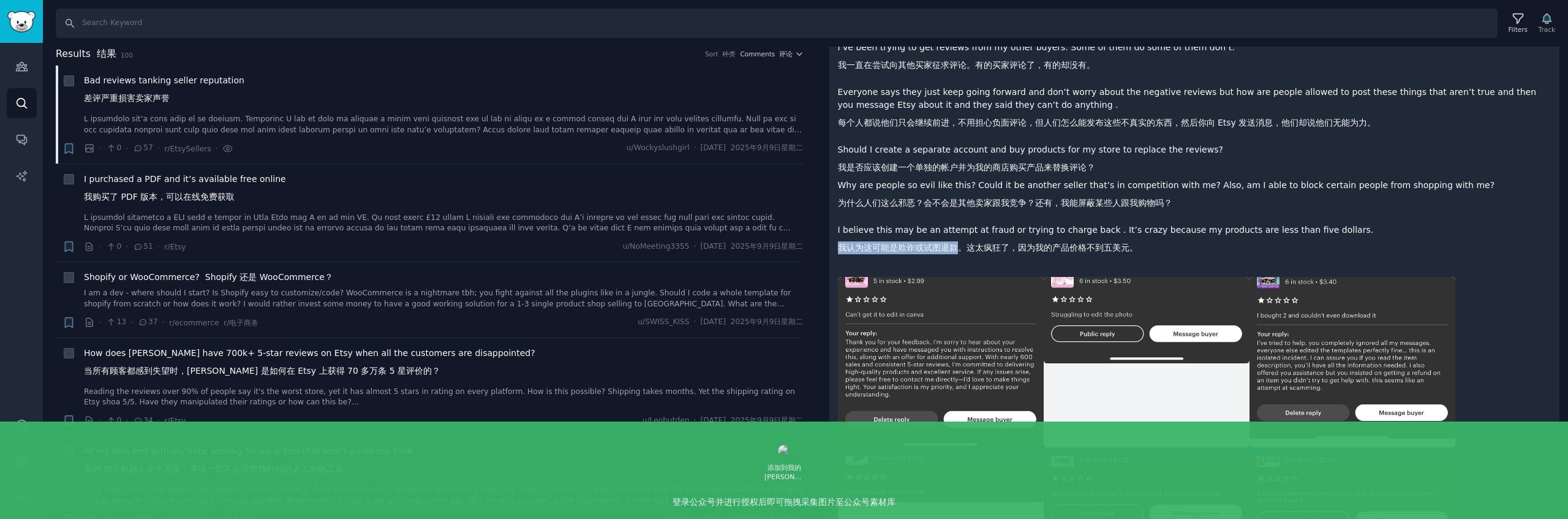
drag, startPoint x: 840, startPoint y: 233, endPoint x: 956, endPoint y: 233, distance: 116.0
click at [956, 243] on font "我认为这可能是欺诈或试图退款。这太疯狂了，因为我的产品价格不到五美元。" at bounding box center [988, 248] width 300 height 10
click at [967, 243] on font "我认为这可能是欺诈或试图退款。这太疯狂了，因为我的产品价格不到五美元。" at bounding box center [988, 248] width 300 height 10
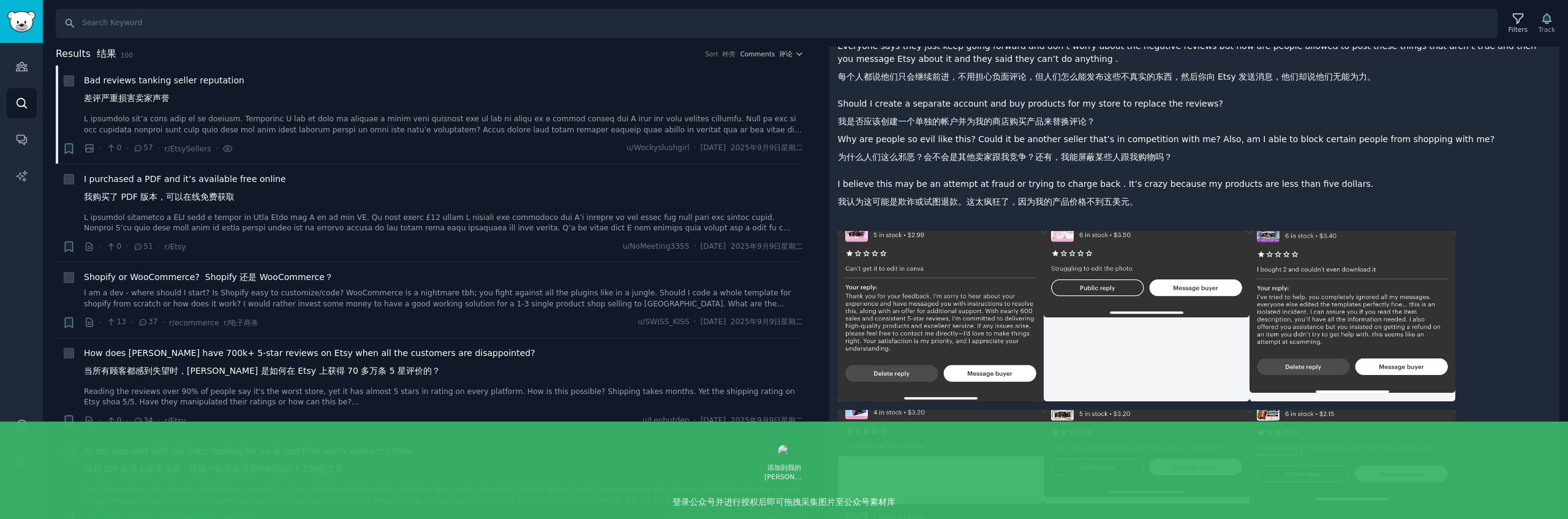
scroll to position [222, 0]
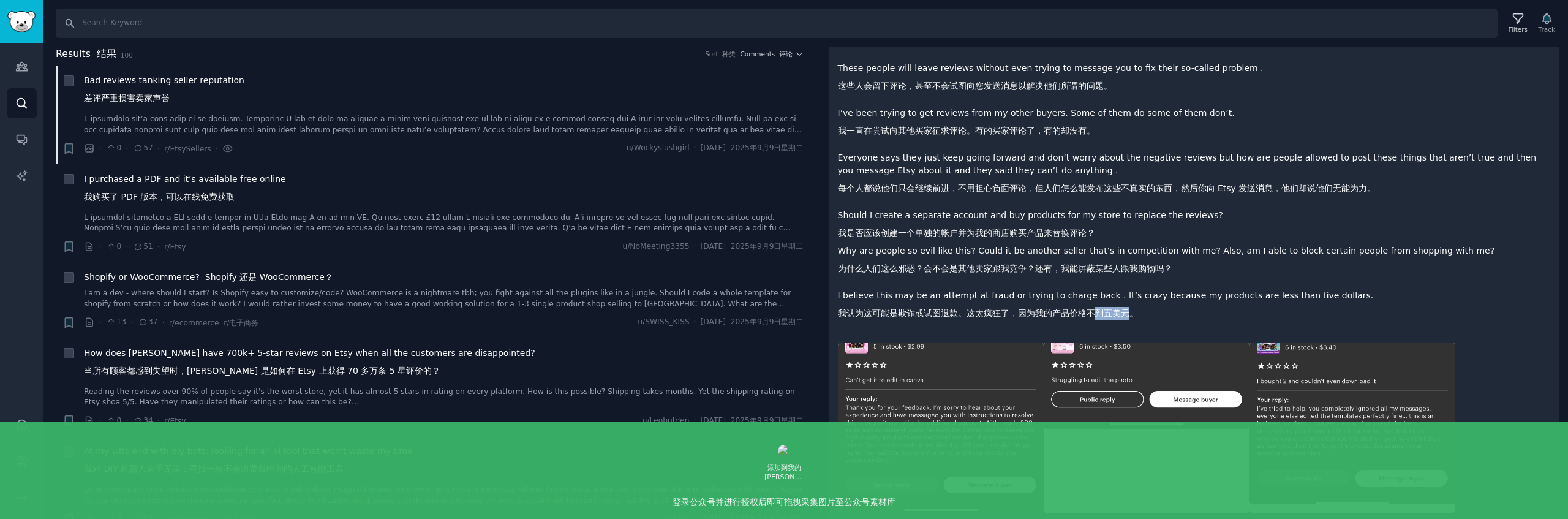
drag, startPoint x: 1127, startPoint y: 306, endPoint x: 1092, endPoint y: 301, distance: 35.4
click at [1092, 307] on font "我认为这可能是欺诈或试图退款。这太疯狂了，因为我的产品价格不到五美元。" at bounding box center [988, 314] width 300 height 13
click at [1128, 308] on font "我认为这可能是欺诈或试图退款。这太疯狂了，因为我的产品价格不到五美元。" at bounding box center [988, 313] width 300 height 10
click at [1146, 298] on p "I believe this may be an attempt at fraud or trying to charge back . It’s crazy…" at bounding box center [1194, 307] width 713 height 35
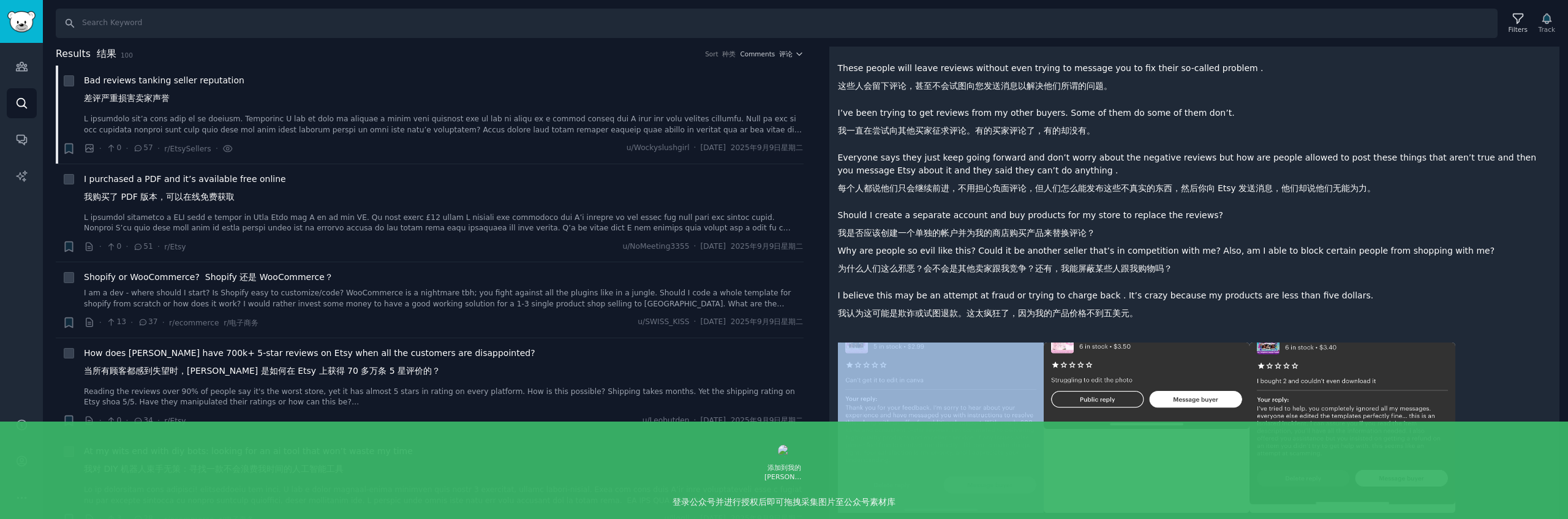
click at [1146, 298] on p "I believe this may be an attempt at fraud or trying to charge back . It’s crazy…" at bounding box center [1194, 307] width 713 height 35
click at [1136, 308] on font "我认为这可能是欺诈或试图退款。这太疯狂了，因为我的产品价格不到五美元。" at bounding box center [988, 313] width 300 height 10
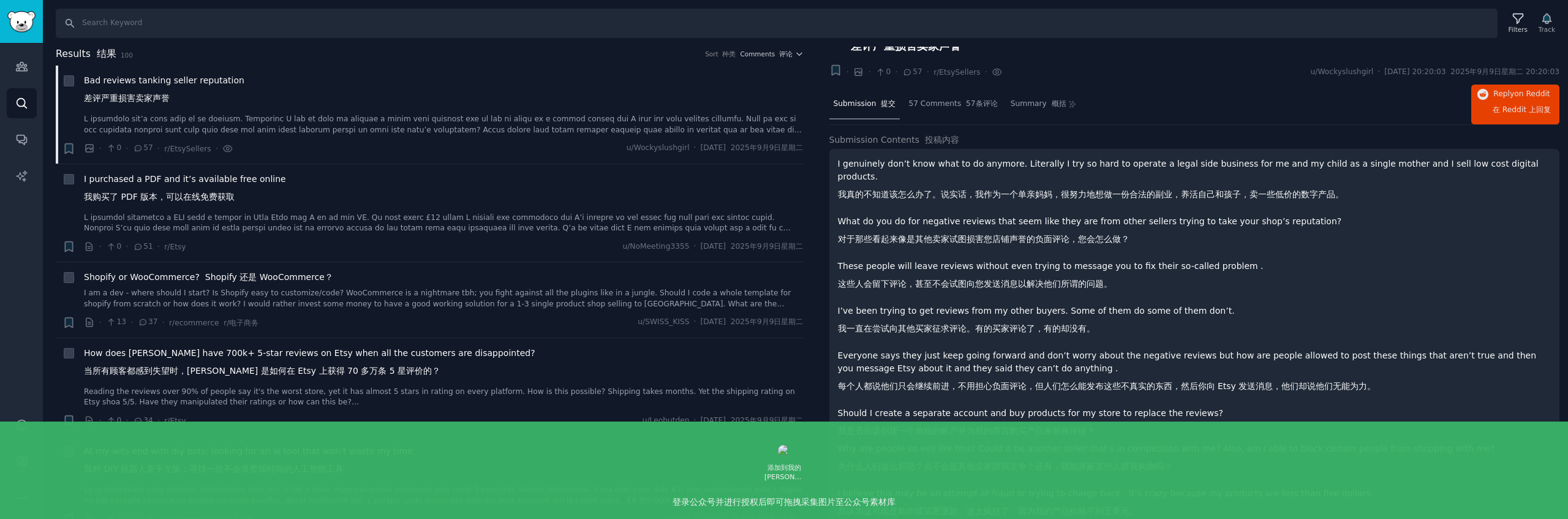
scroll to position [0, 0]
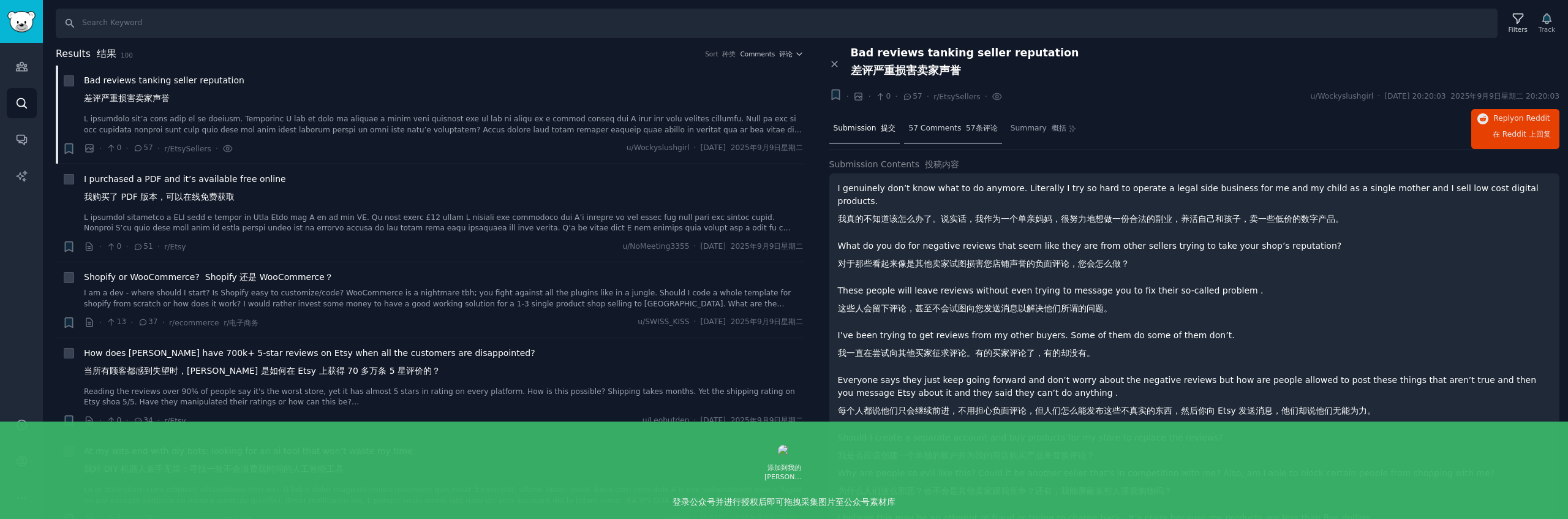
click at [927, 128] on span "57 Comments 57条评论" at bounding box center [952, 129] width 89 height 11
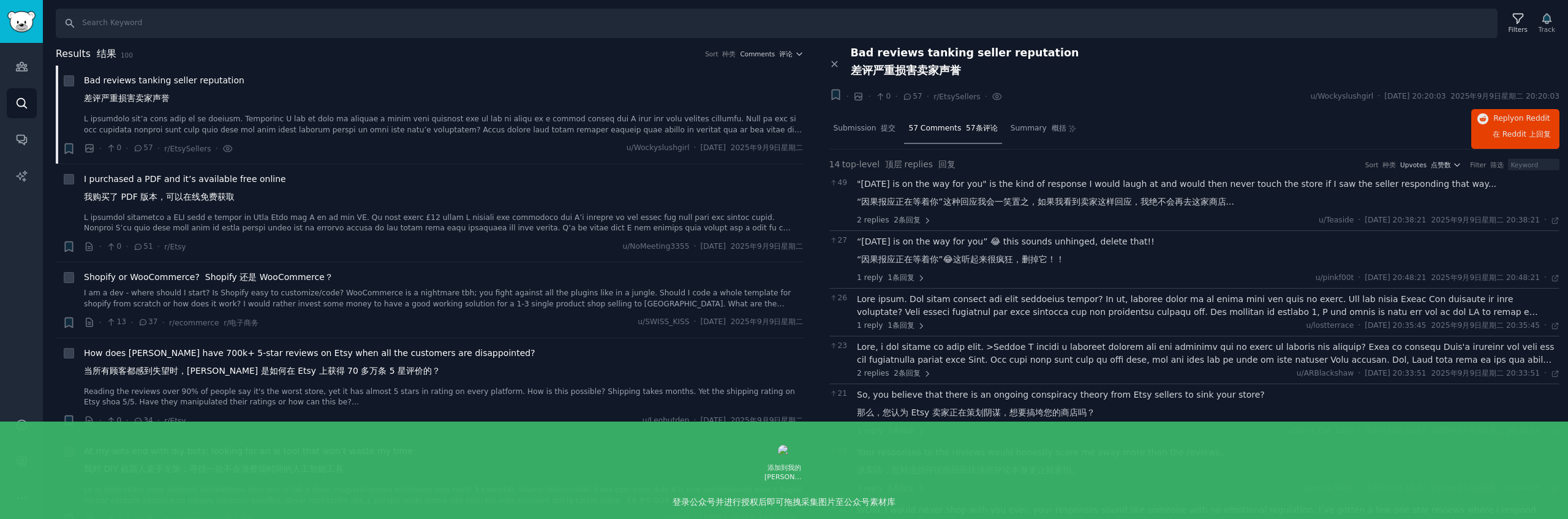
click at [1121, 313] on div at bounding box center [1208, 306] width 702 height 26
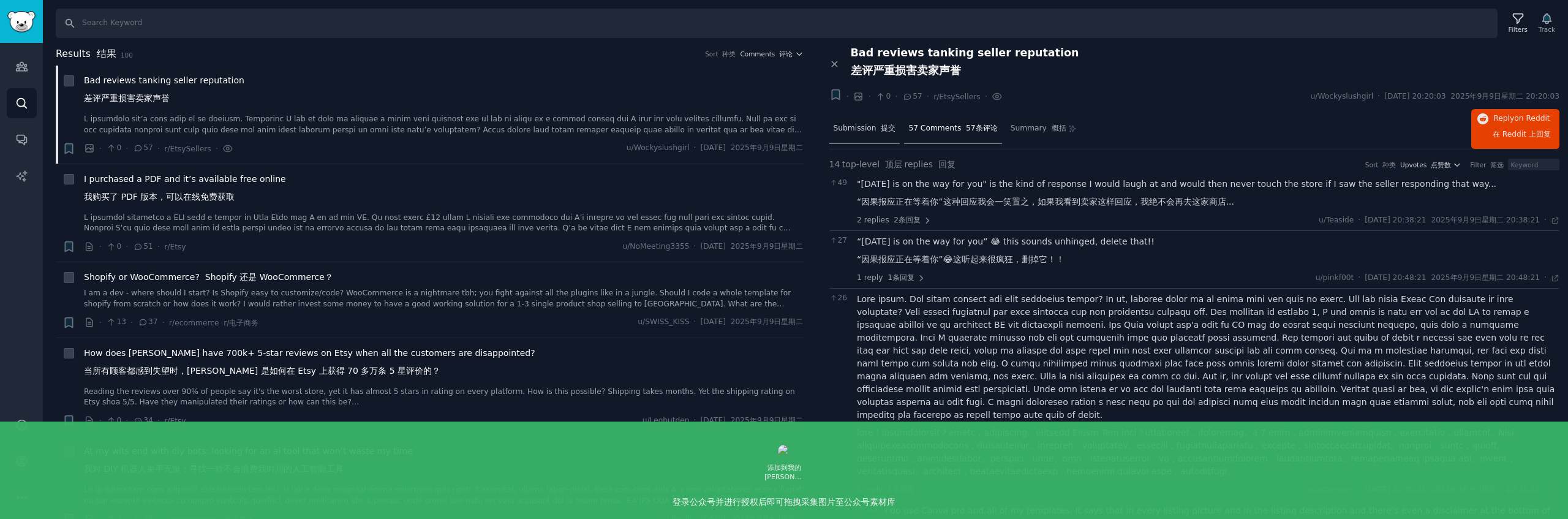
click at [863, 127] on span "Submission 提交" at bounding box center [865, 129] width 63 height 11
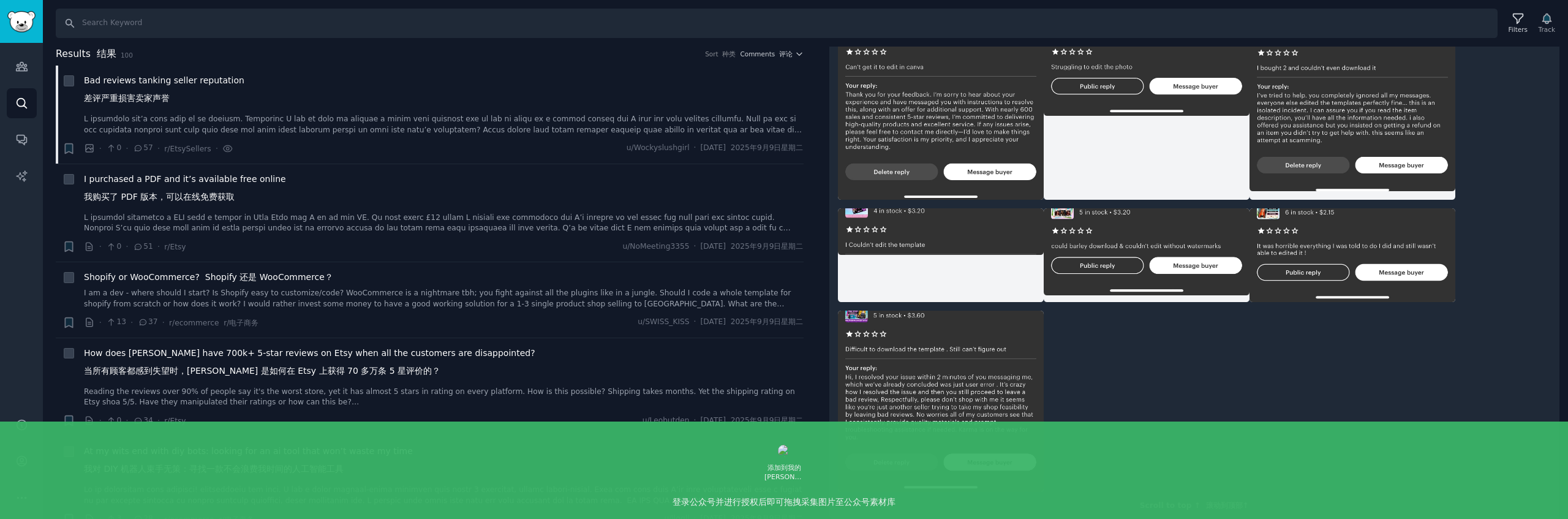
scroll to position [395, 0]
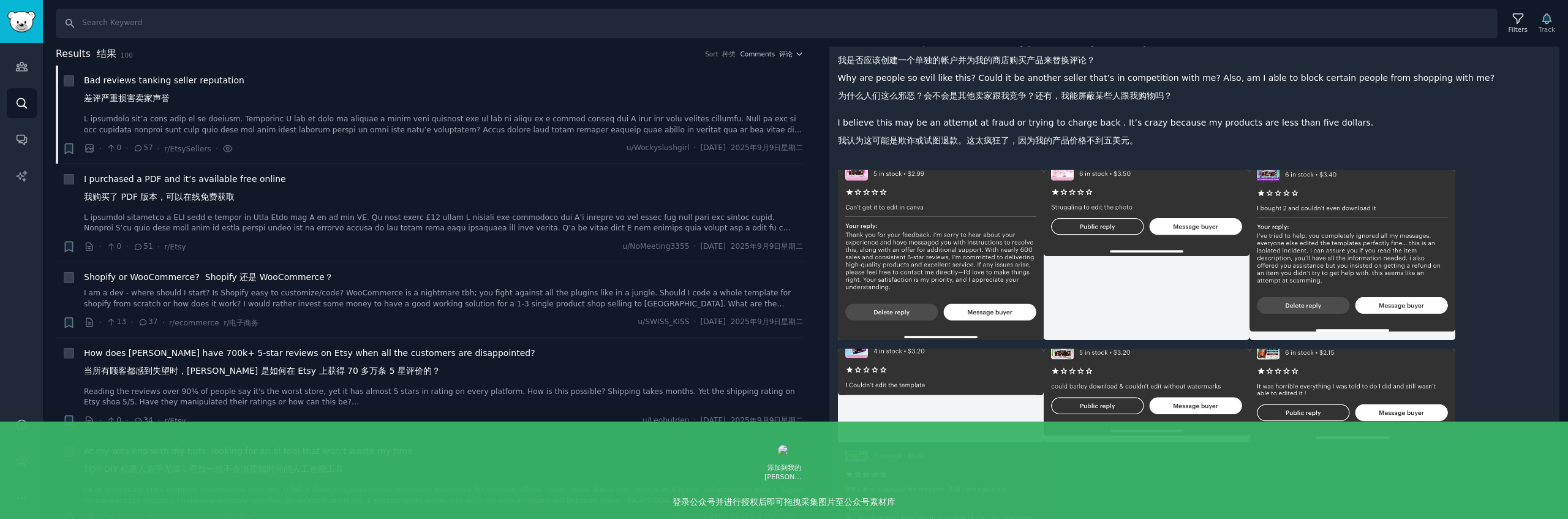
click at [952, 211] on img at bounding box center [940, 255] width 206 height 171
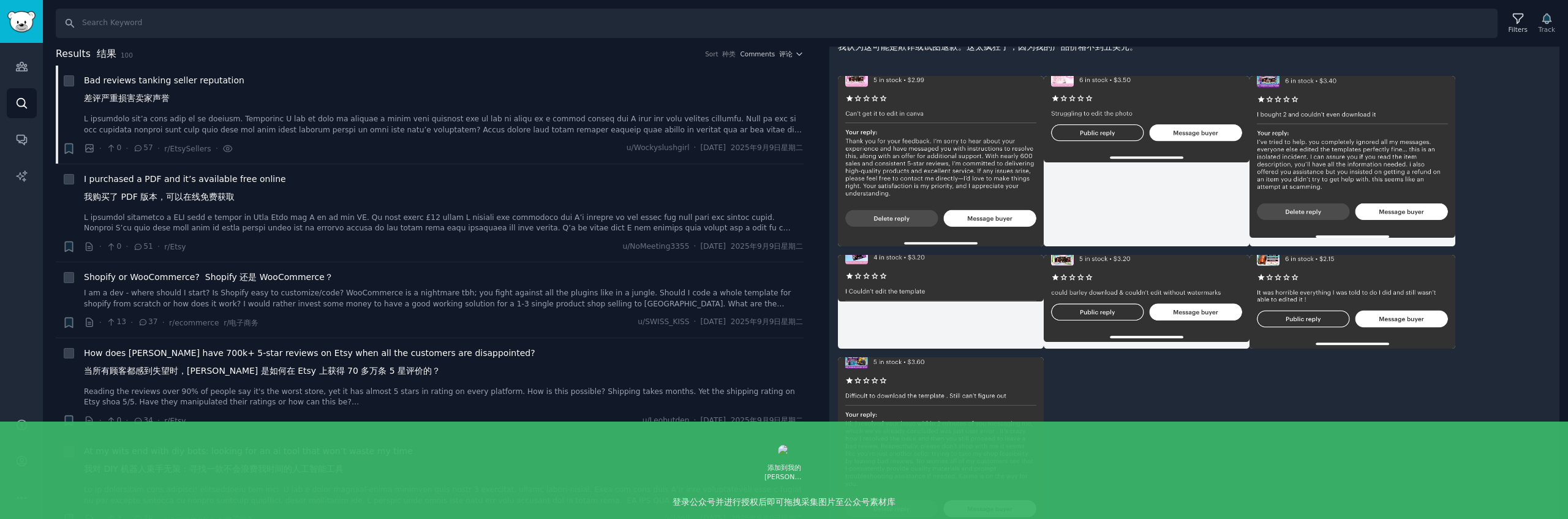
scroll to position [495, 0]
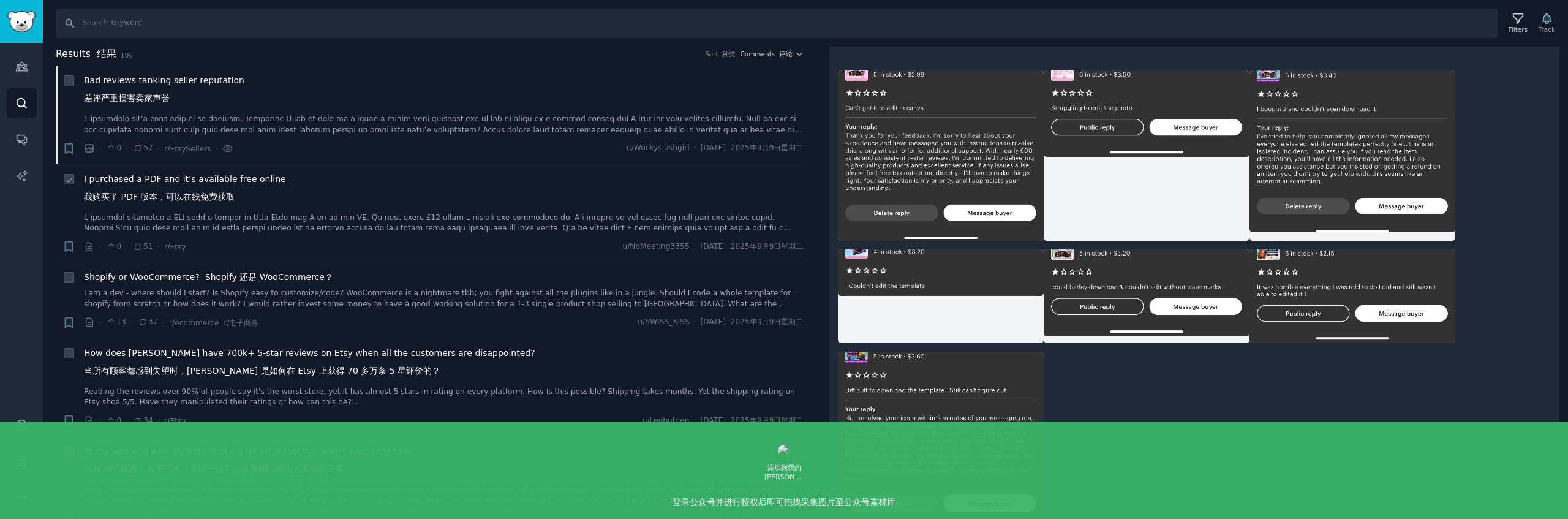
click at [402, 259] on li "+ I purchased a PDF and it’s available free online 我购买了 PDF 版本，可以在线免费获取 · 0 · 5…" at bounding box center [430, 213] width 748 height 98
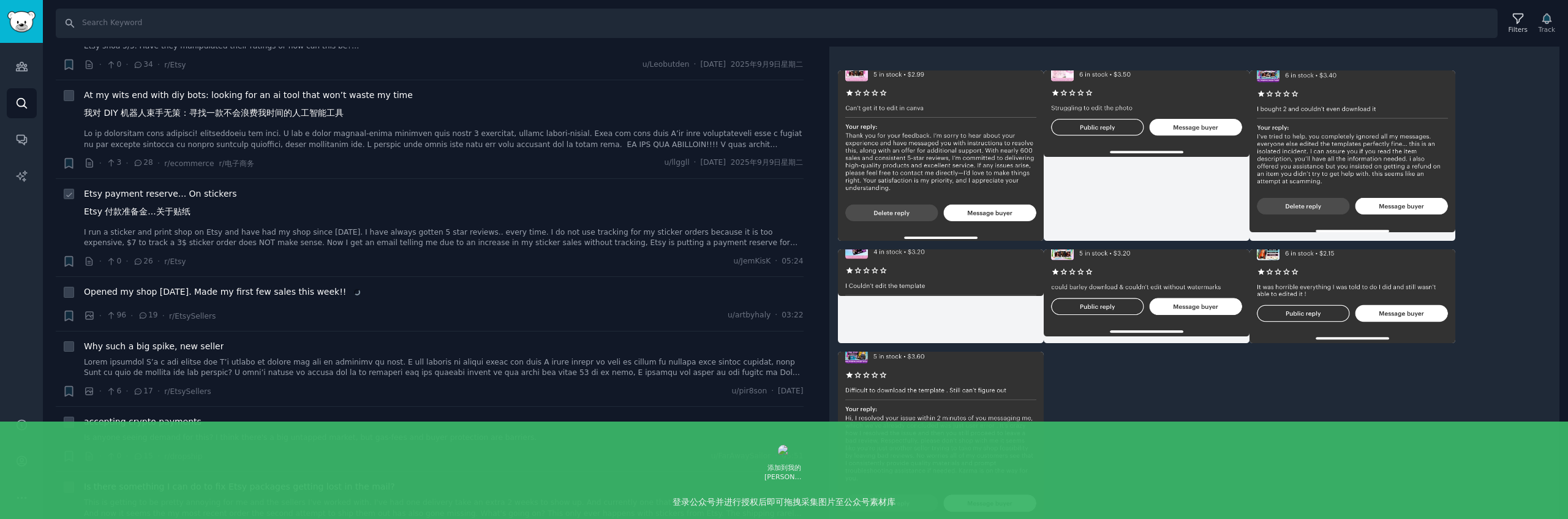
scroll to position [495, 0]
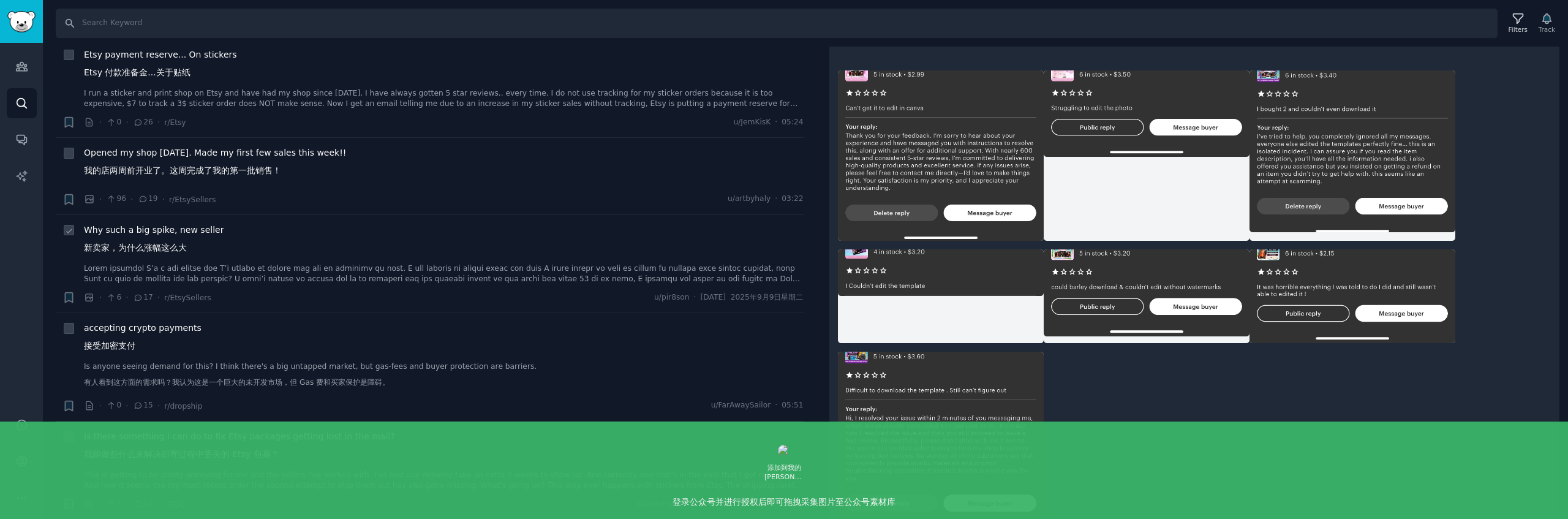
click at [201, 235] on span "Why such a big spike, new seller 新卖家，为什么涨幅这么大" at bounding box center [154, 241] width 139 height 35
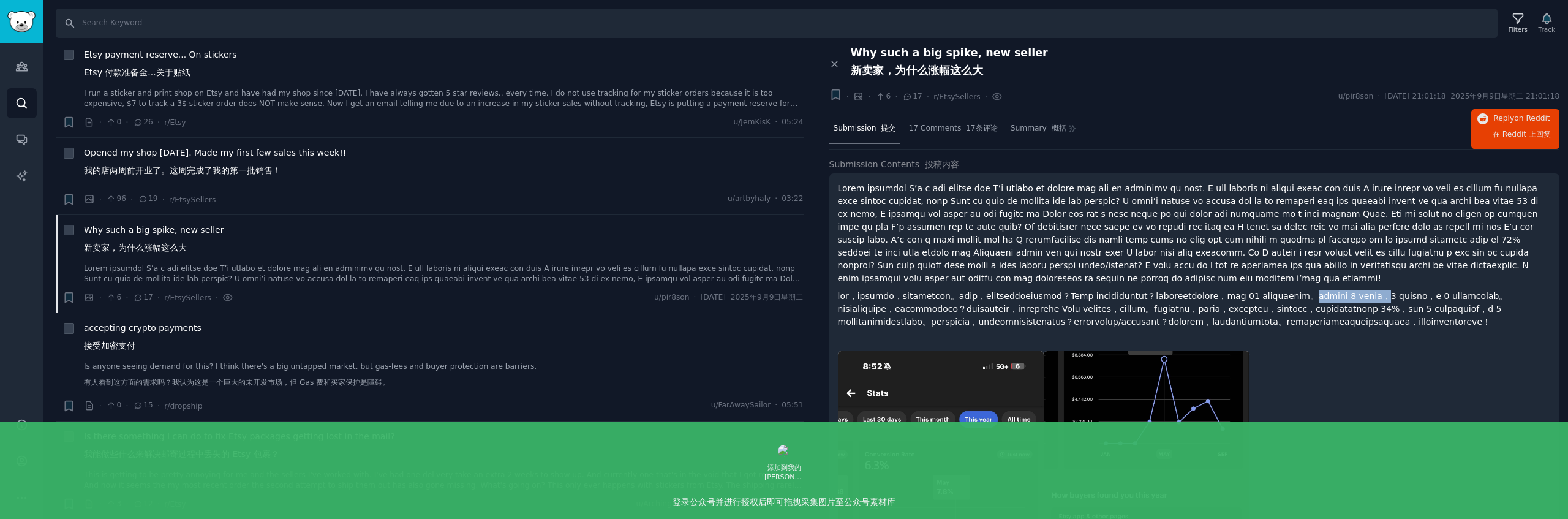
drag, startPoint x: 915, startPoint y: 309, endPoint x: 1032, endPoint y: 313, distance: 117.1
click at [1029, 313] on font at bounding box center [1173, 309] width 670 height 35
click at [1059, 313] on font at bounding box center [1173, 309] width 670 height 35
click at [1341, 329] on font at bounding box center [1194, 309] width 713 height 39
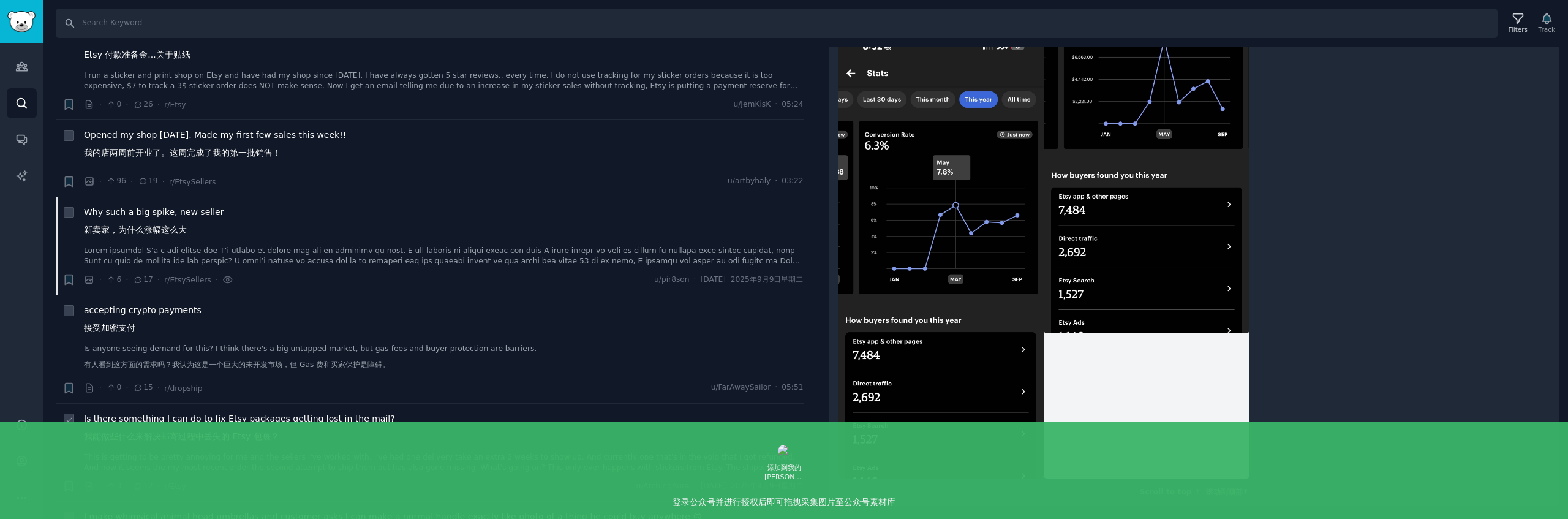
scroll to position [520, 0]
click at [216, 318] on div "accepting crypto payments 接受加密支付" at bounding box center [444, 315] width 720 height 35
click at [172, 300] on span "accepting crypto payments 接受加密支付" at bounding box center [143, 315] width 118 height 35
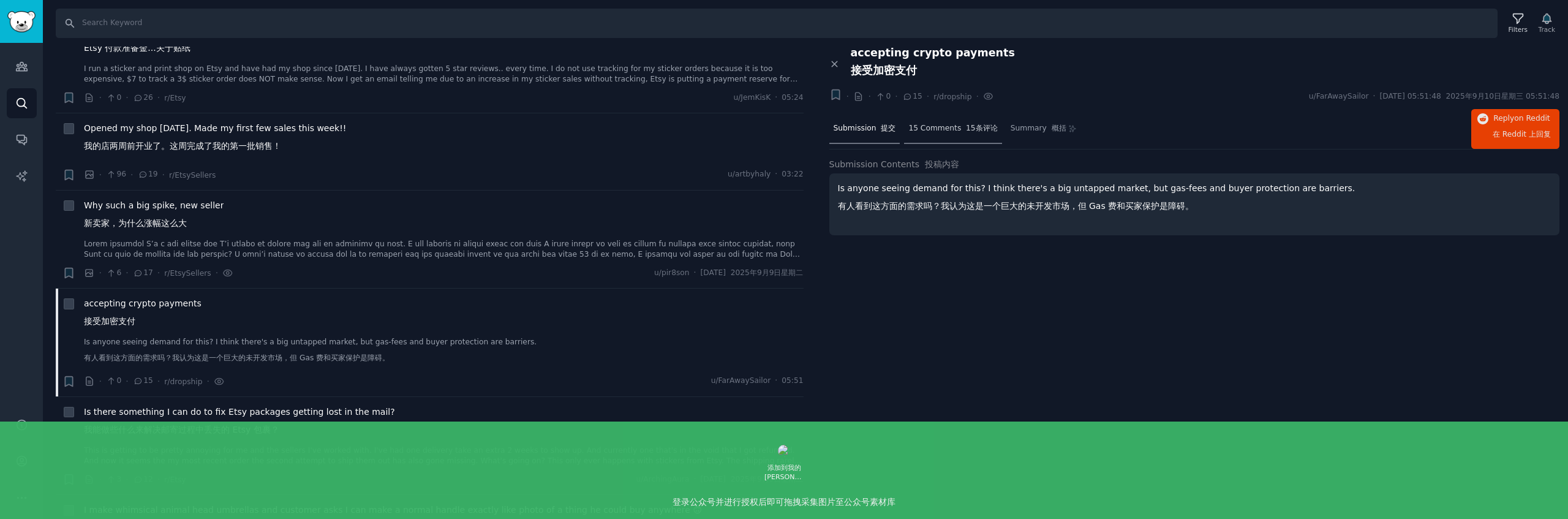
click at [961, 131] on font at bounding box center [964, 128] width 5 height 9
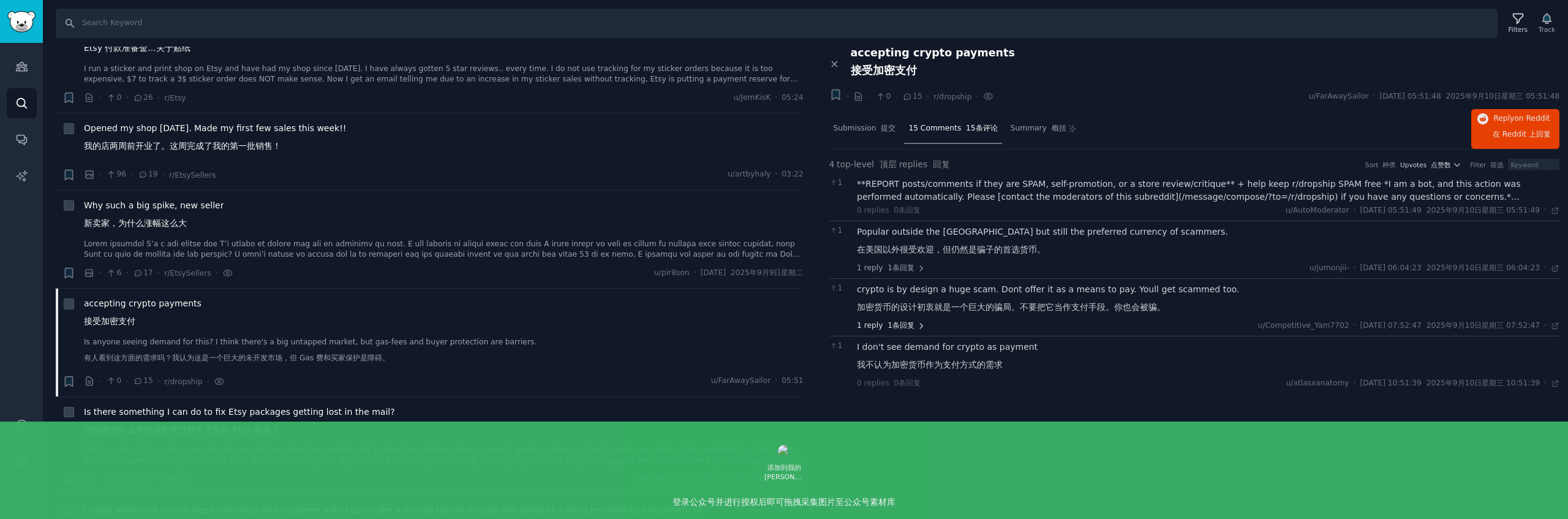
click at [910, 321] on font "1条回复" at bounding box center [901, 325] width 27 height 9
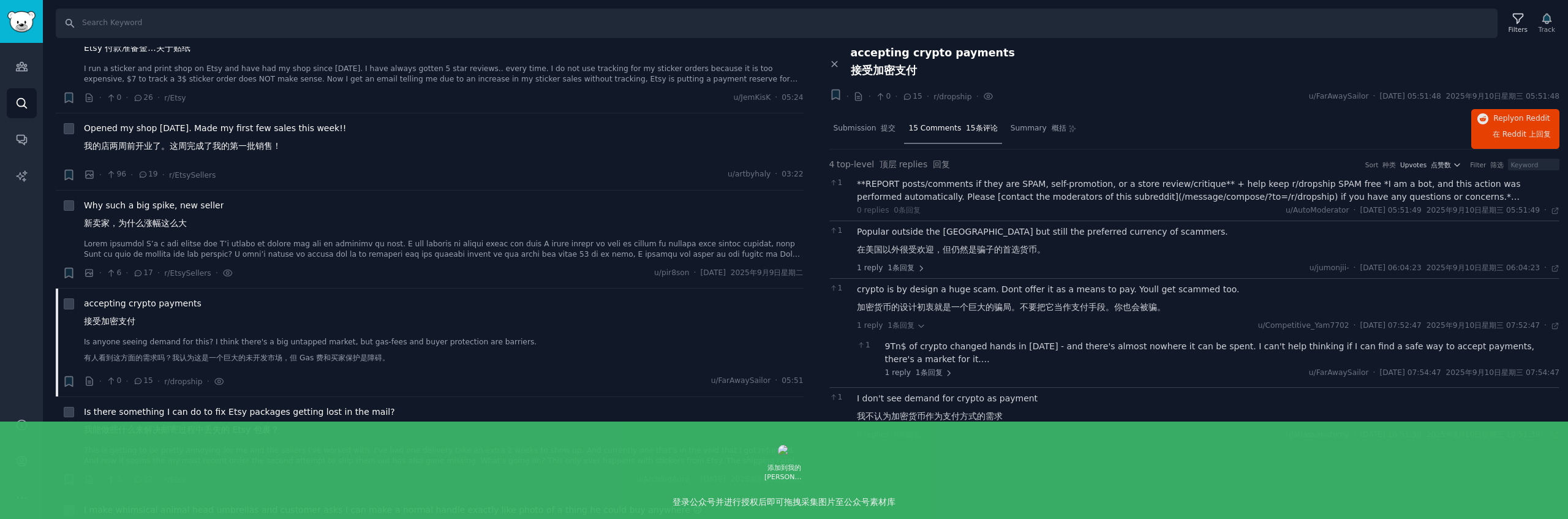
click at [946, 355] on div "9Tn$ of crypto changed hands in August of 2025 - and there's almost nowhere it …" at bounding box center [1222, 353] width 675 height 26
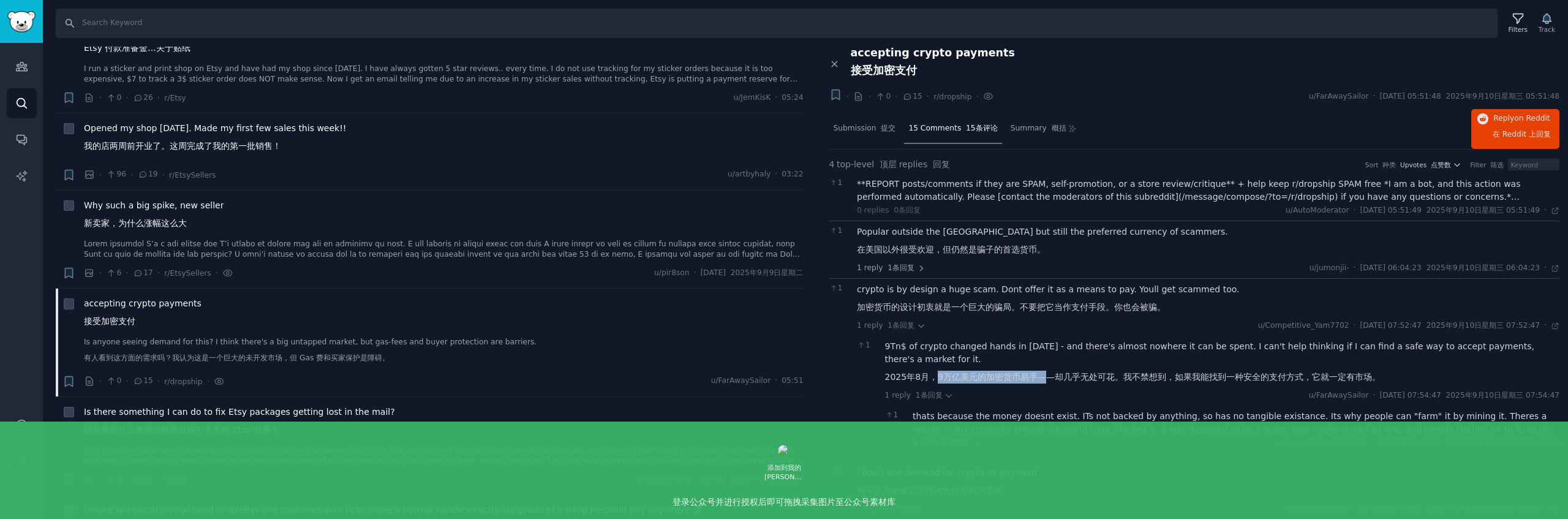
drag, startPoint x: 935, startPoint y: 378, endPoint x: 1054, endPoint y: 379, distance: 119.0
click at [1049, 379] on font "2025年8月，9万亿美元的加密货币易手——却几乎无处可花。我不禁想到，如果我能找到一种安全的支付方式，它就一定有市场。" at bounding box center [1133, 377] width 495 height 10
click at [1073, 379] on font "2025年8月，9万亿美元的加密货币易手——却几乎无处可花。我不禁想到，如果我能找到一种安全的支付方式，它就一定有市场。" at bounding box center [1133, 377] width 495 height 10
click at [963, 444] on font "1条回复" at bounding box center [957, 442] width 27 height 9
click at [895, 266] on font "1条回复" at bounding box center [901, 268] width 27 height 9
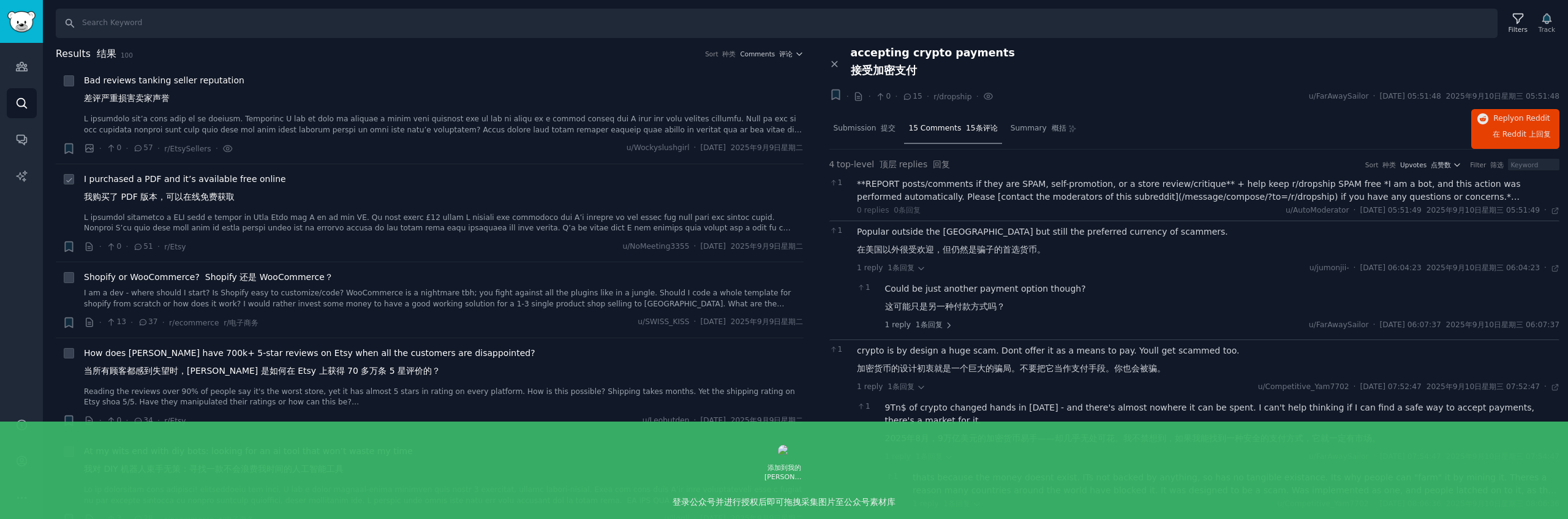
click at [229, 199] on font "我购买了 PDF 版本，可以在线免费获取" at bounding box center [160, 197] width 151 height 10
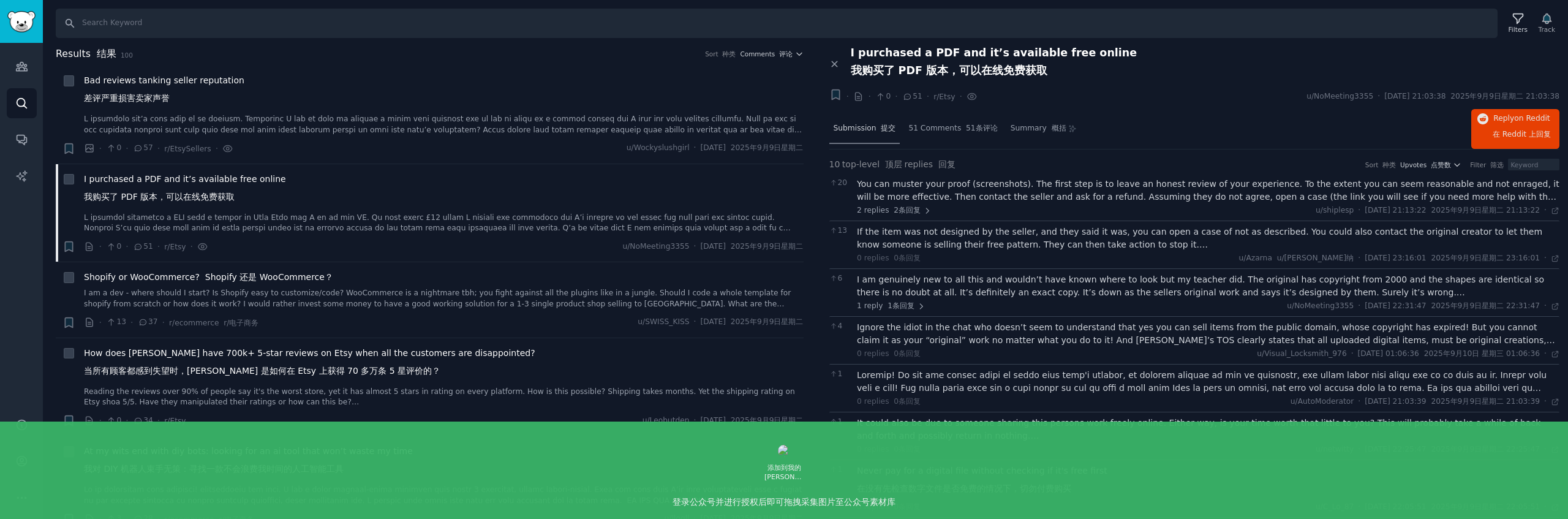
click at [874, 132] on span "Submission 提交" at bounding box center [865, 129] width 63 height 11
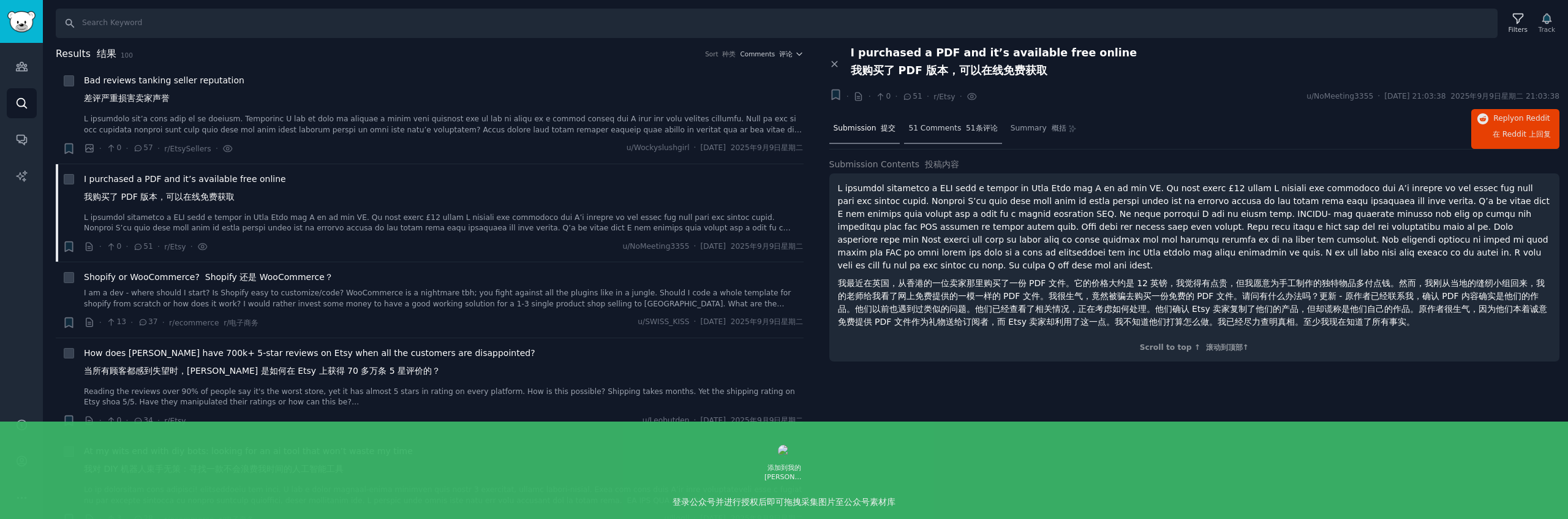
click at [966, 128] on font "51条评论" at bounding box center [982, 128] width 32 height 9
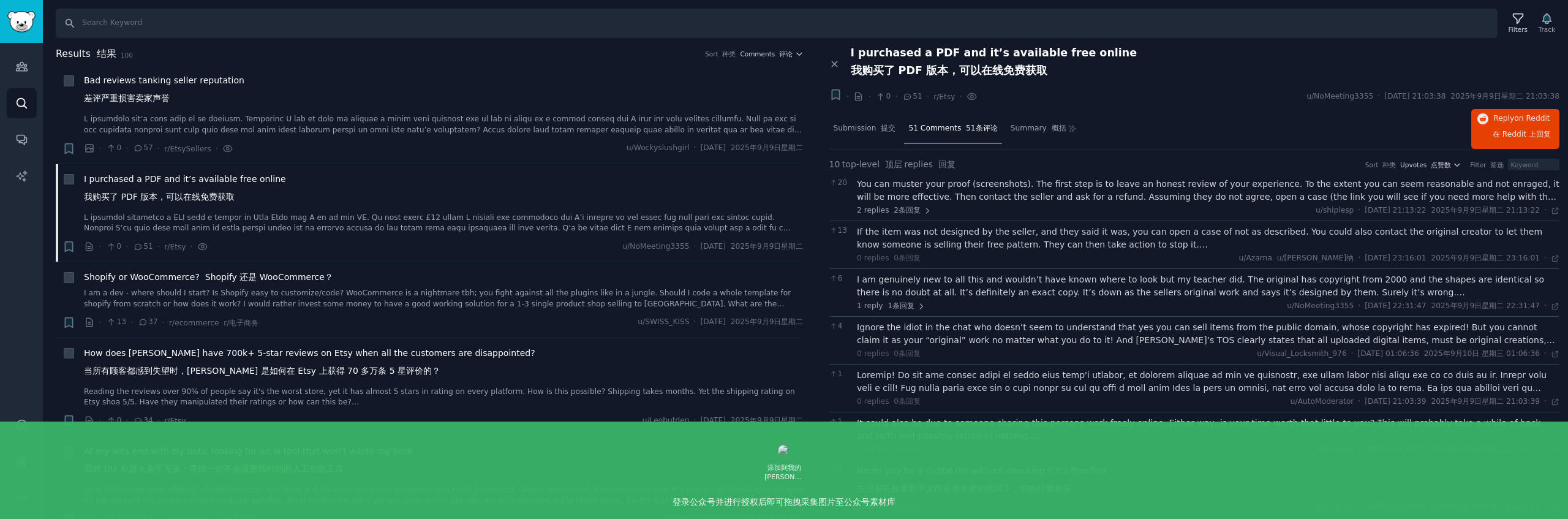
click at [1038, 202] on div "You can muster your proof (screenshots). The first step is to leave an honest r…" at bounding box center [1208, 197] width 702 height 39
click at [952, 193] on div "You can muster your proof (screenshots). The first step is to leave an honest r…" at bounding box center [1208, 191] width 702 height 26
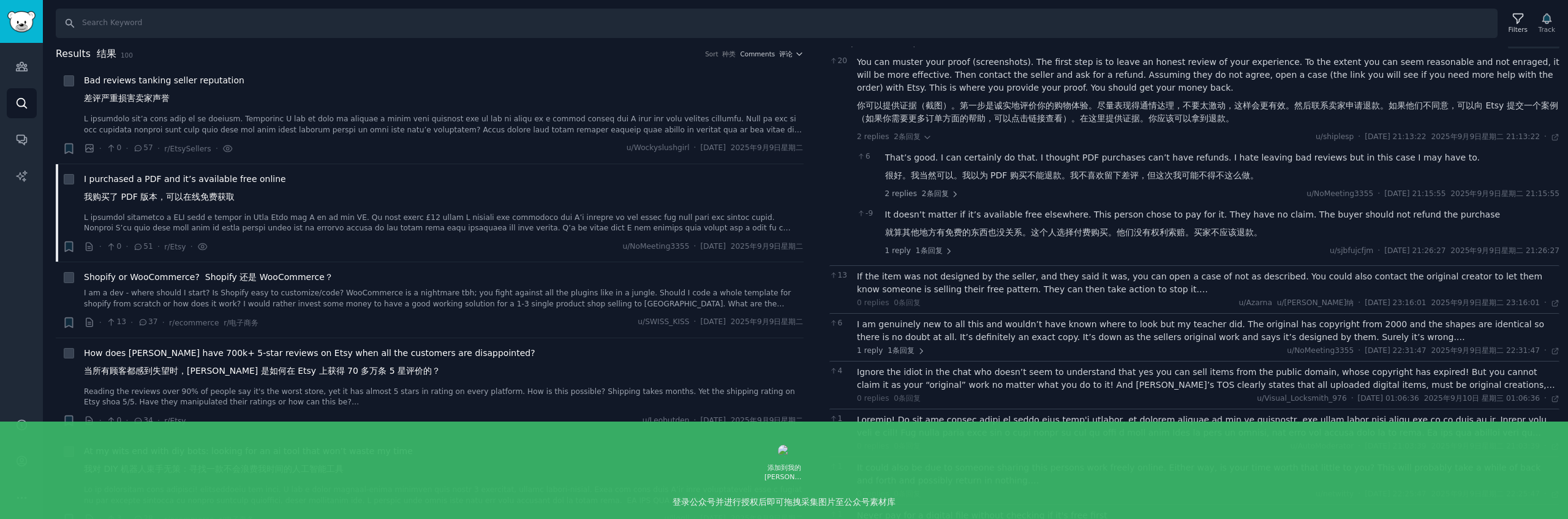
scroll to position [123, 0]
click at [1092, 281] on div "If the item was not designed by the seller, and they said it was, you can open …" at bounding box center [1208, 282] width 702 height 26
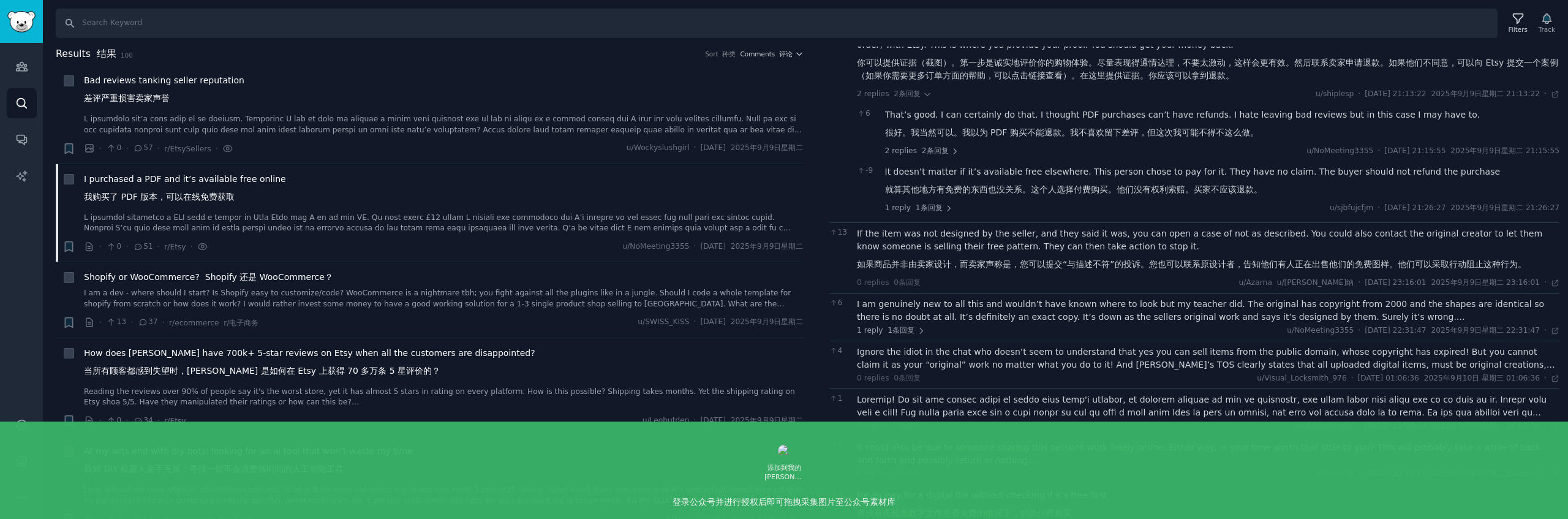
scroll to position [205, 0]
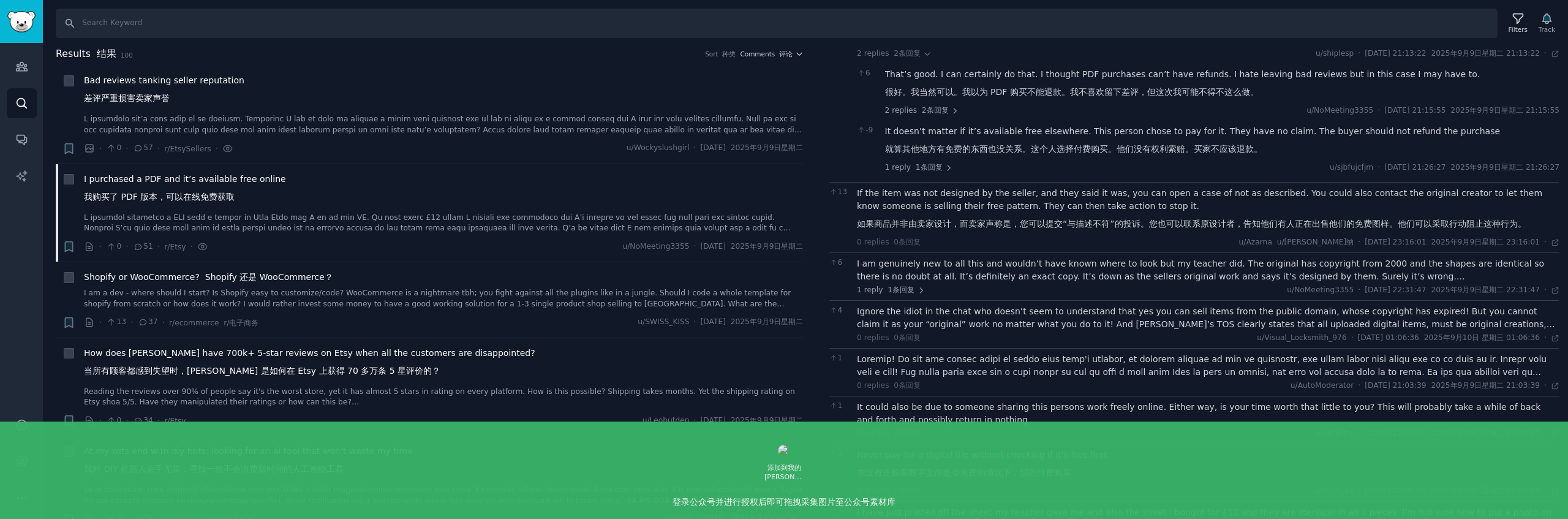
click at [1115, 273] on div "I am genuinely new to all this and wouldn’t have known where to look but my tea…" at bounding box center [1208, 270] width 702 height 26
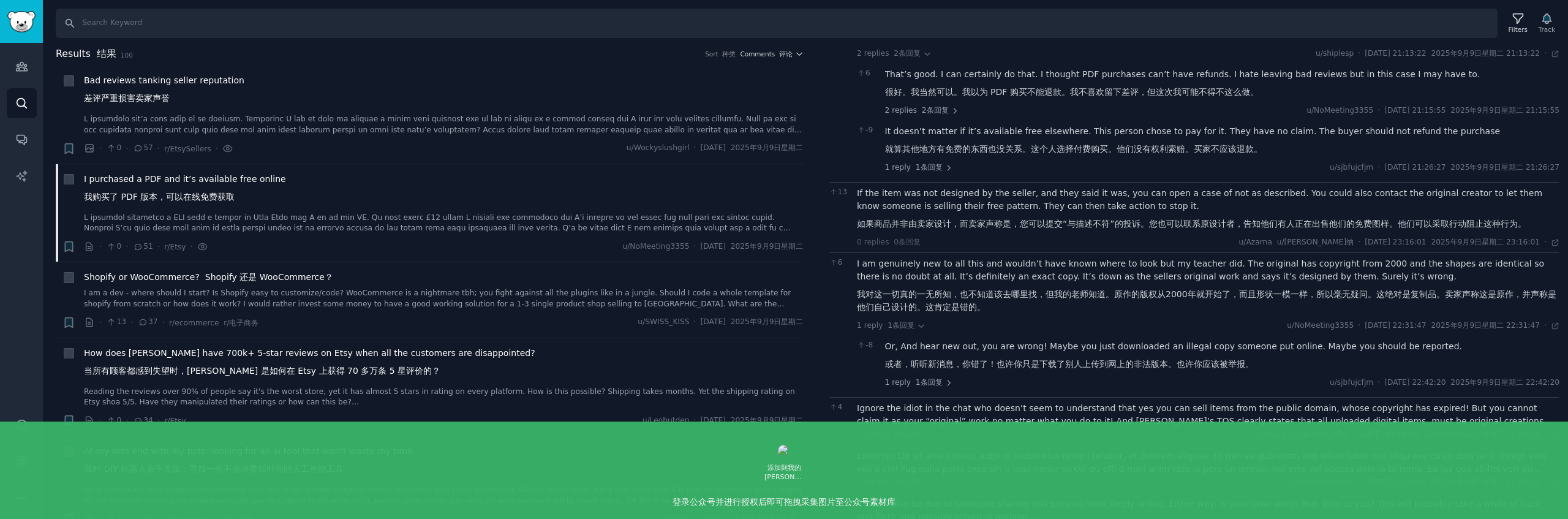
scroll to position [330, 0]
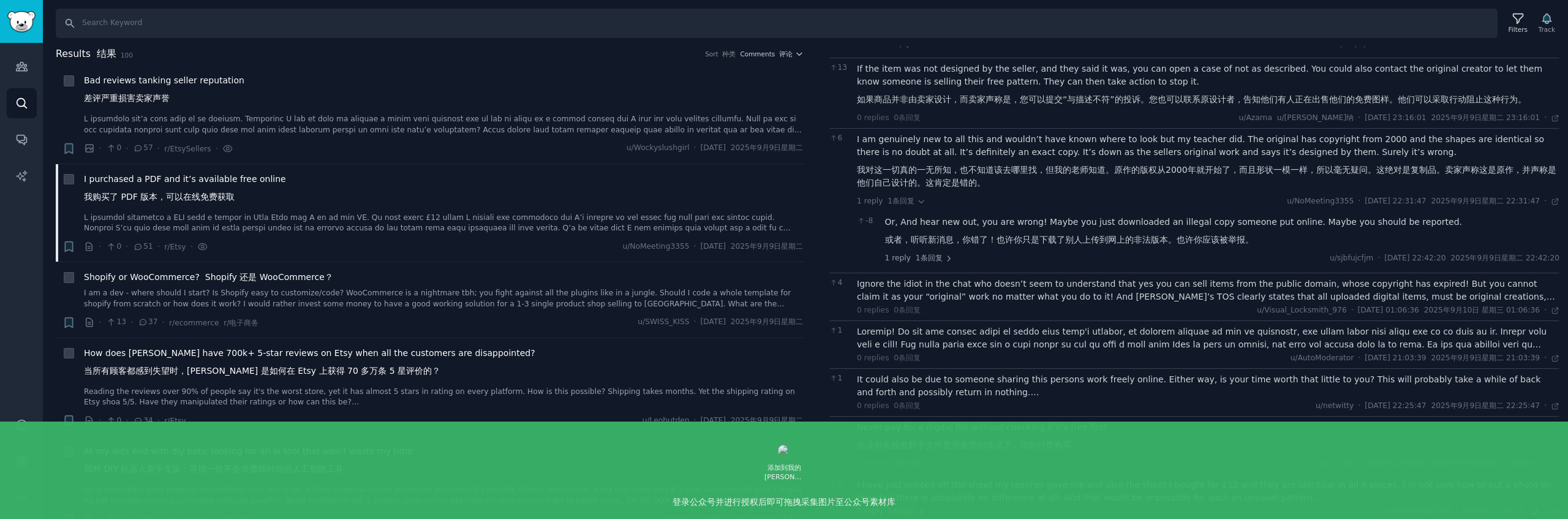
click at [1050, 292] on div "Ignore the idiot in the chat who doesn’t seem to understand that yes you can se…" at bounding box center [1208, 290] width 702 height 26
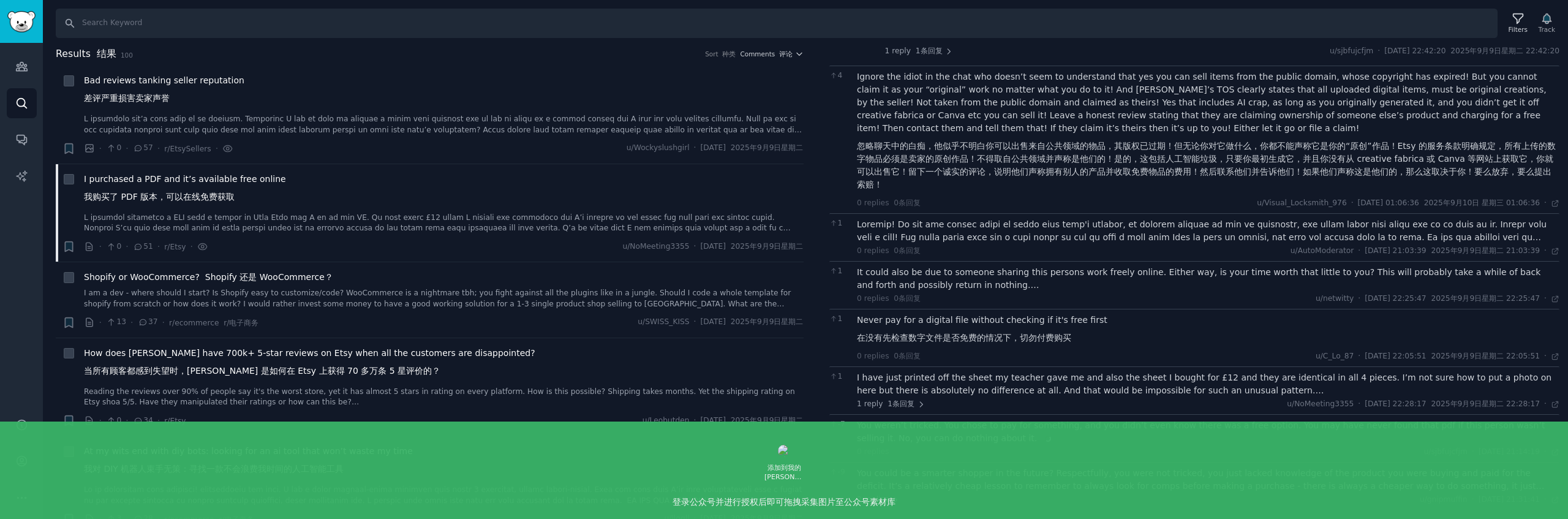
scroll to position [539, 0]
click at [1127, 326] on div "Never pay for a digital file without checking if it's free first 在没有先检查数字文件是否免费…" at bounding box center [1208, 329] width 702 height 35
click at [1071, 323] on div "Never pay for a digital file without checking if it's free first 在没有先检查数字文件是否免费…" at bounding box center [1208, 329] width 702 height 35
click at [1089, 379] on div "I have just printed off the sheet my teacher gave me and also the sheet I bough…" at bounding box center [1208, 382] width 702 height 26
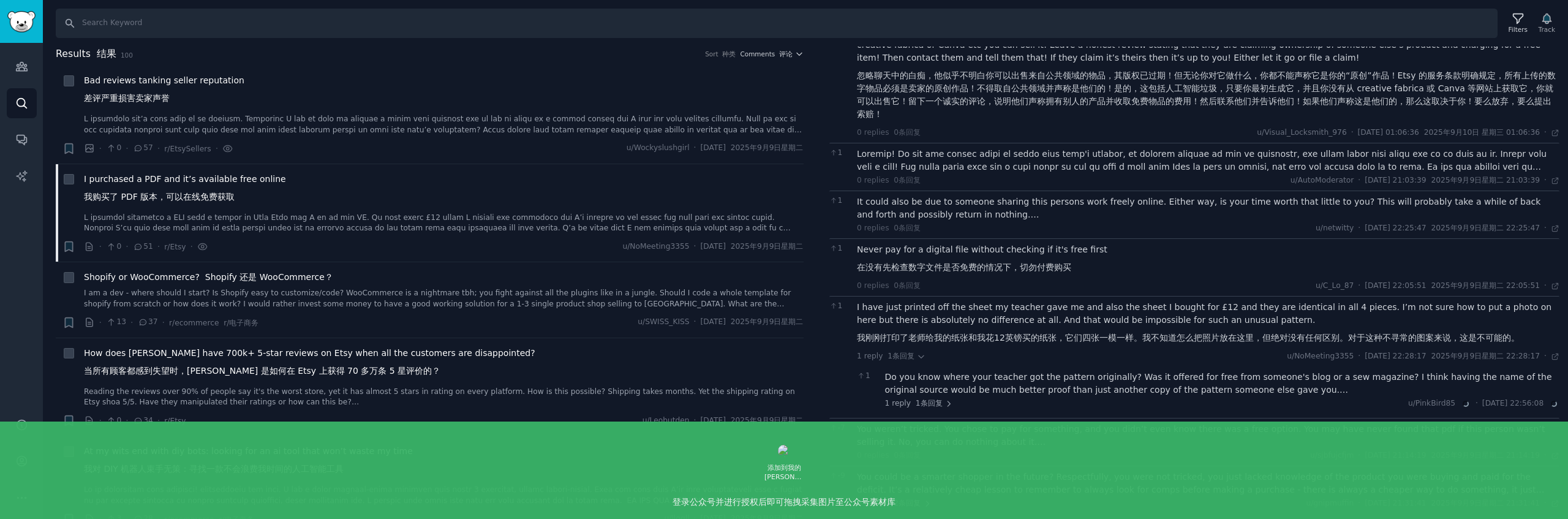
scroll to position [614, 0]
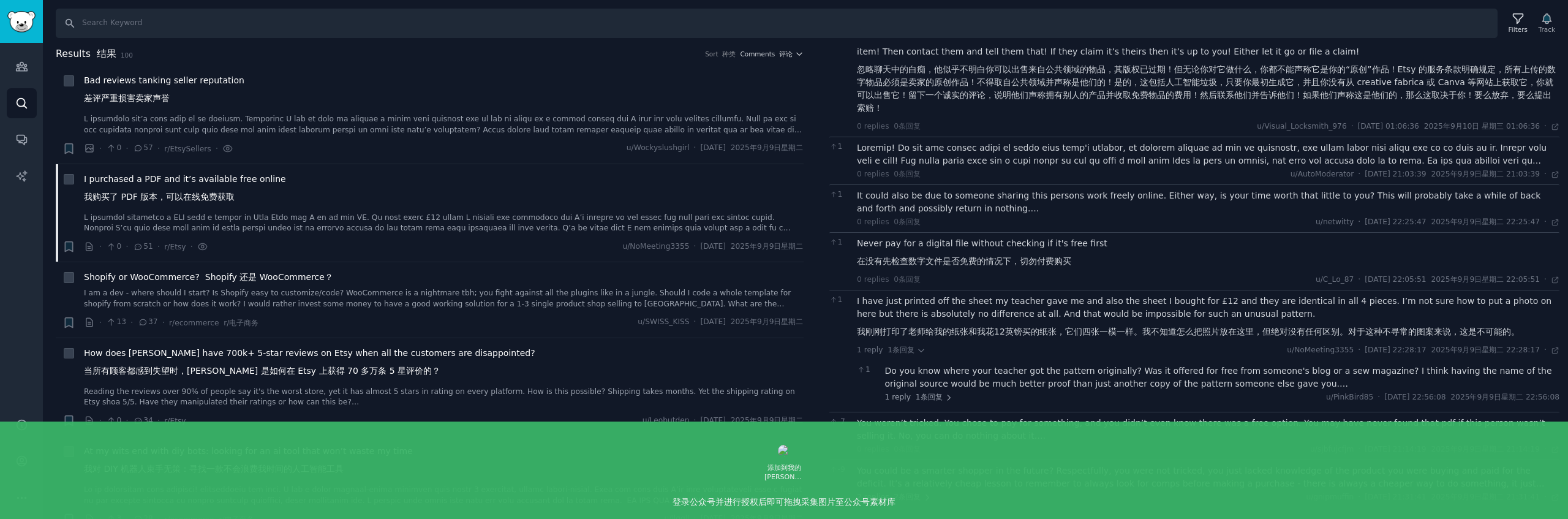
click at [1136, 383] on div "Do you know where your teacher got the pattern originally? Was it offered for f…" at bounding box center [1222, 378] width 675 height 26
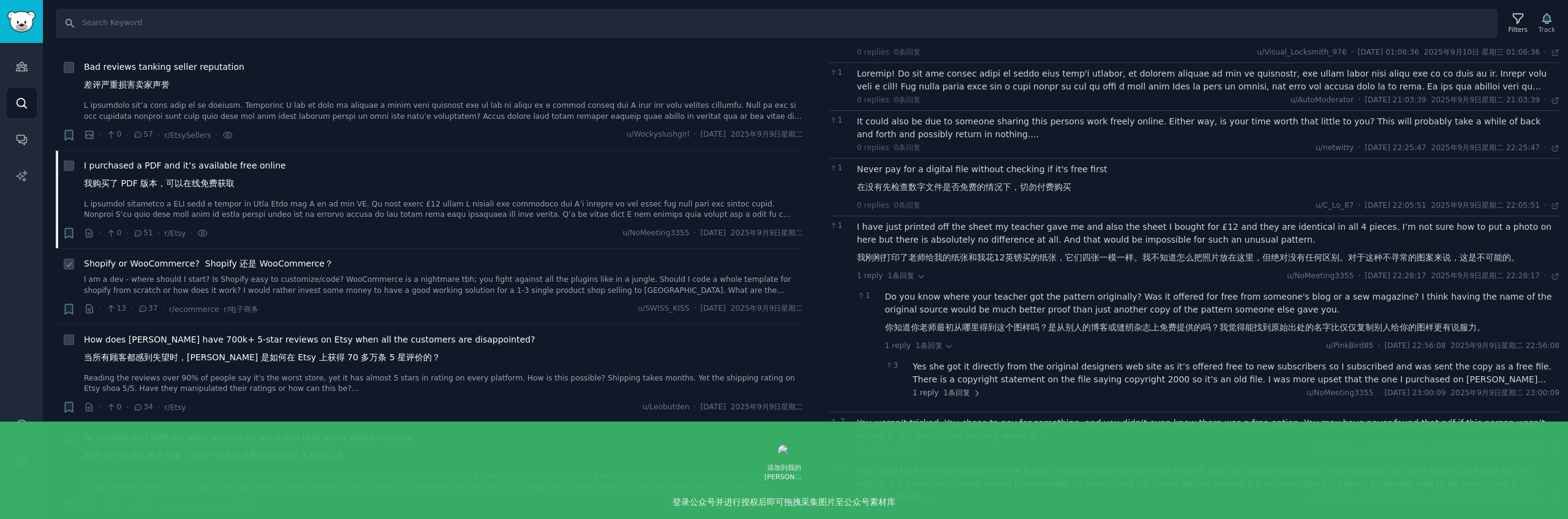
scroll to position [28, 0]
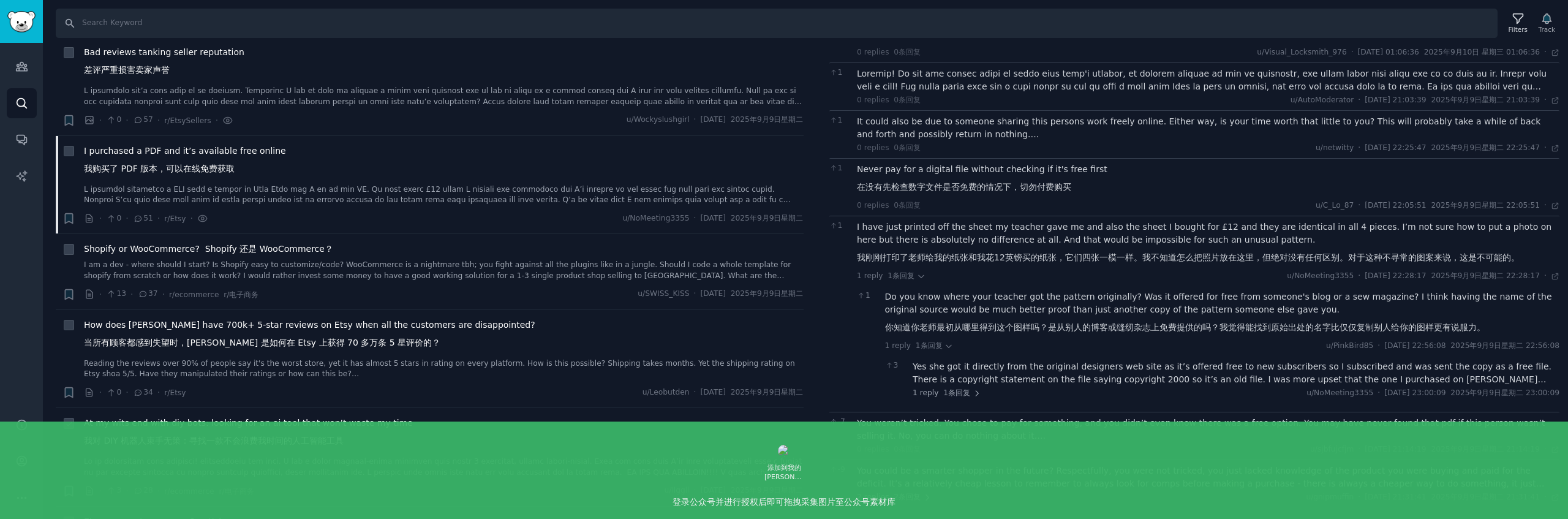
click at [343, 433] on span "At my wits end with diy bots: looking for an ai tool that won’t waste my time 我…" at bounding box center [249, 435] width 329 height 35
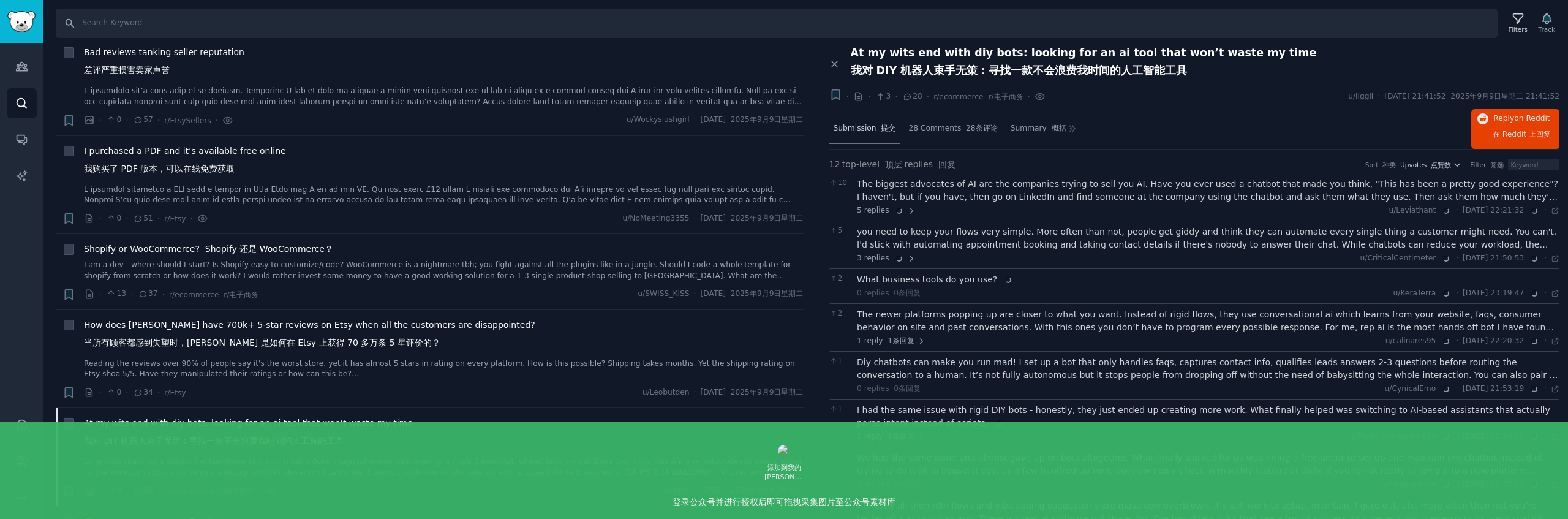
click at [846, 133] on span "Submission 提交" at bounding box center [865, 129] width 63 height 11
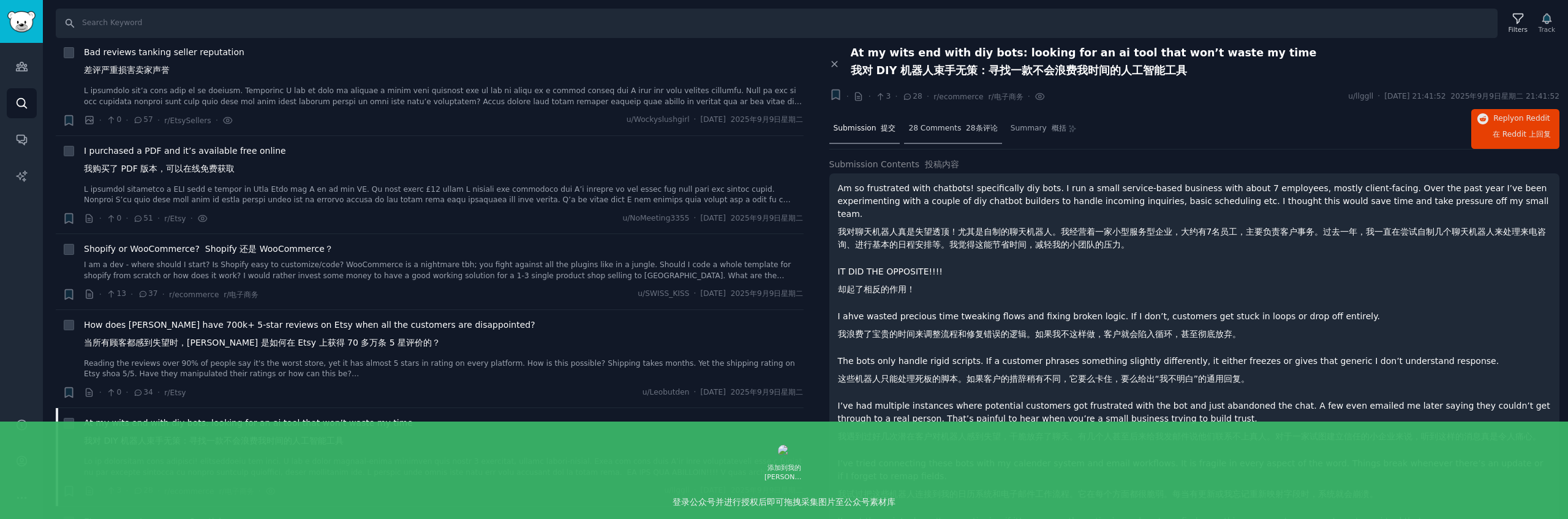
click at [928, 128] on span "28 Comments 28条评论" at bounding box center [952, 129] width 89 height 11
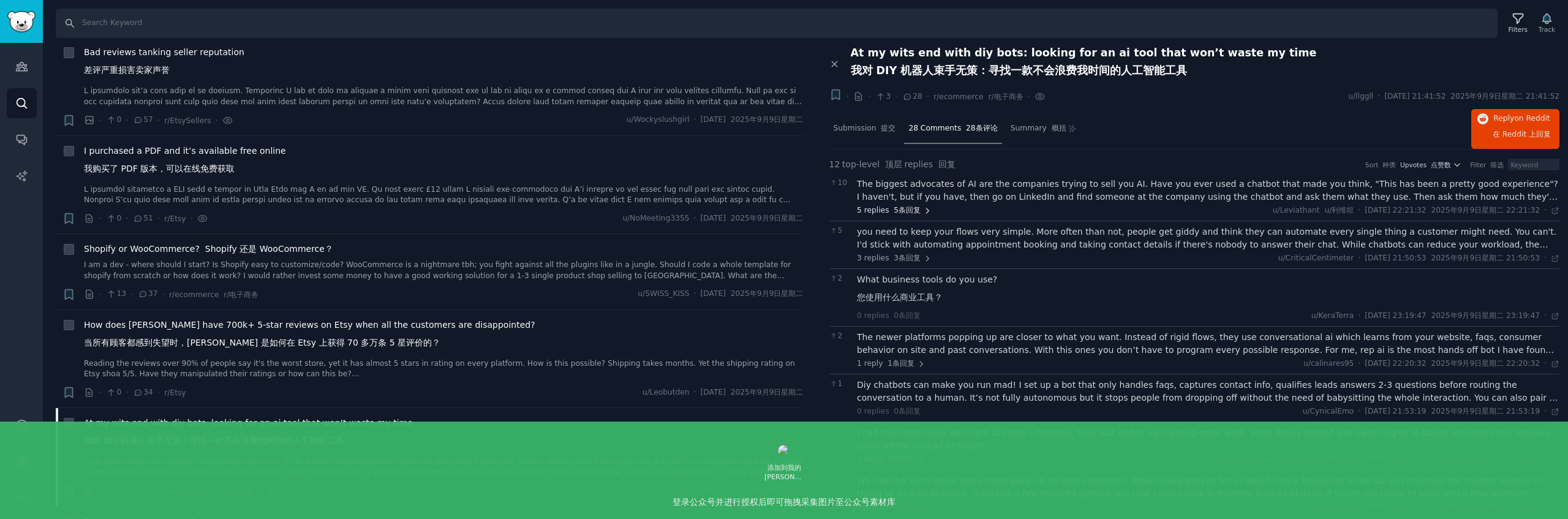
click at [901, 206] on font "5条回复" at bounding box center [907, 210] width 27 height 9
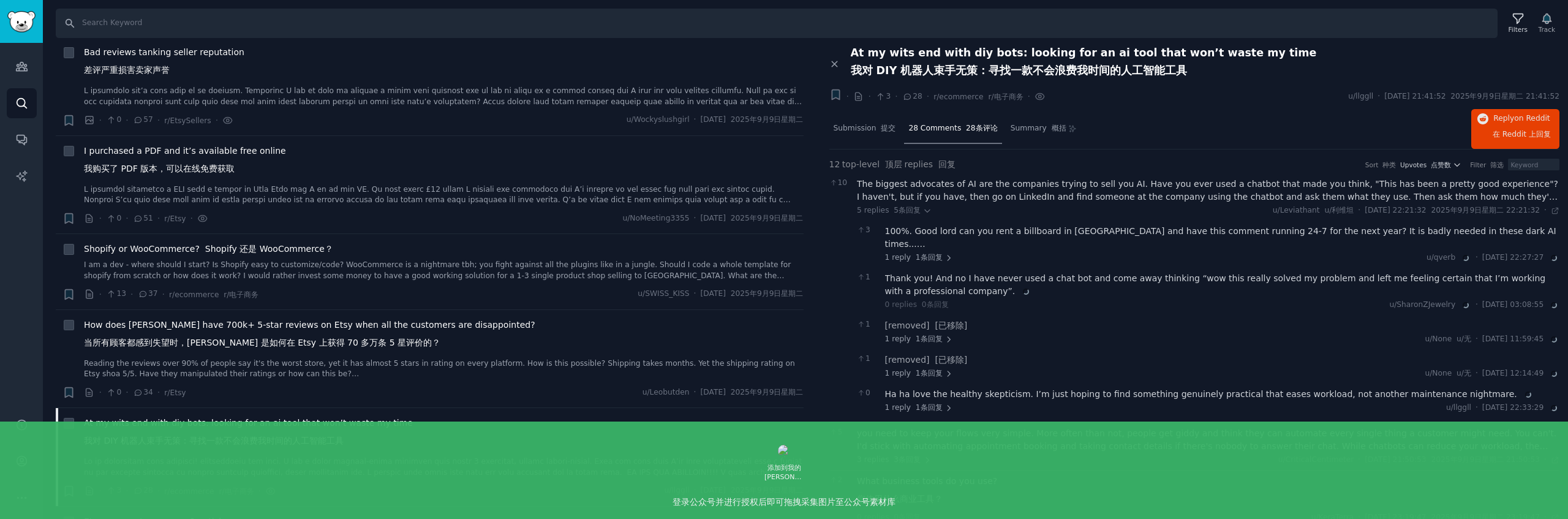
click at [1001, 197] on div "The biggest advocates of AI are the companies trying to sell you AI. Have you e…" at bounding box center [1208, 191] width 702 height 26
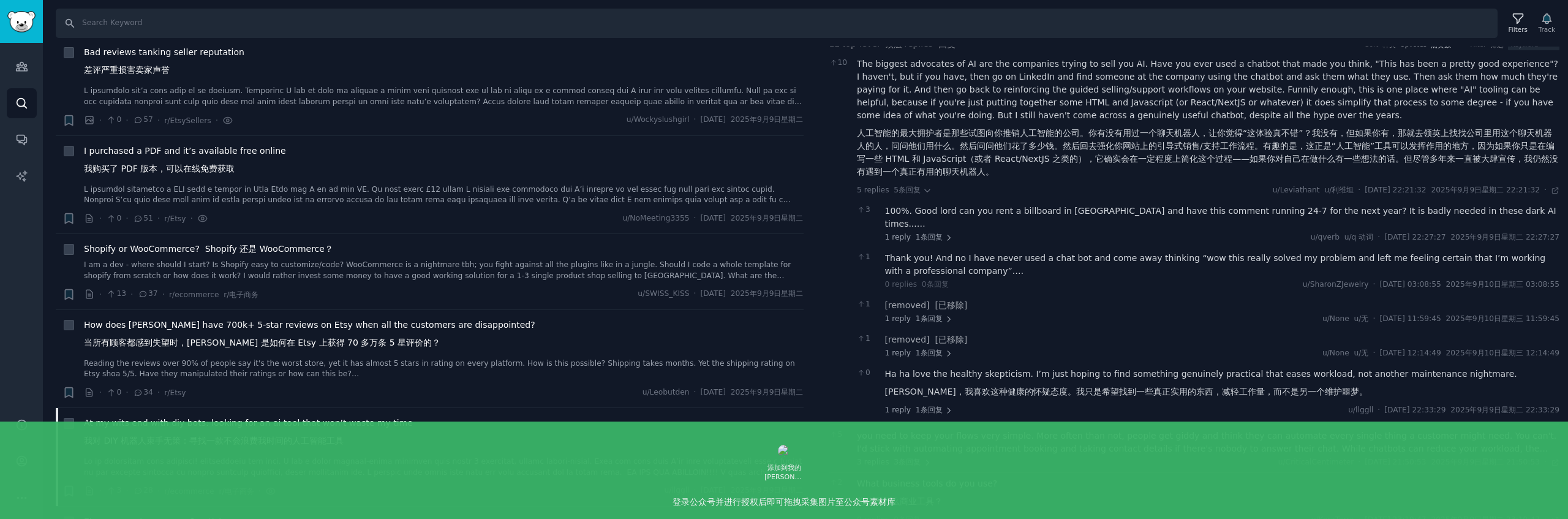
scroll to position [127, 0]
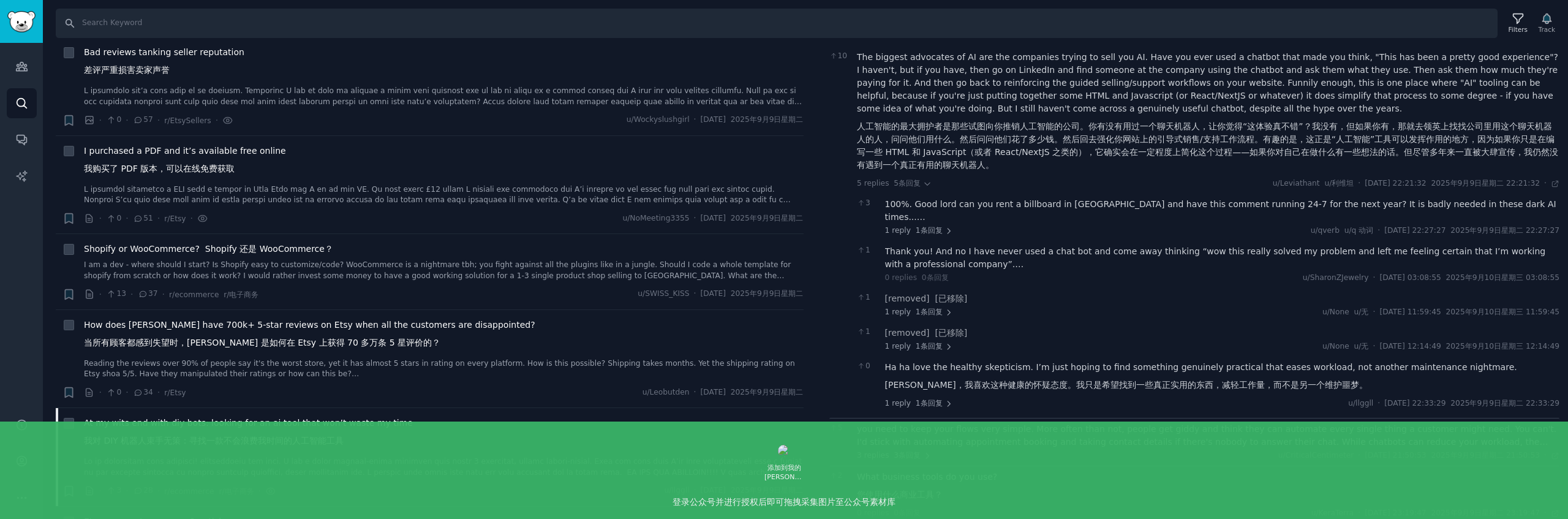
click at [1182, 230] on font "100%。我的天哪，你能在时代广场租个广告牌，然后一年24小时不间断地播放这条评论吗？在这个人工智能的黑暗时代，这真是太需要了……" at bounding box center [1155, 235] width 541 height 10
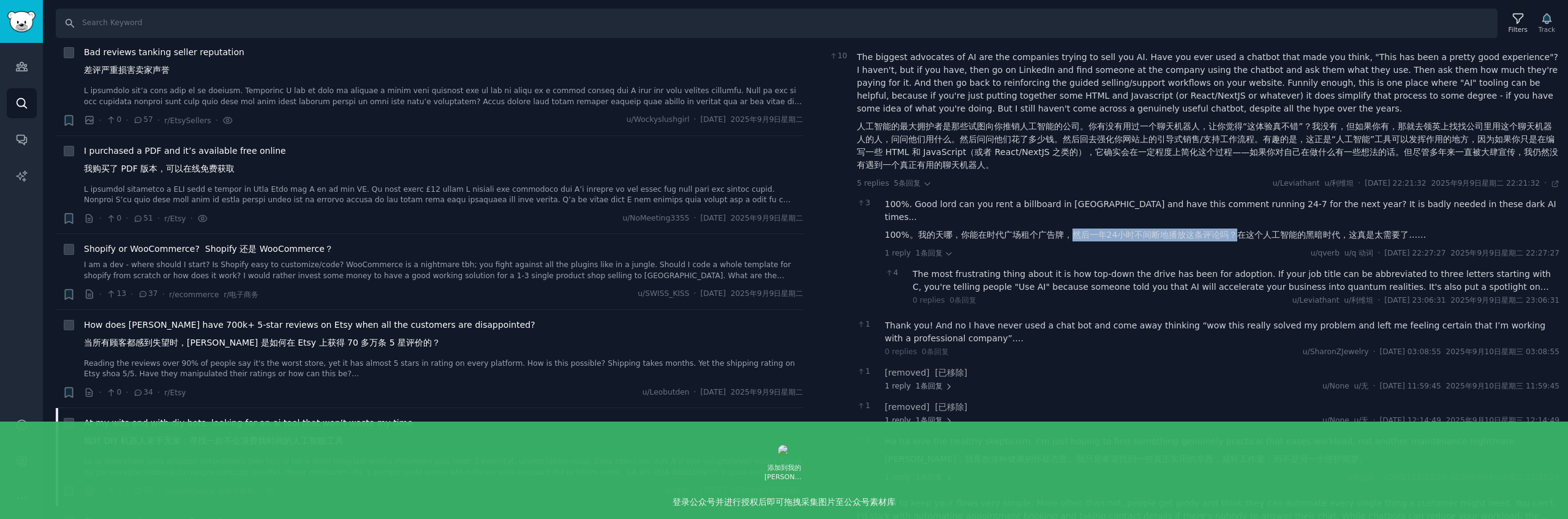
drag, startPoint x: 1070, startPoint y: 220, endPoint x: 1231, endPoint y: 221, distance: 161.0
click at [1231, 230] on font "100%。我的天哪，你能在时代广场租个广告牌，然后一年24小时不间断地播放这条评论吗？在这个人工智能的黑暗时代，这真是太需要了……" at bounding box center [1155, 235] width 541 height 10
click at [1229, 230] on font "100%。我的天哪，你能在时代广场租个广告牌，然后一年24小时不间断地播放这条评论吗？在这个人工智能的黑暗时代，这真是太需要了……" at bounding box center [1155, 235] width 541 height 10
click at [1076, 268] on div "The most frustrating thing about it is how top-down the drive has been for adop…" at bounding box center [1235, 281] width 647 height 26
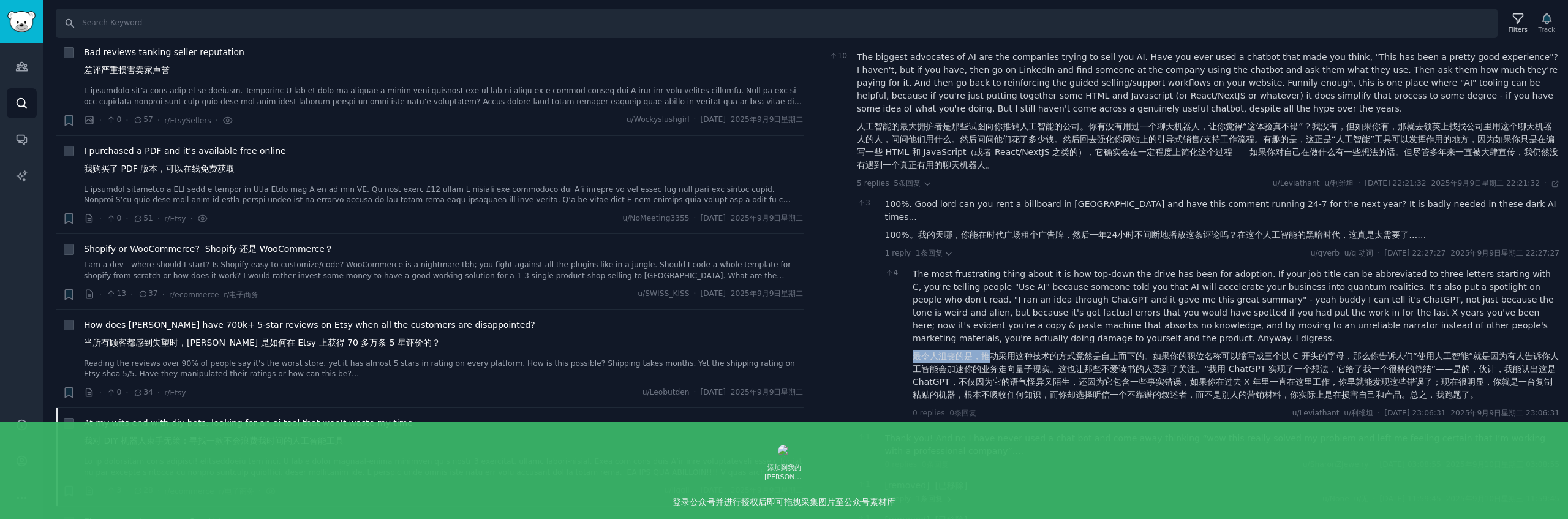
drag, startPoint x: 910, startPoint y: 342, endPoint x: 992, endPoint y: 342, distance: 82.0
click at [991, 342] on div "4 The most frustrating thing about it is how top-down the drive has been for ad…" at bounding box center [1222, 343] width 675 height 160
click at [1024, 351] on font "最令人沮丧的是，推动采用这种技术的方式竟然是自上而下的。如果你的职位名称可以缩写成三个以 C 开头的字母，那么你告诉人们“使用人工智能”就是因为有人告诉你人工…" at bounding box center [1235, 375] width 646 height 48
drag, startPoint x: 985, startPoint y: 342, endPoint x: 1146, endPoint y: 343, distance: 161.0
click at [1147, 351] on font "最令人沮丧的是，推动采用这种技术的方式竟然是自上而下的。如果你的职位名称可以缩写成三个以 C 开头的字母，那么你告诉人们“使用人工智能”就是因为有人告诉你人工…" at bounding box center [1235, 375] width 646 height 48
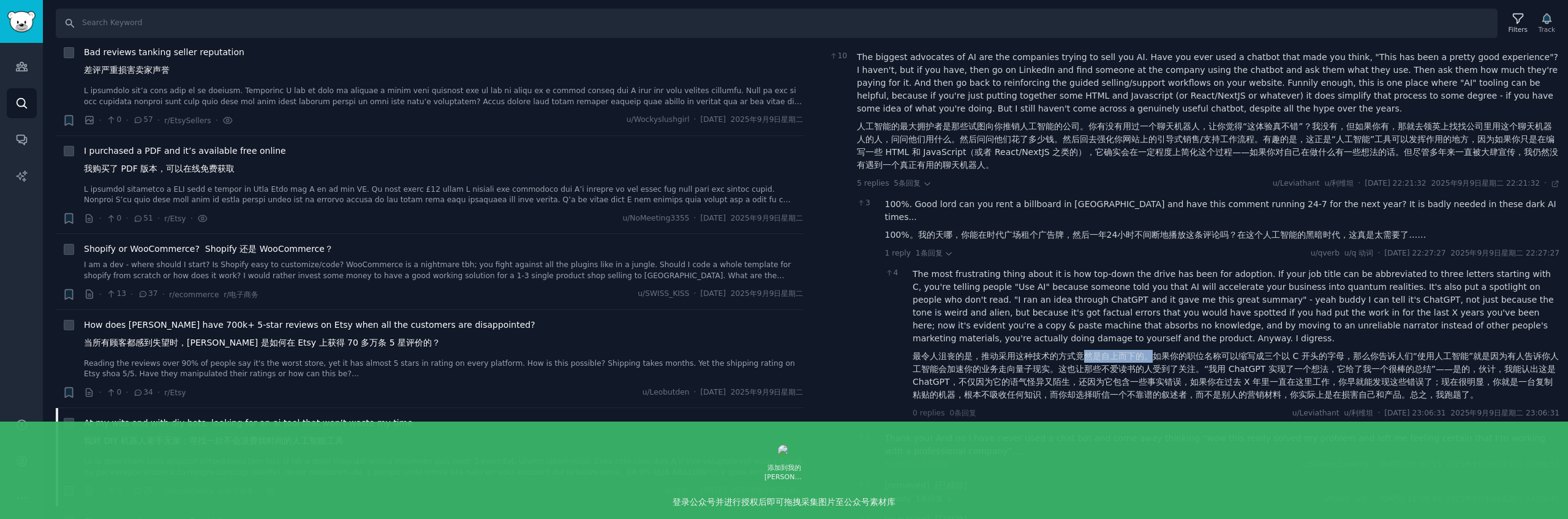
drag, startPoint x: 1155, startPoint y: 344, endPoint x: 1081, endPoint y: 342, distance: 74.0
click at [1081, 351] on font "最令人沮丧的是，推动采用这种技术的方式竟然是自上而下的。如果你的职位名称可以缩写成三个以 C 开头的字母，那么你告诉人们“使用人工智能”就是因为有人告诉你人工…" at bounding box center [1235, 375] width 646 height 48
click at [1158, 351] on font "最令人沮丧的是，推动采用这种技术的方式竟然是自上而下的。如果你的职位名称可以缩写成三个以 C 开头的字母，那么你告诉人们“使用人工智能”就是因为有人告诉你人工…" at bounding box center [1235, 375] width 646 height 48
drag, startPoint x: 1151, startPoint y: 343, endPoint x: 1349, endPoint y: 343, distance: 198.0
click at [1349, 351] on font "最令人沮丧的是，推动采用这种技术的方式竟然是自上而下的。如果你的职位名称可以缩写成三个以 C 开头的字母，那么你告诉人们“使用人工智能”就是因为有人告诉你人工…" at bounding box center [1235, 375] width 646 height 48
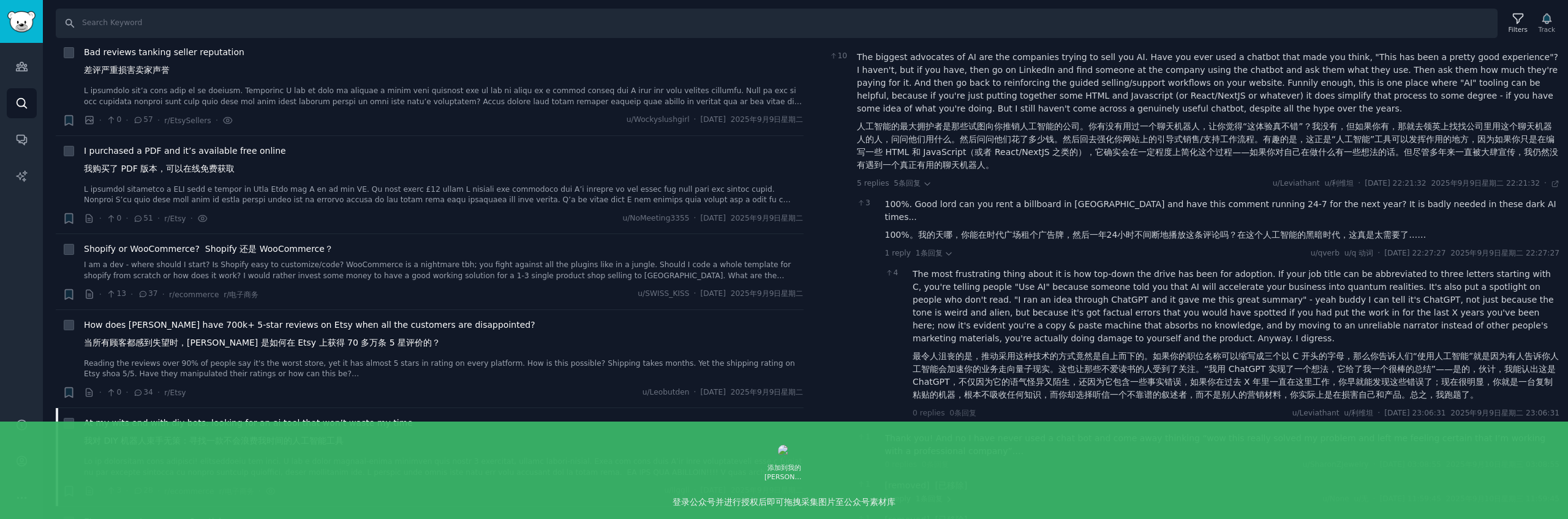
click at [1368, 351] on font "最令人沮丧的是，推动采用这种技术的方式竟然是自上而下的。如果你的职位名称可以缩写成三个以 C 开头的字母，那么你告诉人们“使用人工智能”就是因为有人告诉你人工…" at bounding box center [1235, 375] width 646 height 48
drag, startPoint x: 1356, startPoint y: 343, endPoint x: 1501, endPoint y: 346, distance: 145.0
click at [1479, 351] on font "最令人沮丧的是，推动采用这种技术的方式竟然是自上而下的。如果你的职位名称可以缩写成三个以 C 开头的字母，那么你告诉人们“使用人工智能”就是因为有人告诉你人工…" at bounding box center [1235, 375] width 646 height 48
click at [1501, 351] on font "最令人沮丧的是，推动采用这种技术的方式竟然是自上而下的。如果你的职位名称可以缩写成三个以 C 开头的字母，那么你告诉人们“使用人工智能”就是因为有人告诉你人工…" at bounding box center [1235, 375] width 646 height 48
drag, startPoint x: 1497, startPoint y: 343, endPoint x: 1546, endPoint y: 343, distance: 49.0
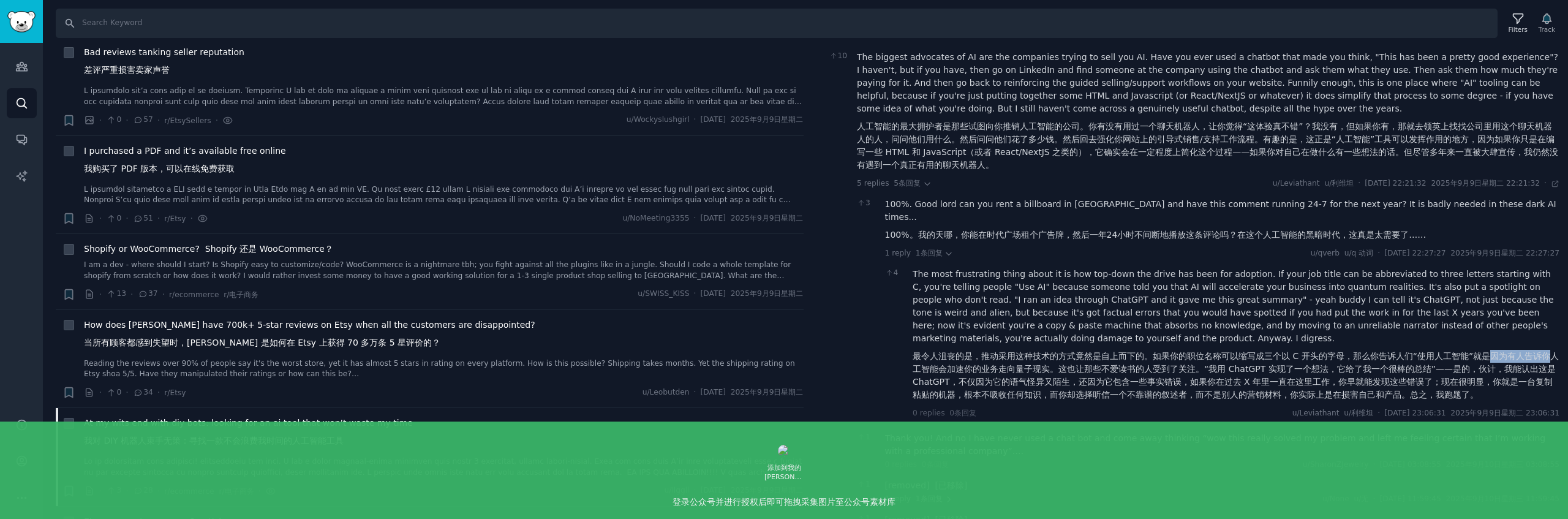
click at [1546, 351] on font "最令人沮丧的是，推动采用这种技术的方式竟然是自上而下的。如果你的职位名称可以缩写成三个以 C 开头的字母，那么你告诉人们“使用人工智能”就是因为有人告诉你人工…" at bounding box center [1235, 375] width 646 height 48
drag, startPoint x: 928, startPoint y: 360, endPoint x: 1061, endPoint y: 355, distance: 133.1
click at [1061, 355] on font "最令人沮丧的是，推动采用这种技术的方式竟然是自上而下的。如果你的职位名称可以缩写成三个以 C 开头的字母，那么你告诉人们“使用人工智能”就是因为有人告诉你人工…" at bounding box center [1235, 375] width 646 height 48
click at [1076, 356] on font "最令人沮丧的是，推动采用这种技术的方式竟然是自上而下的。如果你的职位名称可以缩写成三个以 C 开头的字母，那么你告诉人们“使用人工智能”就是因为有人告诉你人工…" at bounding box center [1235, 375] width 646 height 48
drag, startPoint x: 1065, startPoint y: 357, endPoint x: 1212, endPoint y: 361, distance: 147.1
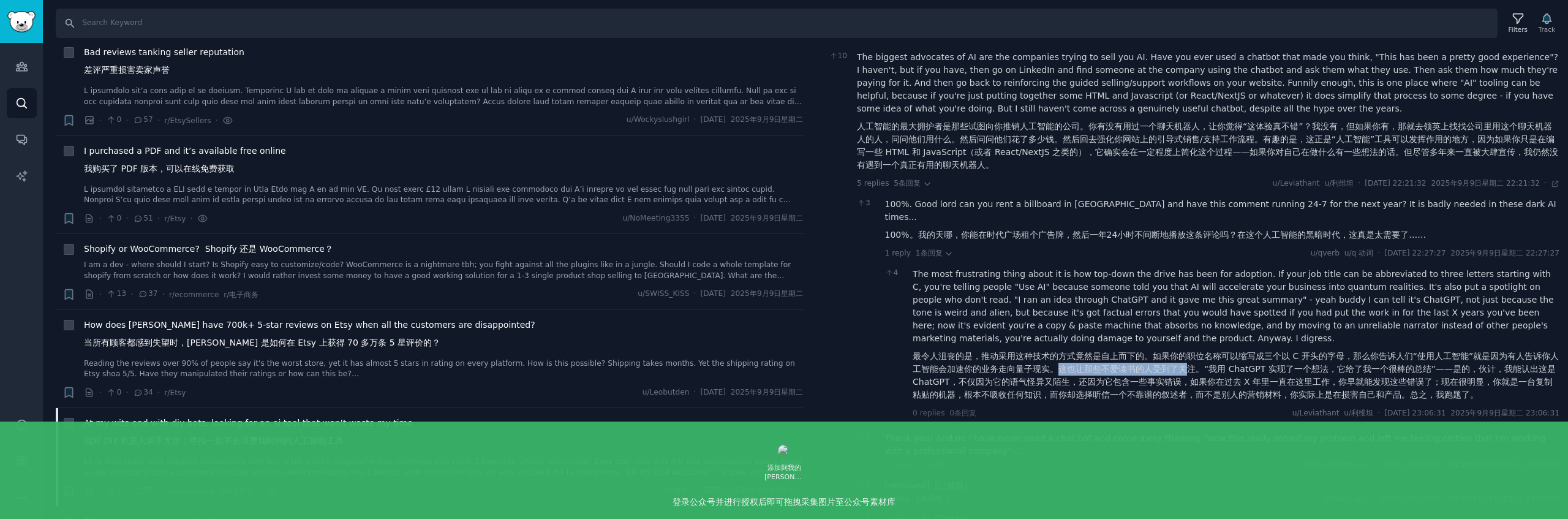
click at [1201, 362] on font "最令人沮丧的是，推动采用这种技术的方式竟然是自上而下的。如果你的职位名称可以缩写成三个以 C 开头的字母，那么你告诉人们“使用人工智能”就是因为有人告诉你人工…" at bounding box center [1235, 375] width 647 height 51
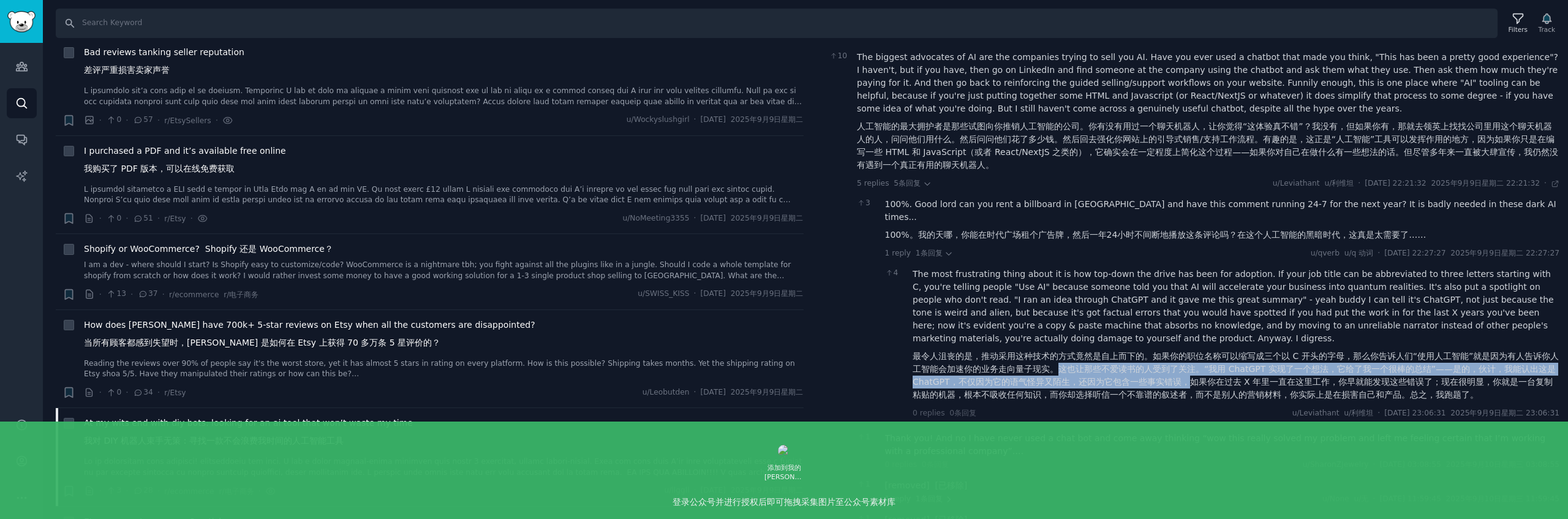
click at [1233, 359] on font "最令人沮丧的是，推动采用这种技术的方式竟然是自上而下的。如果你的职位名称可以缩写成三个以 C 开头的字母，那么你告诉人们“使用人工智能”就是因为有人告诉你人工…" at bounding box center [1235, 375] width 646 height 48
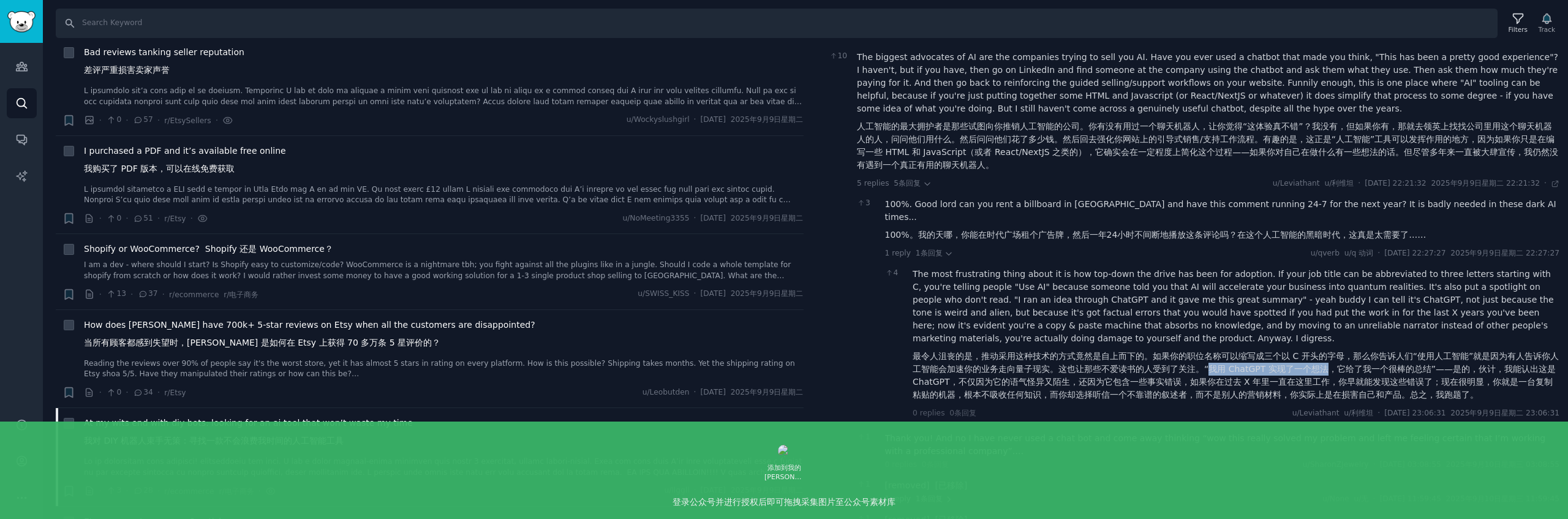
drag, startPoint x: 1219, startPoint y: 357, endPoint x: 1334, endPoint y: 355, distance: 115.0
click at [1334, 355] on font "最令人沮丧的是，推动采用这种技术的方式竟然是自上而下的。如果你的职位名称可以缩写成三个以 C 开头的字母，那么你告诉人们“使用人工智能”就是因为有人告诉你人工…" at bounding box center [1235, 375] width 646 height 48
drag, startPoint x: 1354, startPoint y: 355, endPoint x: 1429, endPoint y: 356, distance: 75.0
click at [1429, 356] on font "最令人沮丧的是，推动采用这种技术的方式竟然是自上而下的。如果你的职位名称可以缩写成三个以 C 开头的字母，那么你告诉人们“使用人工智能”就是因为有人告诉你人工…" at bounding box center [1235, 375] width 646 height 48
drag, startPoint x: 1478, startPoint y: 352, endPoint x: 1549, endPoint y: 352, distance: 71.0
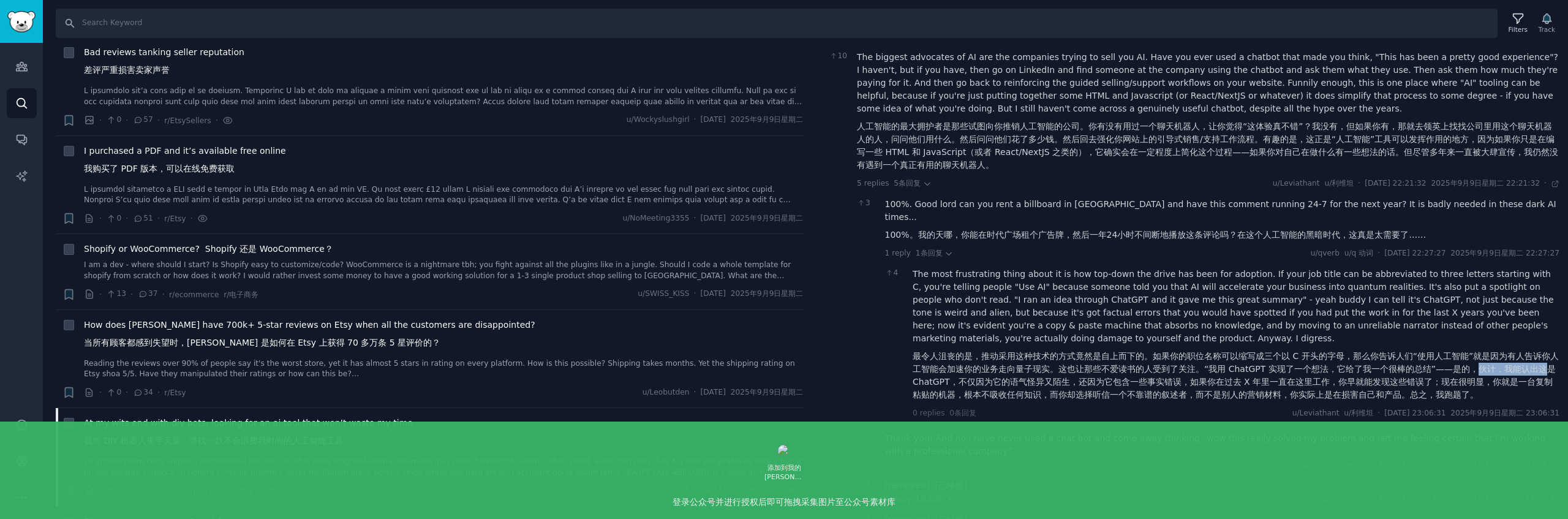
click at [1549, 352] on font "最令人沮丧的是，推动采用这种技术的方式竟然是自上而下的。如果你的职位名称可以缩写成三个以 C 开头的字母，那么你告诉人们“使用人工智能”就是因为有人告诉你人工…" at bounding box center [1235, 375] width 646 height 48
drag, startPoint x: 968, startPoint y: 369, endPoint x: 1084, endPoint y: 373, distance: 116.1
click at [1072, 373] on font "最令人沮丧的是，推动采用这种技术的方式竟然是自上而下的。如果你的职位名称可以缩写成三个以 C 开头的字母，那么你告诉人们“使用人工智能”就是因为有人告诉你人工…" at bounding box center [1235, 375] width 646 height 48
click at [1102, 373] on font "最令人沮丧的是，推动采用这种技术的方式竟然是自上而下的。如果你的职位名称可以缩写成三个以 C 开头的字母，那么你告诉人们“使用人工智能”就是因为有人告诉你人工…" at bounding box center [1235, 375] width 646 height 48
drag, startPoint x: 1109, startPoint y: 369, endPoint x: 1199, endPoint y: 370, distance: 90.0
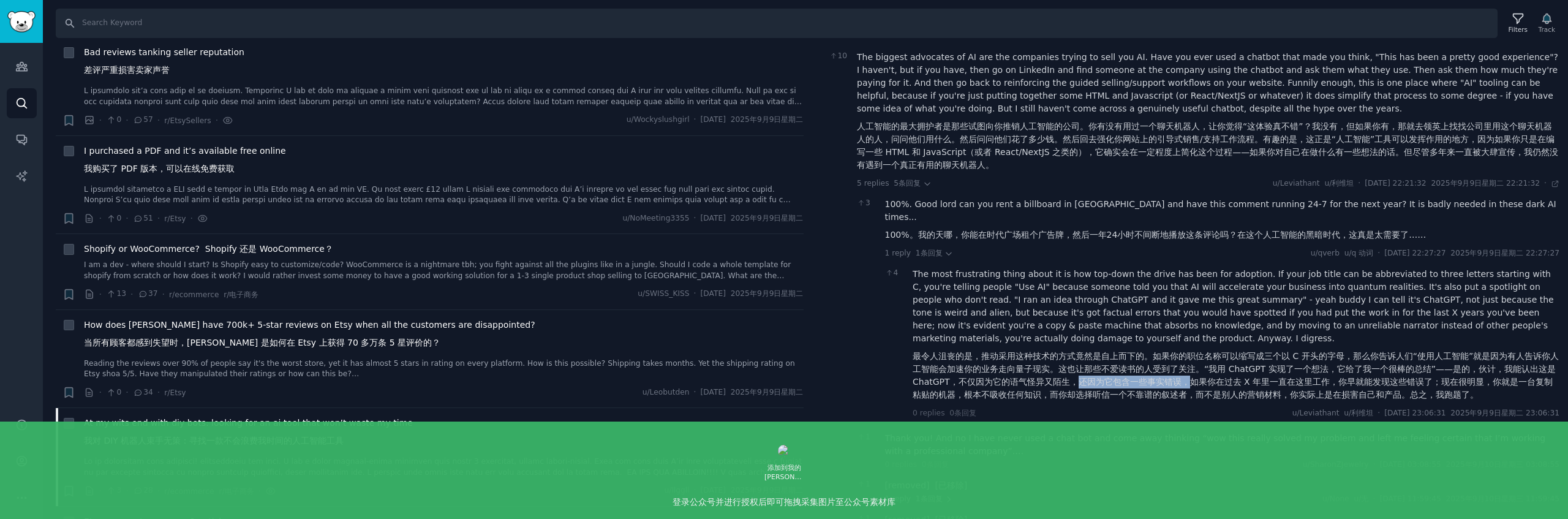
click at [1198, 370] on font "最令人沮丧的是，推动采用这种技术的方式竟然是自上而下的。如果你的职位名称可以缩写成三个以 C 开头的字母，那么你告诉人们“使用人工智能”就是因为有人告诉你人工…" at bounding box center [1235, 375] width 646 height 48
drag, startPoint x: 1225, startPoint y: 368, endPoint x: 1343, endPoint y: 367, distance: 118.0
click at [1343, 367] on font "最令人沮丧的是，推动采用这种技术的方式竟然是自上而下的。如果你的职位名称可以缩写成三个以 C 开头的字母，那么你告诉人们“使用人工智能”就是因为有人告诉你人工…" at bounding box center [1235, 375] width 646 height 48
drag, startPoint x: 1358, startPoint y: 367, endPoint x: 1442, endPoint y: 367, distance: 84.0
click at [1442, 367] on font "最令人沮丧的是，推动采用这种技术的方式竟然是自上而下的。如果你的职位名称可以缩写成三个以 C 开头的字母，那么你告诉人们“使用人工智能”就是因为有人告诉你人工…" at bounding box center [1235, 375] width 646 height 48
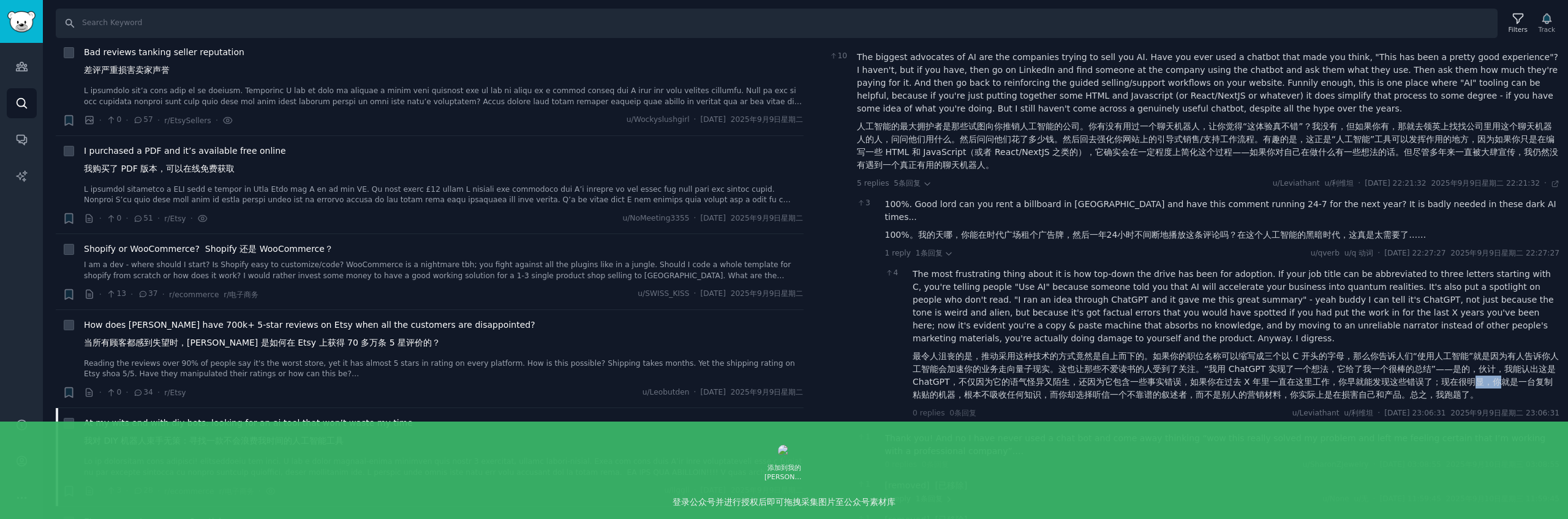
drag, startPoint x: 1488, startPoint y: 368, endPoint x: 1513, endPoint y: 368, distance: 25.0
click at [1509, 368] on font "最令人沮丧的是，推动采用这种技术的方式竟然是自上而下的。如果你的职位名称可以缩写成三个以 C 开头的字母，那么你告诉人们“使用人工智能”就是因为有人告诉你人工…" at bounding box center [1235, 375] width 646 height 48
click at [1530, 368] on font "最令人沮丧的是，推动采用这种技术的方式竟然是自上而下的。如果你的职位名称可以缩写成三个以 C 开头的字母，那么你告诉人们“使用人工智能”就是因为有人告诉你人工…" at bounding box center [1235, 375] width 646 height 48
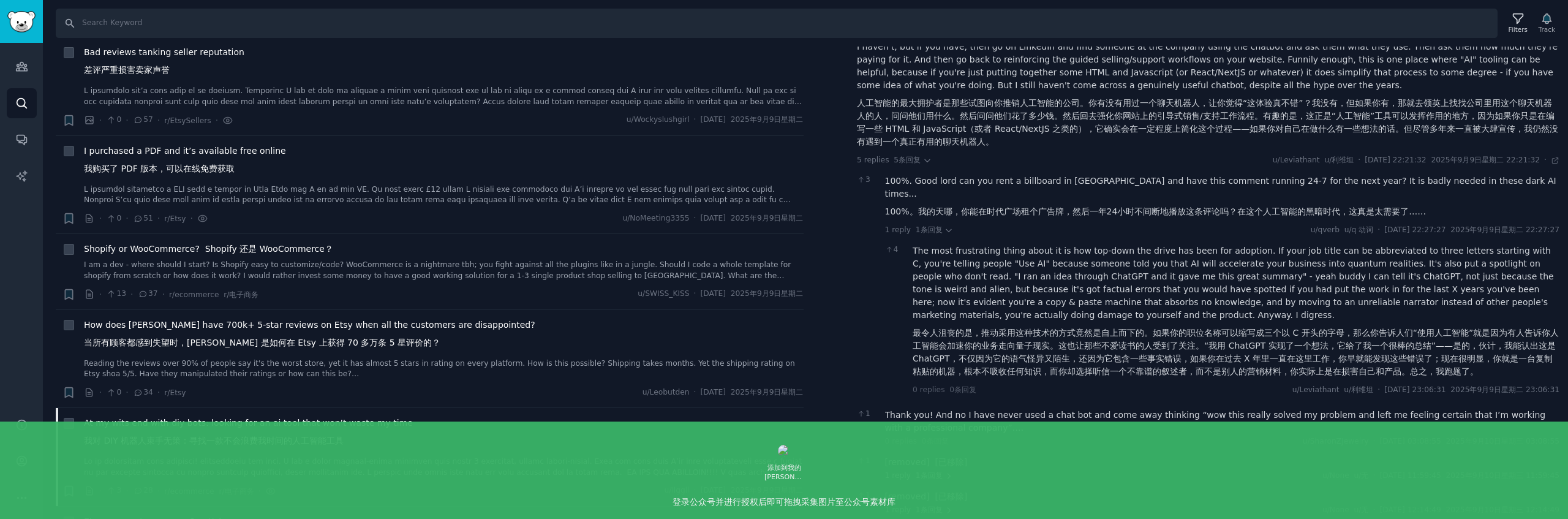
click at [1131, 409] on div "Thank you! And no I have never used a chat bot and come away thinking “wow this…" at bounding box center [1222, 422] width 675 height 26
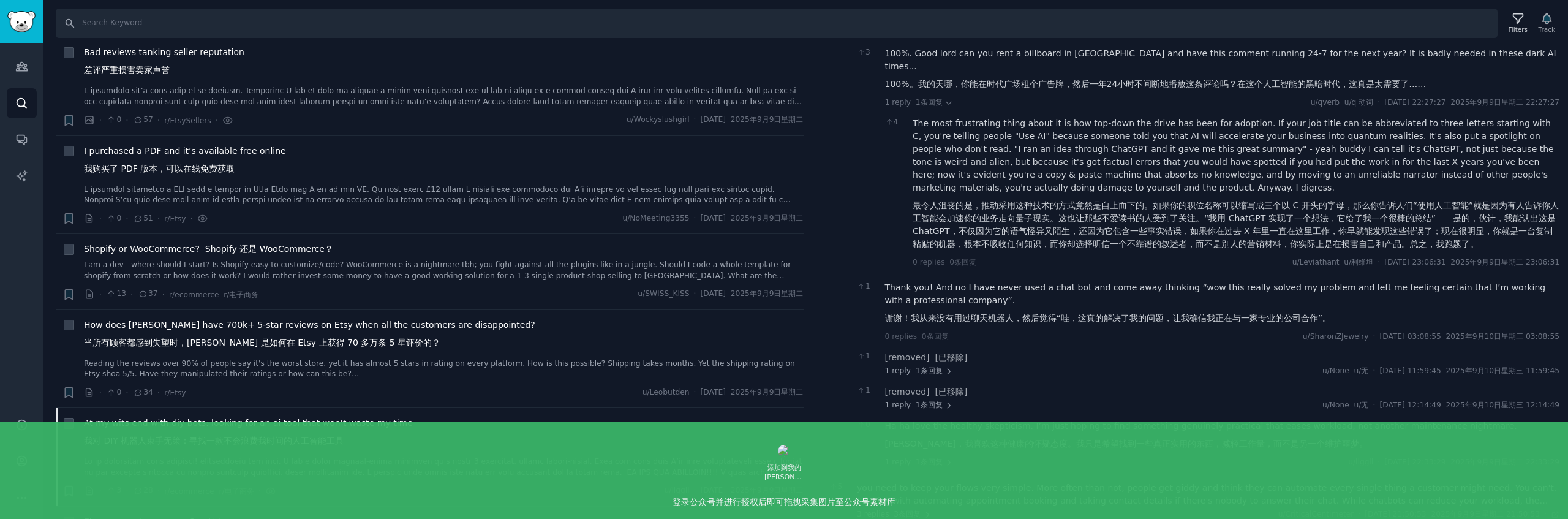
scroll to position [278, 0]
click at [1102, 437] on font "哈哈，我喜欢这种健康的怀疑态度。我只是希望找到一些真正实用的东西，减轻工作量，而不是另一个维护噩梦。" at bounding box center [1126, 444] width 483 height 13
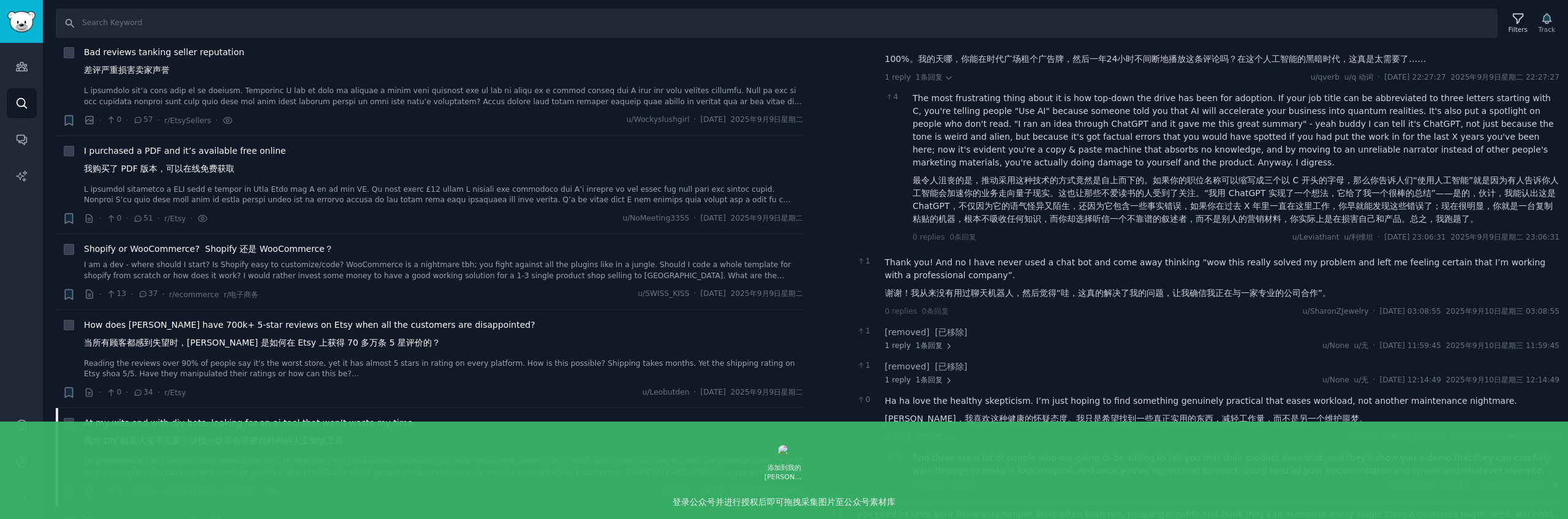
scroll to position [391, 0]
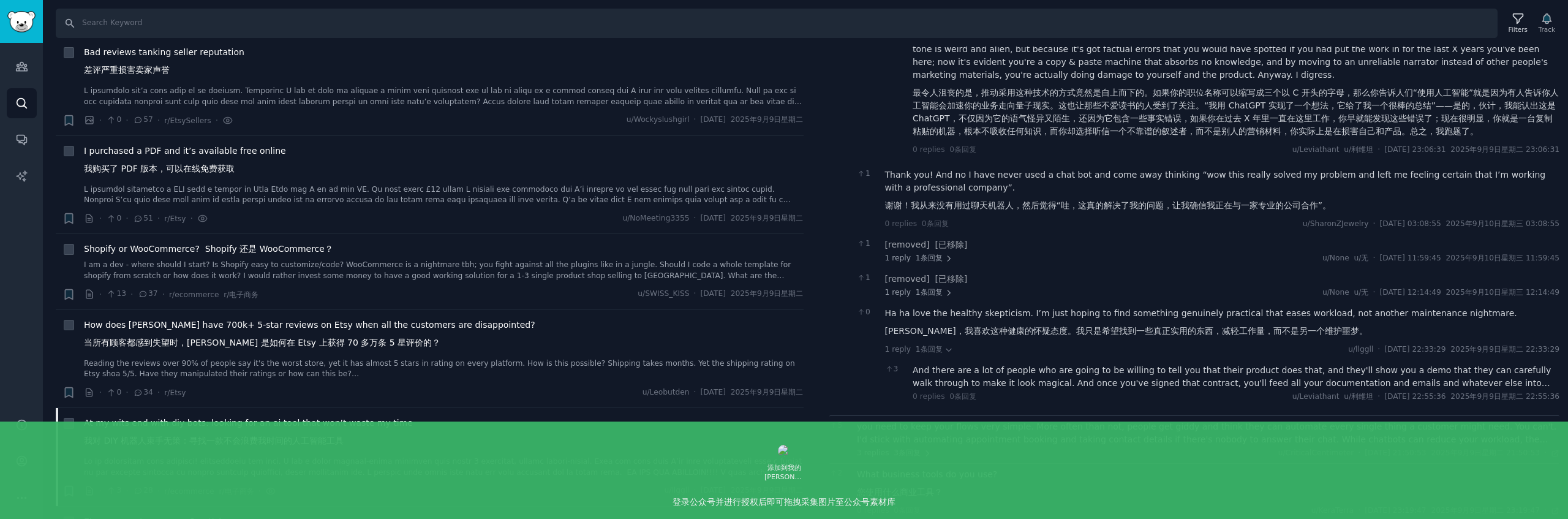
click at [1078, 364] on div "And there are a lot of people who are going to be willing to tell you that thei…" at bounding box center [1235, 377] width 647 height 26
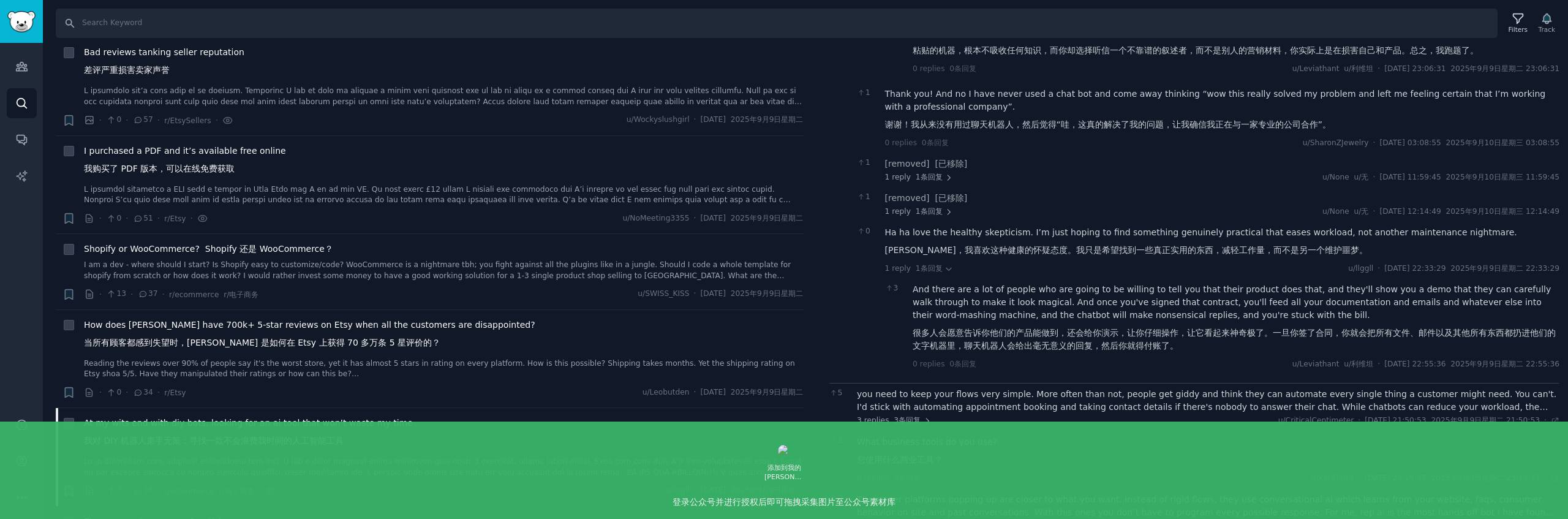
scroll to position [489, 0]
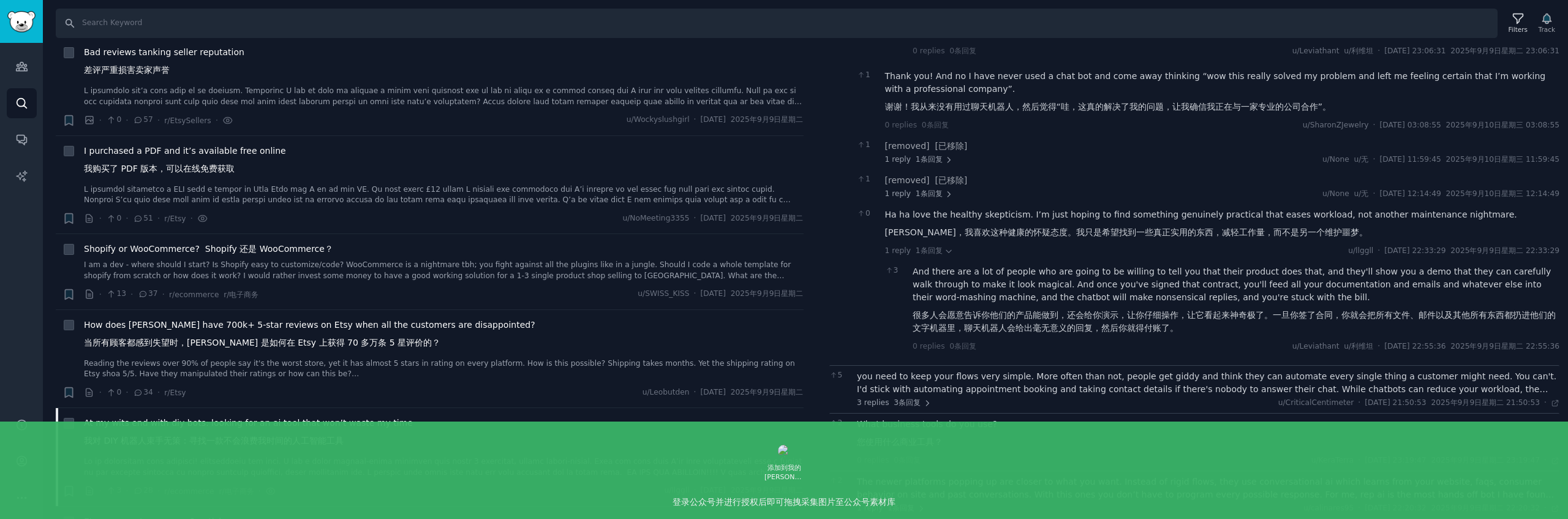
click at [1077, 398] on div "3 replies 3条回复 u/CriticalCentimeter · Tue 2025/9/9 21:50:53 2025年9月9日星期二 21:50:…" at bounding box center [1208, 403] width 702 height 11
click at [1081, 370] on div "you need to keep your flows very simple. More often than not, people get giddy …" at bounding box center [1208, 383] width 702 height 26
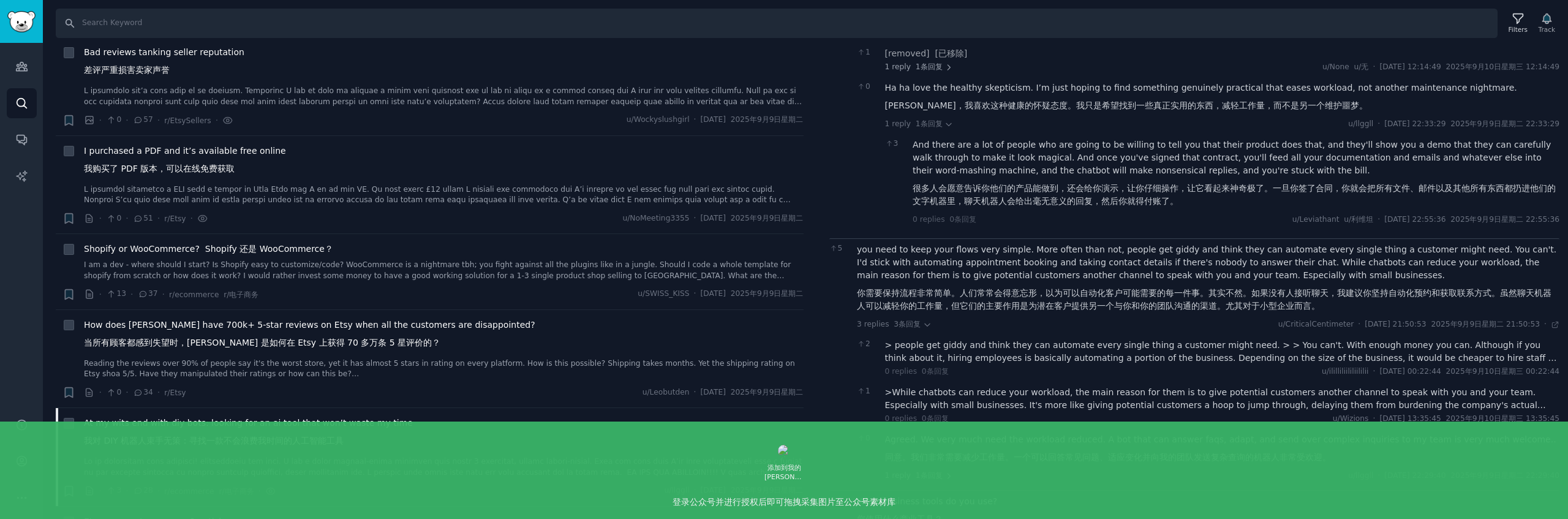
scroll to position [622, 0]
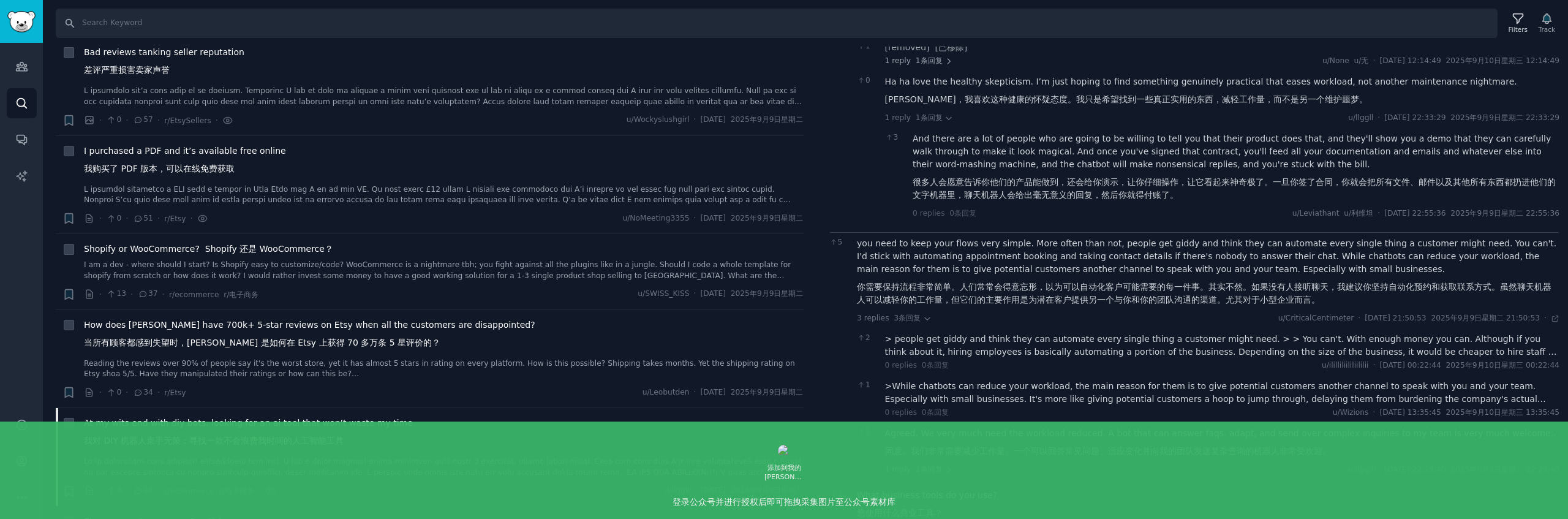
click at [1042, 333] on div "> people get giddy and think they can automate every single thing a customer mi…" at bounding box center [1222, 346] width 675 height 26
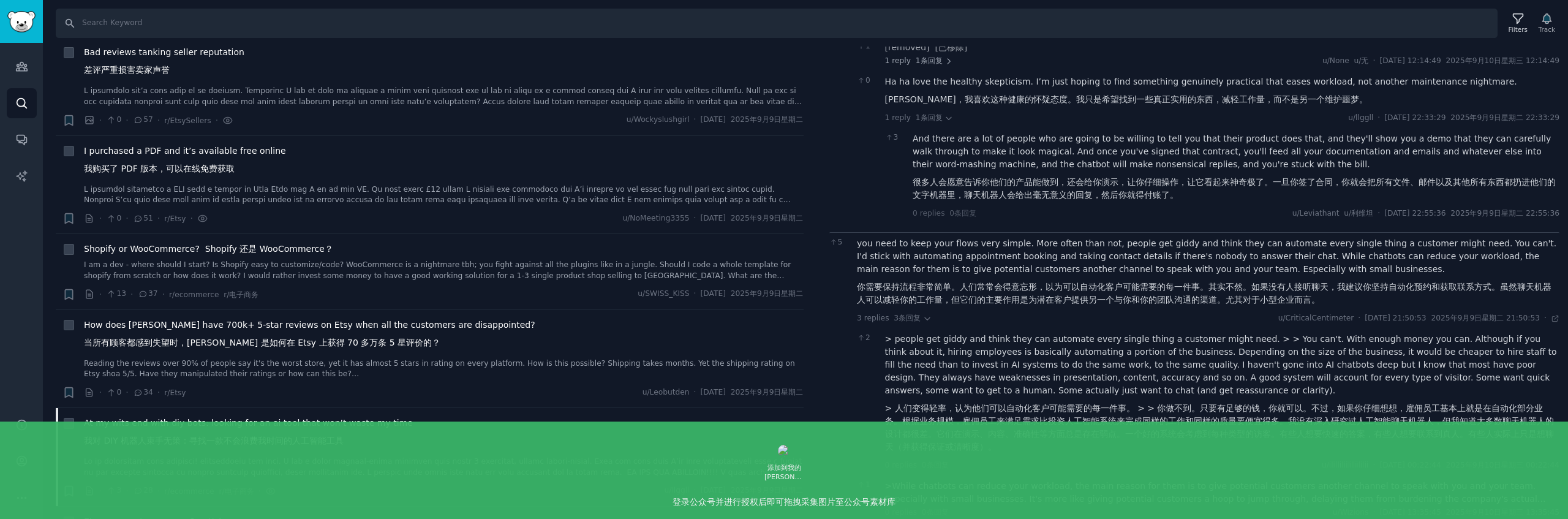
scroll to position [643, 0]
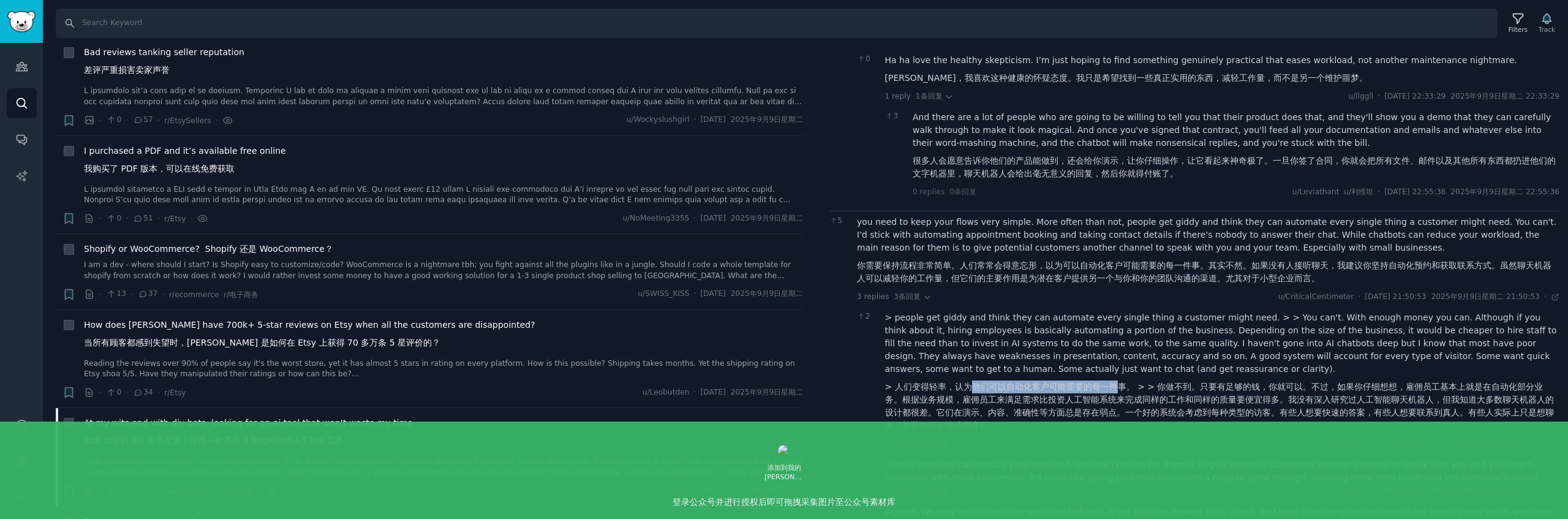
drag, startPoint x: 978, startPoint y: 373, endPoint x: 1138, endPoint y: 377, distance: 160.0
click at [1116, 382] on font "> 人们变得轻率，认为他们可以自动化客户可能需要的每一件事。 > > 你做不到。只要有足够的钱，你就可以。不过，如果你仔细想想，雇佣员工基本上就是在自动化部分…" at bounding box center [1219, 406] width 669 height 48
click at [1185, 380] on font "> 人们变得轻率，认为他们可以自动化客户可能需要的每一件事。 > > 你做不到。只要有足够的钱，你就可以。不过，如果你仔细想想，雇佣员工基本上就是在自动化部分…" at bounding box center [1222, 406] width 675 height 51
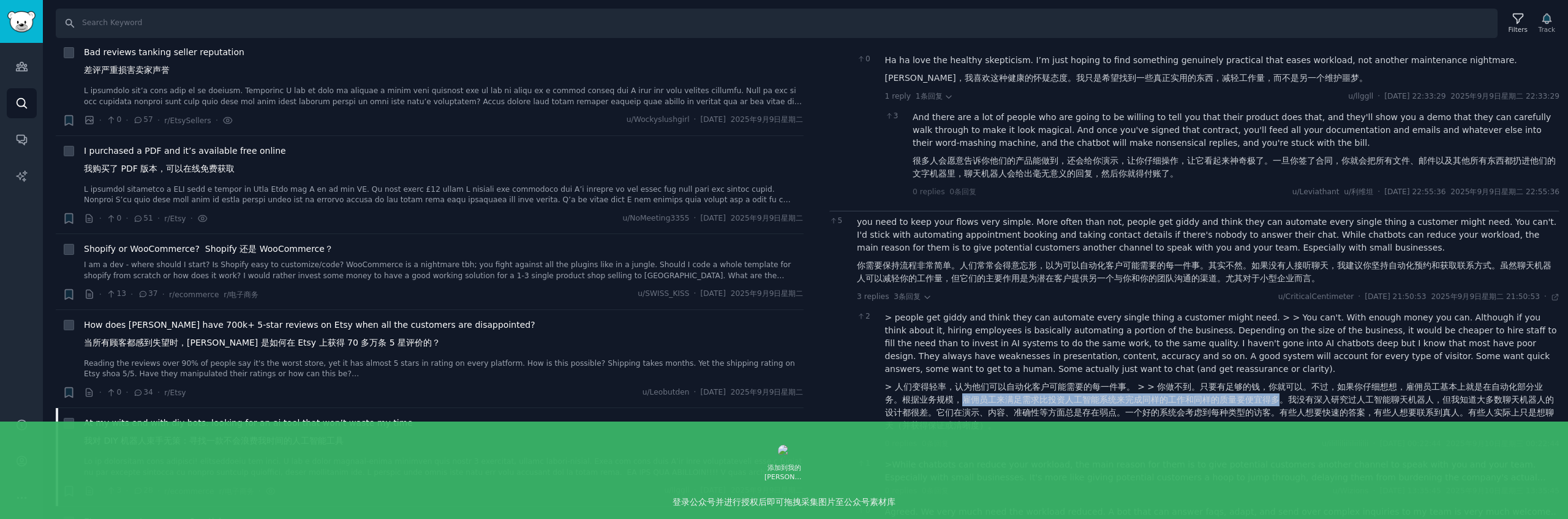
drag, startPoint x: 944, startPoint y: 386, endPoint x: 1260, endPoint y: 387, distance: 316.0
click at [1260, 387] on font "> 人们变得轻率，认为他们可以自动化客户可能需要的每一件事。 > > 你做不到。只要有足够的钱，你就可以。不过，如果你仔细想想，雇佣员工基本上就是在自动化部分…" at bounding box center [1219, 406] width 669 height 48
click at [1288, 388] on font "> 人们变得轻率，认为他们可以自动化客户可能需要的每一件事。 > > 你做不到。只要有足够的钱，你就可以。不过，如果你仔细想想，雇佣员工基本上就是在自动化部分…" at bounding box center [1219, 406] width 669 height 48
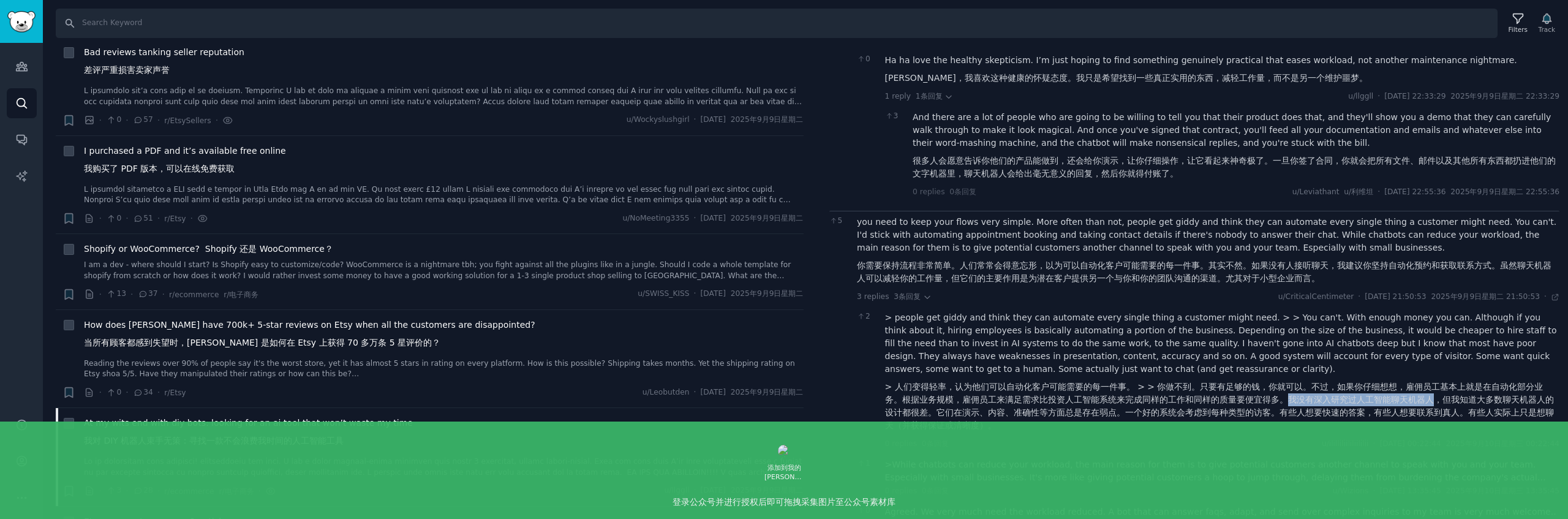
drag, startPoint x: 1269, startPoint y: 386, endPoint x: 1419, endPoint y: 390, distance: 150.1
click at [1419, 390] on font "> 人们变得轻率，认为他们可以自动化客户可能需要的每一件事。 > > 你做不到。只要有足够的钱，你就可以。不过，如果你仔细想想，雇佣员工基本上就是在自动化部分…" at bounding box center [1219, 406] width 669 height 48
click at [1437, 390] on font "> 人们变得轻率，认为他们可以自动化客户可能需要的每一件事。 > > 你做不到。只要有足够的钱，你就可以。不过，如果你仔细想想，雇佣员工基本上就是在自动化部分…" at bounding box center [1219, 406] width 669 height 48
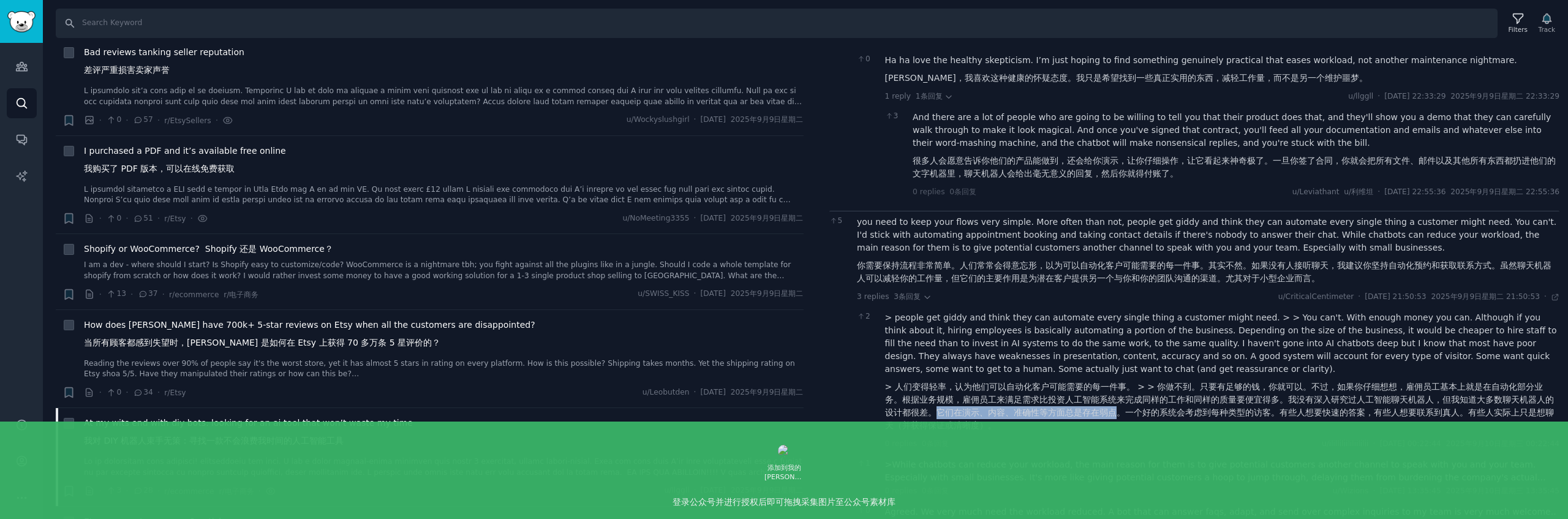
drag, startPoint x: 919, startPoint y: 401, endPoint x: 1097, endPoint y: 397, distance: 178.0
click at [1097, 397] on font "> 人们变得轻率，认为他们可以自动化客户可能需要的每一件事。 > > 你做不到。只要有足够的钱，你就可以。不过，如果你仔细想想，雇佣员工基本上就是在自动化部分…" at bounding box center [1219, 406] width 669 height 48
click at [1119, 398] on font "> 人们变得轻率，认为他们可以自动化客户可能需要的每一件事。 > > 你做不到。只要有足够的钱，你就可以。不过，如果你仔细想想，雇佣员工基本上就是在自动化部分…" at bounding box center [1219, 406] width 669 height 48
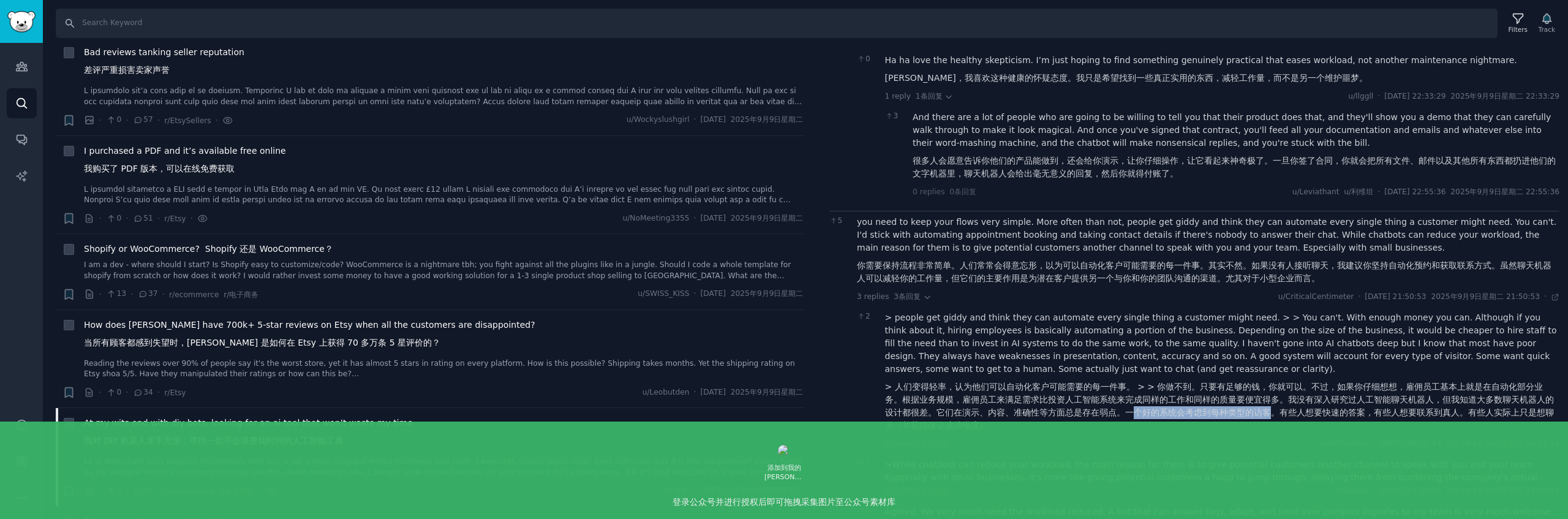
drag, startPoint x: 1113, startPoint y: 399, endPoint x: 1254, endPoint y: 404, distance: 141.1
click at [1252, 403] on font "> 人们变得轻率，认为他们可以自动化客户可能需要的每一件事。 > > 你做不到。只要有足够的钱，你就可以。不过，如果你仔细想想，雇佣员工基本上就是在自动化部分…" at bounding box center [1219, 406] width 669 height 48
click at [1283, 404] on font "> 人们变得轻率，认为他们可以自动化客户可能需要的每一件事。 > > 你做不到。只要有足够的钱，你就可以。不过，如果你仔细想想，雇佣员工基本上就是在自动化部分…" at bounding box center [1222, 406] width 675 height 51
drag, startPoint x: 1268, startPoint y: 402, endPoint x: 1359, endPoint y: 404, distance: 91.0
click at [1359, 404] on font "> 人们变得轻率，认为他们可以自动化客户可能需要的每一件事。 > > 你做不到。只要有足够的钱，你就可以。不过，如果你仔细想想，雇佣员工基本上就是在自动化部分…" at bounding box center [1219, 406] width 669 height 48
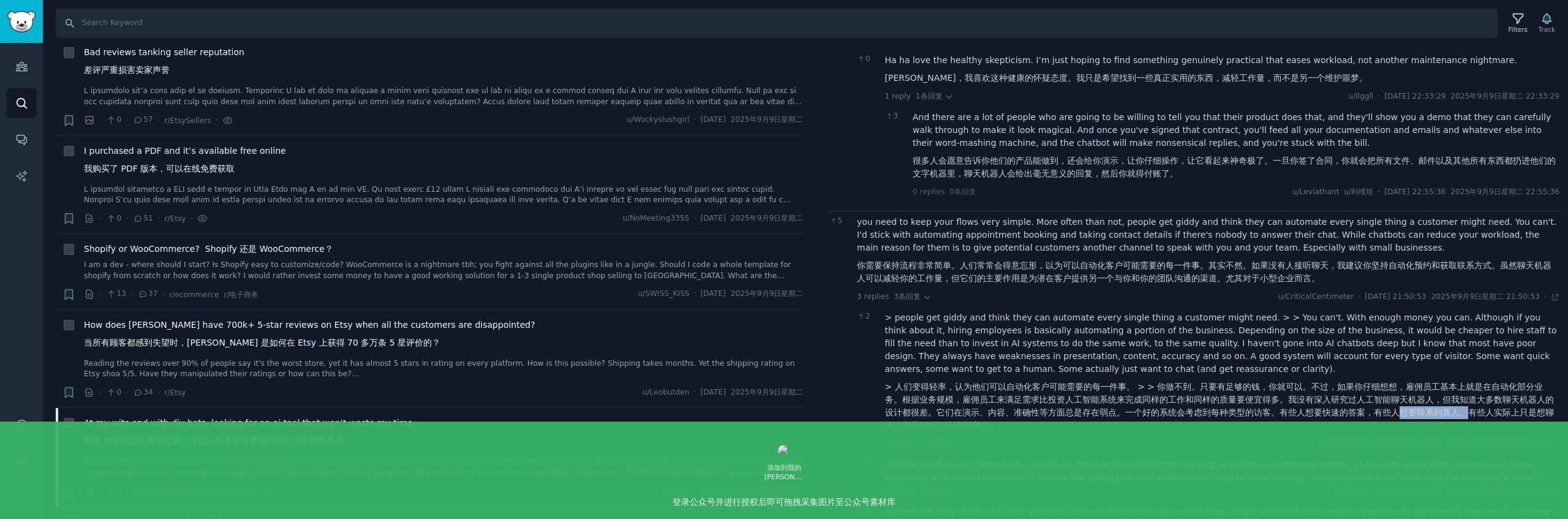
drag, startPoint x: 1382, startPoint y: 403, endPoint x: 1450, endPoint y: 403, distance: 68.0
click at [1450, 403] on font "> 人们变得轻率，认为他们可以自动化客户可能需要的每一件事。 > > 你做不到。只要有足够的钱，你就可以。不过，如果你仔细想想，雇佣员工基本上就是在自动化部分…" at bounding box center [1219, 406] width 669 height 48
click at [1476, 403] on font "> 人们变得轻率，认为他们可以自动化客户可能需要的每一件事。 > > 你做不到。只要有足够的钱，你就可以。不过，如果你仔细想想，雇佣员工基本上就是在自动化部分…" at bounding box center [1219, 406] width 669 height 48
drag, startPoint x: 988, startPoint y: 407, endPoint x: 964, endPoint y: 409, distance: 24.1
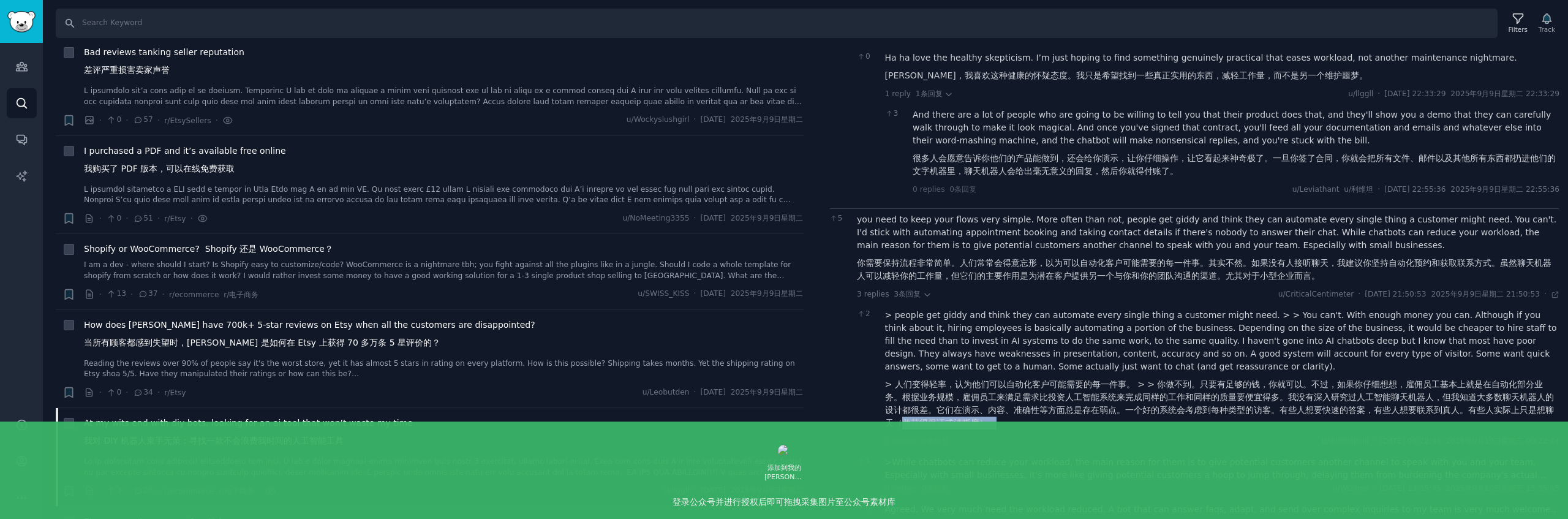
click at [895, 404] on font "> 人们变得轻率，认为他们可以自动化客户可能需要的每一件事。 > > 你做不到。只要有足够的钱，你就可以。不过，如果你仔细想想，雇佣员工基本上就是在自动化部分…" at bounding box center [1222, 403] width 675 height 51
click at [997, 411] on font "> 人们变得轻率，认为他们可以自动化客户可能需要的每一件事。 > > 你做不到。只要有足够的钱，你就可以。不过，如果你仔细想想，雇佣员工基本上就是在自动化部分…" at bounding box center [1222, 403] width 675 height 51
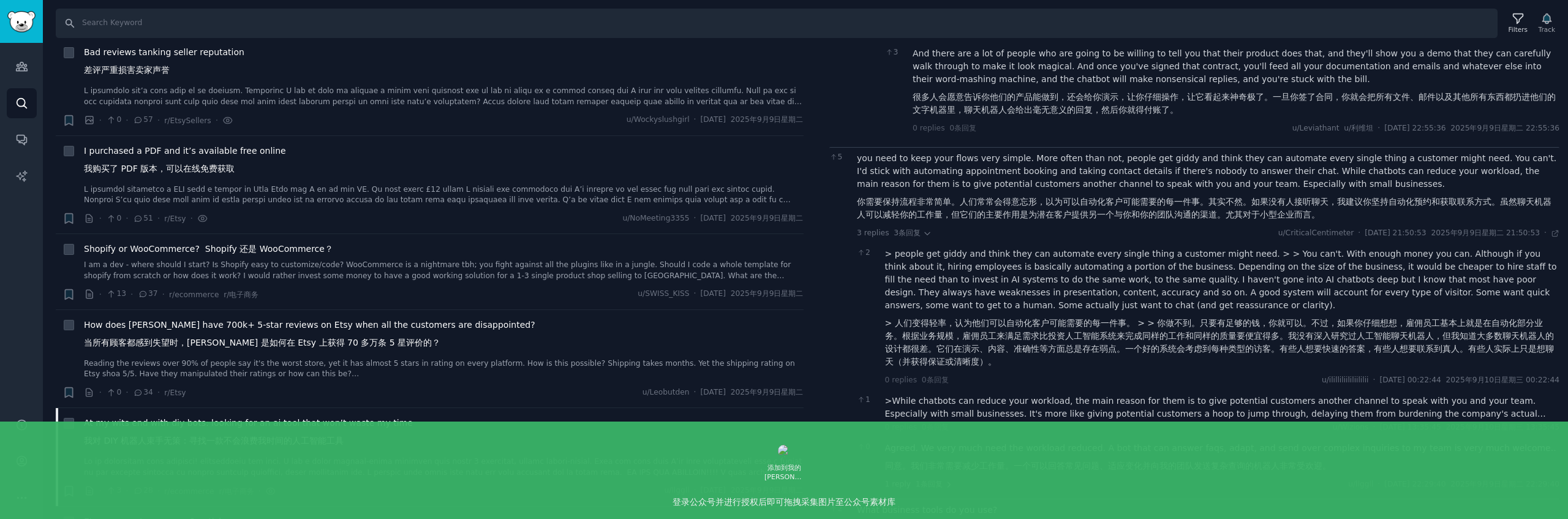
scroll to position [711, 0]
click at [1045, 394] on div ">While chatbots can reduce your workload, the main reason for them is to give p…" at bounding box center [1222, 404] width 675 height 26
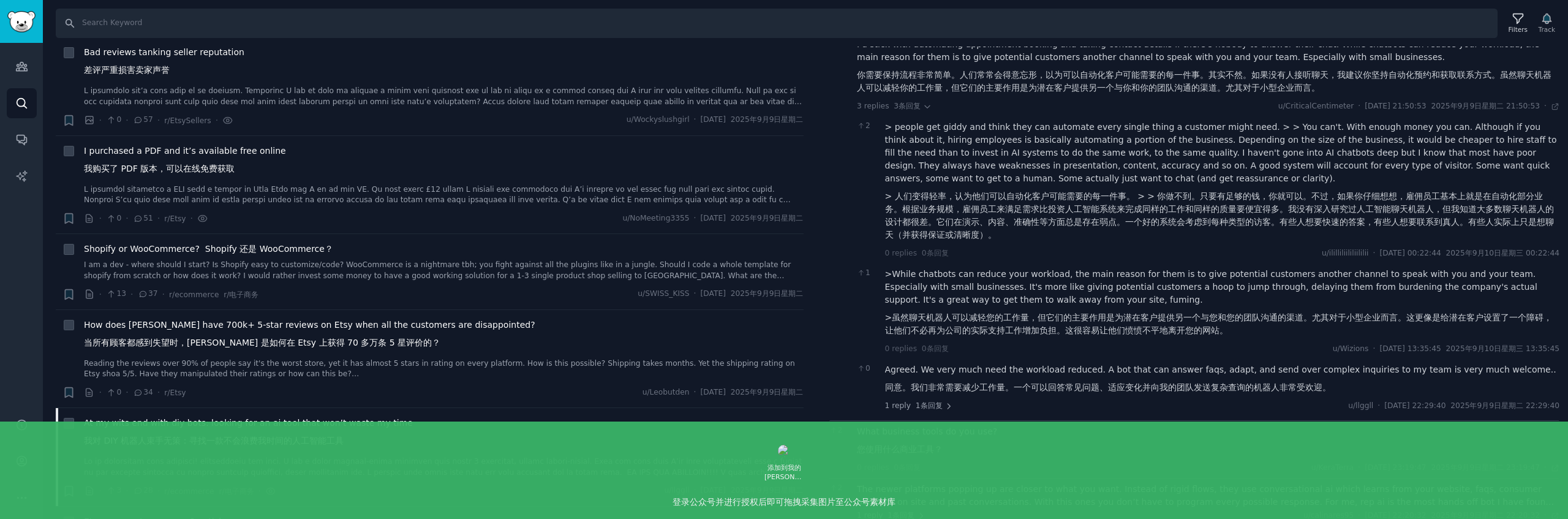
scroll to position [835, 0]
click at [1048, 382] on font "同意。我们非常需要减少工作量。一个可以回答常见问题、适应变化并向我的团队发送复杂查询的机器人非常受欢迎。" at bounding box center [1108, 387] width 446 height 10
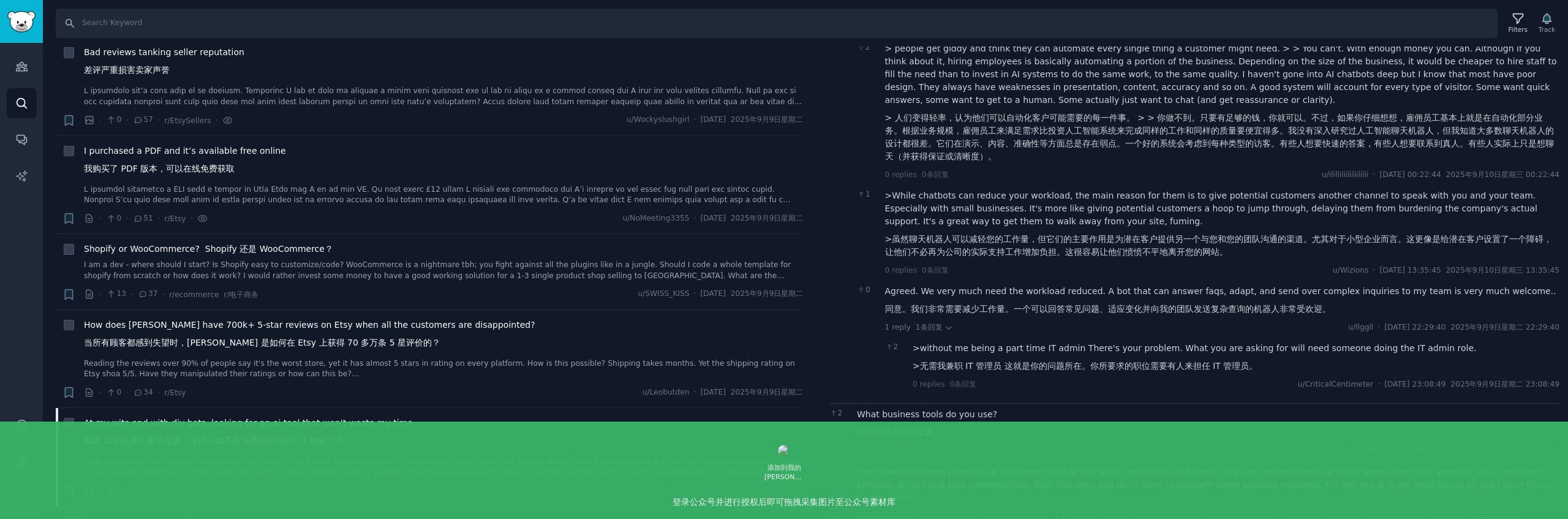
scroll to position [922, 0]
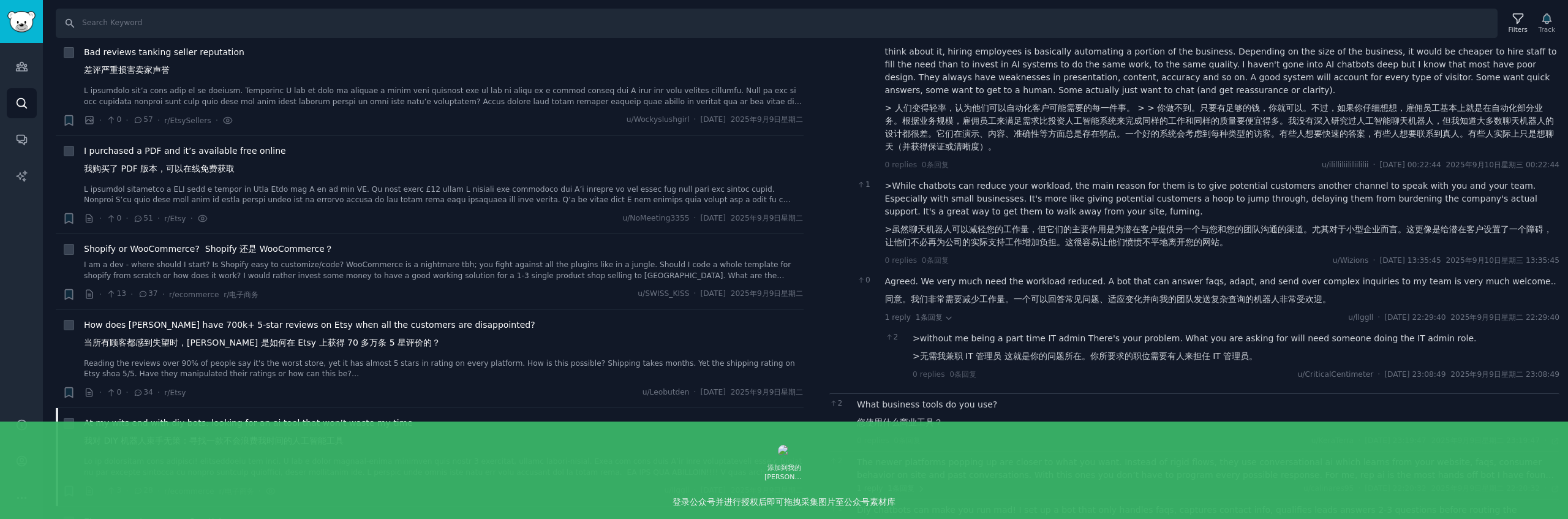
click at [942, 417] on font "您使用什么商业工具？" at bounding box center [899, 422] width 86 height 10
click at [969, 405] on div "What business tools do you use? 您使用什么商业工具？" at bounding box center [1208, 416] width 702 height 35
click at [948, 399] on div "What business tools do you use? 您使用什么商业工具？" at bounding box center [1208, 416] width 702 height 35
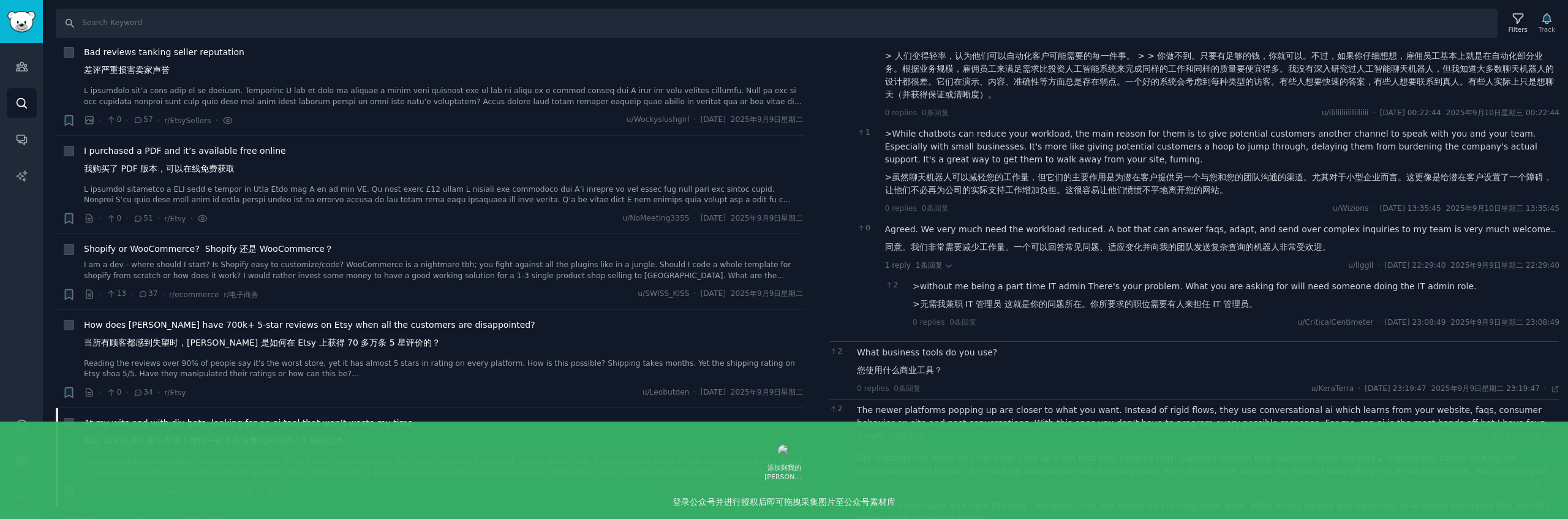
scroll to position [1032, 0]
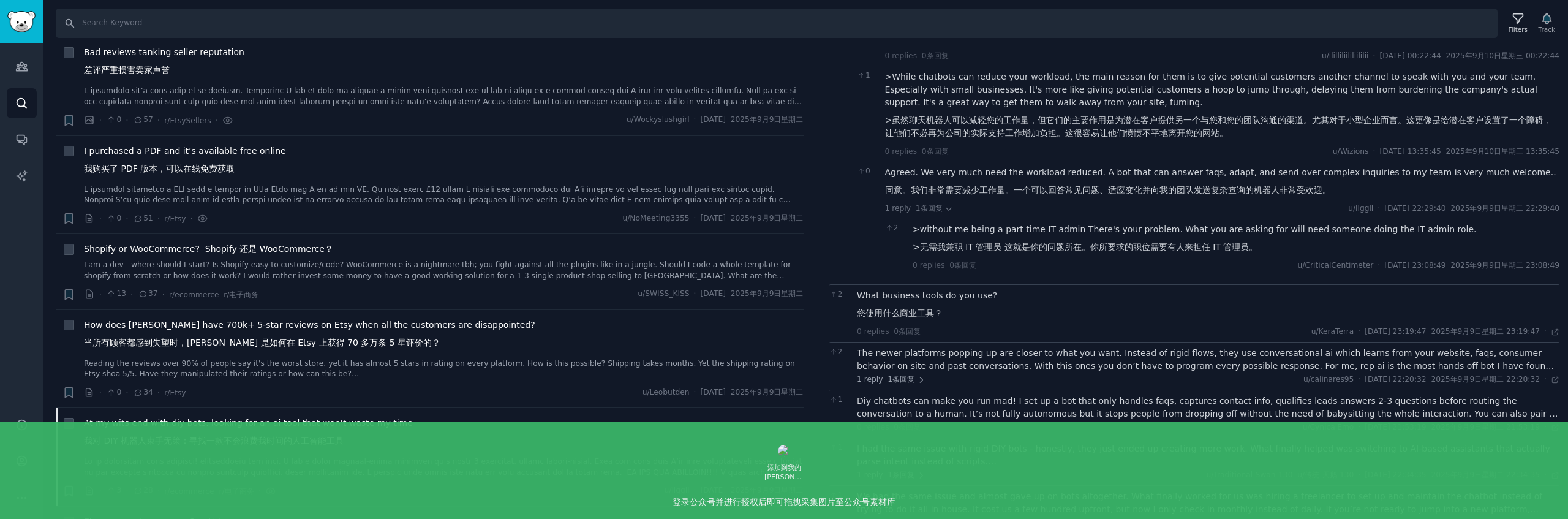
click at [945, 352] on div "The newer platforms popping up are closer to what you want. Instead of rigid fl…" at bounding box center [1208, 359] width 702 height 26
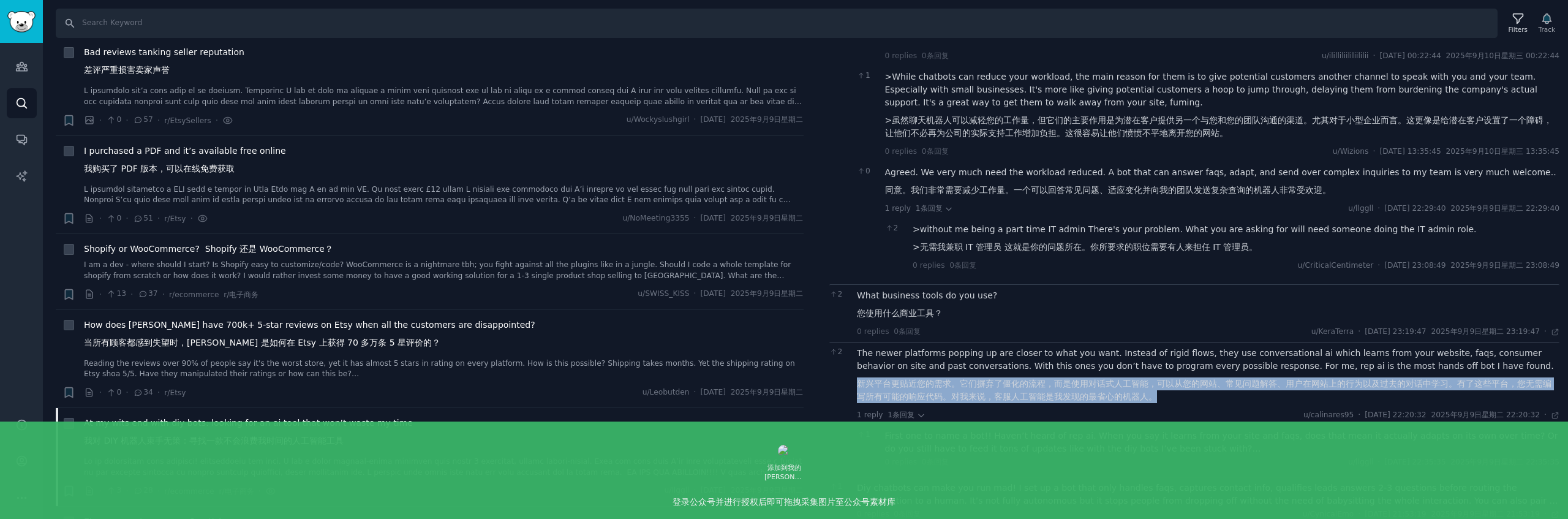
drag, startPoint x: 867, startPoint y: 372, endPoint x: 1187, endPoint y: 382, distance: 320.2
click at [1187, 382] on font "新兴平台更贴近您的需求。它们摒弃了僵化的流程，而是使用对话式人工智能，可以从您的网站、常见问题解答、用户在网站上的行为以及过去的对话中学习。有了这些平台，您无…" at bounding box center [1208, 391] width 702 height 26
click at [1184, 385] on font "新兴平台更贴近您的需求。它们摒弃了僵化的流程，而是使用对话式人工智能，可以从您的网站、常见问题解答、用户在网站上的行为以及过去的对话中学习。有了这些平台，您无…" at bounding box center [1208, 391] width 702 height 26
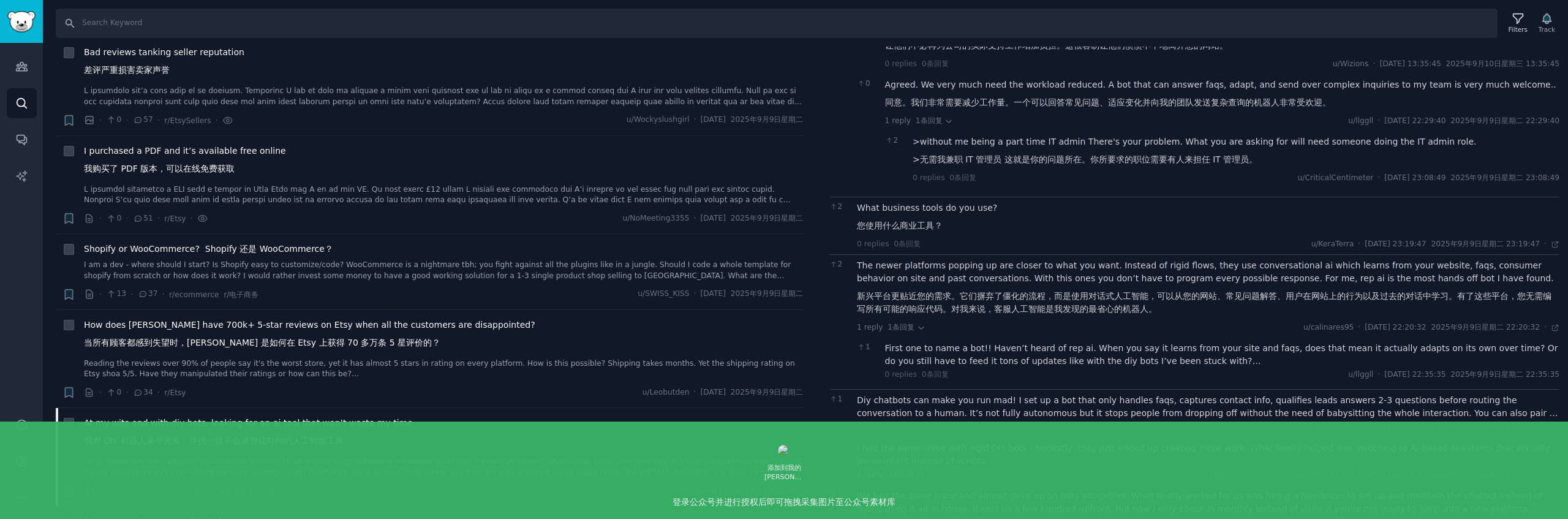
scroll to position [1125, 0]
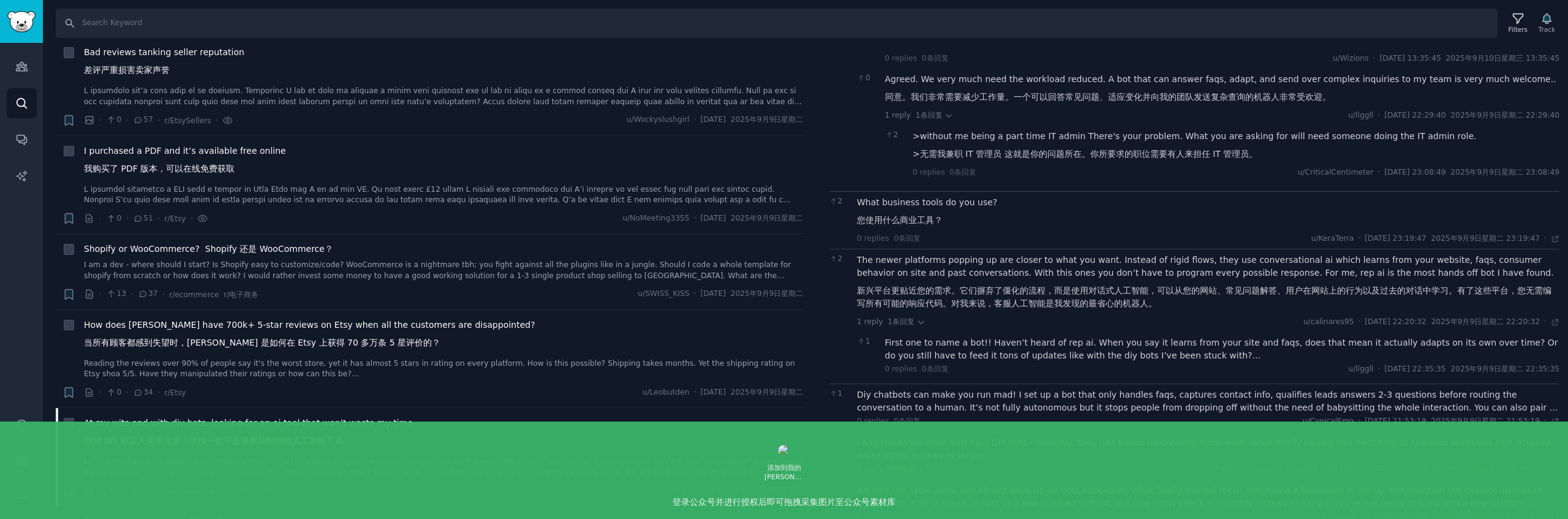
drag, startPoint x: 965, startPoint y: 337, endPoint x: 972, endPoint y: 340, distance: 7.6
click at [965, 337] on div "First one to name a bot!! Haven’t heard of rep ai. When you say it learns from …" at bounding box center [1222, 349] width 675 height 26
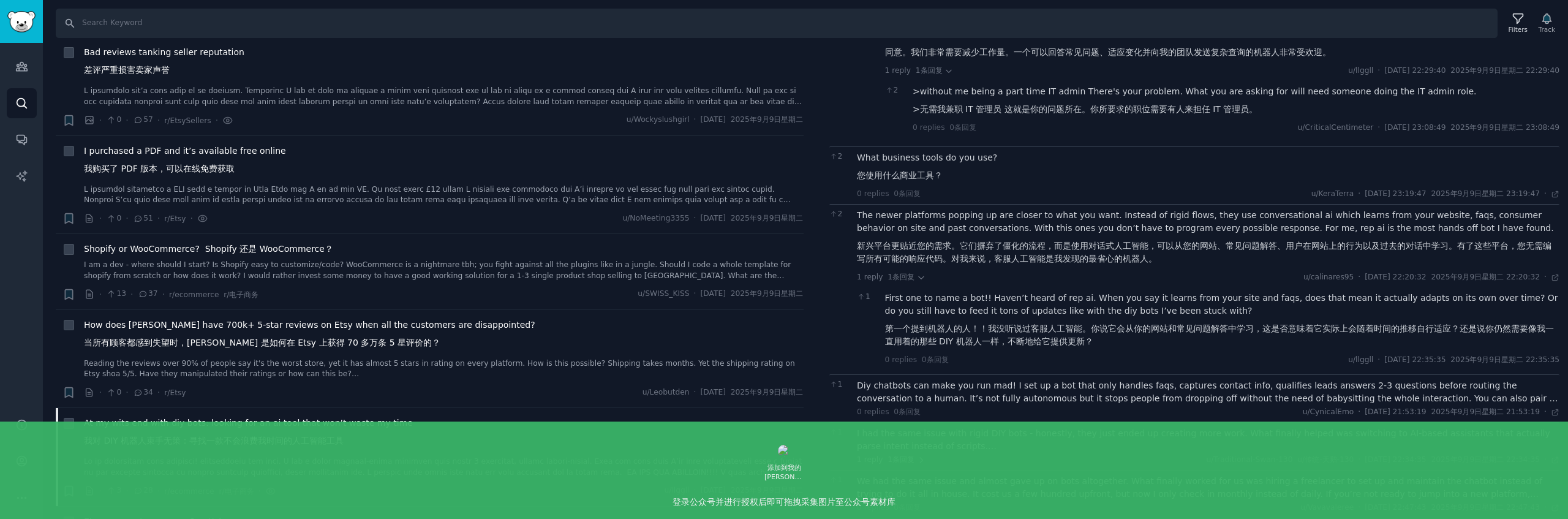
scroll to position [1170, 0]
click at [1066, 383] on div "Diy chatbots can make you run mad! I set up a bot that only handles faqs, captu…" at bounding box center [1208, 391] width 702 height 26
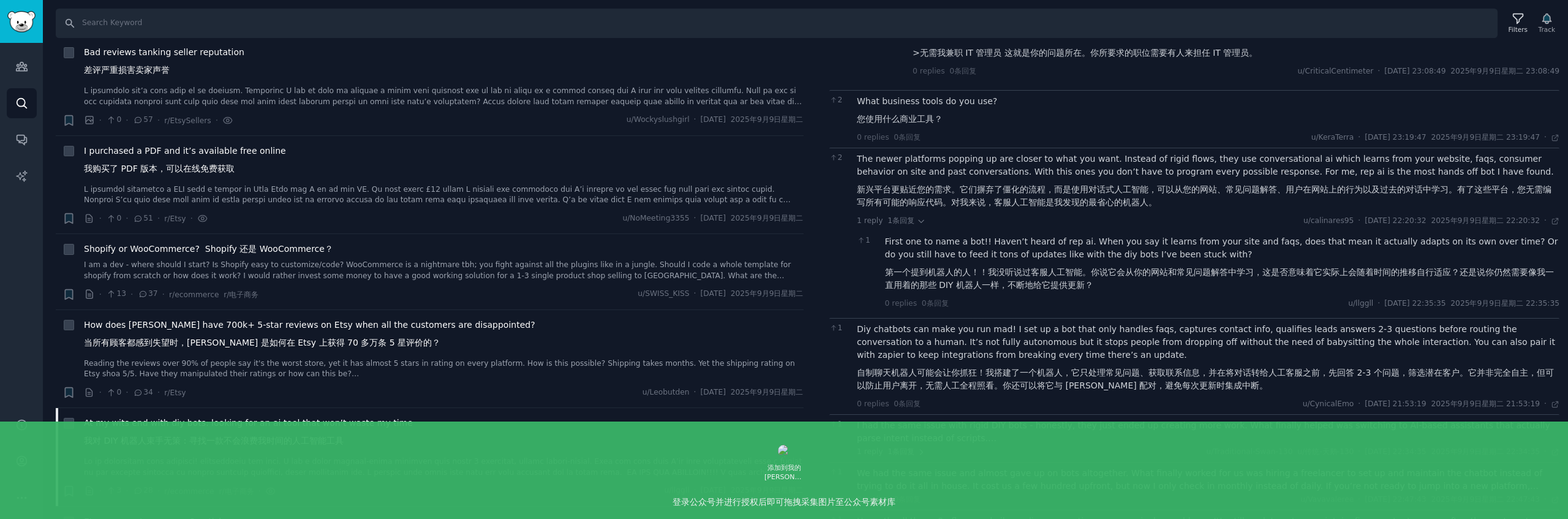
scroll to position [1242, 0]
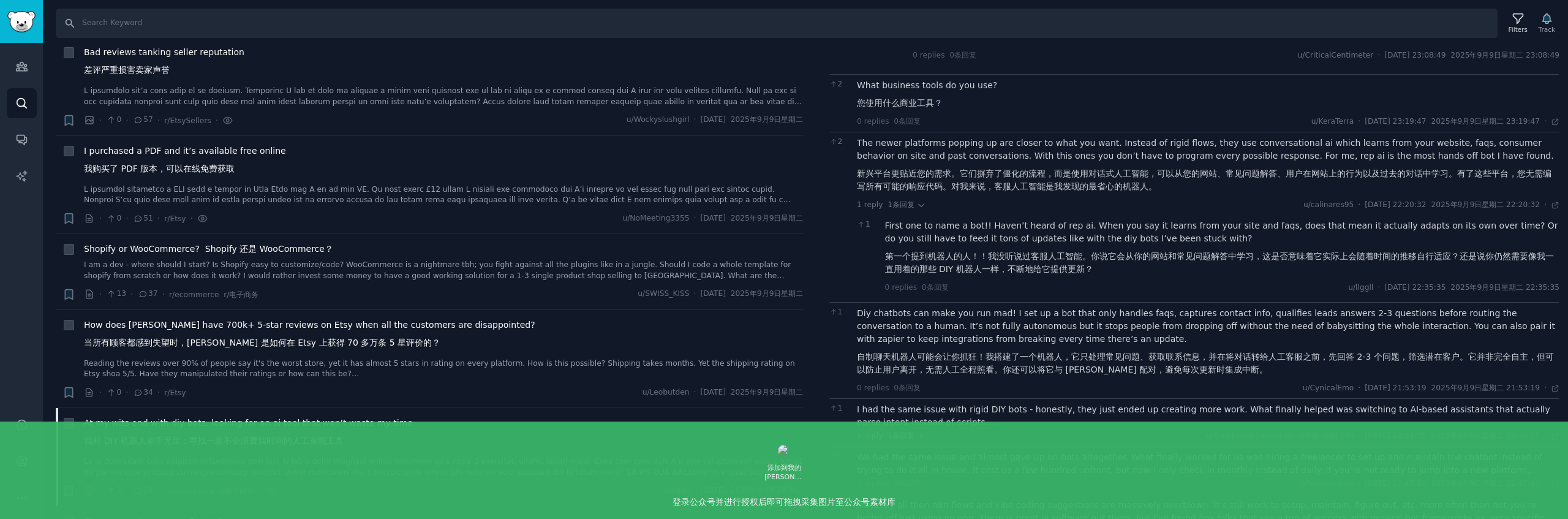
click at [1063, 404] on div "I had the same issue with rigid DIY bots - honestly, they just ended up creatin…" at bounding box center [1208, 416] width 702 height 26
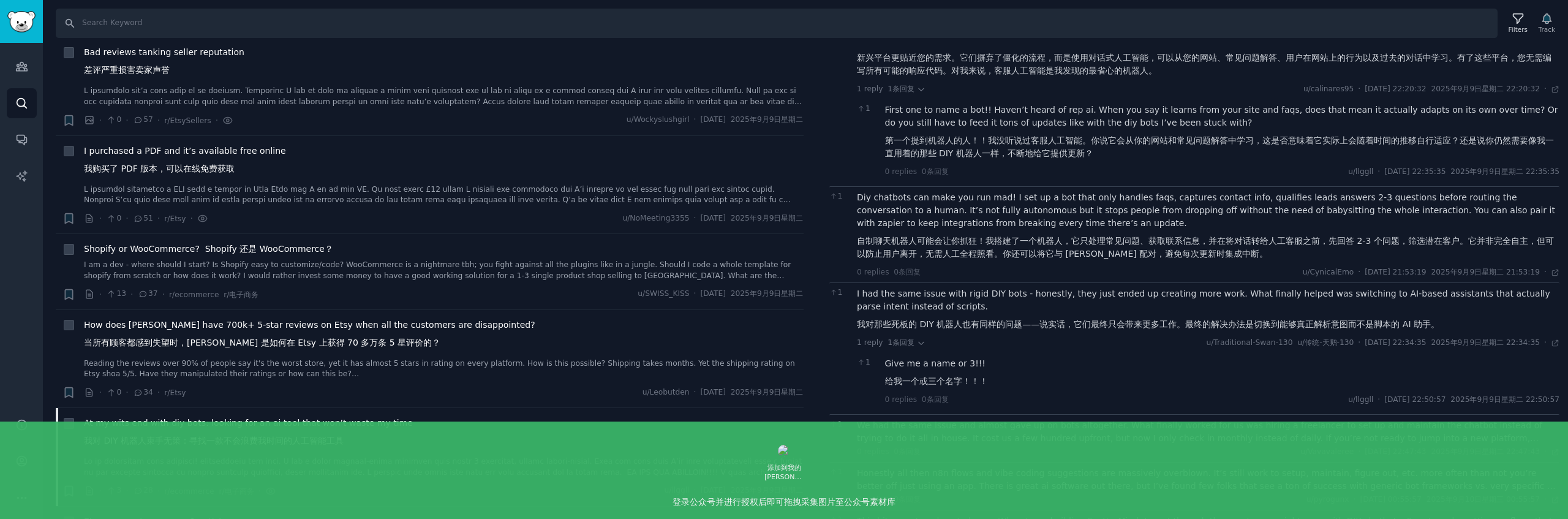
scroll to position [1366, 0]
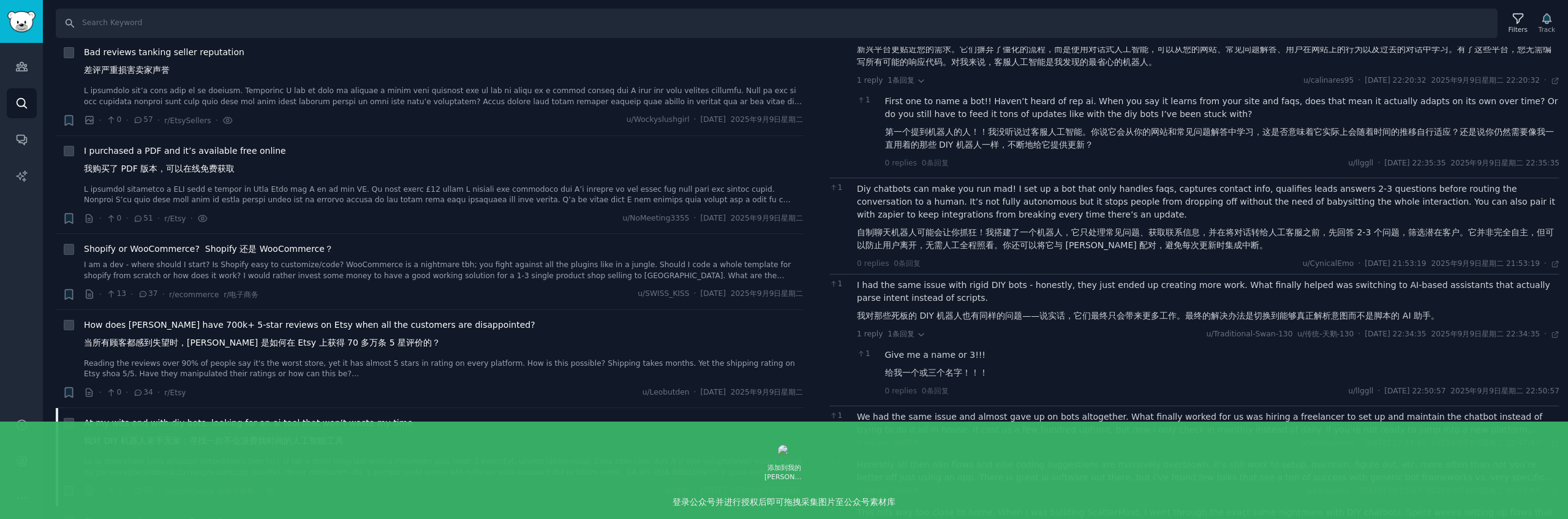
click at [1063, 411] on div "We had the same issue and almost gave up on bots altogether. What finally worke…" at bounding box center [1208, 424] width 702 height 26
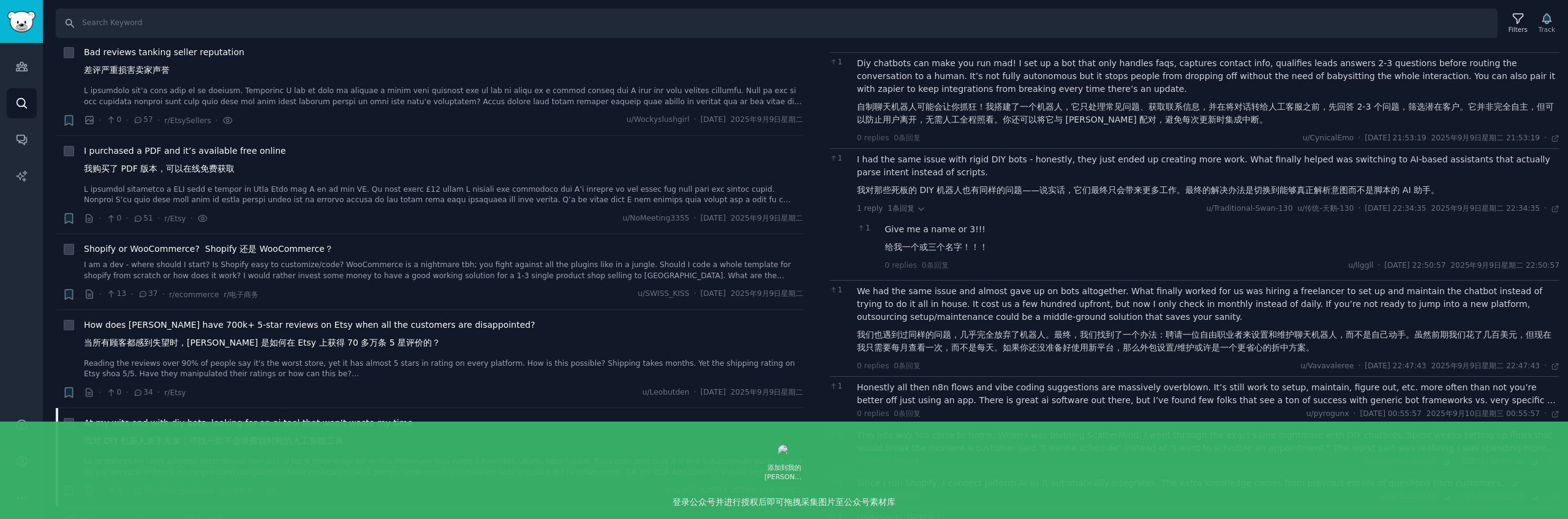
scroll to position [1561, 0]
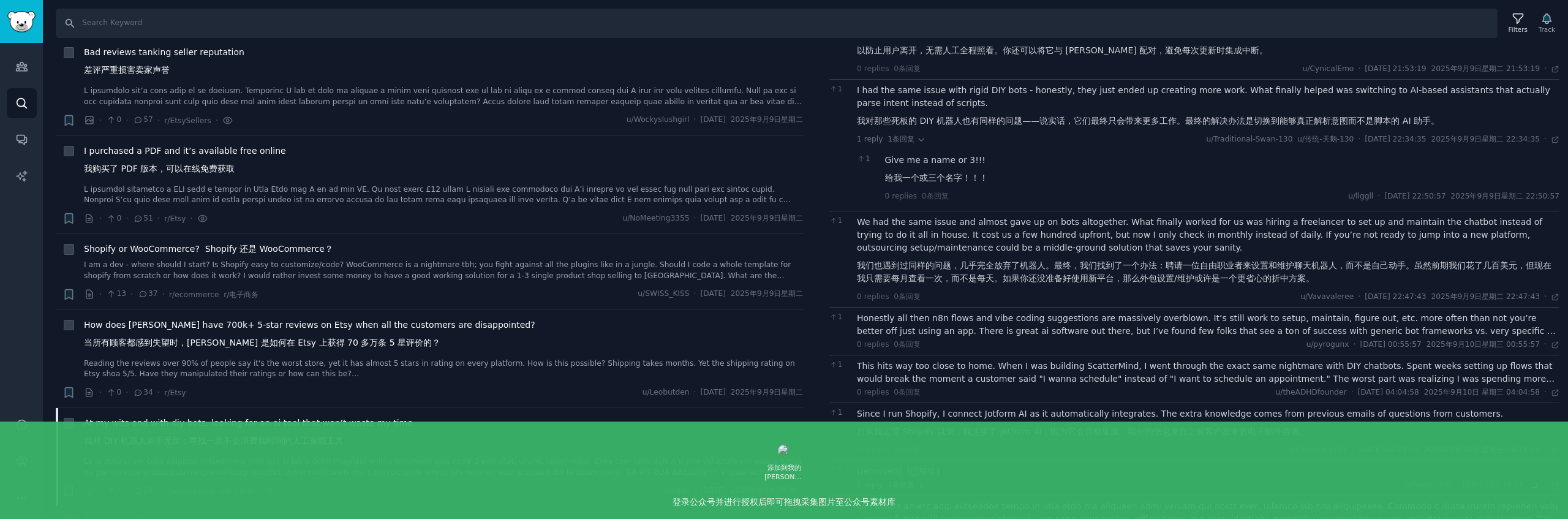
click at [1035, 319] on div "Honestly all then n8n flows and vibe coding suggestions are massively overblown…" at bounding box center [1208, 325] width 702 height 26
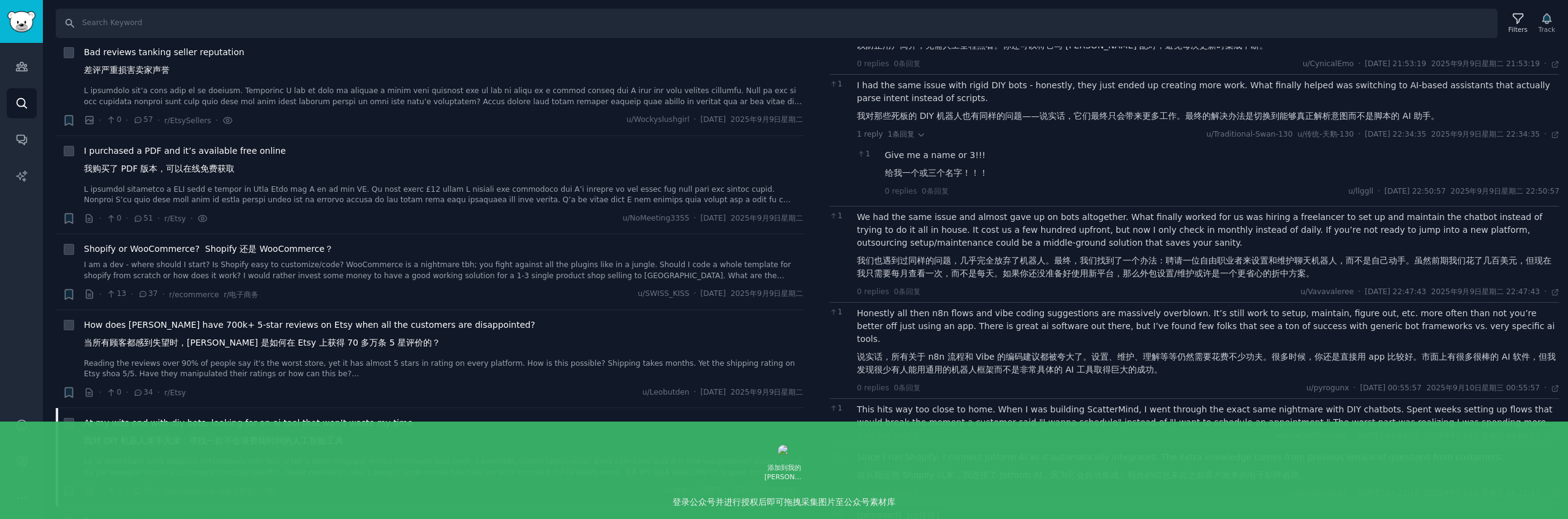
scroll to position [1567, 0]
click at [1091, 403] on div "This hits way too close to home. When I was building ScatterMind, I went throug…" at bounding box center [1208, 416] width 702 height 26
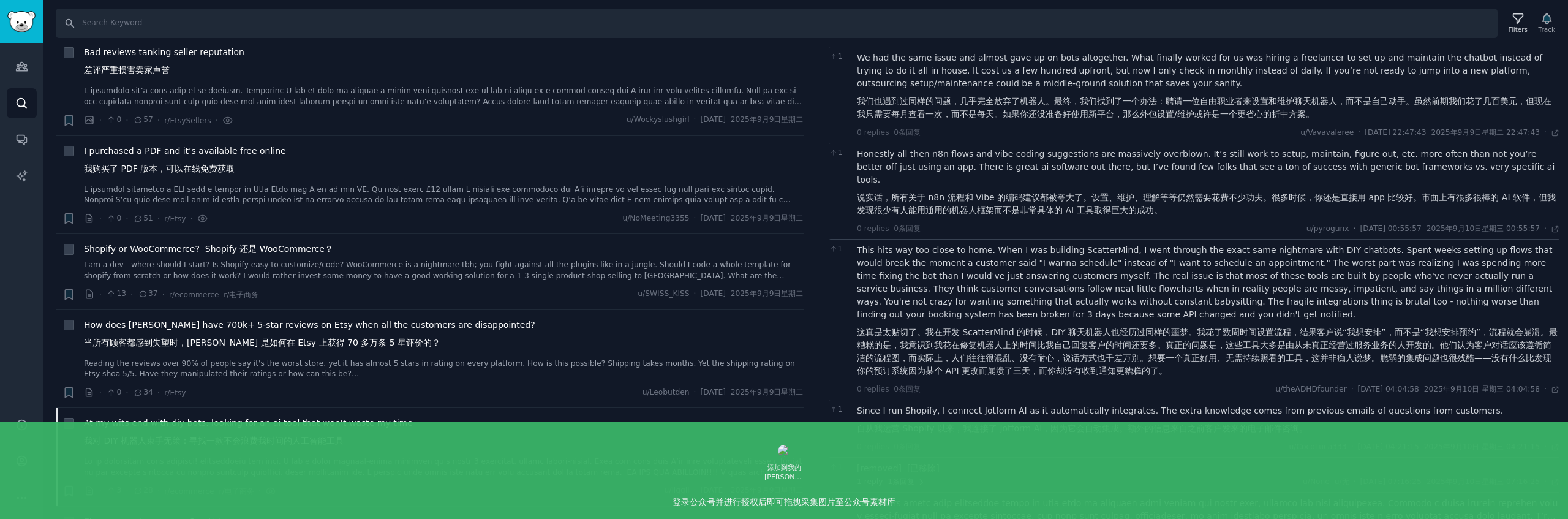
scroll to position [1732, 0]
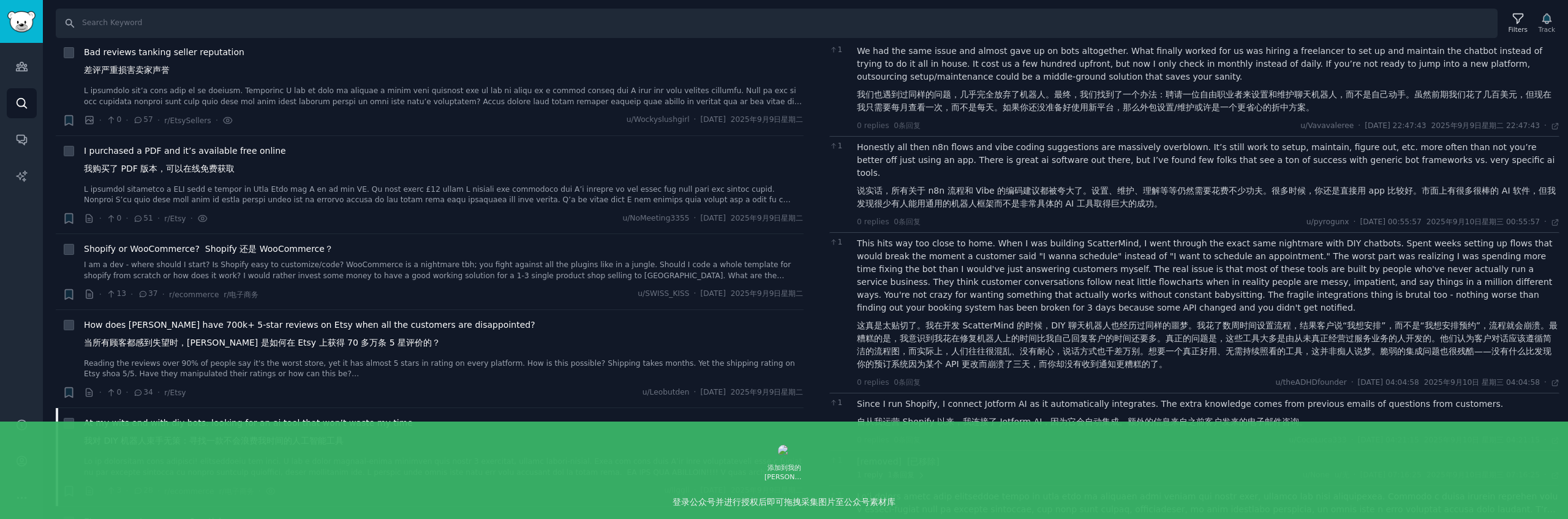
click at [1105, 417] on font "自从我运营 Shopify 以来，我连接了 Jotform AI，因为它会自动集成。额外的信息来自之前客户发来的电子邮件咨询。" at bounding box center [1082, 422] width 451 height 10
click at [1111, 417] on font "自从我运营 Shopify 以来，我连接了 Jotform AI，因为它会自动集成。额外的信息来自之前客户发来的电子邮件咨询。" at bounding box center [1082, 422] width 451 height 10
click at [1108, 417] on font "自从我运营 Shopify 以来，我连接了 Jotform AI，因为它会自动集成。额外的信息来自之前客户发来的电子邮件咨询。" at bounding box center [1082, 422] width 451 height 10
click at [1117, 398] on div "Since I run Shopify, I connect Jotform AI as it automatically integrates. The e…" at bounding box center [1208, 416] width 702 height 35
drag, startPoint x: 1098, startPoint y: 395, endPoint x: 1191, endPoint y: 395, distance: 93.0
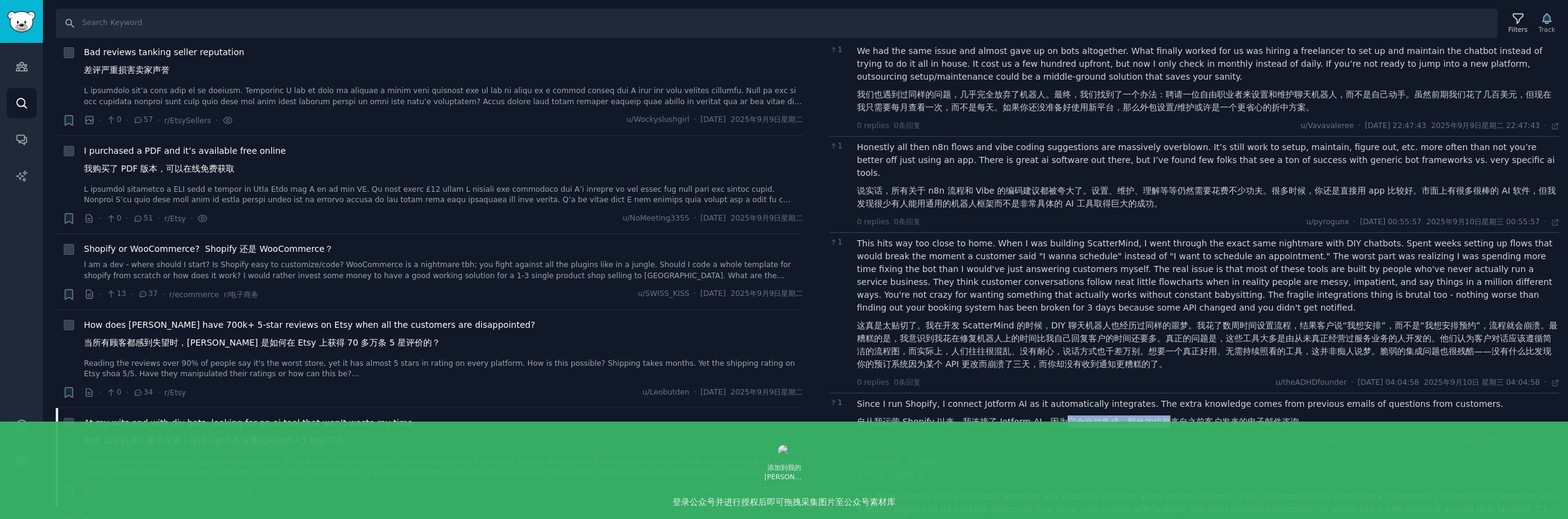
click at [1170, 417] on font "自从我运营 Shopify 以来，我连接了 Jotform AI，因为它会自动集成。额外的信息来自之前客户发来的电子邮件咨询。" at bounding box center [1082, 422] width 451 height 10
click at [1214, 417] on font "自从我运营 Shopify 以来，我连接了 Jotform AI，因为它会自动集成。额外的信息来自之前客户发来的电子邮件咨询。" at bounding box center [1082, 422] width 451 height 10
drag, startPoint x: 1310, startPoint y: 396, endPoint x: 1130, endPoint y: 391, distance: 180.1
click at [1130, 398] on div "Since I run Shopify, I connect Jotform AI as it automatically integrates. The e…" at bounding box center [1208, 416] width 702 height 35
click at [1130, 417] on font "自从我运营 Shopify 以来，我连接了 Jotform AI，因为它会自动集成。额外的信息来自之前客户发来的电子邮件咨询。" at bounding box center [1082, 422] width 451 height 10
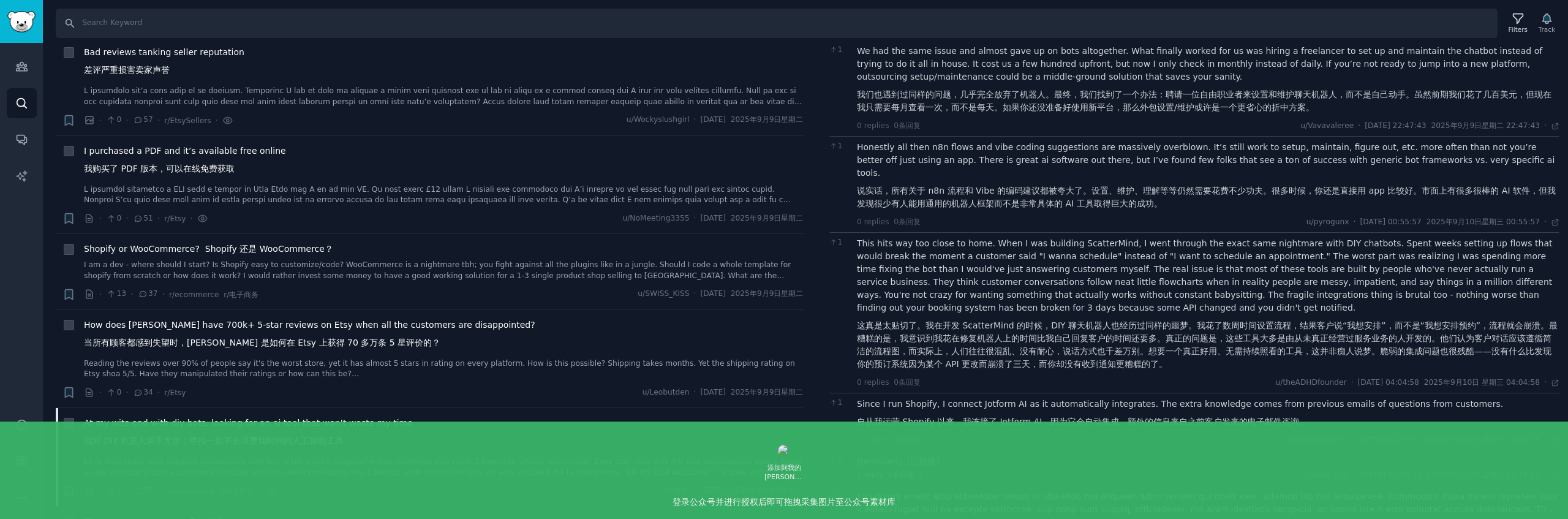
click at [1148, 490] on div at bounding box center [1208, 503] width 702 height 26
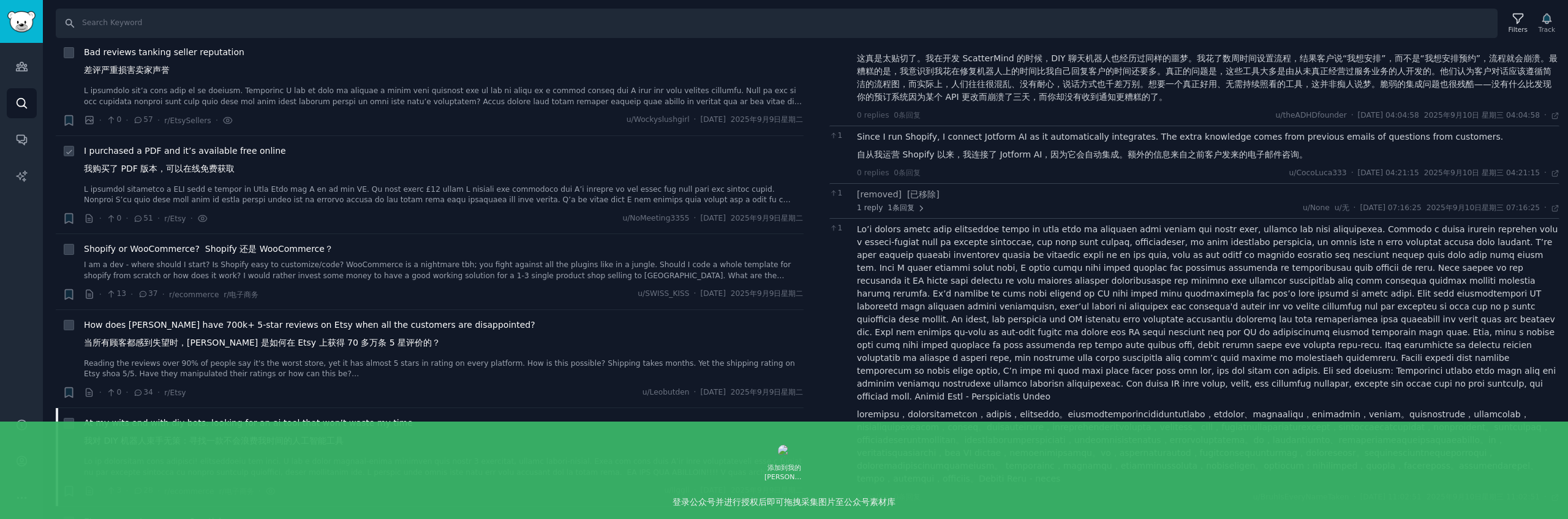
scroll to position [0, 0]
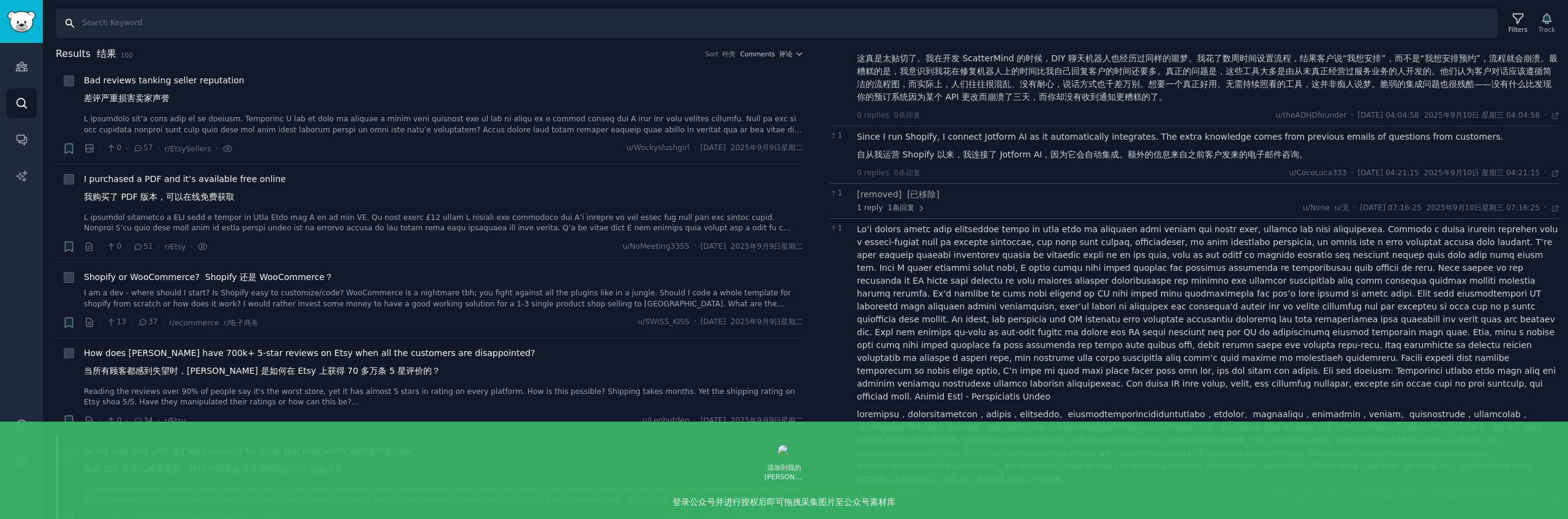
click at [110, 28] on input "Search" at bounding box center [777, 23] width 1442 height 30
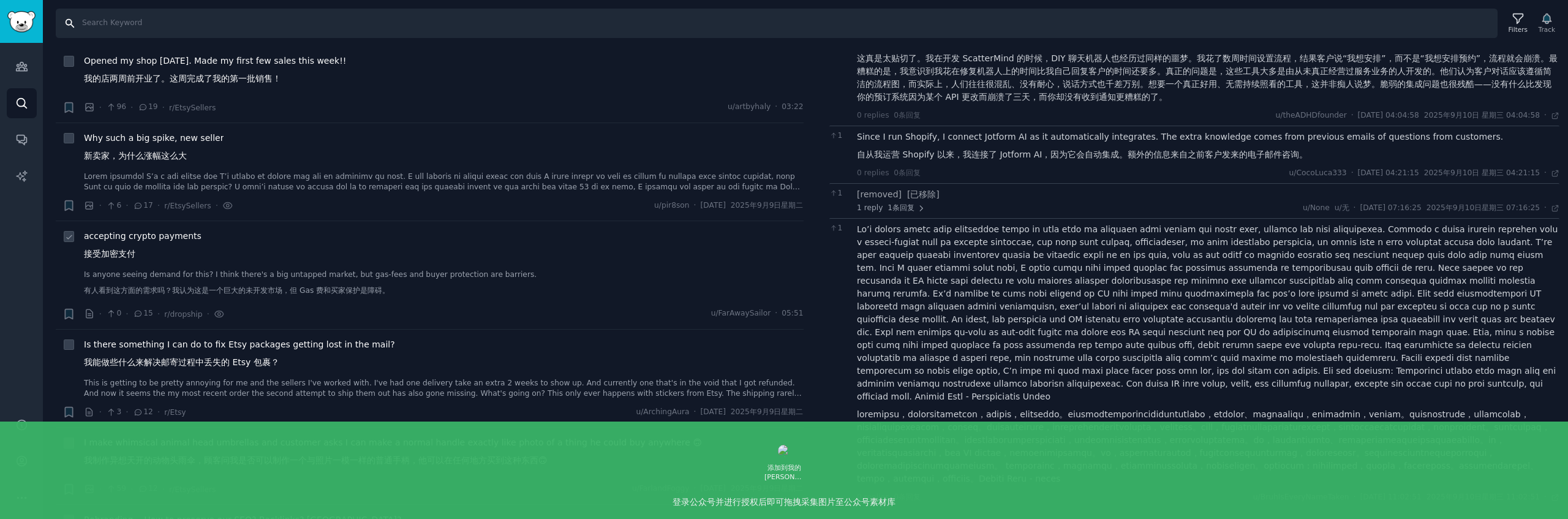
scroll to position [598, 0]
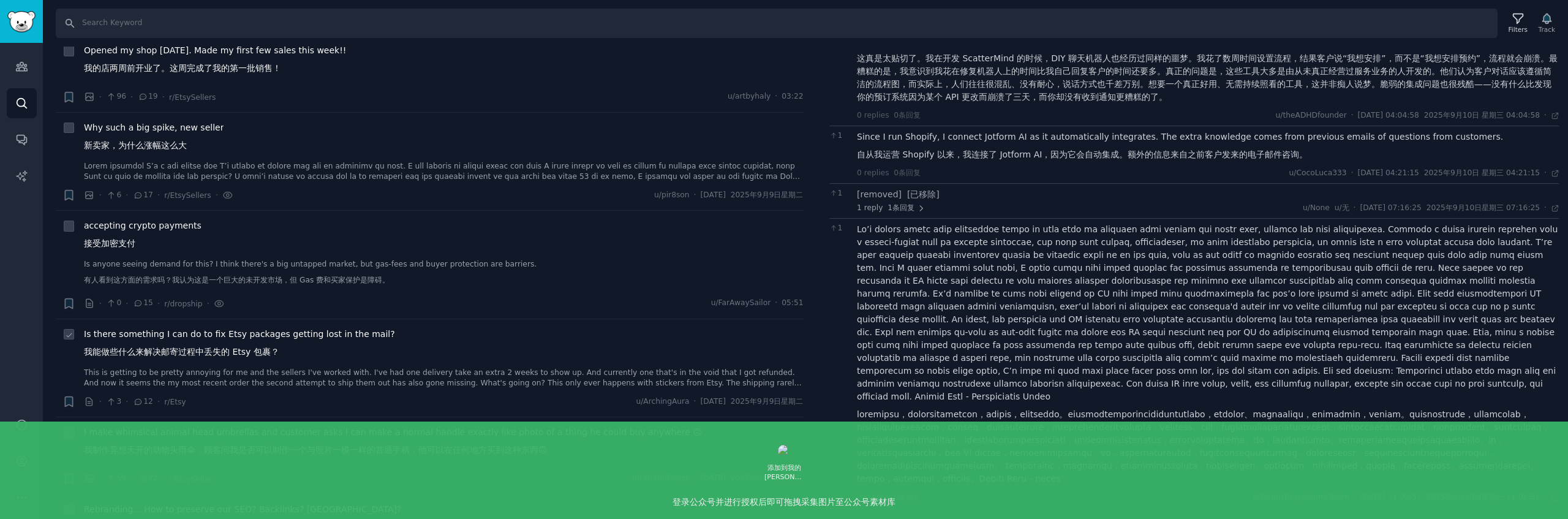
click at [240, 363] on div "Is there something I can do to fix Etsy packages getting lost in the mail? 我能做些…" at bounding box center [444, 359] width 720 height 61
click at [261, 351] on font "我能做些什么来解决邮寄过程中丢失的 Etsy 包裹？" at bounding box center [182, 351] width 196 height 10
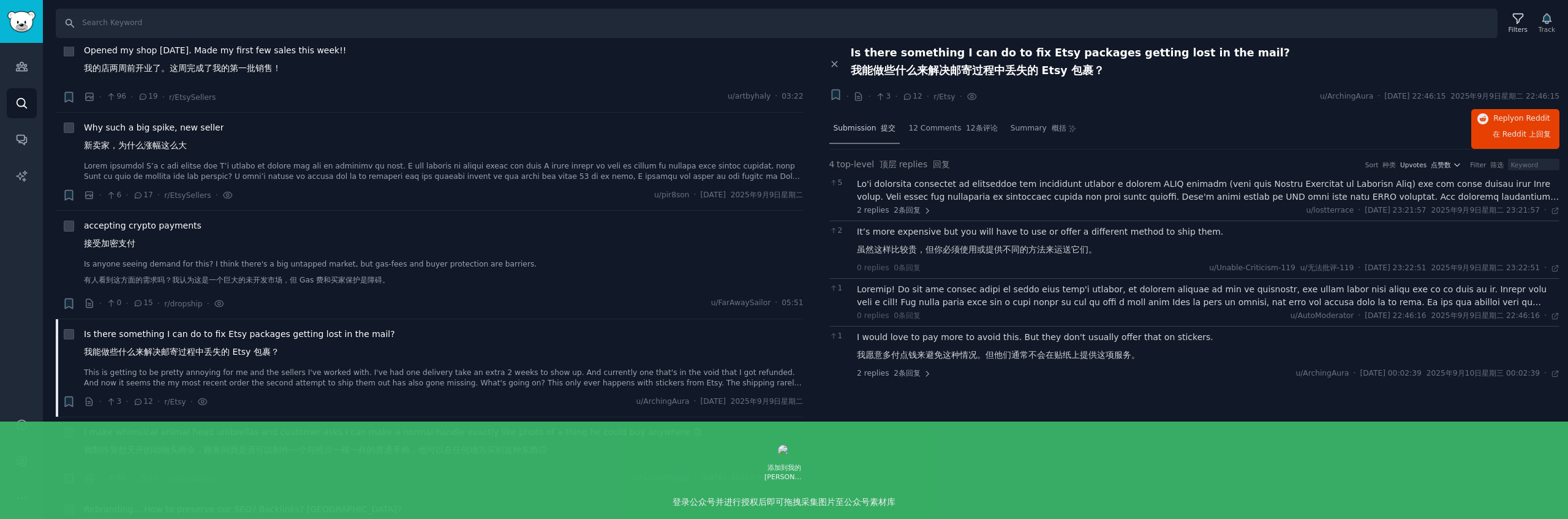
click at [878, 129] on font at bounding box center [879, 128] width 5 height 9
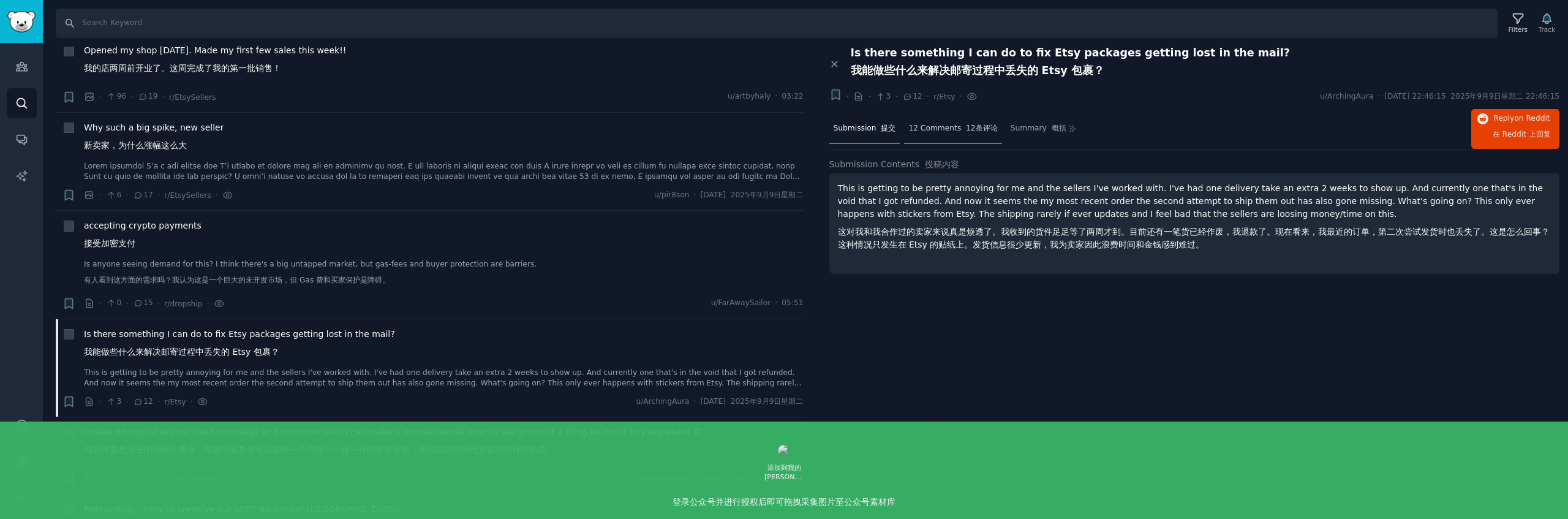
click at [952, 124] on span "12 Comments 12条评论" at bounding box center [952, 129] width 89 height 11
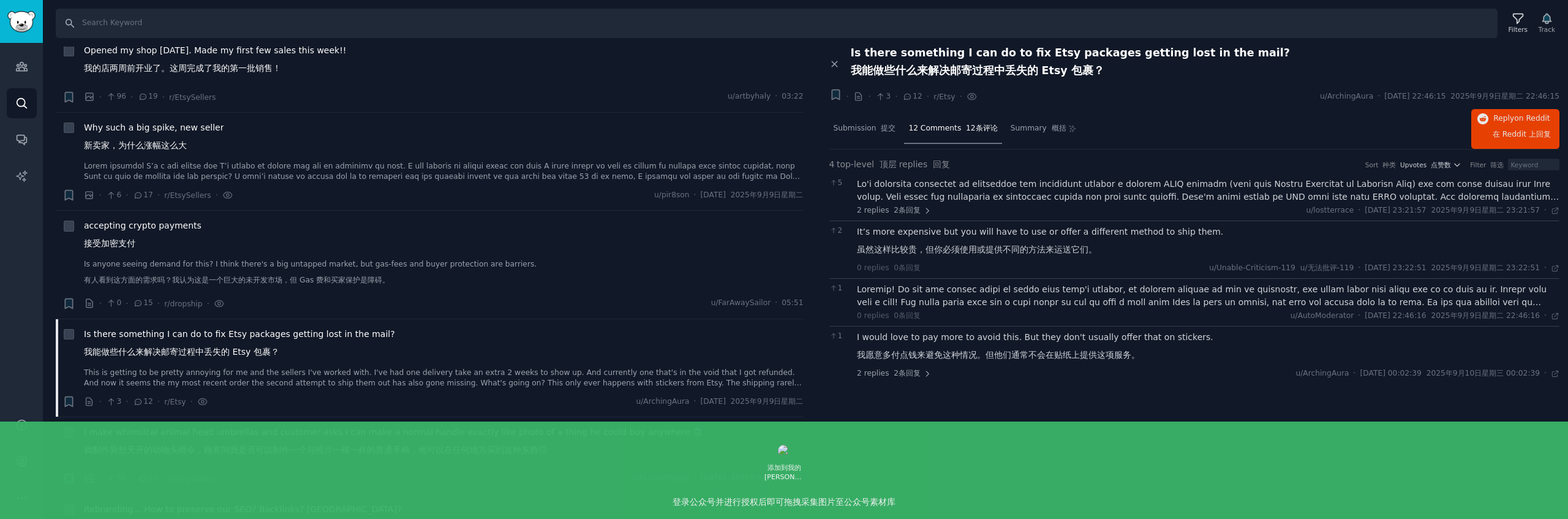
click at [1016, 196] on div at bounding box center [1208, 191] width 702 height 26
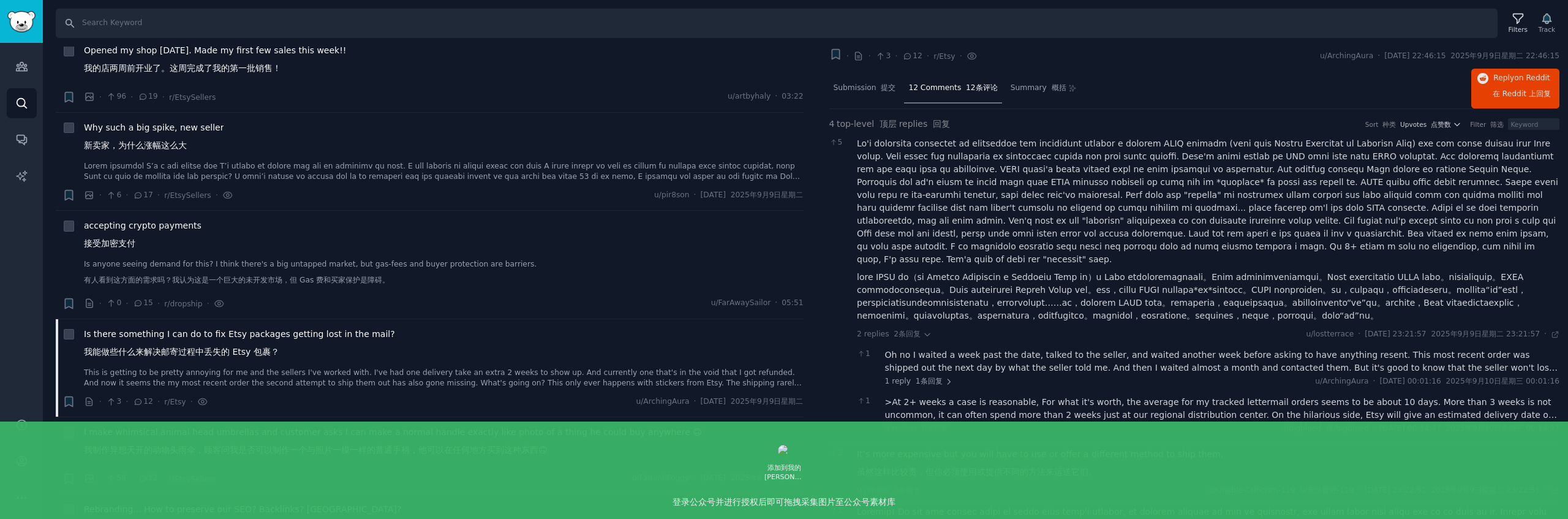
scroll to position [48, 0]
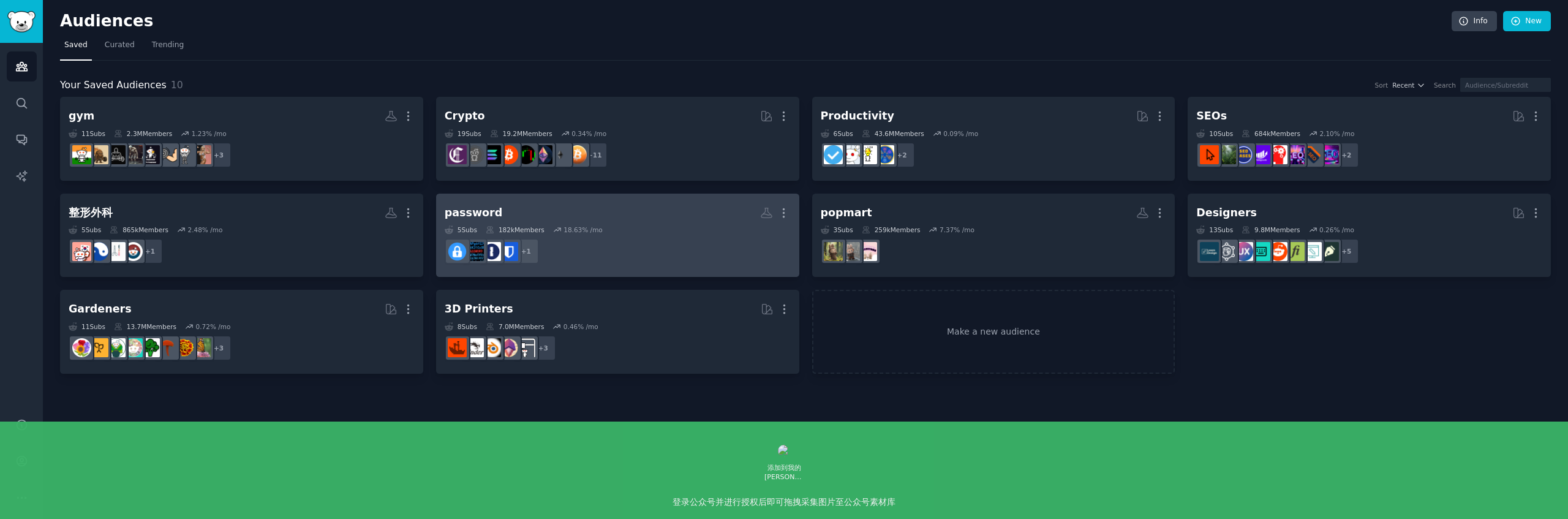
click at [618, 217] on h2 "password More" at bounding box center [618, 213] width 346 height 22
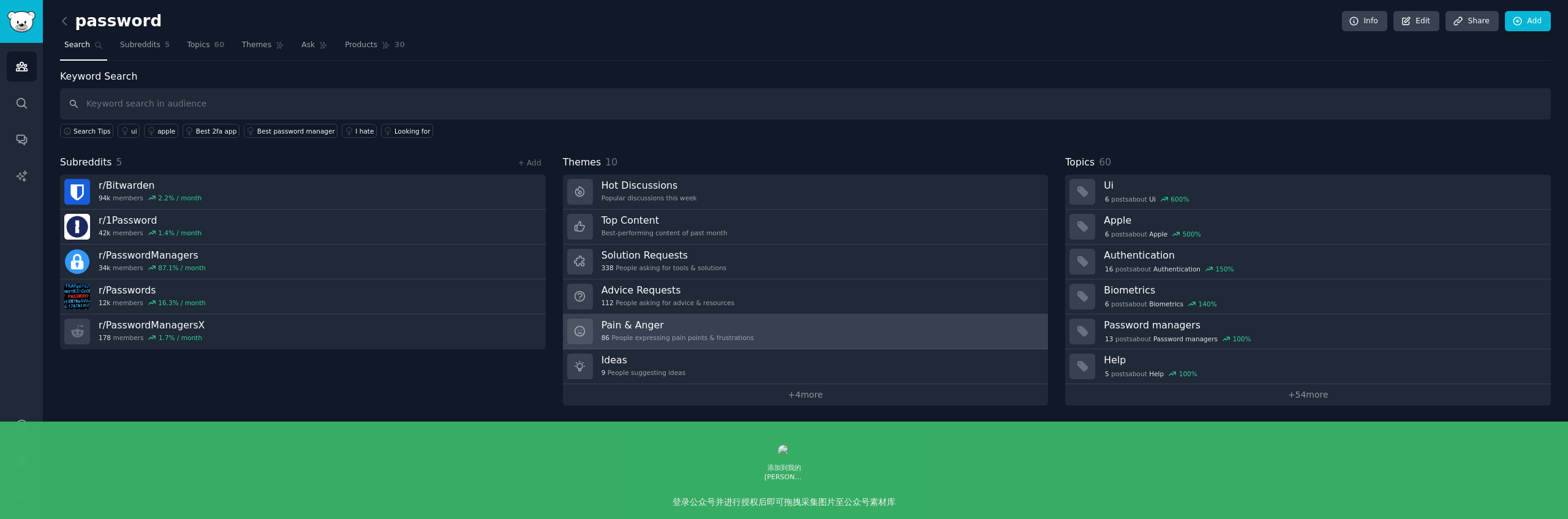
click at [773, 327] on link "Pain & Anger 86 People expressing pain points & frustrations" at bounding box center [806, 332] width 486 height 35
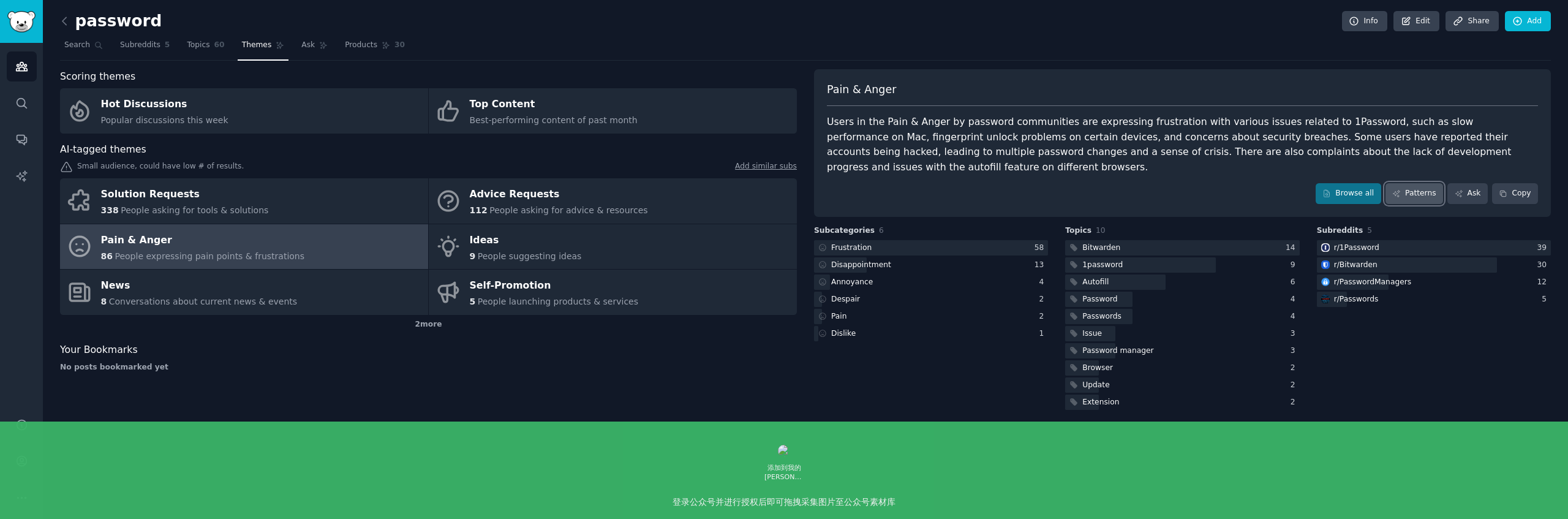
click at [1419, 191] on link "Patterns" at bounding box center [1414, 193] width 58 height 21
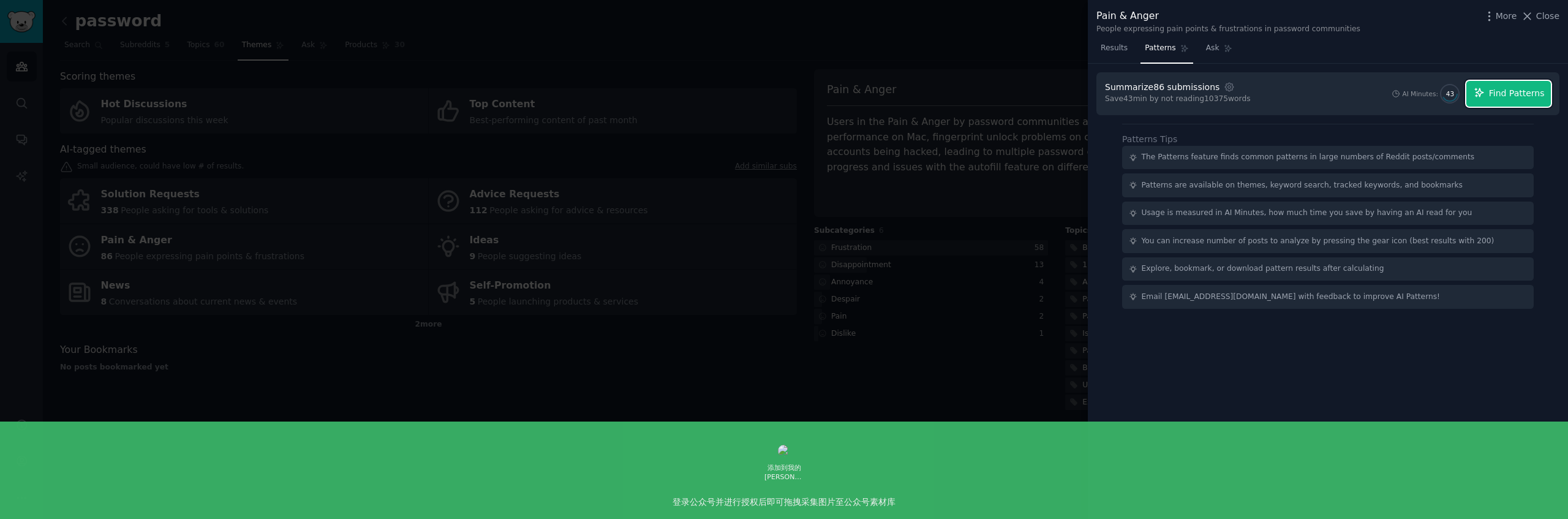
click at [1528, 96] on span "Find Patterns" at bounding box center [1517, 93] width 56 height 13
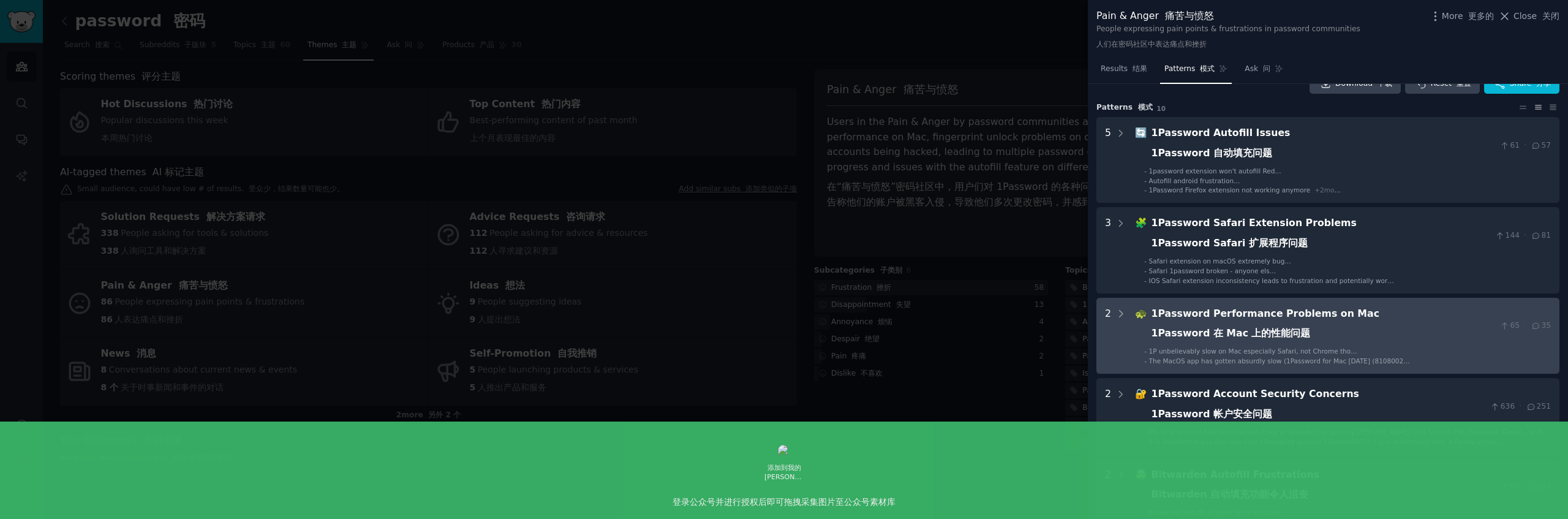
scroll to position [22, 0]
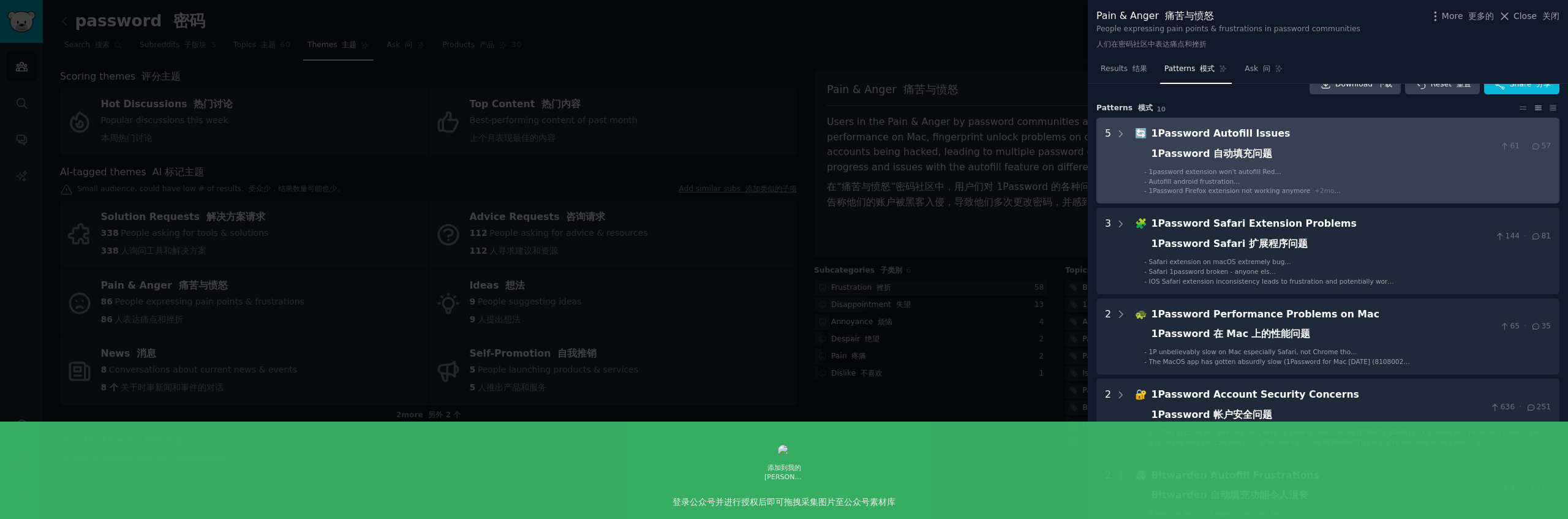
click at [1309, 163] on div "1Password Autofill Issues 1Password 自动填充问题" at bounding box center [1323, 146] width 344 height 40
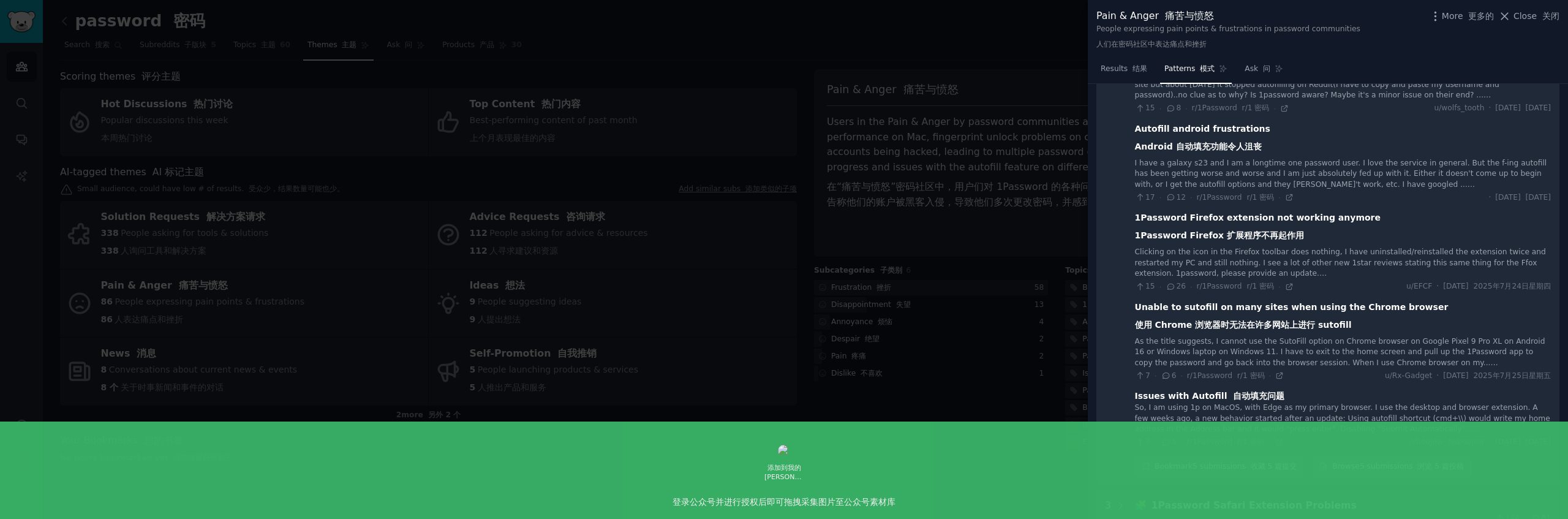
scroll to position [176, 0]
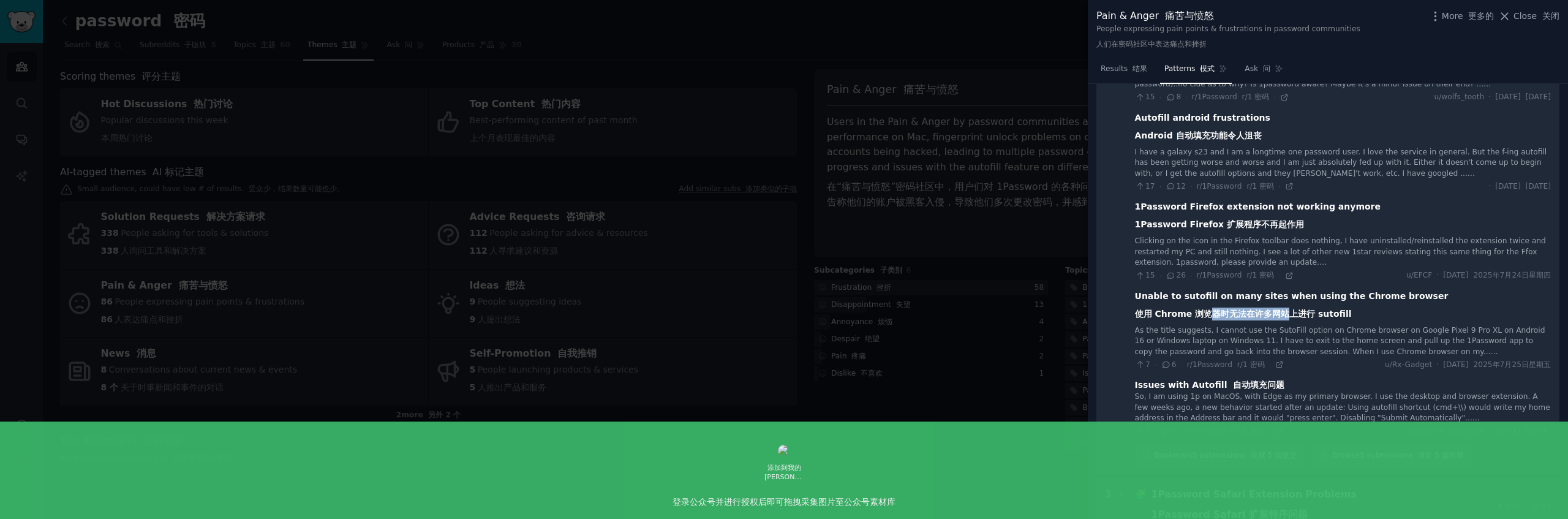
drag, startPoint x: 1206, startPoint y: 313, endPoint x: 1306, endPoint y: 313, distance: 100.0
click at [1287, 313] on font "使用 Chrome 浏览器时无法在许多网站上进行 sutofill" at bounding box center [1243, 314] width 216 height 10
click at [1312, 313] on font "使用 Chrome 浏览器时无法在许多网站上进行 sutofill" at bounding box center [1243, 314] width 216 height 10
click at [1281, 310] on font "使用 Chrome 浏览器时无法在许多网站上进行 sutofill" at bounding box center [1243, 314] width 216 height 10
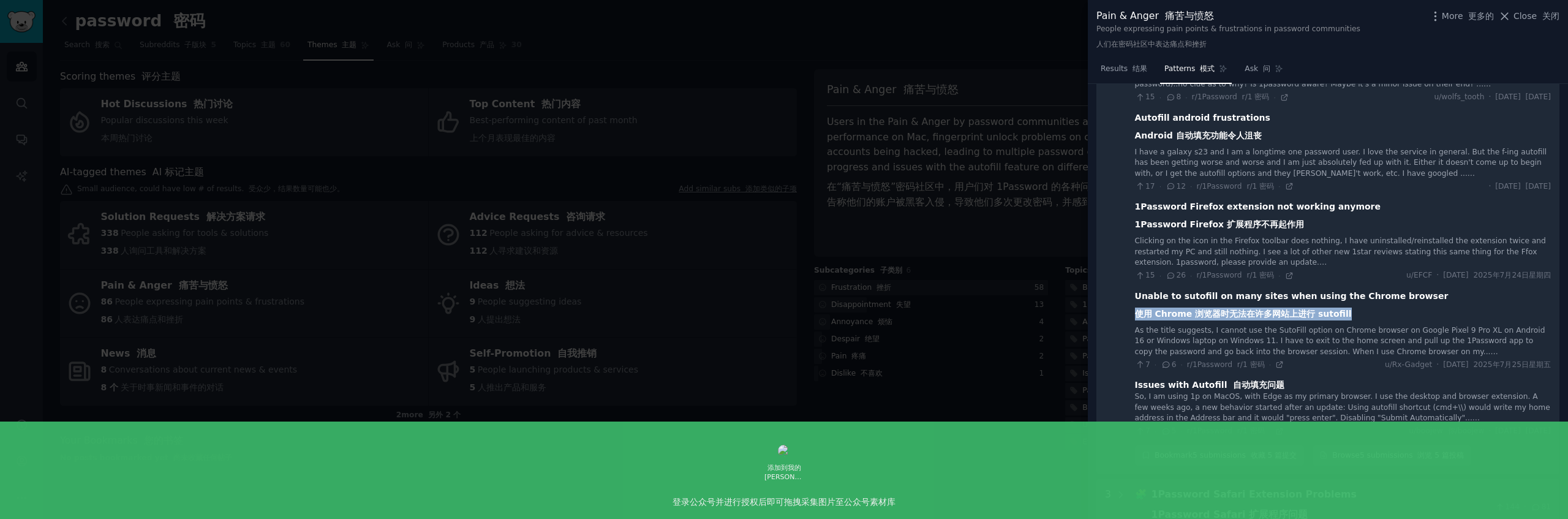
click at [1281, 310] on font "使用 Chrome 浏览器时无法在许多网站上进行 sutofill" at bounding box center [1243, 314] width 216 height 10
click at [1307, 314] on font "使用 Chrome 浏览器时无法在许多网站上进行 sutofill" at bounding box center [1243, 314] width 216 height 10
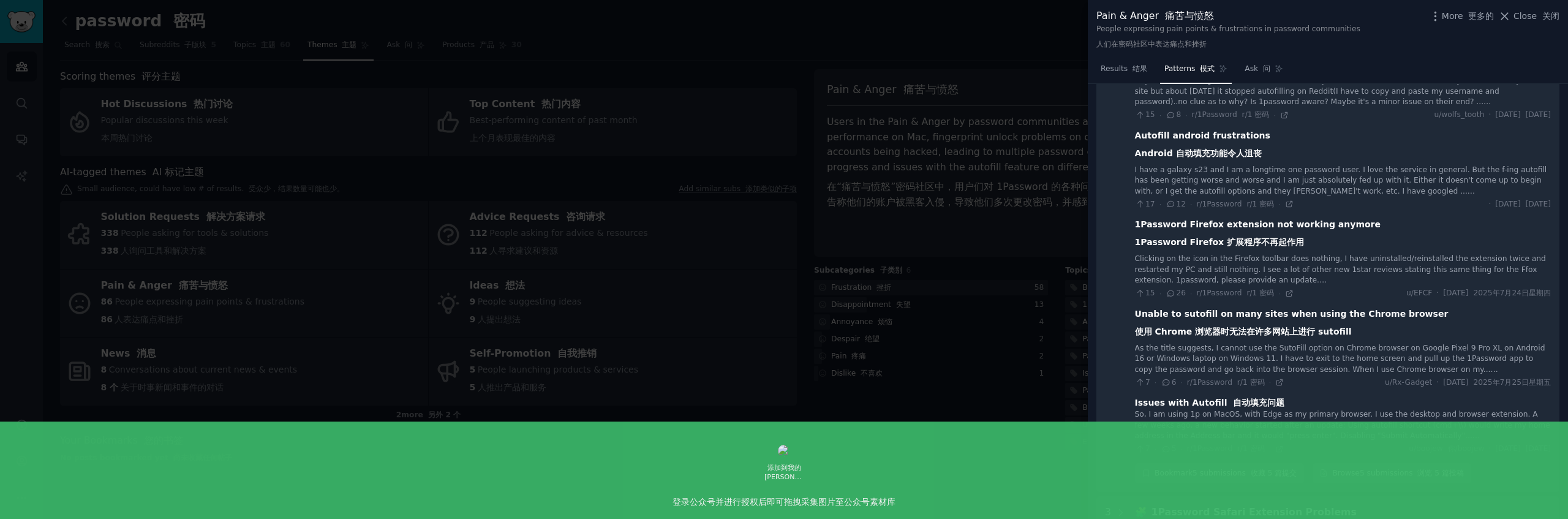
scroll to position [158, 0]
click at [1406, 474] on link "Browse 5 submissions 浏览 5 篇投稿" at bounding box center [1392, 473] width 159 height 21
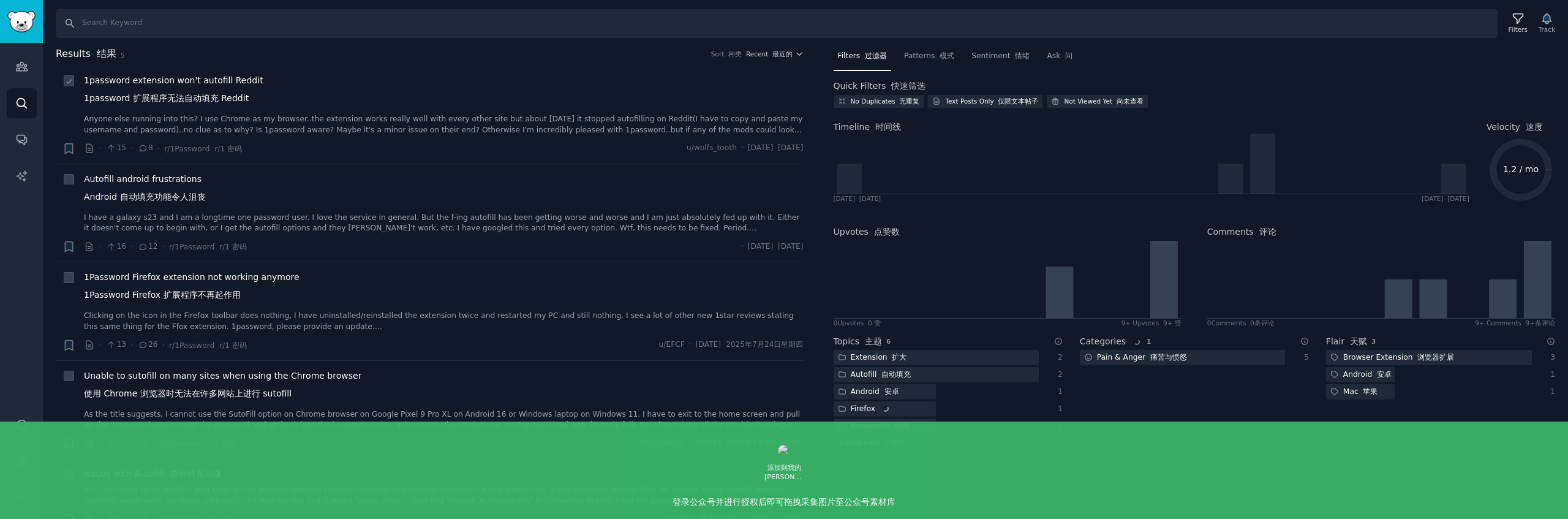
click at [232, 100] on font "1password 扩展程序无法自动填充 Reddit" at bounding box center [167, 98] width 165 height 10
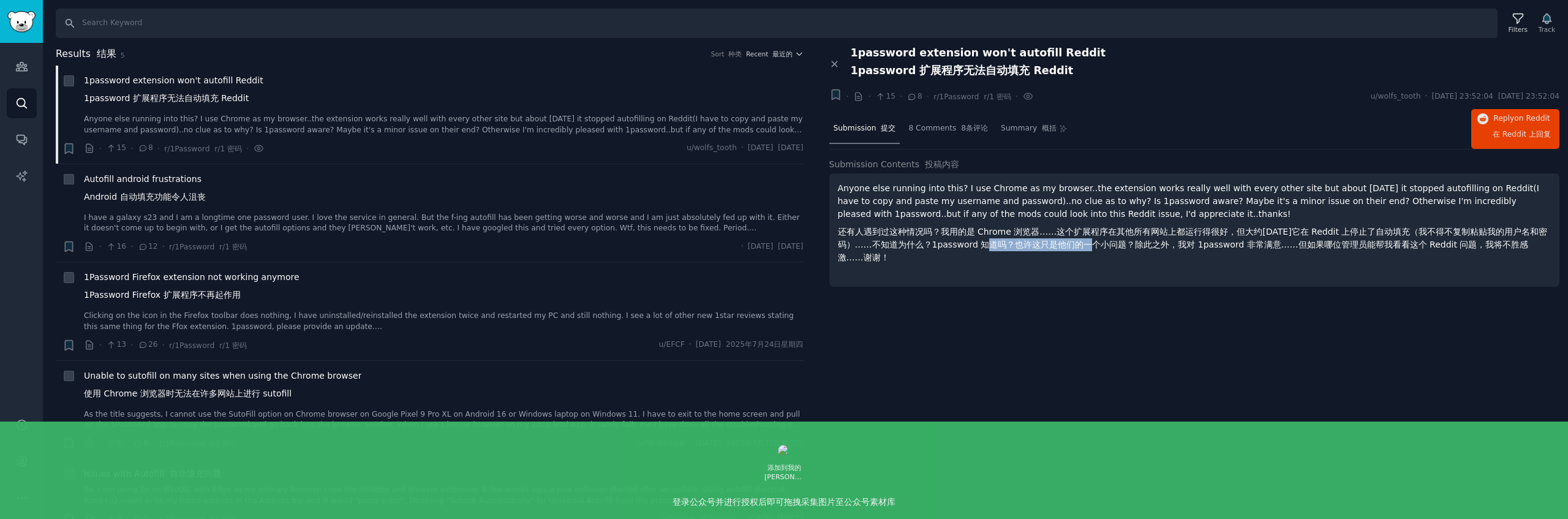
drag, startPoint x: 1004, startPoint y: 244, endPoint x: 1112, endPoint y: 245, distance: 108.0
click at [1112, 245] on font "还有人遇到过这种情况吗？我用的是 Chrome 浏览器……这个扩展程序在其他所有网站上都运行得很好，但大约两周前它在 Reddit 上停止了自动填充（我不得不…" at bounding box center [1193, 245] width 710 height 35
click at [1140, 245] on font "还有人遇到过这种情况吗？我用的是 Chrome 浏览器……这个扩展程序在其他所有网站上都运行得很好，但大约两周前它在 Reddit 上停止了自动填充（我不得不…" at bounding box center [1193, 245] width 710 height 35
drag, startPoint x: 1217, startPoint y: 245, endPoint x: 1319, endPoint y: 245, distance: 102.0
click at [1304, 245] on font "还有人遇到过这种情况吗？我用的是 Chrome 浏览器……这个扩展程序在其他所有网站上都运行得很好，但大约两周前它在 Reddit 上停止了自动填充（我不得不…" at bounding box center [1193, 245] width 710 height 35
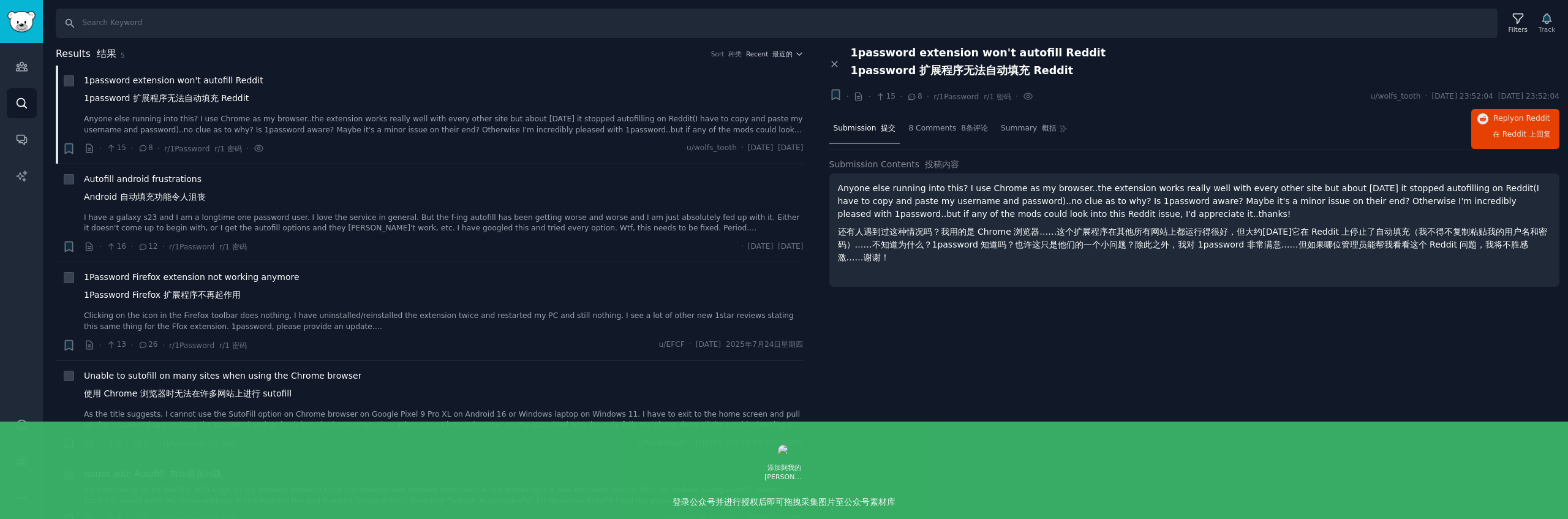
click at [1331, 245] on font "还有人遇到过这种情况吗？我用的是 Chrome 浏览器……这个扩展程序在其他所有网站上都运行得很好，但大约两周前它在 Reddit 上停止了自动填充（我不得不…" at bounding box center [1193, 245] width 710 height 35
drag, startPoint x: 1304, startPoint y: 245, endPoint x: 1465, endPoint y: 247, distance: 161.0
click at [1465, 247] on font "还有人遇到过这种情况吗？我用的是 Chrome 浏览器……这个扩展程序在其他所有网站上都运行得很好，但大约两周前它在 Reddit 上停止了自动填充（我不得不…" at bounding box center [1193, 245] width 710 height 35
click at [1487, 248] on font "还有人遇到过这种情况吗？我用的是 Chrome 浏览器……这个扩展程序在其他所有网站上都运行得很好，但大约两周前它在 Reddit 上停止了自动填充（我不得不…" at bounding box center [1193, 245] width 710 height 35
click at [417, 209] on div "Autofill android frustrations Android 自动填充功能令人沮丧 I have a galaxy s23 and I am a…" at bounding box center [444, 203] width 720 height 61
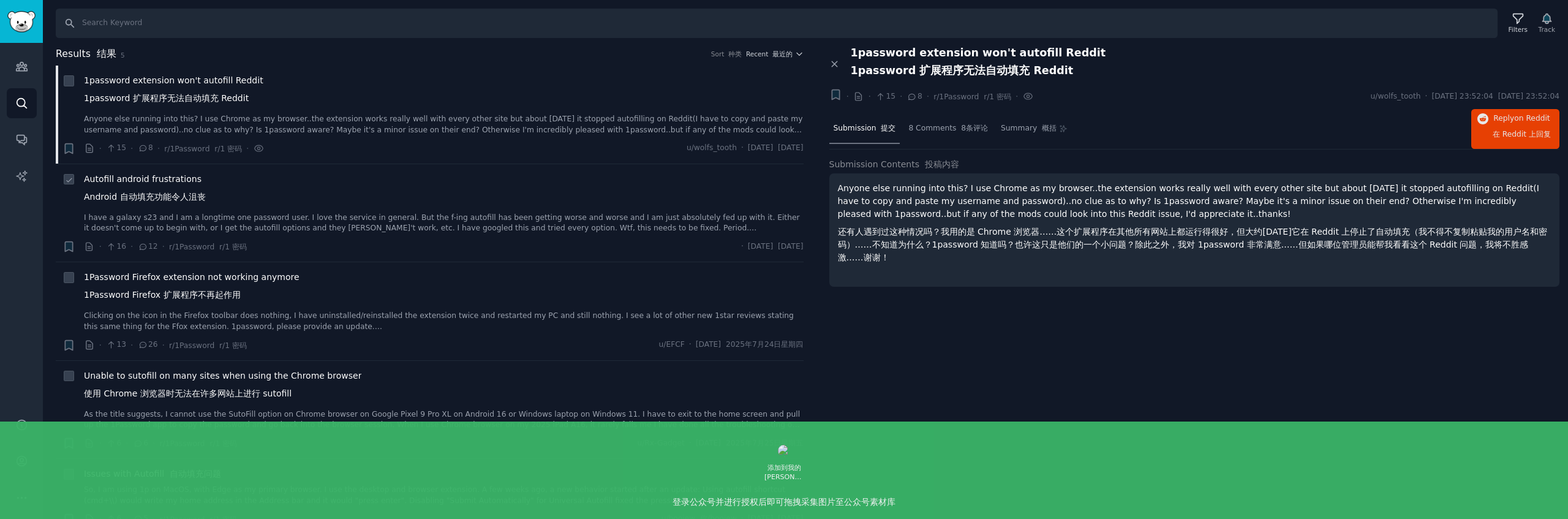
click at [184, 187] on span "Autofill android frustrations Android 自动填充功能令人沮丧" at bounding box center [145, 190] width 122 height 35
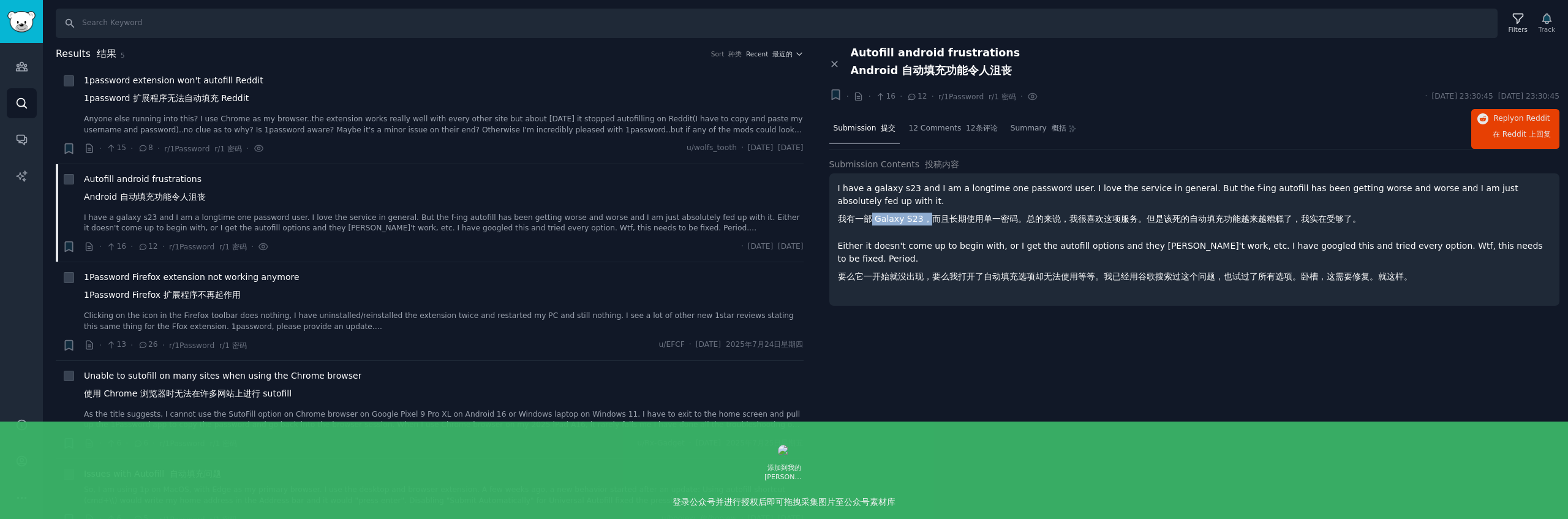
drag, startPoint x: 872, startPoint y: 220, endPoint x: 935, endPoint y: 220, distance: 63.0
click at [923, 220] on font "我有一部 Galaxy S23，而且长期使用单一密码。总的来说，我很喜欢这项服务。但是该死的自动填充功能越来越糟糕了，我实在受够了。" at bounding box center [1099, 219] width 523 height 10
drag, startPoint x: 969, startPoint y: 220, endPoint x: 1028, endPoint y: 221, distance: 59.0
click at [1024, 222] on font "我有一部 Galaxy S23，而且长期使用单一密码。总的来说，我很喜欢这项服务。但是该死的自动填充功能越来越糟糕了，我实在受够了。" at bounding box center [1099, 219] width 523 height 10
click at [1065, 222] on font "我有一部 Galaxy S23，而且长期使用单一密码。总的来说，我很喜欢这项服务。但是该死的自动填充功能越来越糟糕了，我实在受够了。" at bounding box center [1099, 219] width 523 height 10
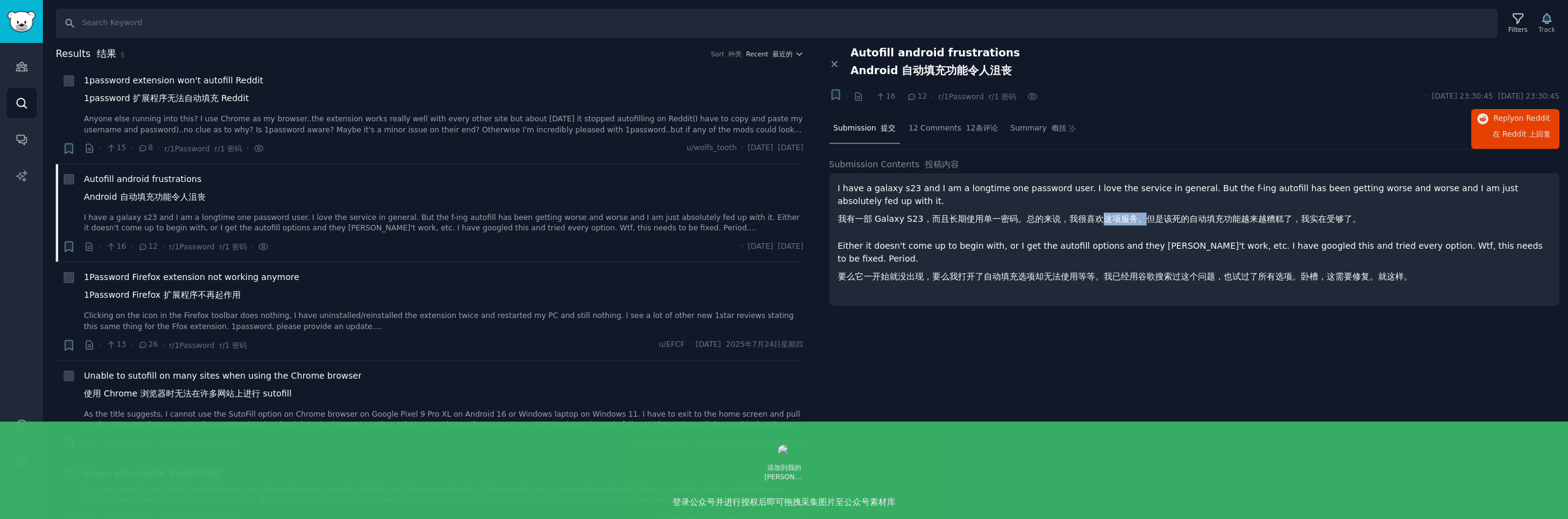
drag, startPoint x: 1106, startPoint y: 219, endPoint x: 1171, endPoint y: 220, distance: 65.0
click at [1151, 220] on font "我有一部 Galaxy S23，而且长期使用单一密码。总的来说，我很喜欢这项服务。但是该死的自动填充功能越来越糟糕了，我实在受够了。" at bounding box center [1099, 219] width 523 height 10
drag, startPoint x: 1183, startPoint y: 220, endPoint x: 1258, endPoint y: 223, distance: 75.1
click at [1258, 223] on font "我有一部 Galaxy S23，而且长期使用单一密码。总的来说，我很喜欢这项服务。但是该死的自动填充功能越来越糟糕了，我实在受够了。" at bounding box center [1099, 219] width 523 height 10
click at [1280, 222] on font "我有一部 Galaxy S23，而且长期使用单一密码。总的来说，我很喜欢这项服务。但是该死的自动填充功能越来越糟糕了，我实在受够了。" at bounding box center [1099, 219] width 523 height 10
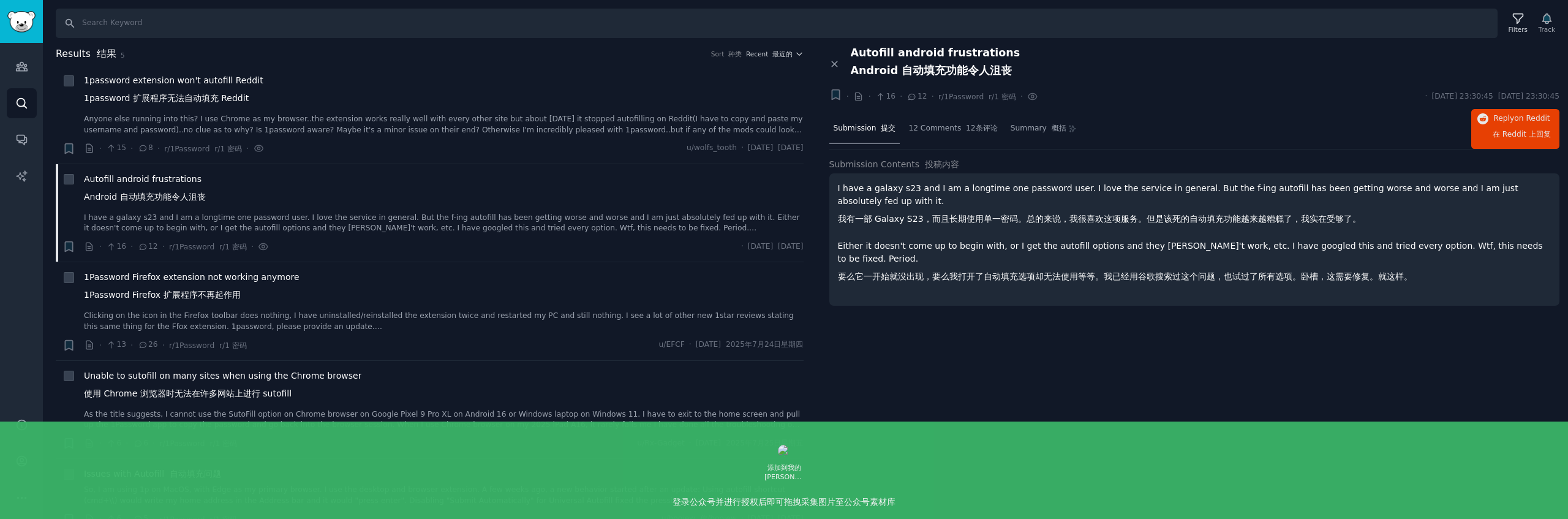
drag, startPoint x: 1300, startPoint y: 217, endPoint x: 1359, endPoint y: 221, distance: 59.1
click at [1360, 221] on p "I have a galaxy s23 and I am a longtime one password user. I love the service i…" at bounding box center [1194, 206] width 713 height 48
drag, startPoint x: 845, startPoint y: 266, endPoint x: 980, endPoint y: 268, distance: 135.0
click at [941, 271] on font "要么它一开始就没出现，要么我打开了自动填充选项却无法使用等等。我已经用谷歌搜索过这个问题，也试过了所有选项。卧槽，这需要修复。就这样。" at bounding box center [1125, 276] width 575 height 10
click at [983, 271] on font "要么它一开始就没出现，要么我打开了自动填充选项却无法使用等等。我已经用谷歌搜索过这个问题，也试过了所有选项。卧槽，这需要修复。就这样。" at bounding box center [1125, 276] width 575 height 10
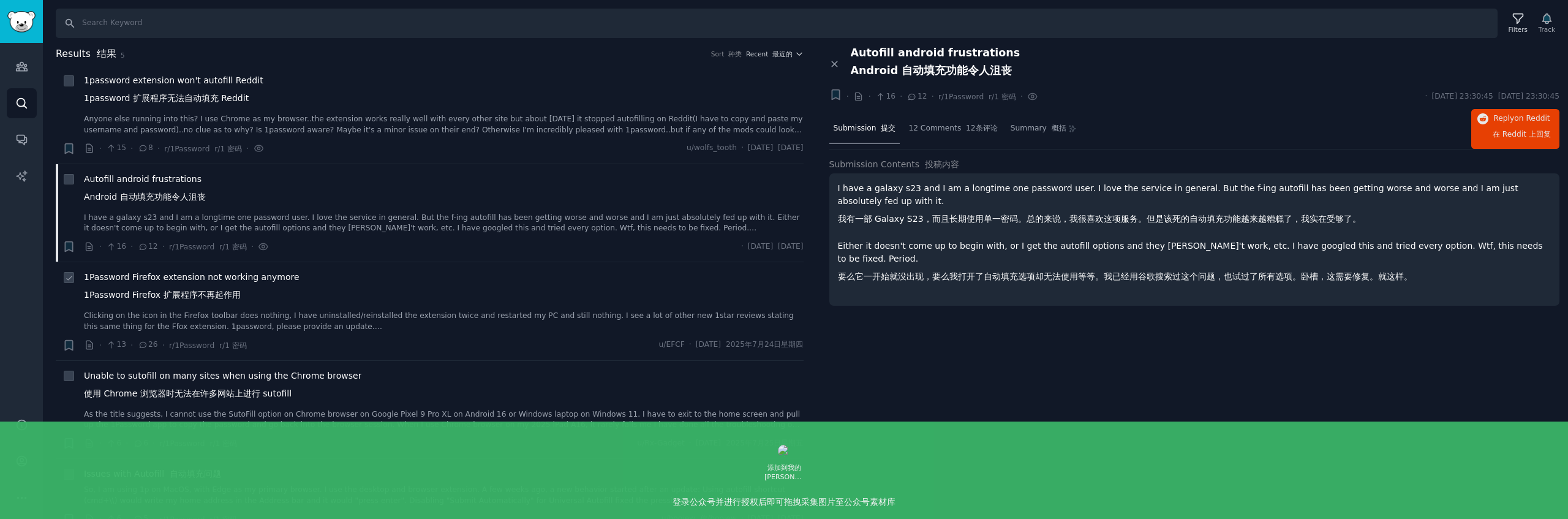
click at [341, 292] on div "1Password Firefox extension not working anymore 1Password Firefox 扩展程序不再起作用" at bounding box center [444, 289] width 720 height 35
click at [261, 285] on span "1Password Firefox extension not working anymore 1Password Firefox 扩展程序不再起作用" at bounding box center [192, 289] width 216 height 35
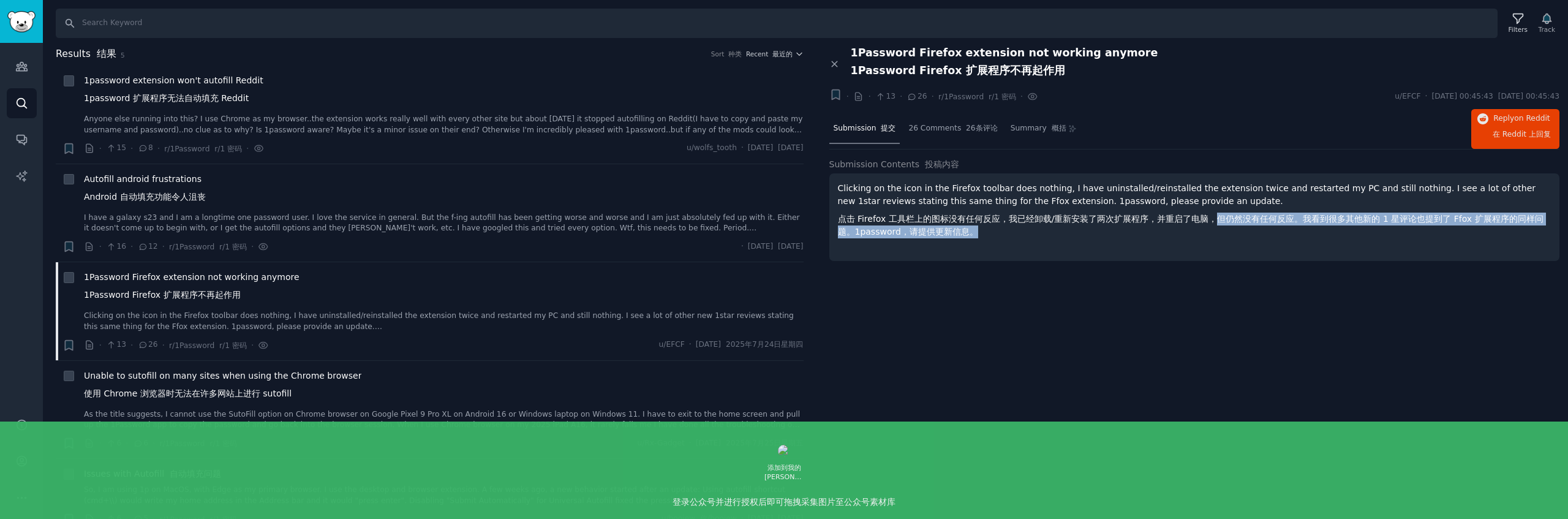
drag, startPoint x: 1216, startPoint y: 220, endPoint x: 1517, endPoint y: 237, distance: 301.5
click at [1517, 237] on p "Clicking on the icon in the Firefox toolbar does nothing, I have uninstalled/re…" at bounding box center [1194, 213] width 713 height 61
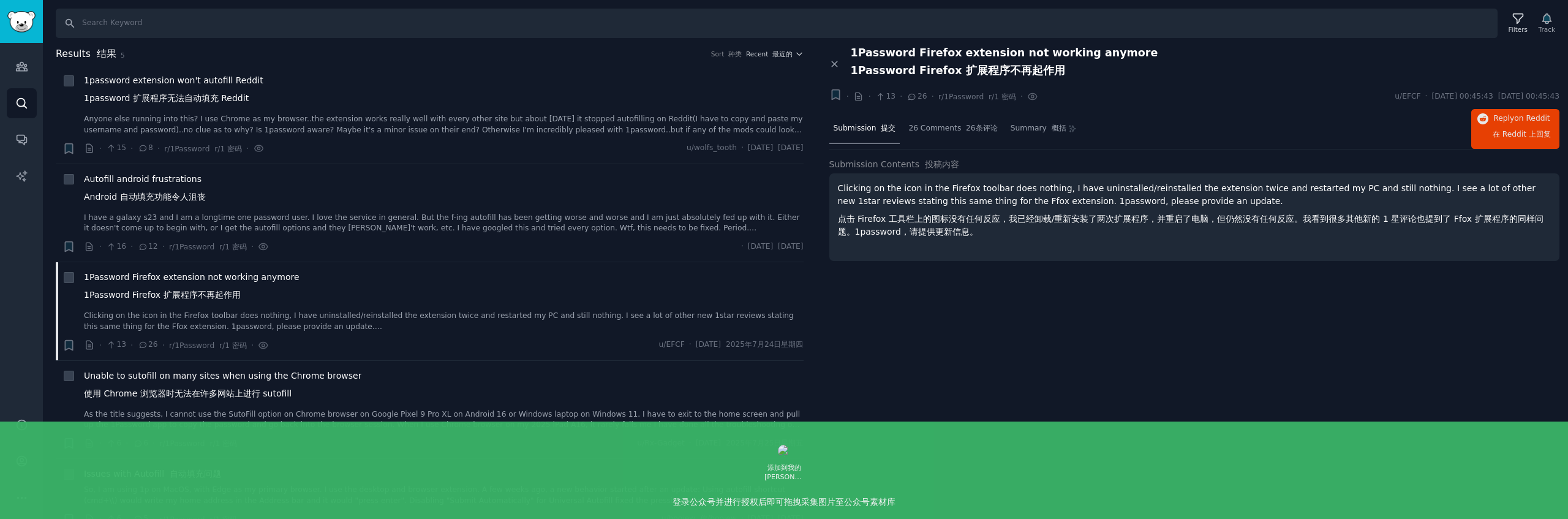
click at [1355, 254] on div "Clicking on the icon in the Firefox toolbar does nothing, I have uninstalled/re…" at bounding box center [1195, 217] width 731 height 87
click at [329, 401] on span "Unable to sutofill on many sites when using the Chrome browser 使用 Chrome 浏览器时无法…" at bounding box center [223, 387] width 277 height 35
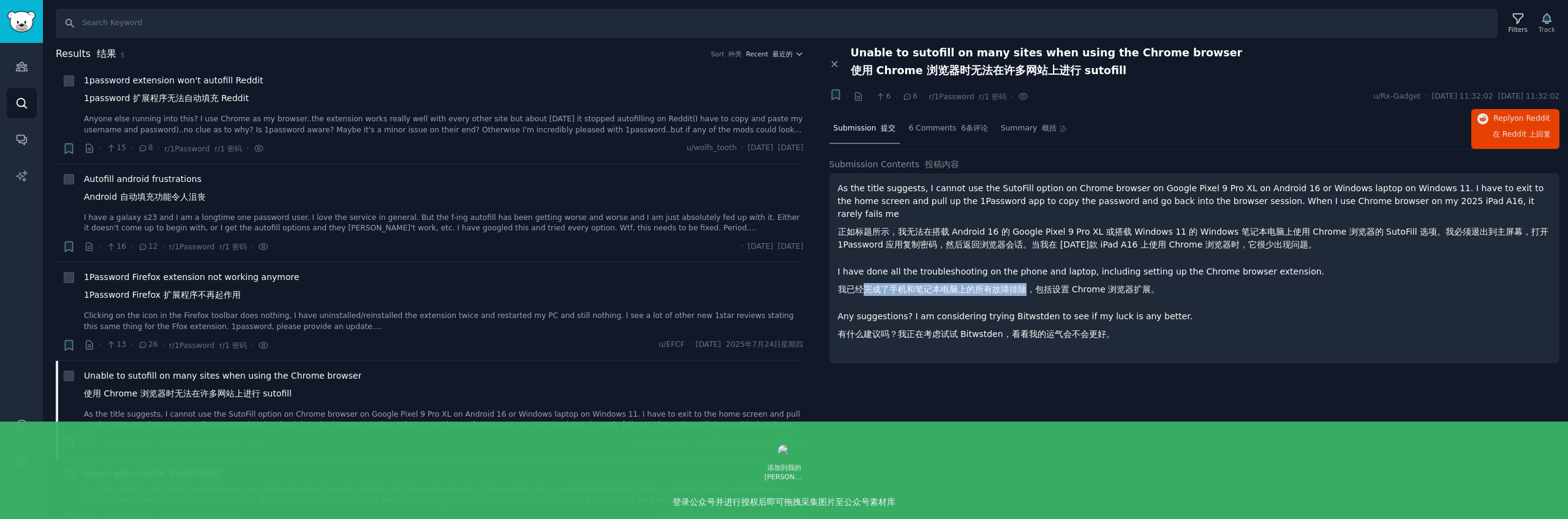
drag, startPoint x: 881, startPoint y: 277, endPoint x: 1033, endPoint y: 281, distance: 152.1
click at [1029, 285] on font "我已经完成了手机和笔记本电脑上的所有故障排除，包括设置 Chrome 浏览器扩展。" at bounding box center [999, 290] width 322 height 10
click at [1071, 285] on font "我已经完成了手机和笔记本电脑上的所有故障排除，包括设置 Chrome 浏览器扩展。" at bounding box center [999, 290] width 322 height 10
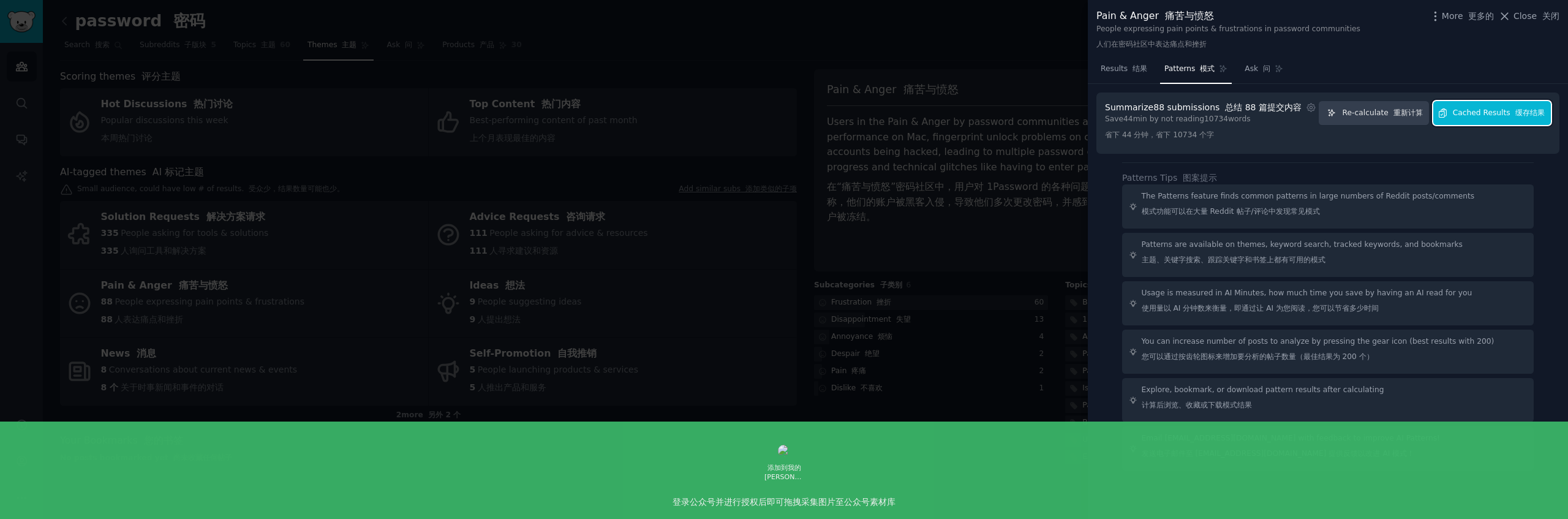
click at [1497, 117] on span "Cached Results 缓存结果" at bounding box center [1498, 113] width 92 height 11
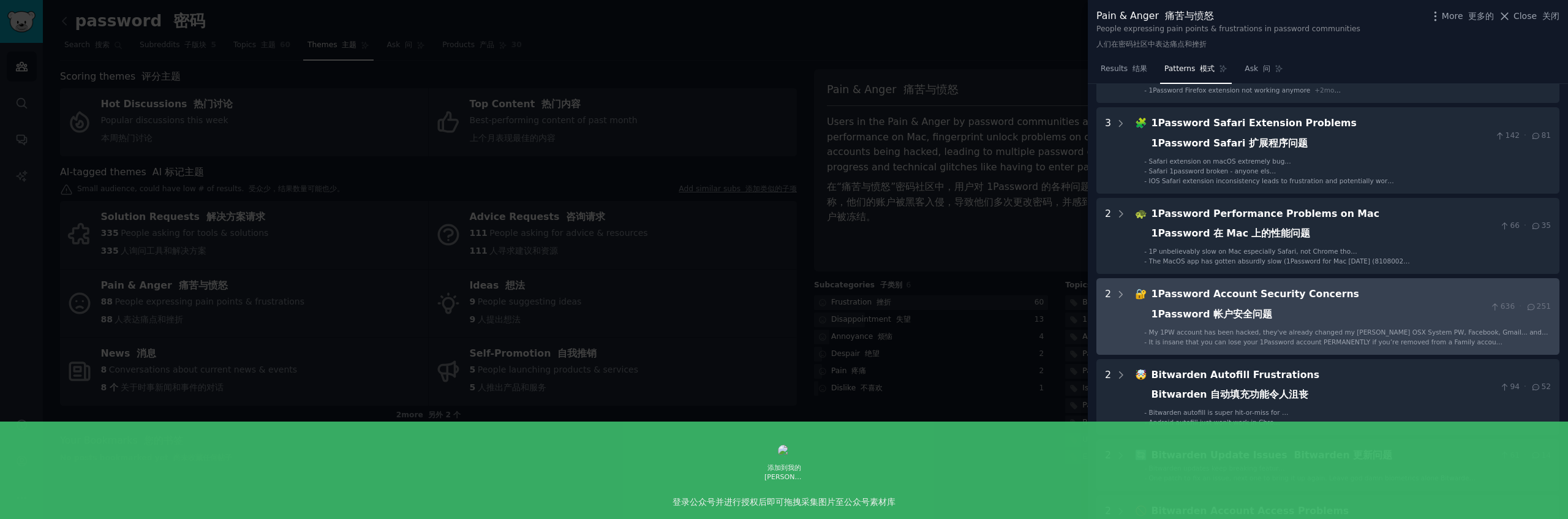
scroll to position [124, 0]
click at [1328, 310] on div "1Password Account Security Concerns 1Password 帐户安全问题" at bounding box center [1318, 305] width 334 height 40
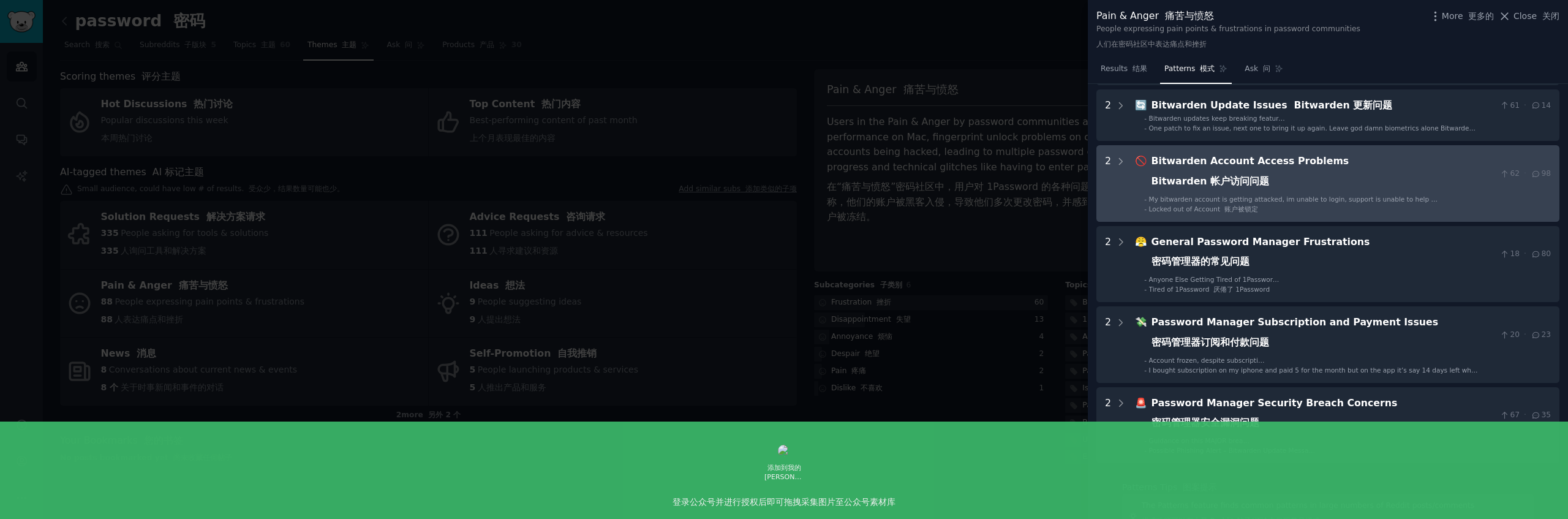
scroll to position [679, 0]
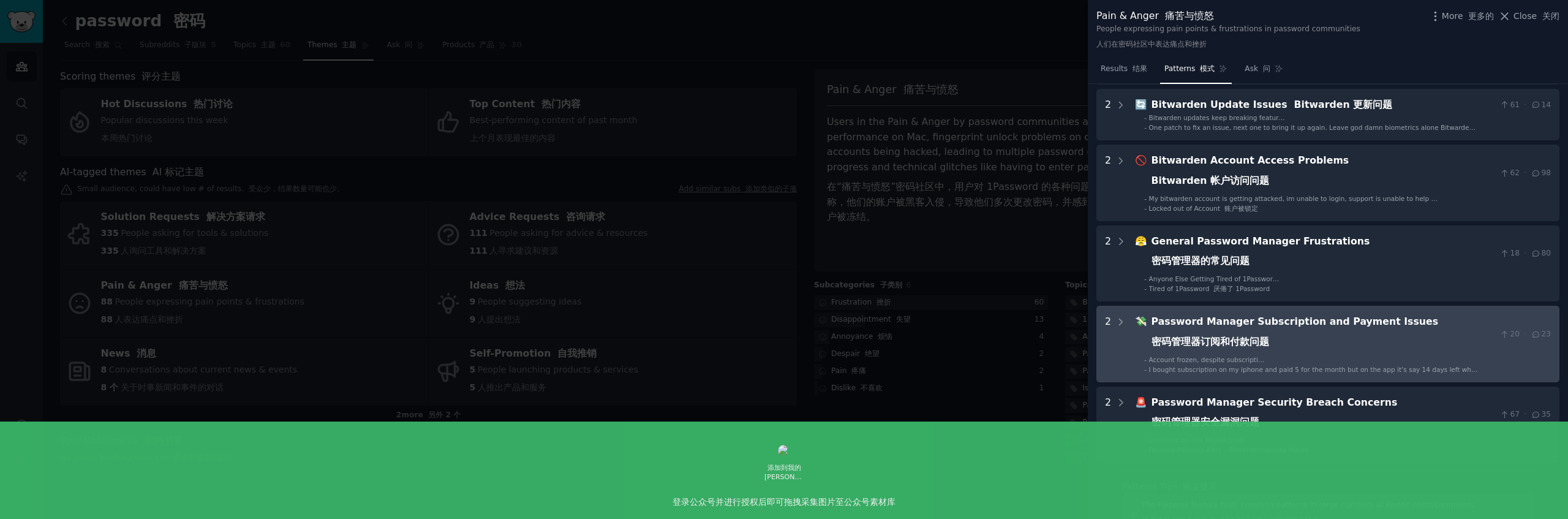
click at [1329, 352] on div "Password Manager Subscription and Payment Issues 密码管理器订阅和付款问题" at bounding box center [1323, 335] width 344 height 40
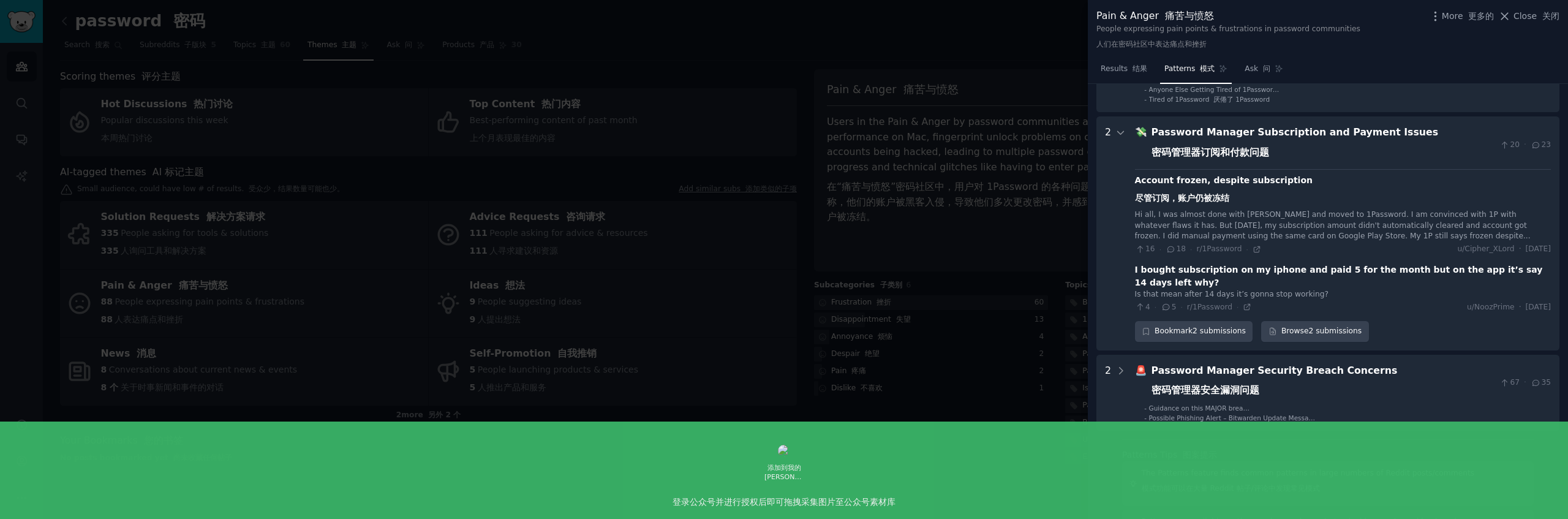
scroll to position [901, 0]
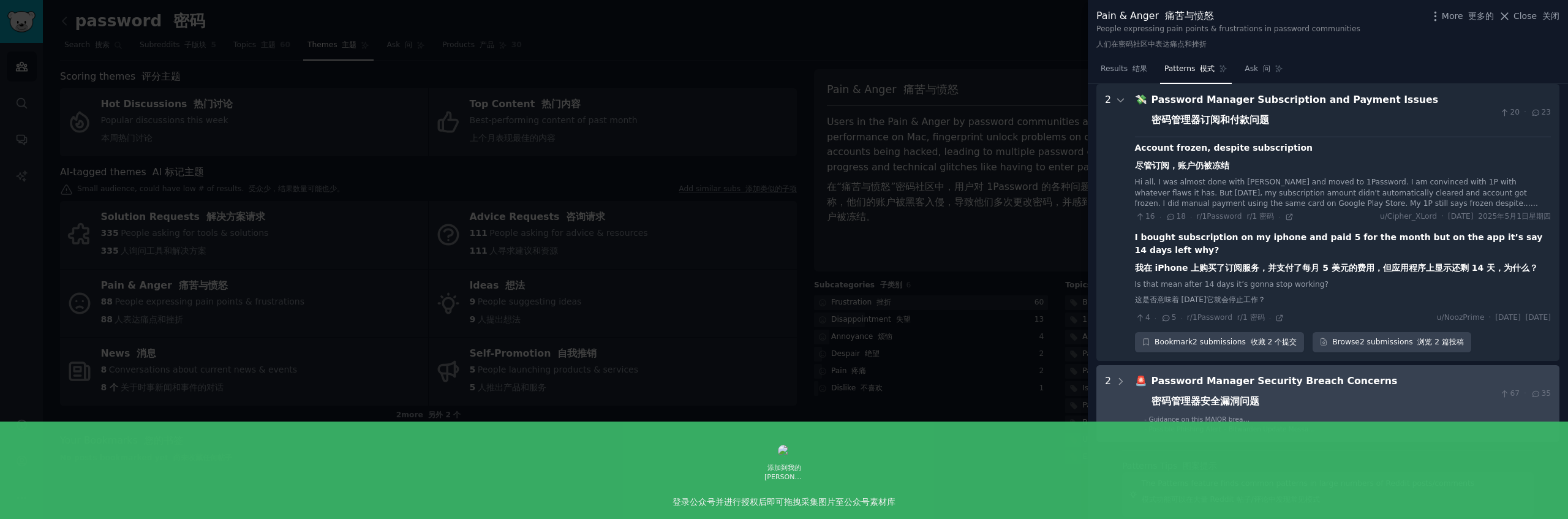
click at [1315, 399] on div "Password Manager Security Breach Concerns 密码管理器安全漏洞问题" at bounding box center [1323, 394] width 344 height 40
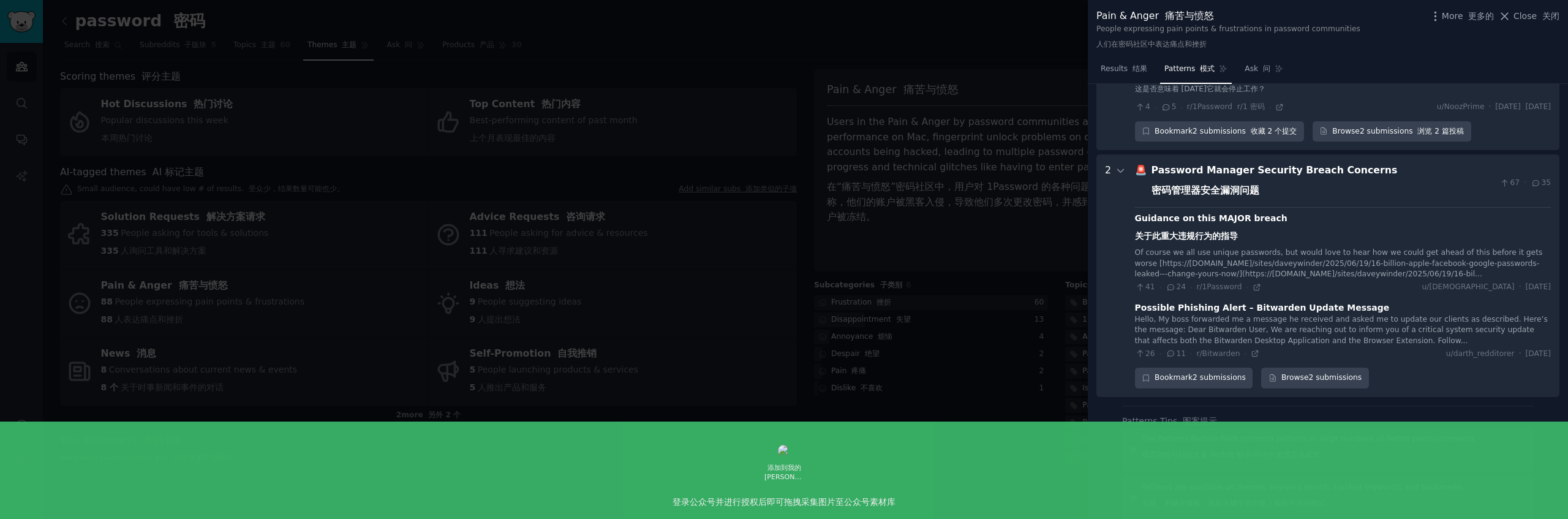
scroll to position [1182, 0]
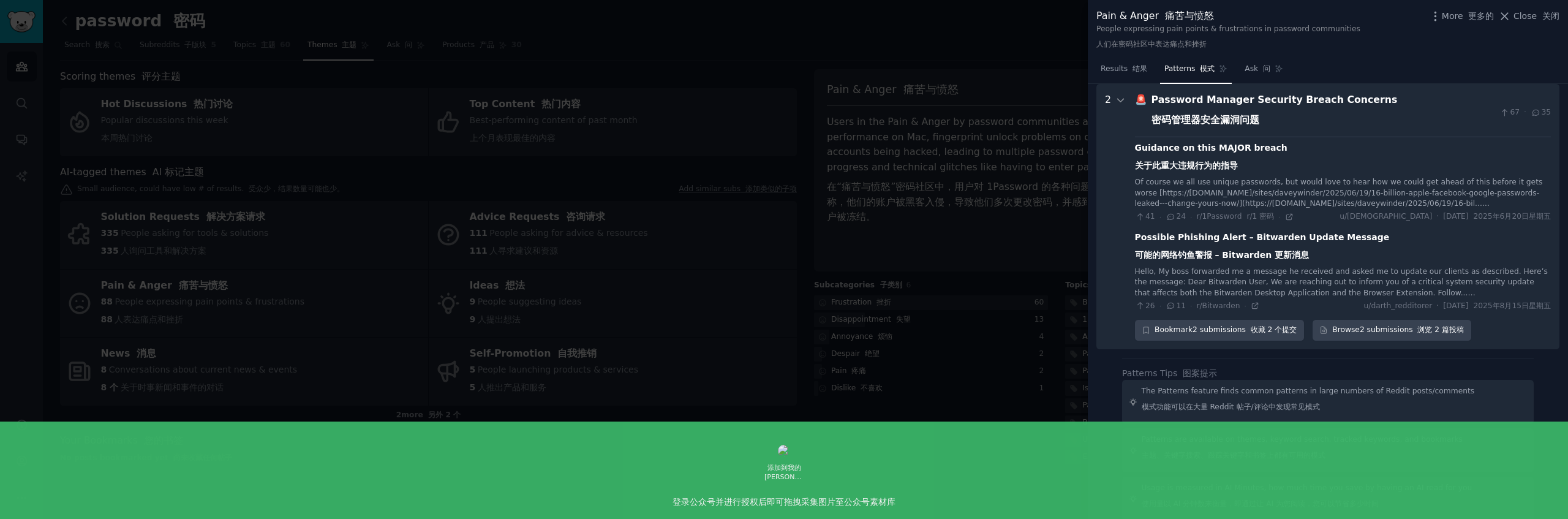
click at [936, 282] on div at bounding box center [784, 259] width 1568 height 519
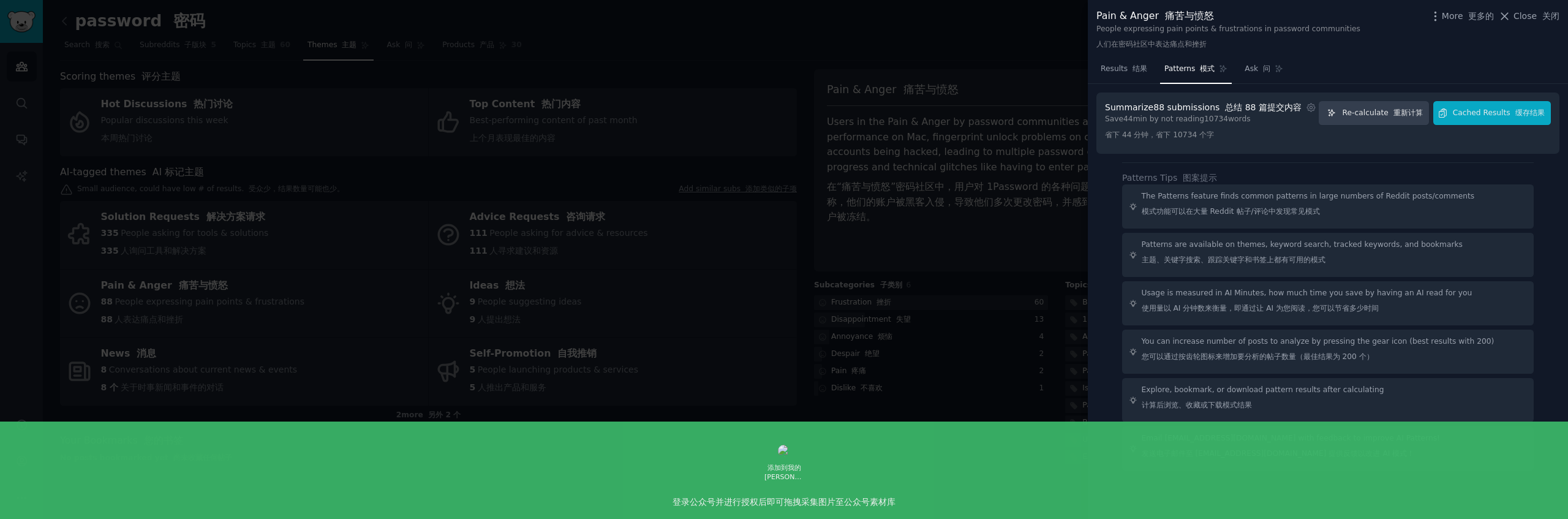
click at [380, 70] on div at bounding box center [784, 259] width 1568 height 519
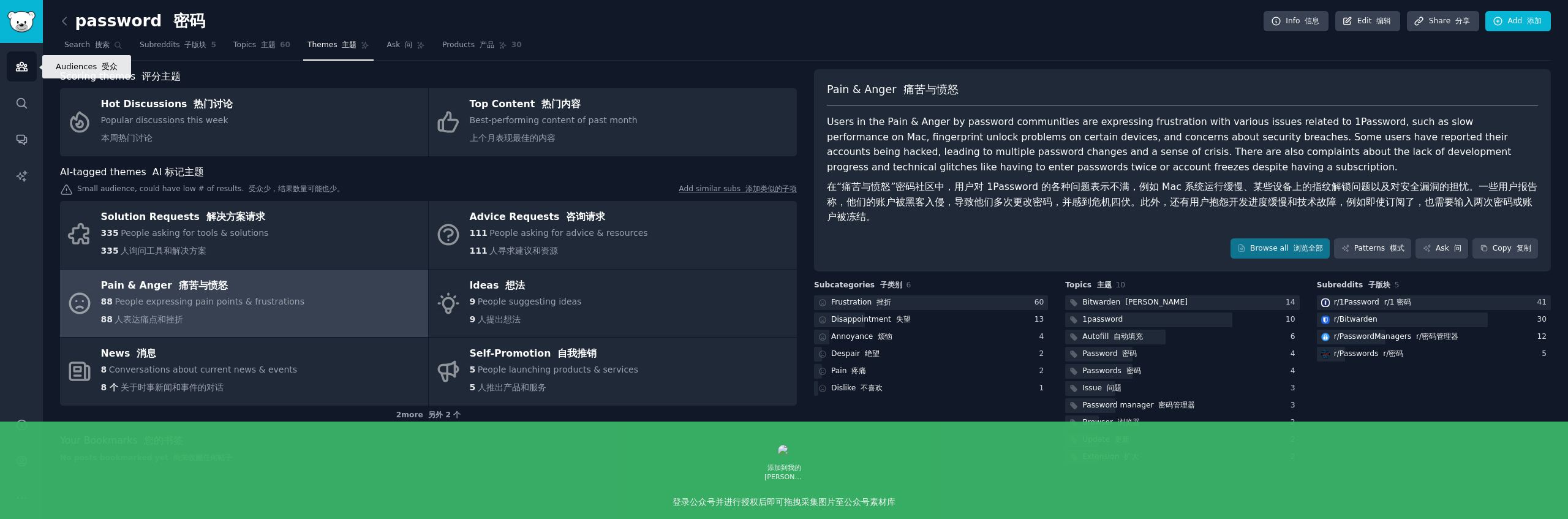
click at [25, 64] on icon "Sidebar" at bounding box center [22, 67] width 11 height 9
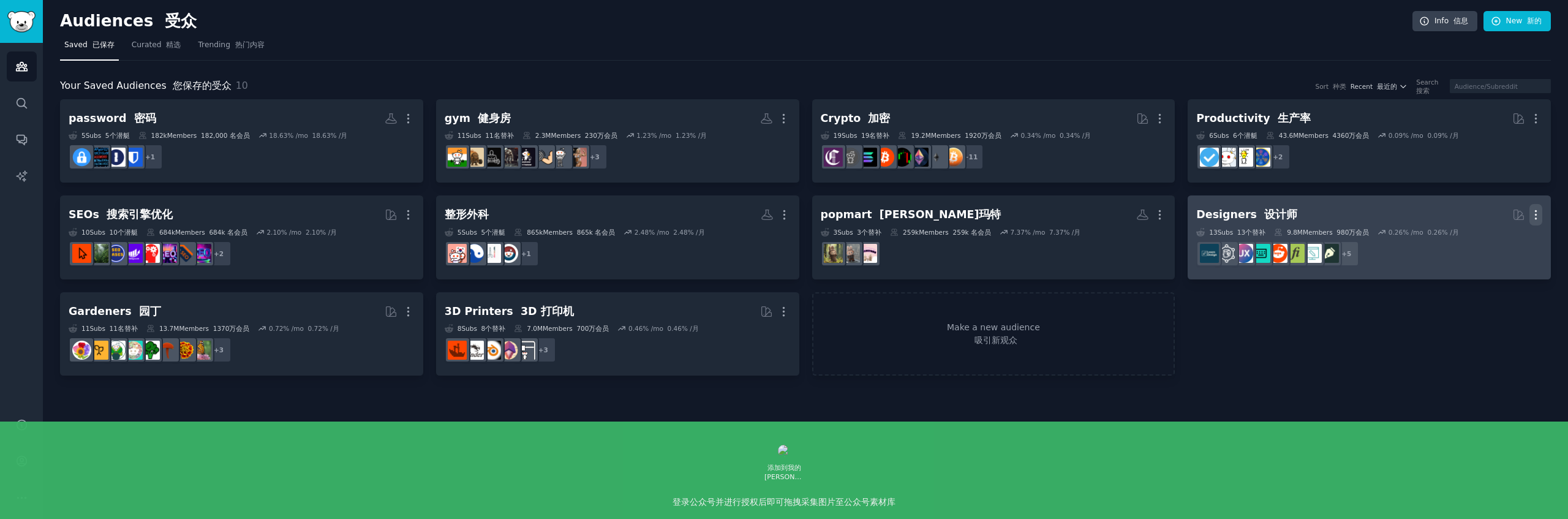
click at [1541, 209] on icon "button" at bounding box center [1536, 215] width 13 height 13
click at [1495, 268] on font "删除" at bounding box center [1489, 266] width 17 height 10
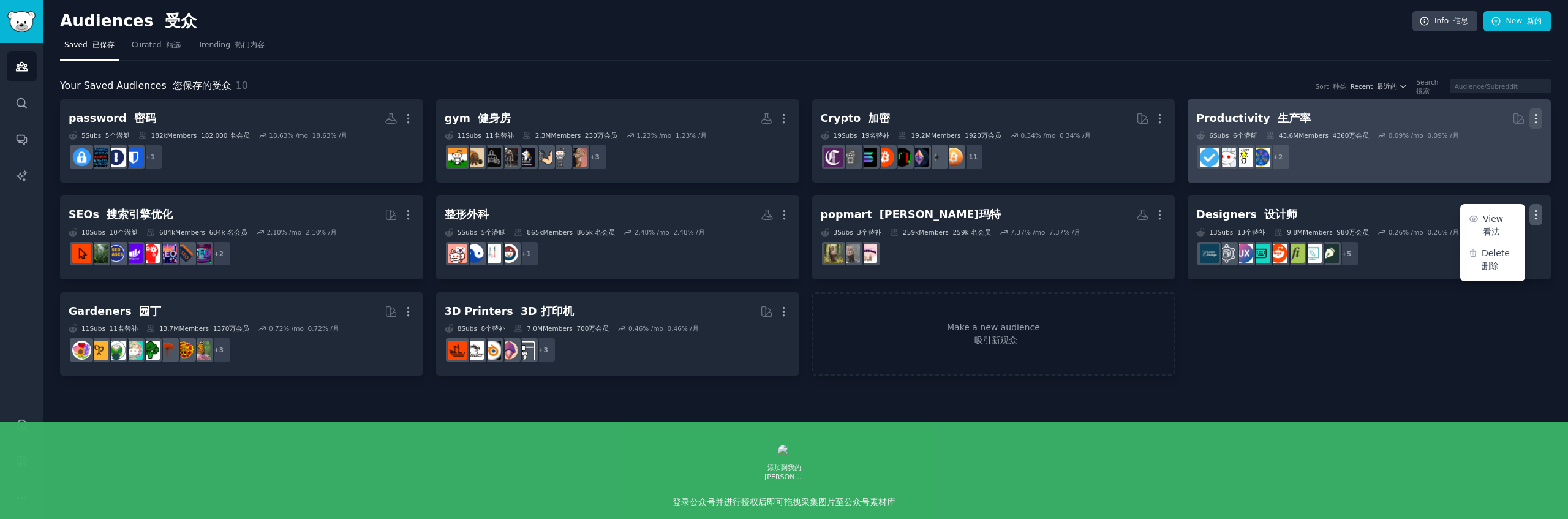
click at [1541, 111] on button "More" at bounding box center [1536, 118] width 13 height 22
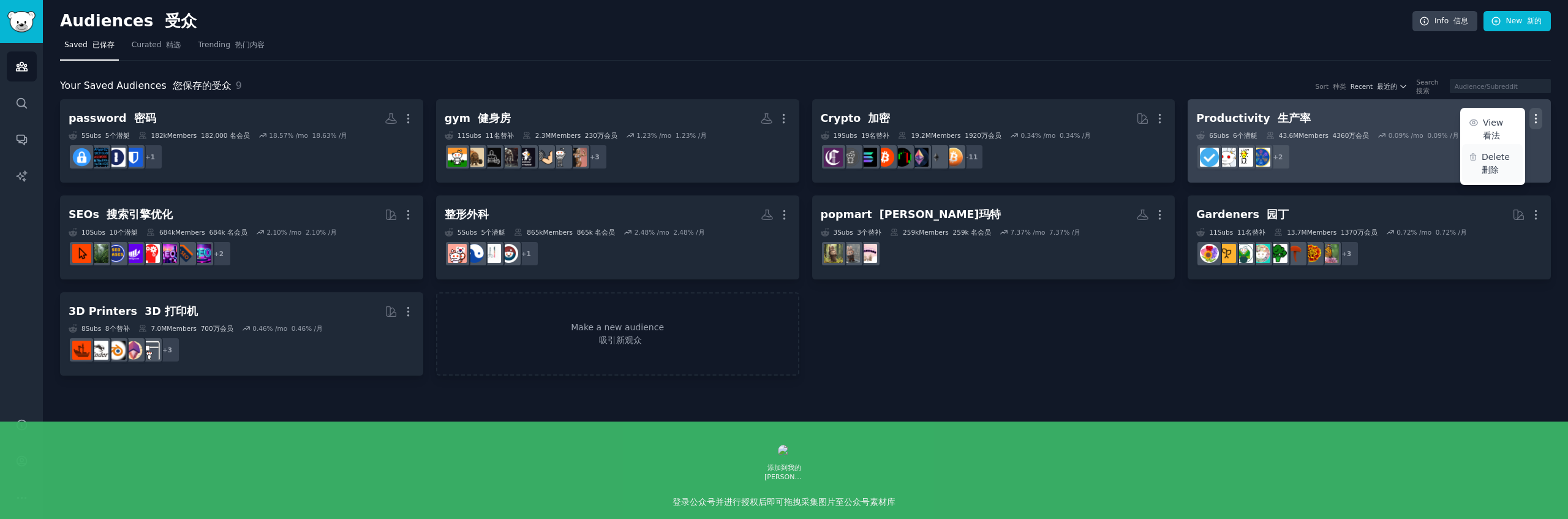
click at [1490, 168] on font "删除" at bounding box center [1489, 170] width 17 height 10
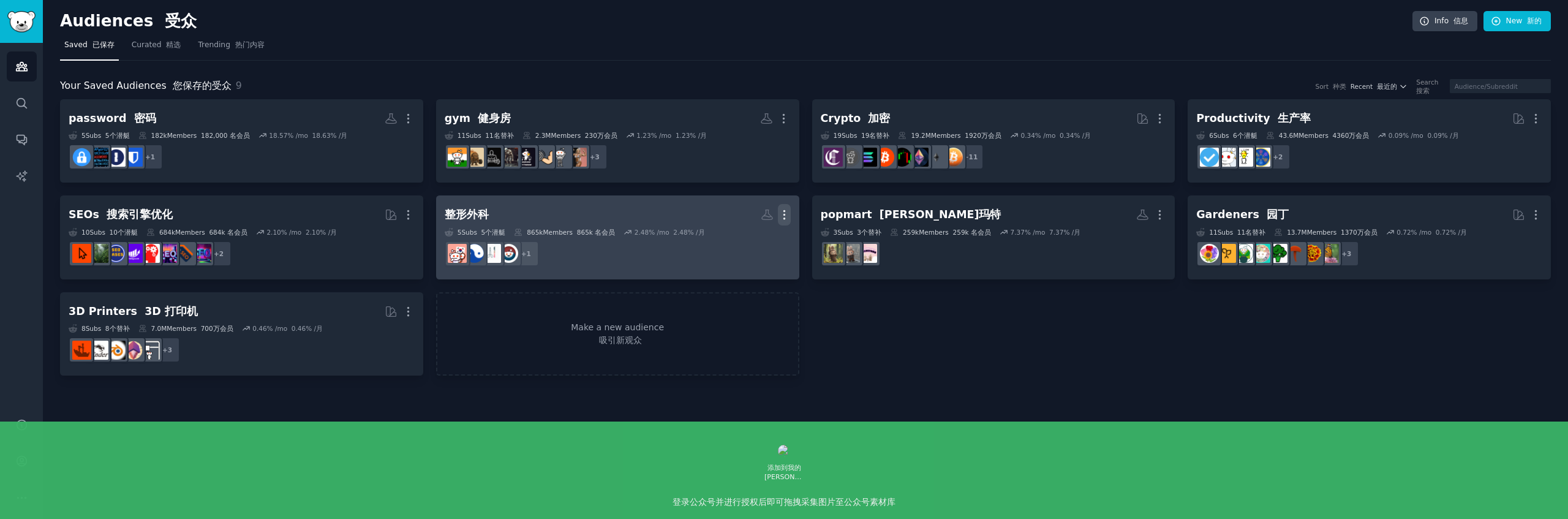
click at [782, 217] on icon "button" at bounding box center [784, 215] width 13 height 13
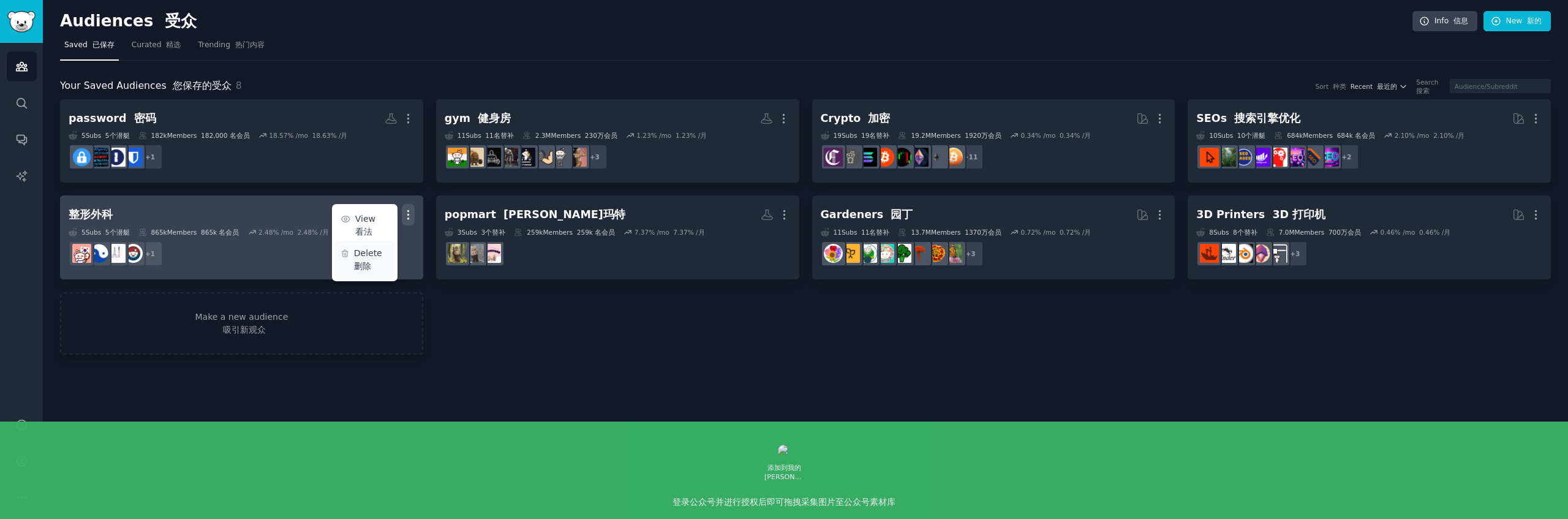
click at [370, 265] on font "删除" at bounding box center [362, 266] width 17 height 10
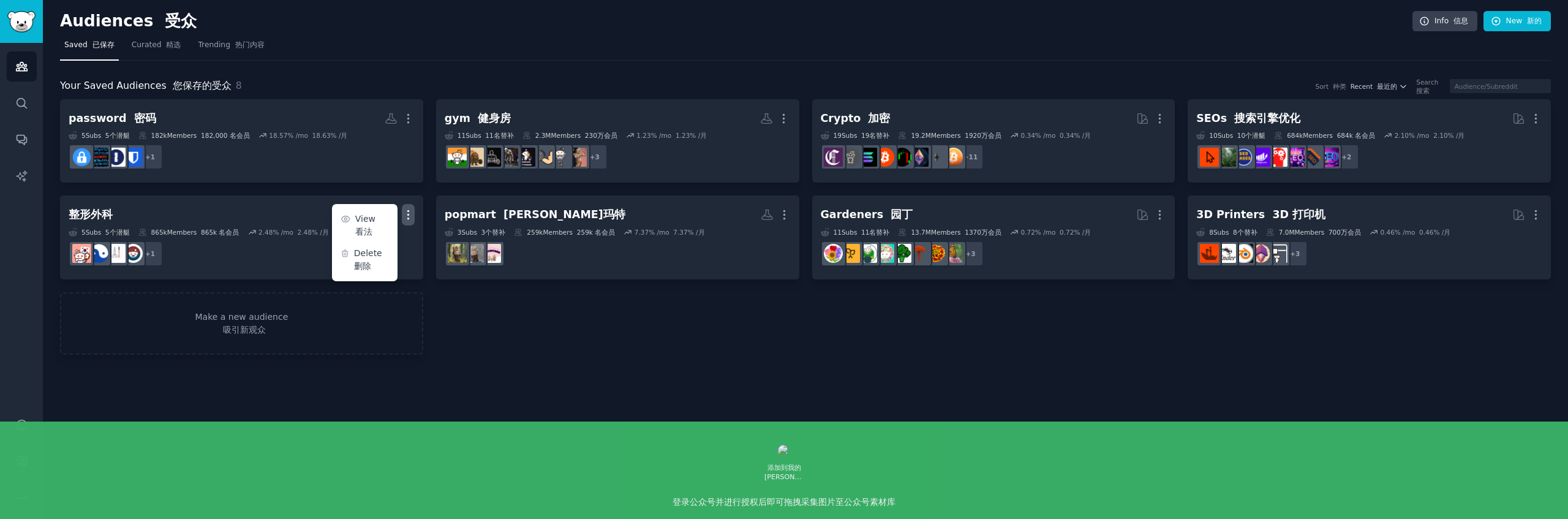
click at [598, 303] on div "password 密码 Custom Audience 自定义受众 More 5 Sub s 5个潜艇 182k Members 182,000 名会员 18…" at bounding box center [806, 227] width 1491 height 256
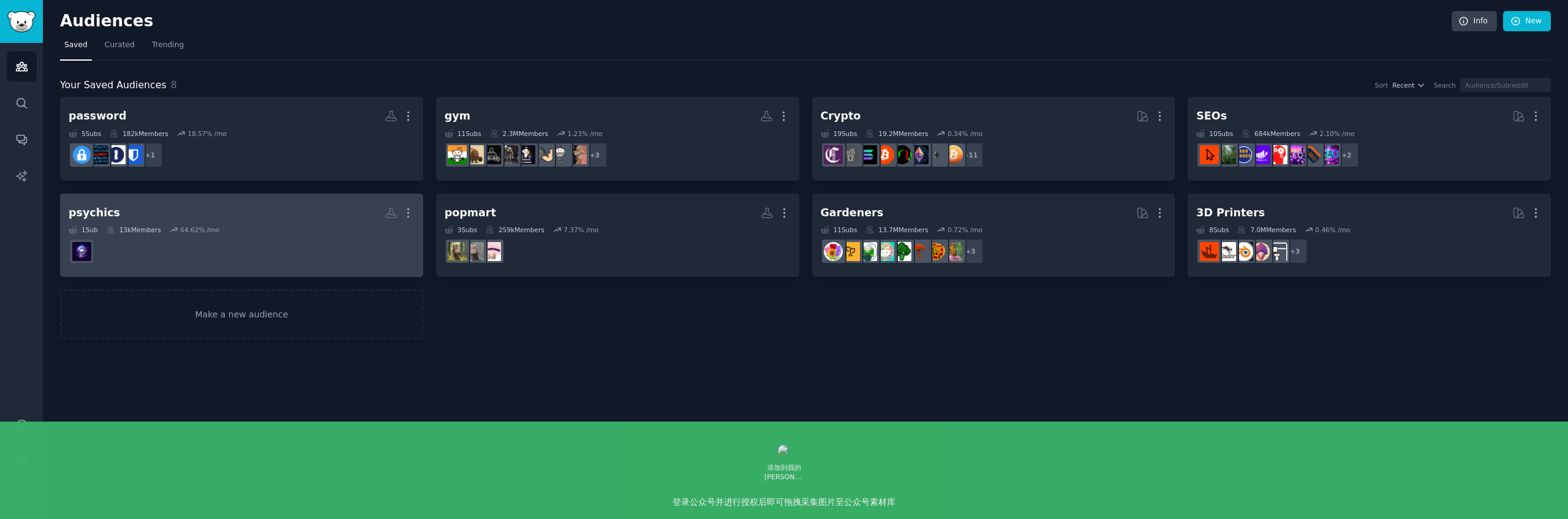
click at [265, 225] on div "1 Sub 13k Members 64.62 % /mo" at bounding box center [242, 229] width 346 height 9
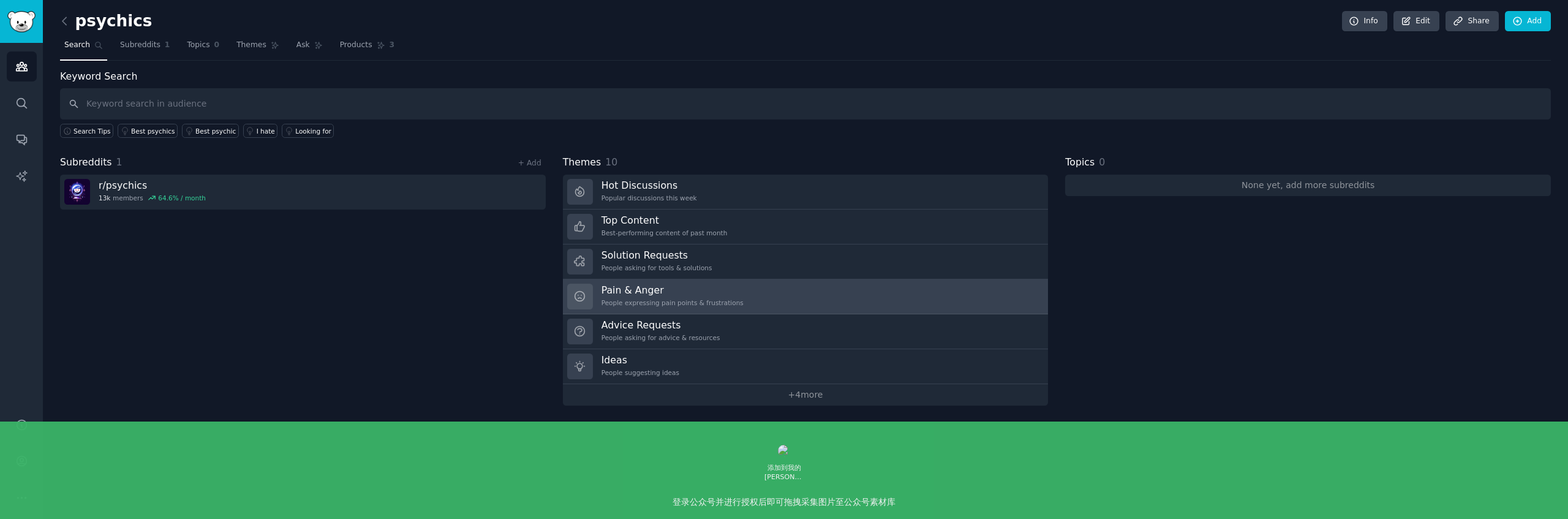
click at [849, 290] on link "Pain & Anger People expressing pain points & frustrations" at bounding box center [806, 297] width 486 height 35
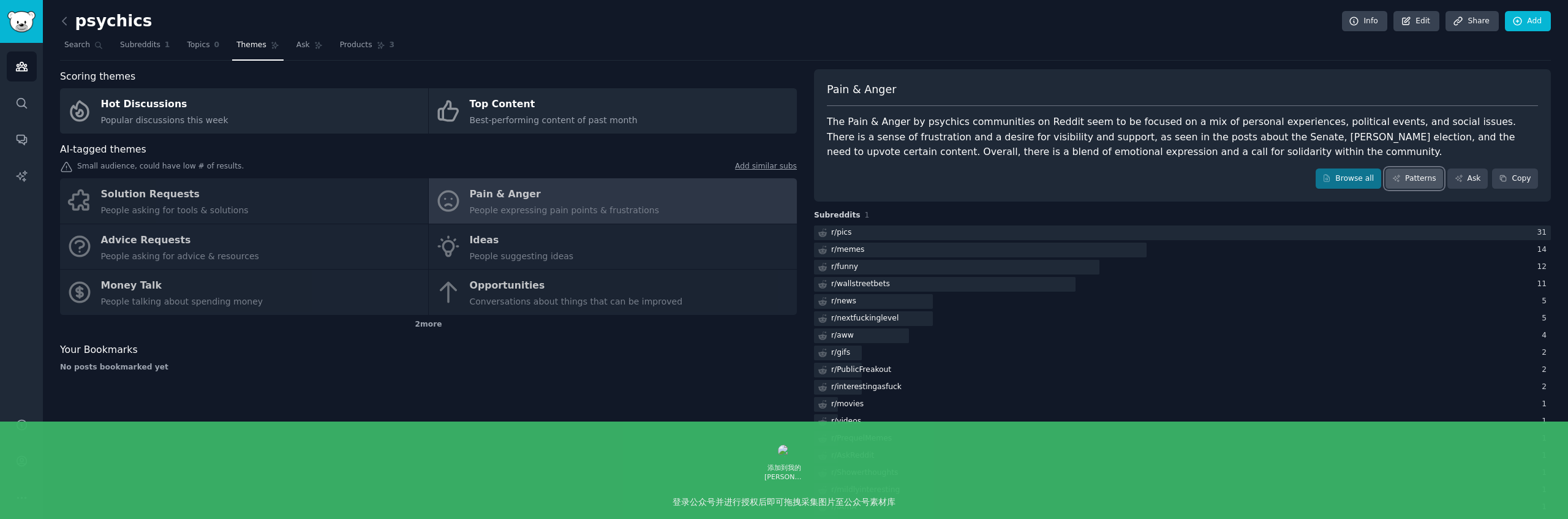
click at [1418, 178] on link "Patterns" at bounding box center [1414, 179] width 58 height 21
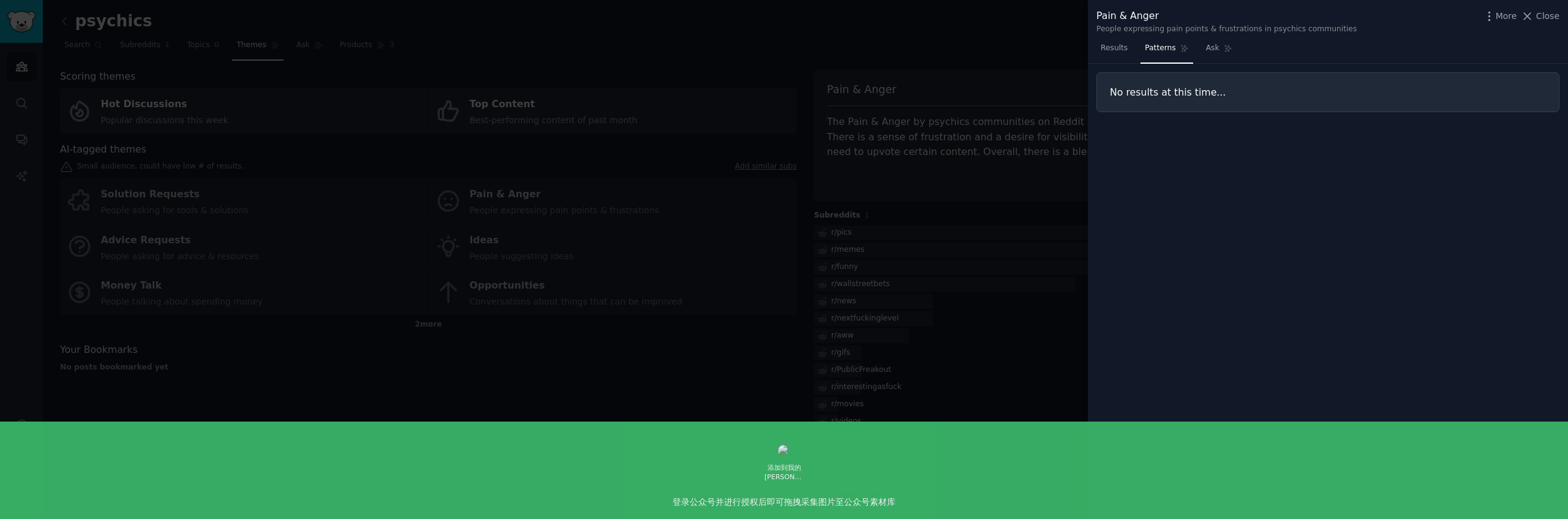
click at [932, 40] on div at bounding box center [784, 259] width 1568 height 519
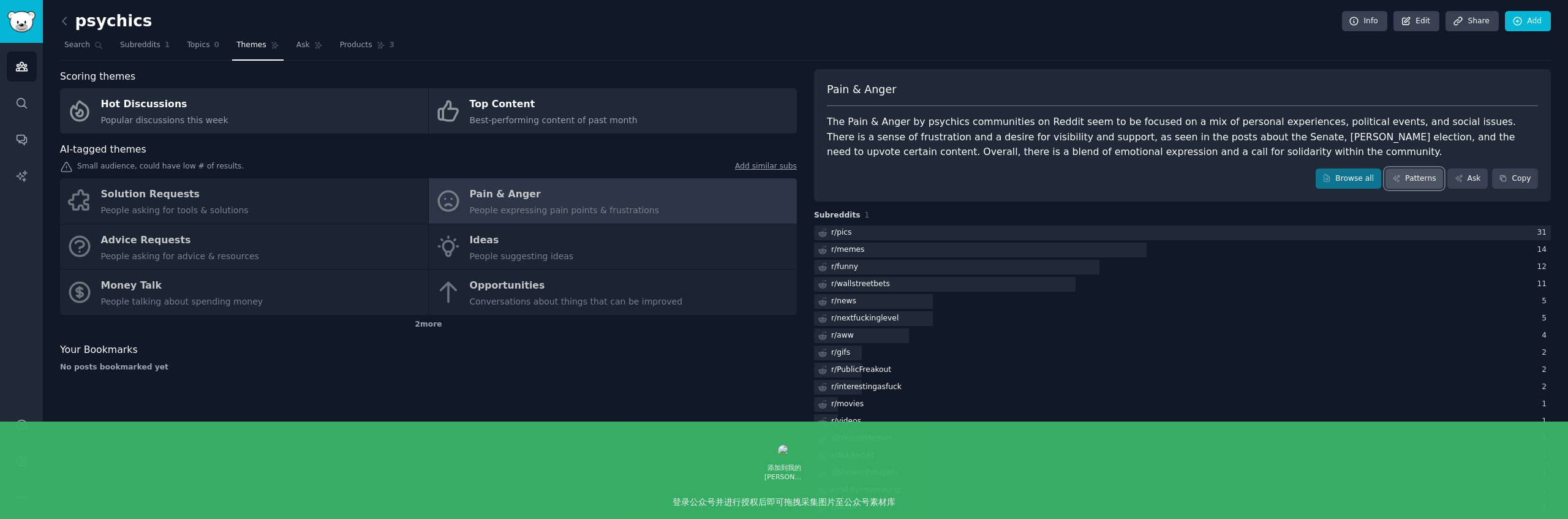
click at [1408, 180] on link "Patterns" at bounding box center [1414, 179] width 58 height 21
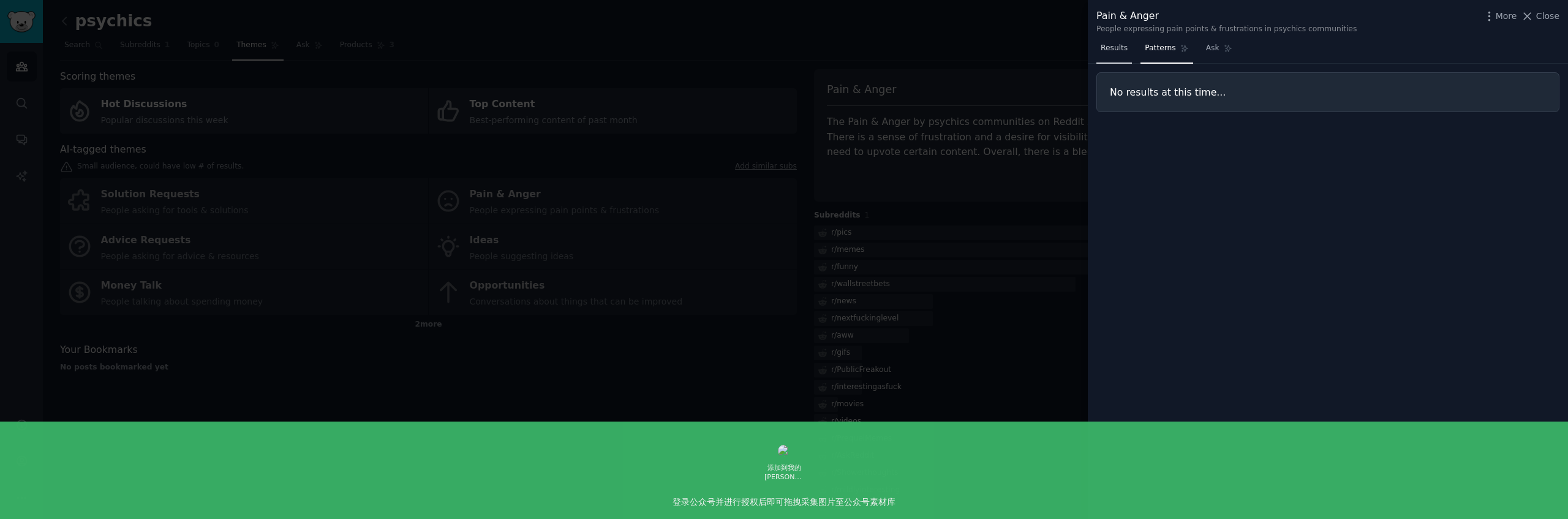
click at [1102, 50] on span "Results" at bounding box center [1114, 48] width 27 height 11
click at [933, 44] on div at bounding box center [784, 259] width 1568 height 519
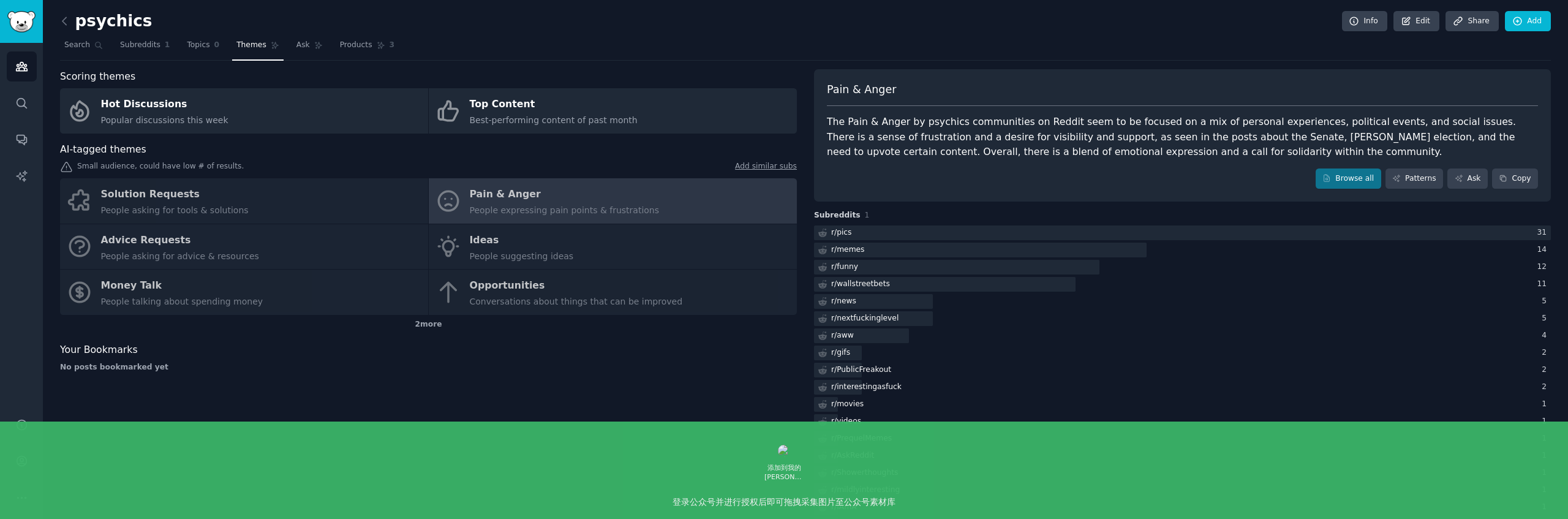
click at [212, 200] on div "Solution Requests People asking for tools & solutions Pain & Anger People expre…" at bounding box center [428, 246] width 737 height 136
click at [188, 201] on div "Solution Requests People asking for tools & solutions Pain & Anger People expre…" at bounding box center [428, 246] width 737 height 136
click at [162, 199] on div "Solution Requests People asking for tools & solutions Pain & Anger People expre…" at bounding box center [428, 246] width 737 height 136
drag, startPoint x: 189, startPoint y: 197, endPoint x: 196, endPoint y: 199, distance: 7.3
click at [192, 197] on div "Solution Requests People asking for tools & solutions Pain & Anger People expre…" at bounding box center [428, 246] width 737 height 136
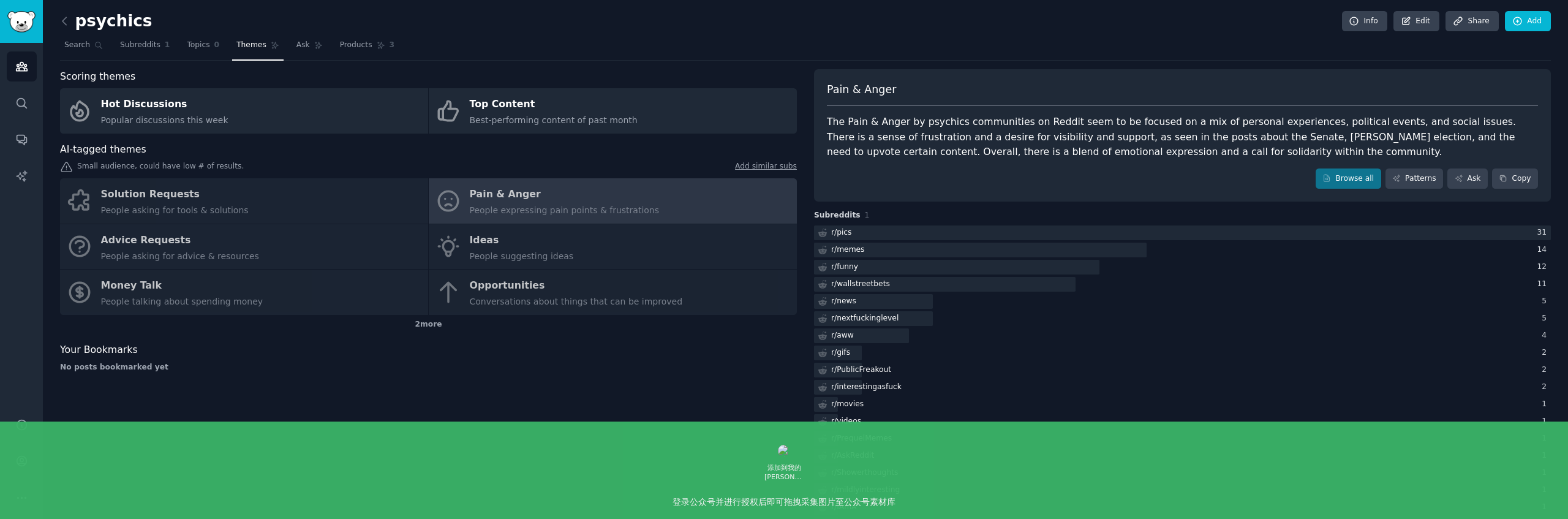
drag, startPoint x: 370, startPoint y: 352, endPoint x: 386, endPoint y: 339, distance: 20.6
click at [372, 350] on div "Your Bookmarks" at bounding box center [428, 350] width 737 height 15
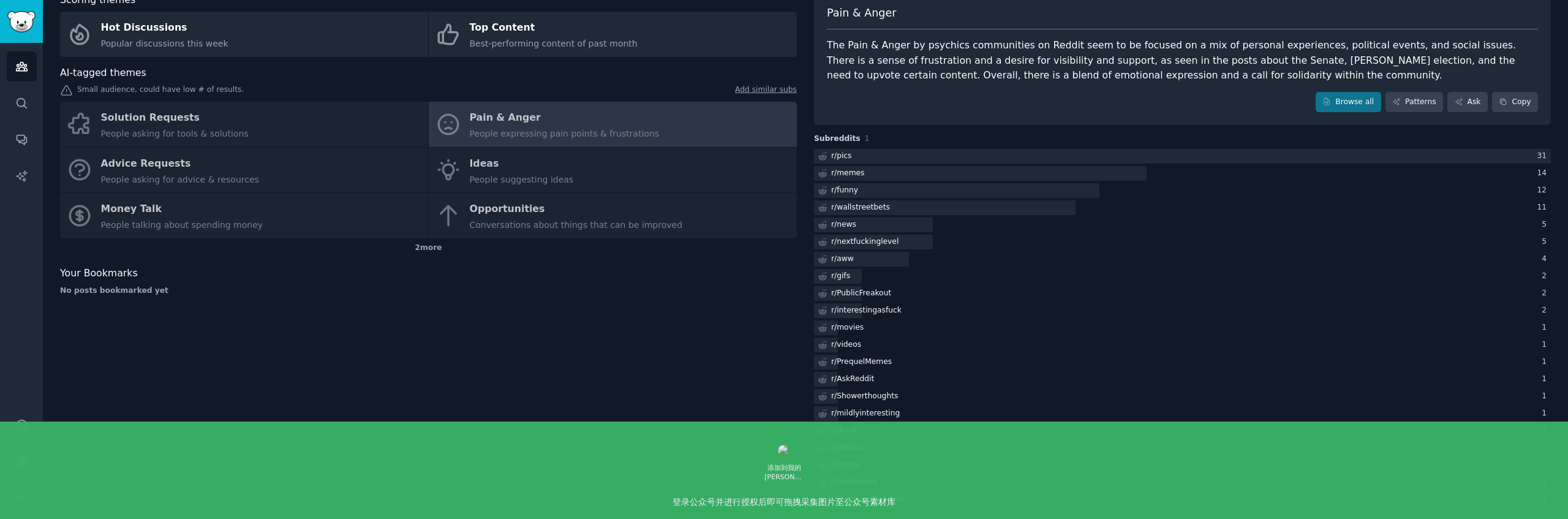
scroll to position [84, 0]
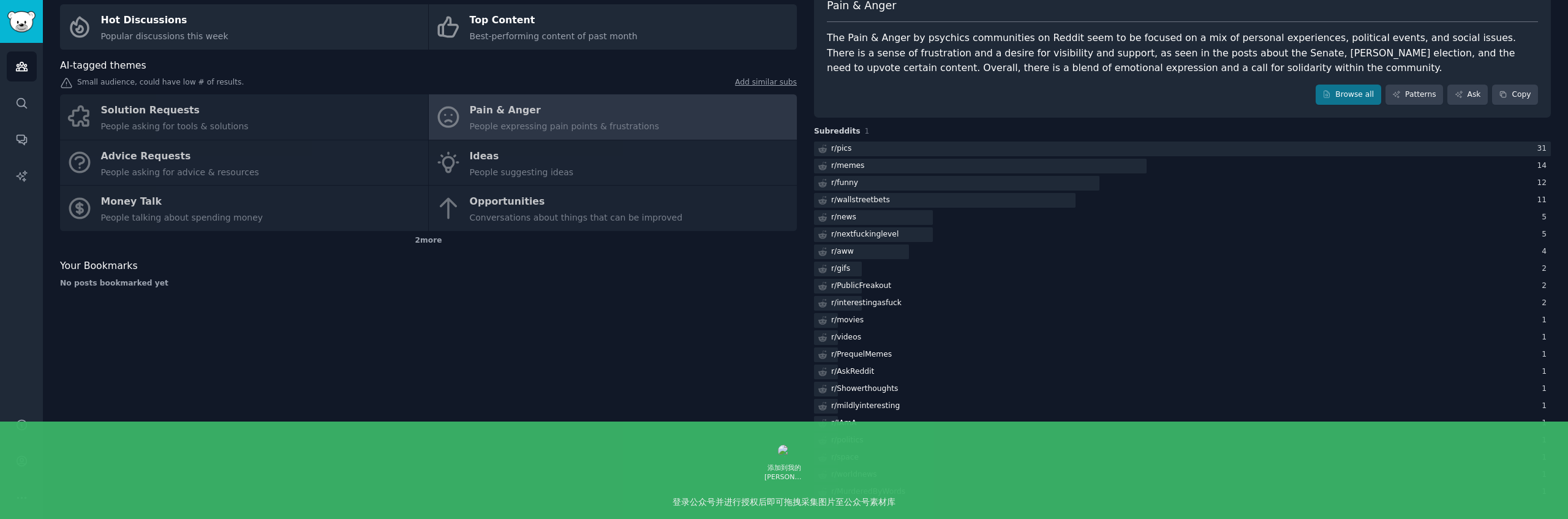
click at [162, 116] on div "Solution Requests People asking for tools & solutions Pain & Anger People expre…" at bounding box center [428, 163] width 737 height 136
click at [165, 110] on div "Solution Requests People asking for tools & solutions Pain & Anger People expre…" at bounding box center [428, 163] width 737 height 136
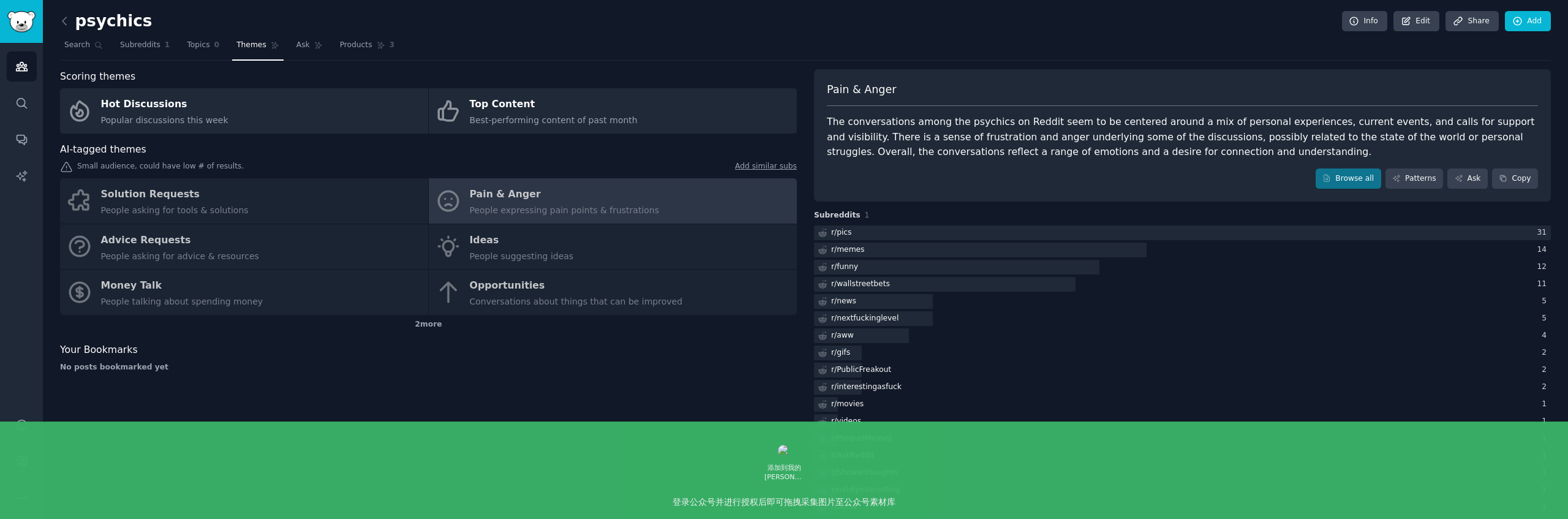
drag, startPoint x: 222, startPoint y: 196, endPoint x: 180, endPoint y: 198, distance: 42.0
click at [210, 197] on div "Solution Requests People asking for tools & solutions Pain & Anger People expre…" at bounding box center [428, 246] width 737 height 136
click at [160, 193] on div "Solution Requests People asking for tools & solutions Pain & Anger People expre…" at bounding box center [428, 246] width 737 height 136
click at [503, 235] on div "Solution Requests People asking for tools & solutions Pain & Anger People expre…" at bounding box center [428, 246] width 737 height 136
click at [1358, 182] on link "Browse all" at bounding box center [1348, 179] width 66 height 21
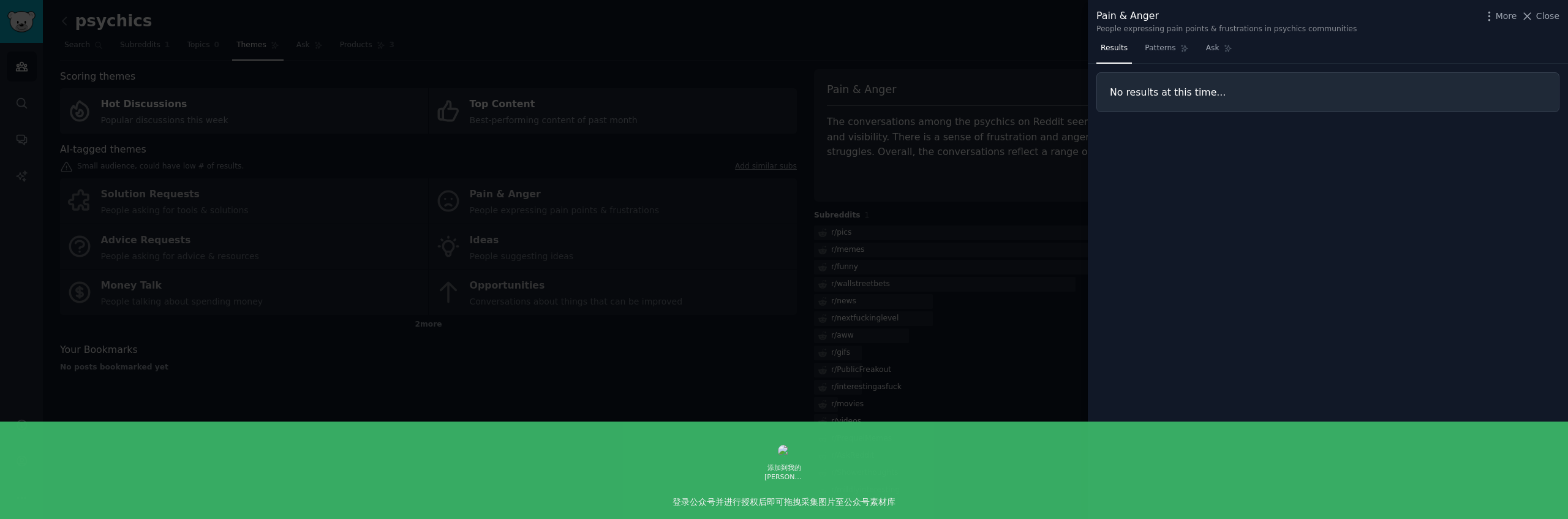
click at [562, 63] on div at bounding box center [784, 259] width 1568 height 519
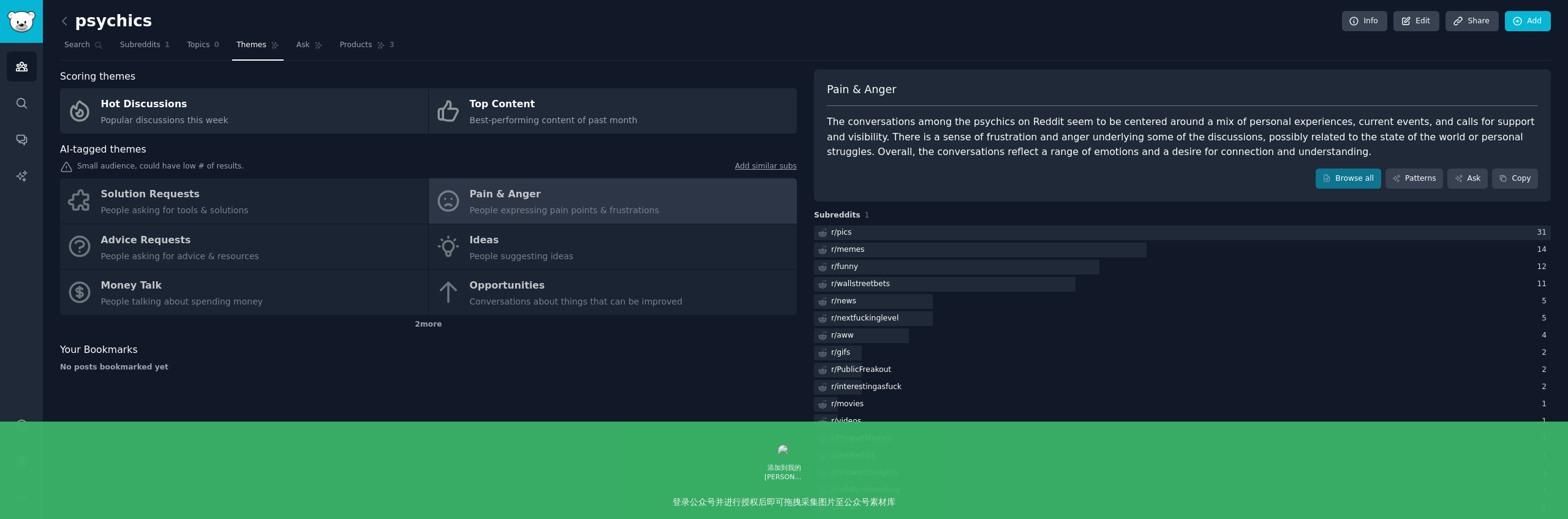
click at [490, 245] on div "Solution Requests People asking for tools & solutions Pain & Anger People expre…" at bounding box center [428, 246] width 737 height 136
click at [492, 290] on div "Solution Requests People asking for tools & solutions Pain & Anger People expre…" at bounding box center [428, 246] width 737 height 136
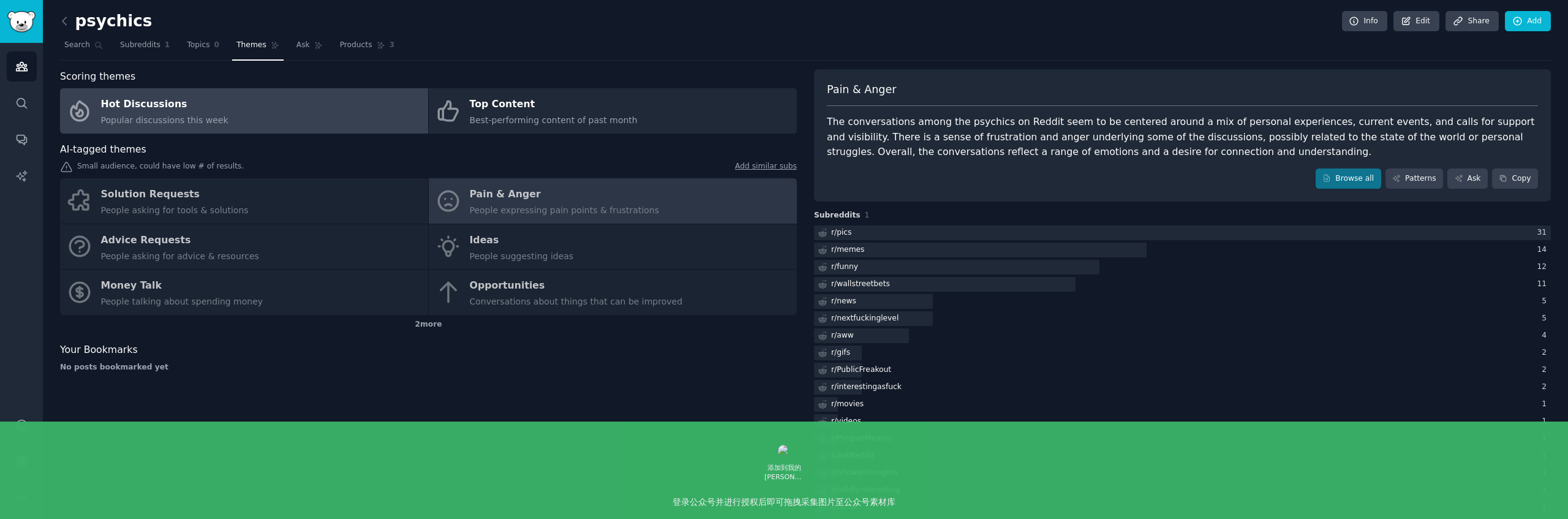
click at [284, 116] on link "Hot Discussions Popular discussions this week" at bounding box center [244, 111] width 368 height 46
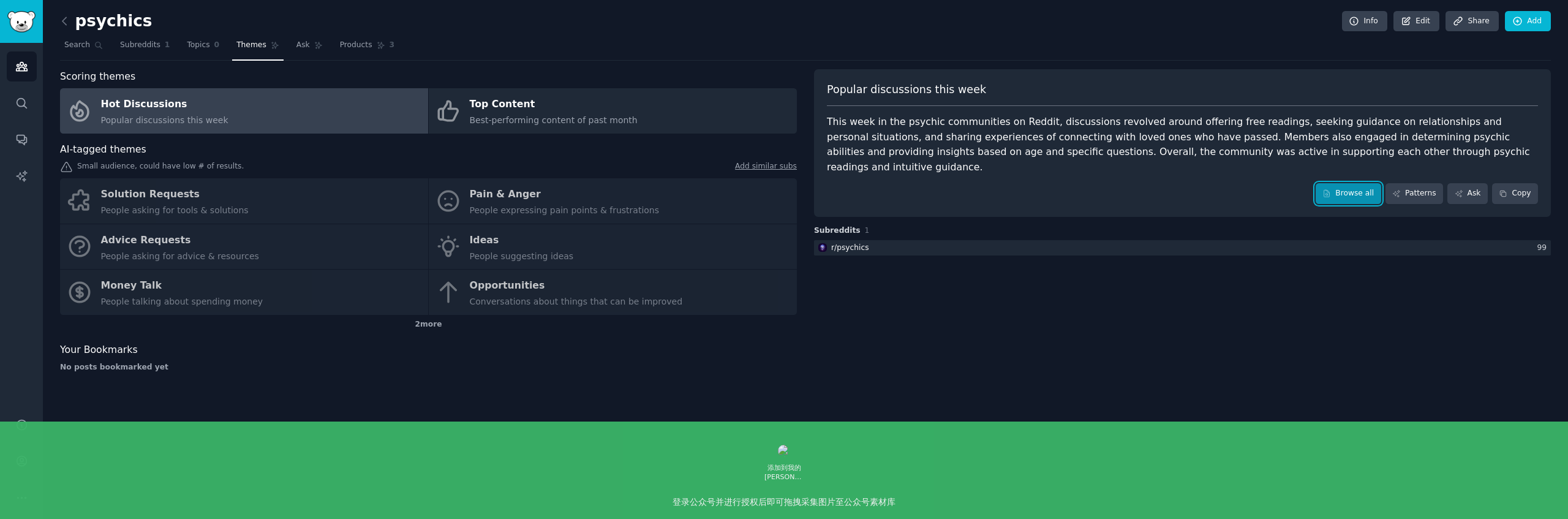
click at [1331, 189] on icon at bounding box center [1327, 193] width 9 height 9
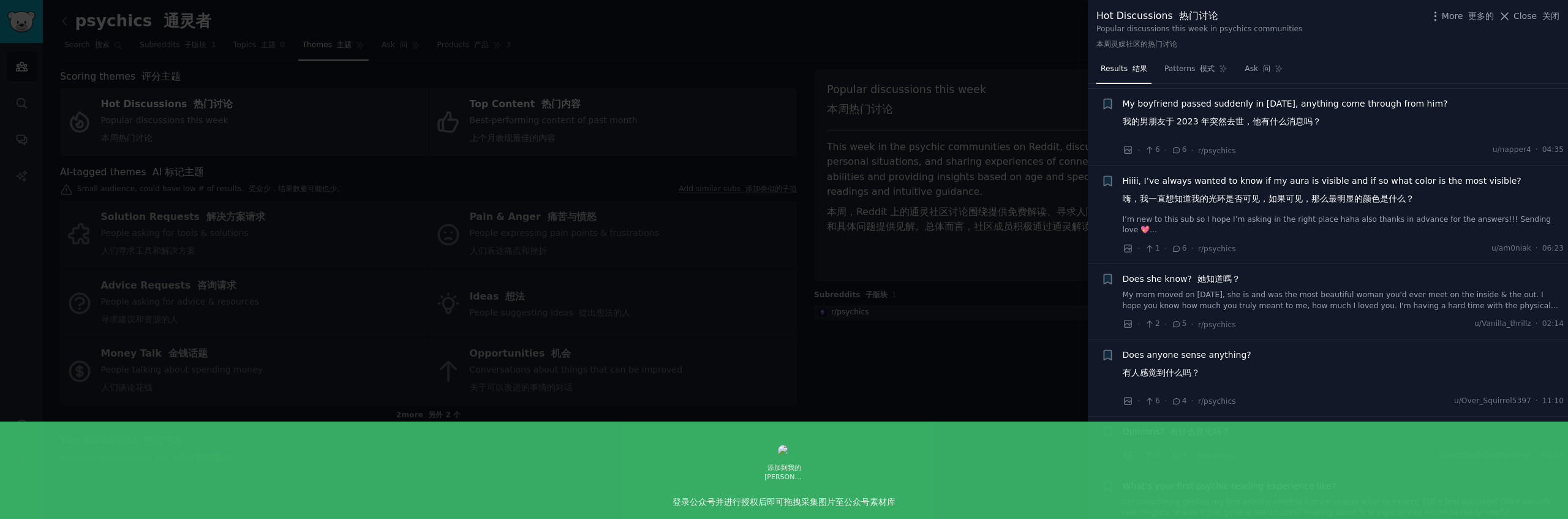
scroll to position [1669, 0]
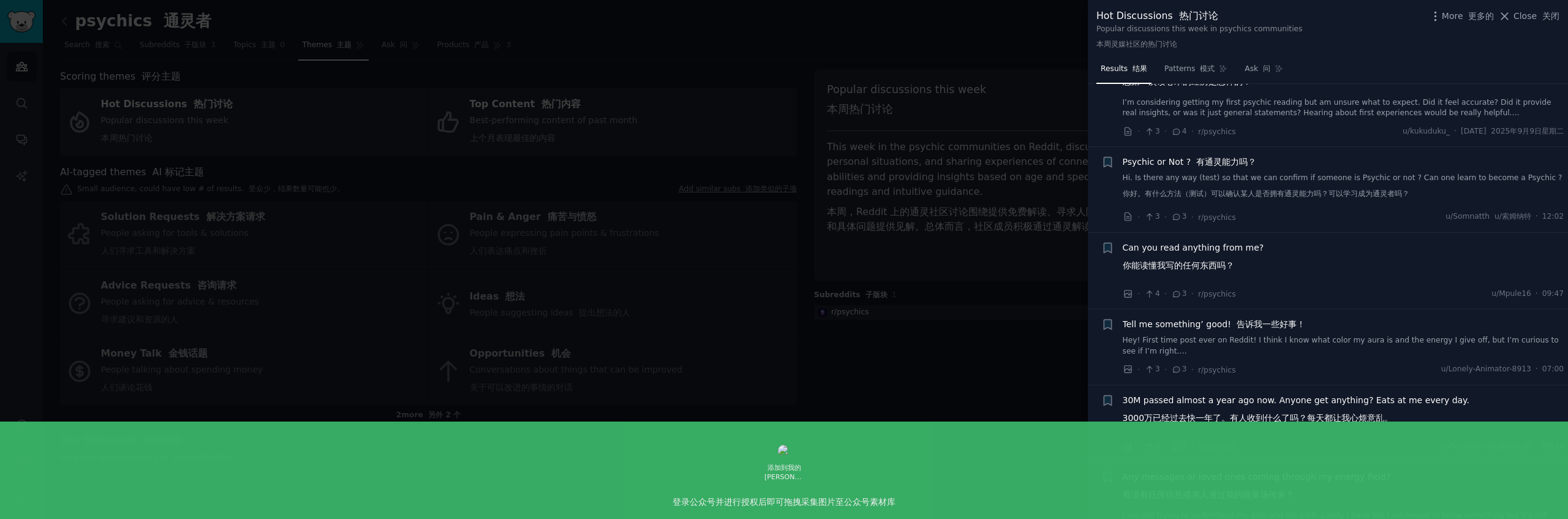
click at [953, 203] on div at bounding box center [784, 259] width 1568 height 519
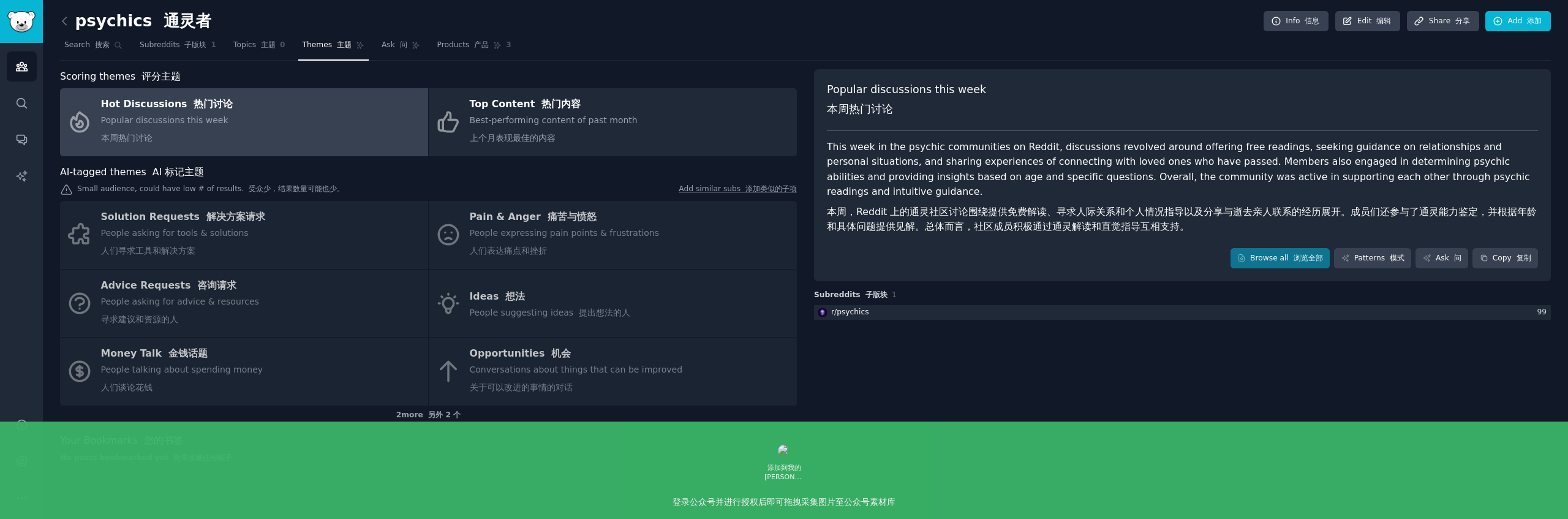
click at [1480, 185] on div "This week in the psychic communities on Reddit, discussions revolved around off…" at bounding box center [1182, 189] width 711 height 100
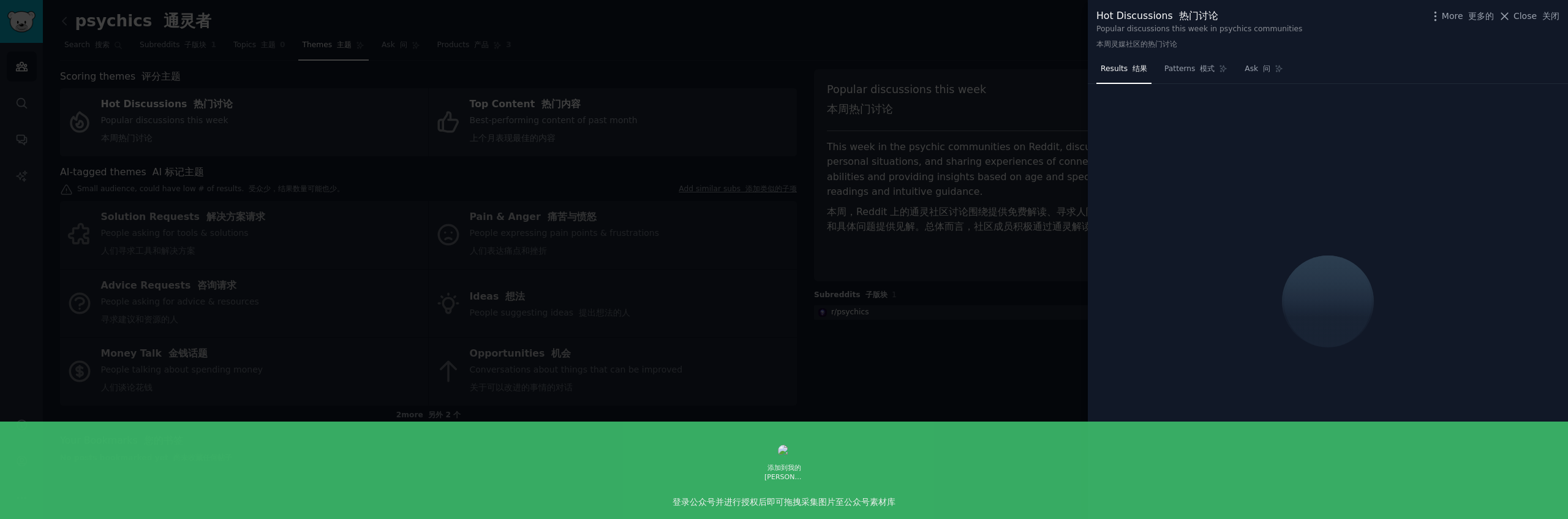
click at [701, 101] on div at bounding box center [784, 259] width 1568 height 519
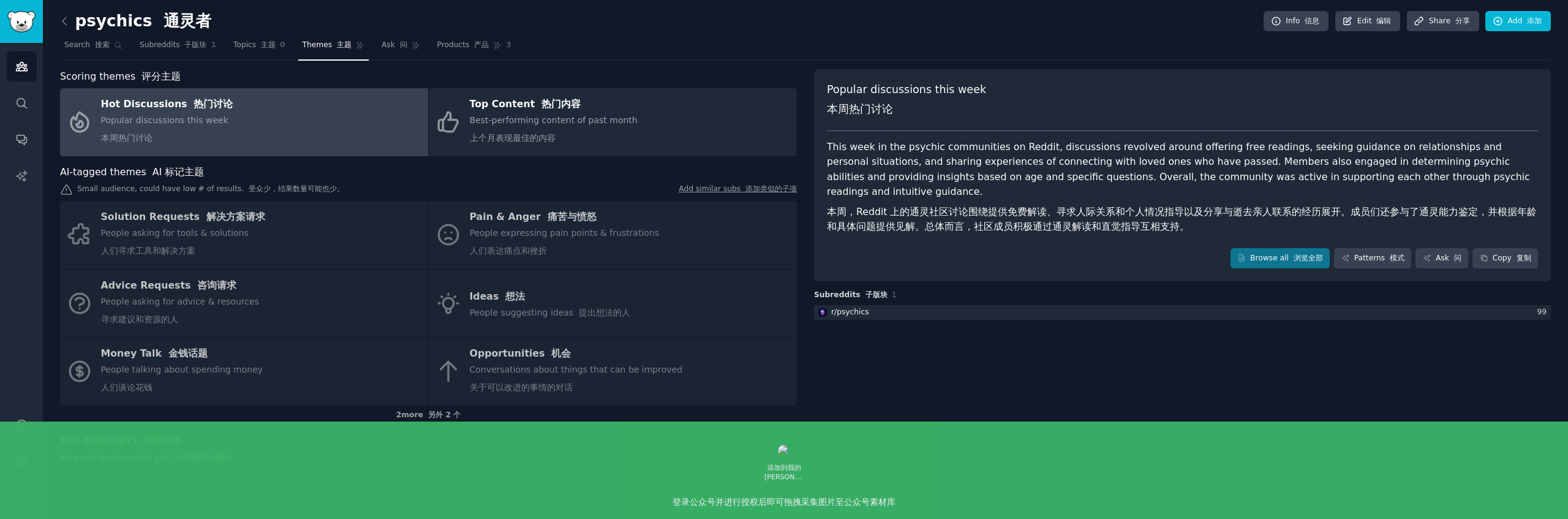
drag, startPoint x: 952, startPoint y: 383, endPoint x: 723, endPoint y: 339, distance: 233.2
click at [949, 383] on div "Popular discussions this week 本周热门讨论 This week in the psychic communities on Re…" at bounding box center [1182, 270] width 737 height 403
click at [548, 188] on div "Small audience, could have low # of results. 受众少，结果数量可能也少。 Add similar subs 添加类…" at bounding box center [428, 190] width 737 height 13
